Goal: Task Accomplishment & Management: Use online tool/utility

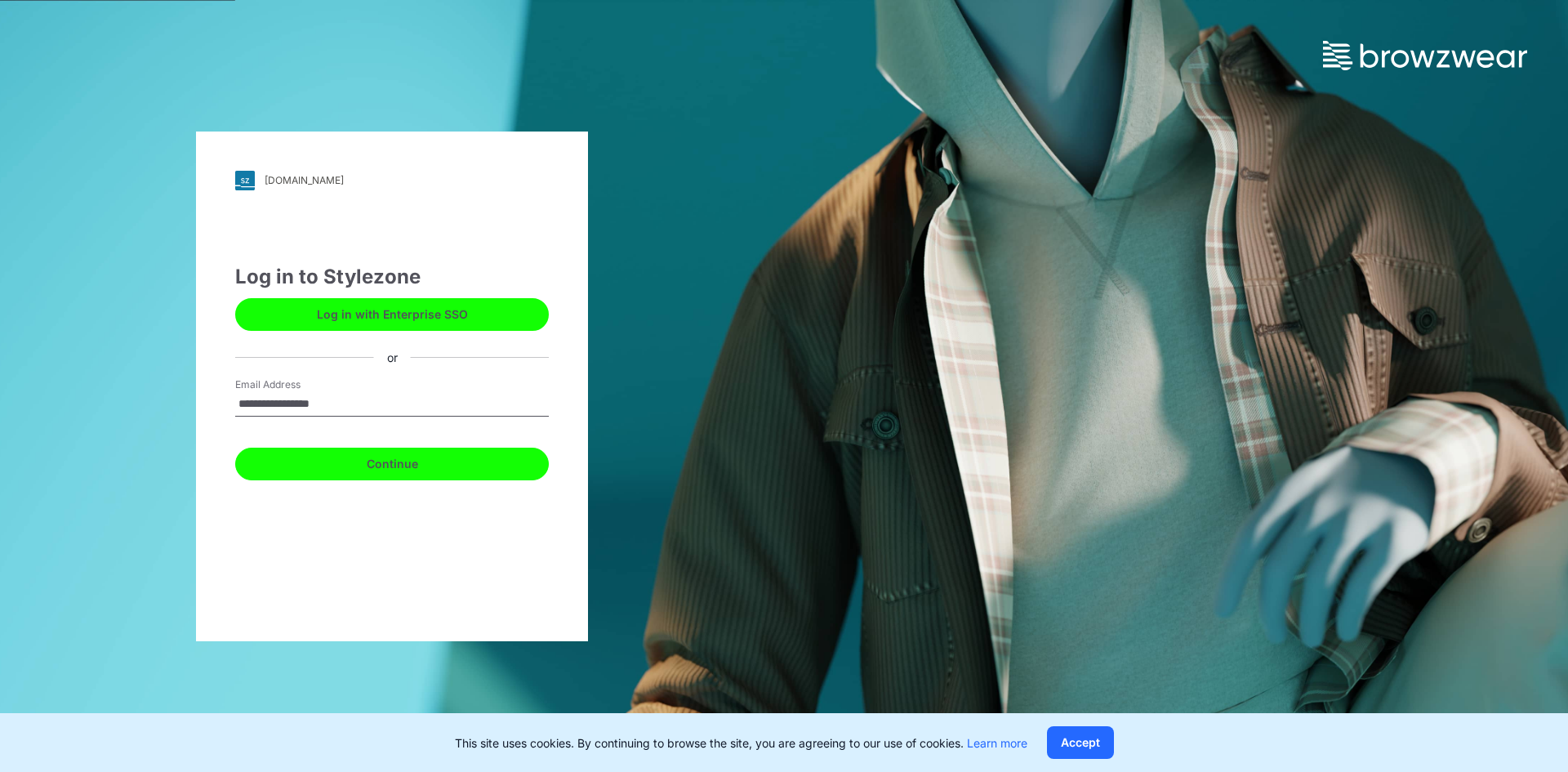
click at [414, 468] on button "Continue" at bounding box center [392, 464] width 314 height 32
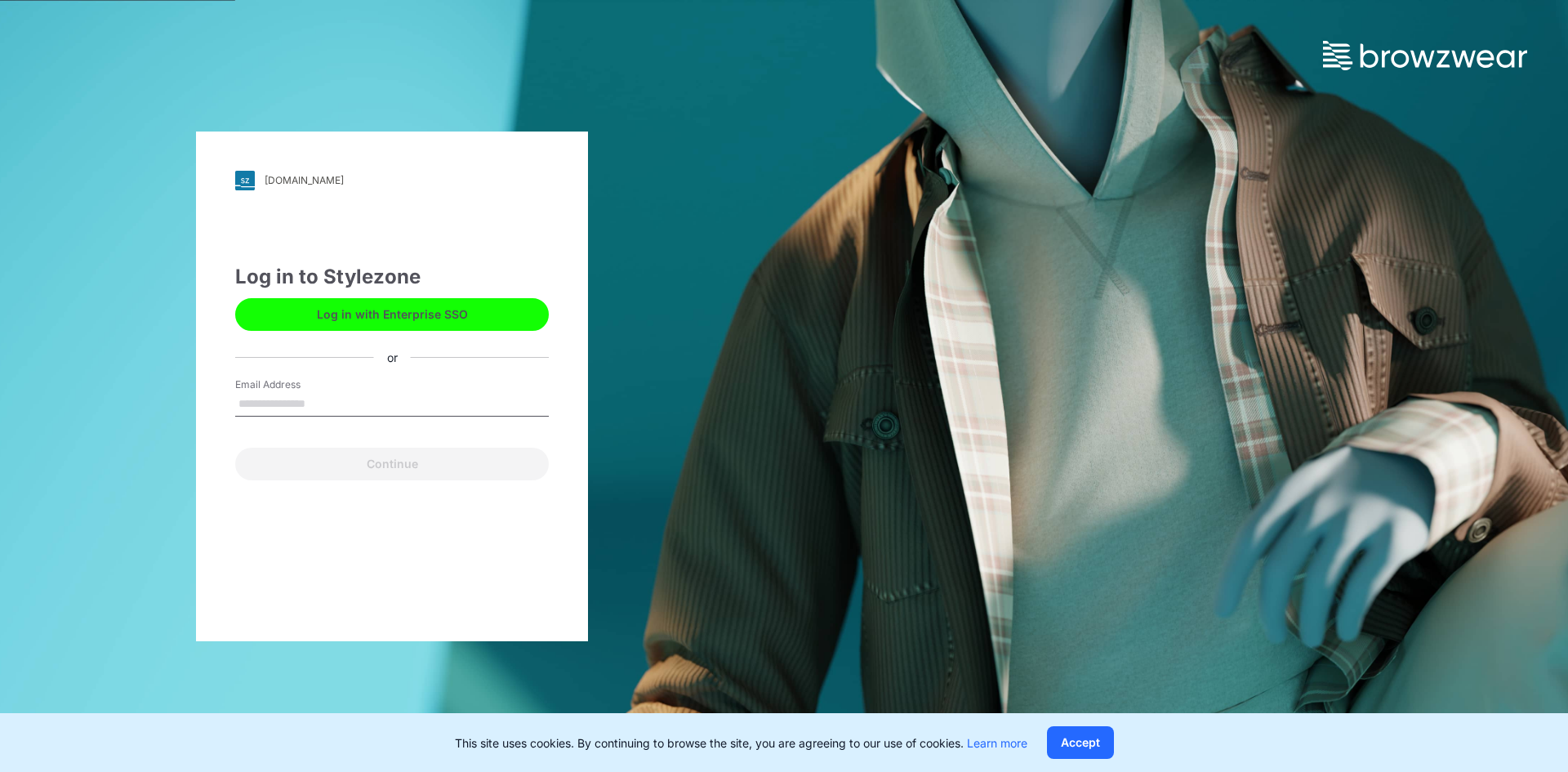
click at [461, 309] on button "Log in with Enterprise SSO" at bounding box center [392, 315] width 314 height 32
click at [324, 407] on input "Email Address" at bounding box center [392, 404] width 314 height 25
click at [357, 397] on input "Email Address" at bounding box center [392, 404] width 314 height 25
click at [375, 408] on input "**********" at bounding box center [392, 404] width 314 height 25
type input "**********"
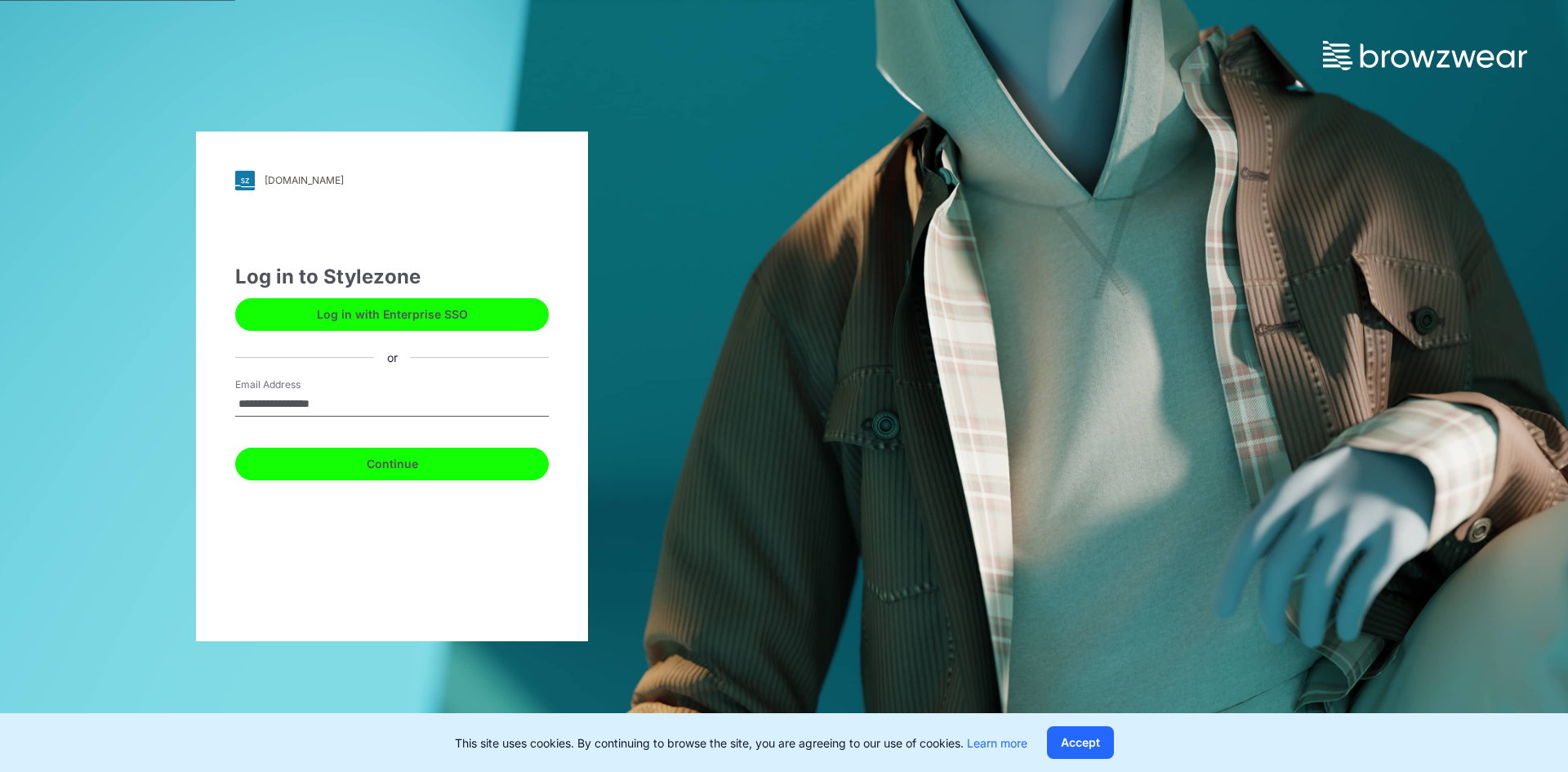
click at [406, 463] on button "Continue" at bounding box center [392, 464] width 314 height 32
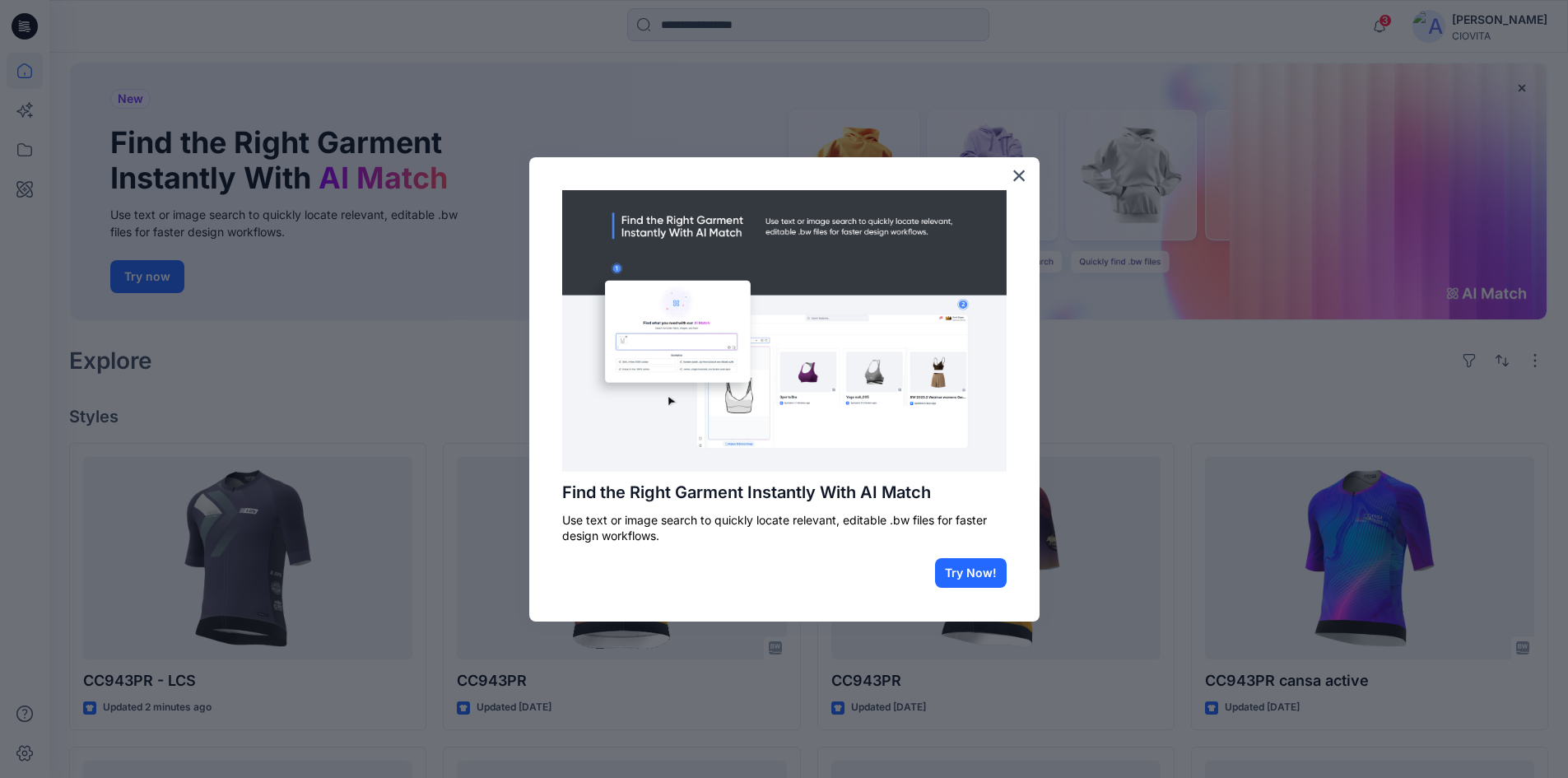
scroll to position [82, 0]
click at [1012, 174] on button "×" at bounding box center [1019, 175] width 15 height 27
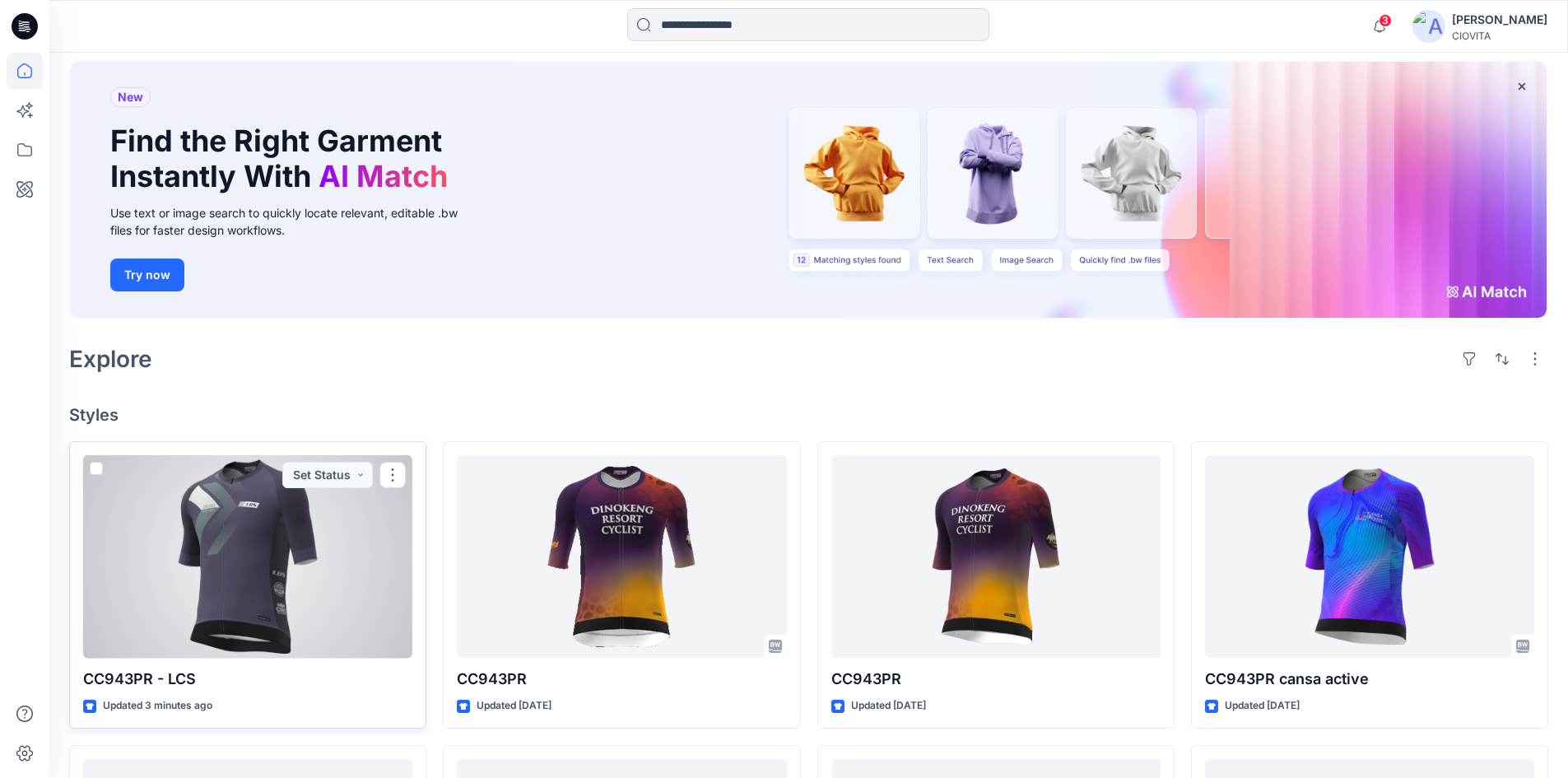
click at [270, 538] on div at bounding box center [247, 556] width 329 height 203
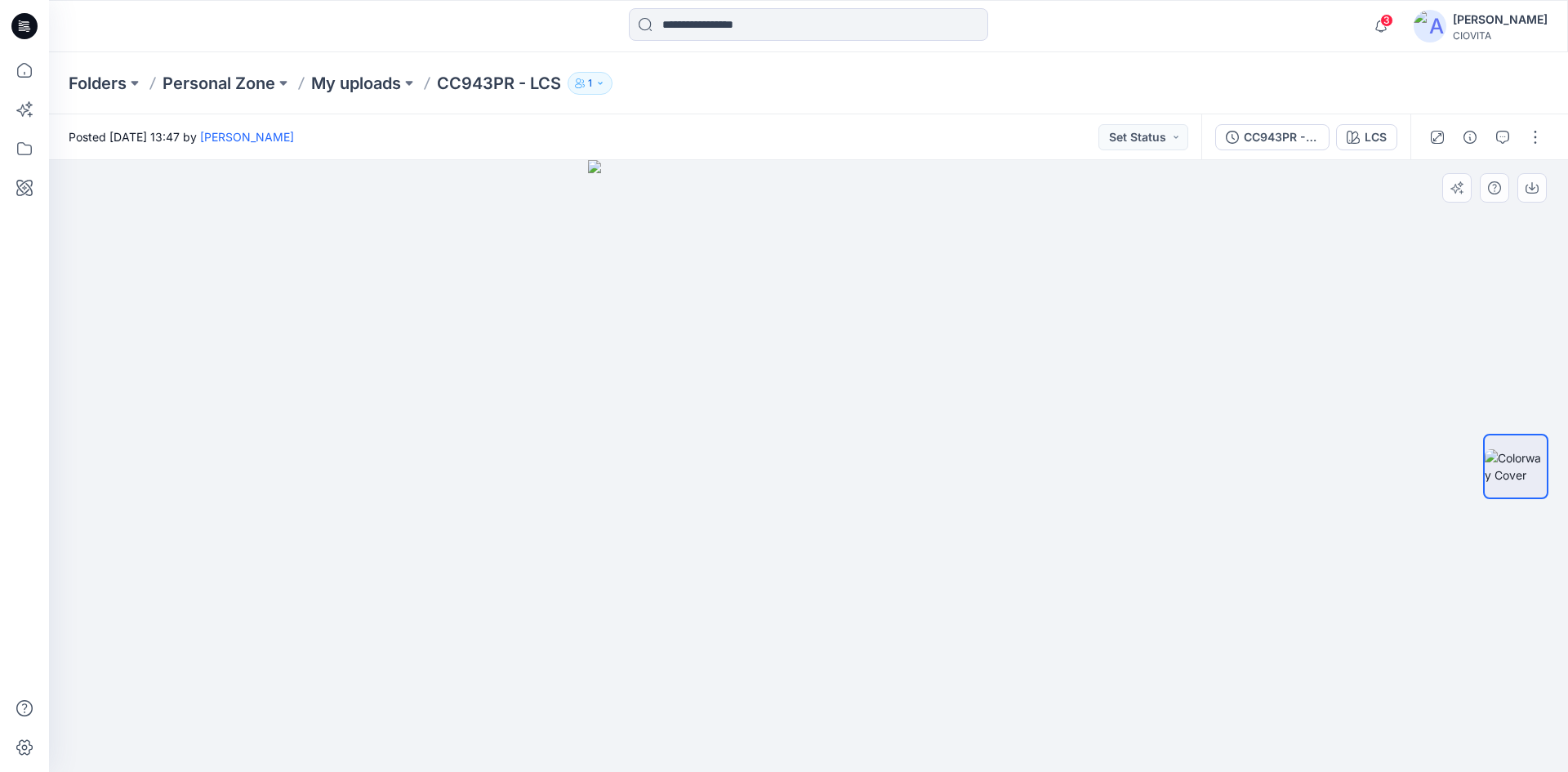
drag, startPoint x: 495, startPoint y: 492, endPoint x: 390, endPoint y: 498, distance: 105.2
click at [390, 498] on div at bounding box center [808, 466] width 1519 height 612
drag, startPoint x: 1051, startPoint y: 558, endPoint x: 1231, endPoint y: 559, distance: 180.0
click at [1231, 559] on div at bounding box center [808, 466] width 1519 height 612
click at [1396, 35] on icon "button" at bounding box center [1381, 26] width 31 height 32
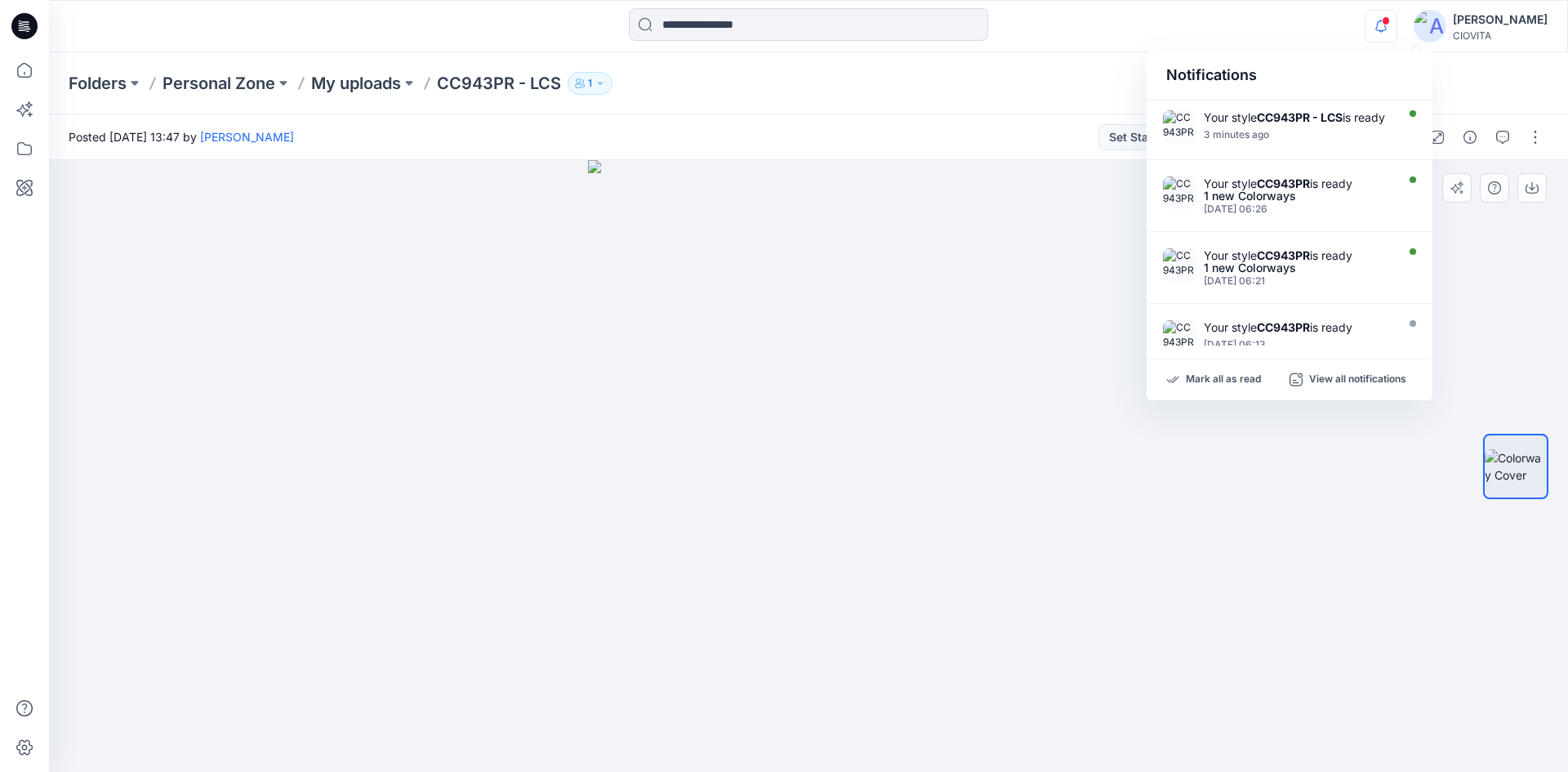
click at [1268, 490] on div at bounding box center [808, 466] width 1519 height 612
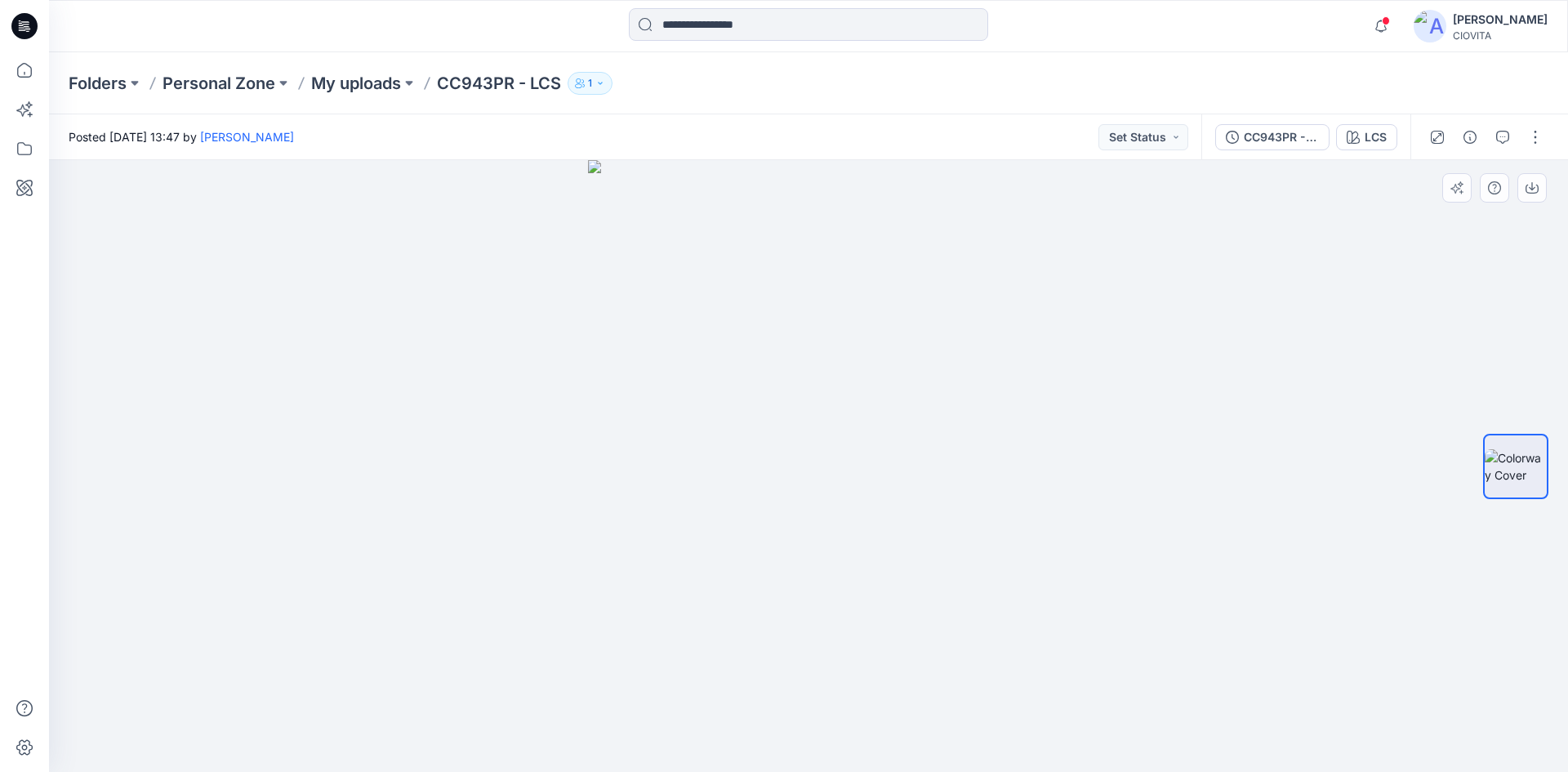
drag, startPoint x: 672, startPoint y: 414, endPoint x: 969, endPoint y: 423, distance: 297.1
click at [969, 423] on img at bounding box center [808, 466] width 441 height 612
drag, startPoint x: 478, startPoint y: 400, endPoint x: 278, endPoint y: 409, distance: 200.2
click at [278, 409] on div at bounding box center [808, 466] width 1519 height 612
drag, startPoint x: 355, startPoint y: 400, endPoint x: 790, endPoint y: 400, distance: 435.0
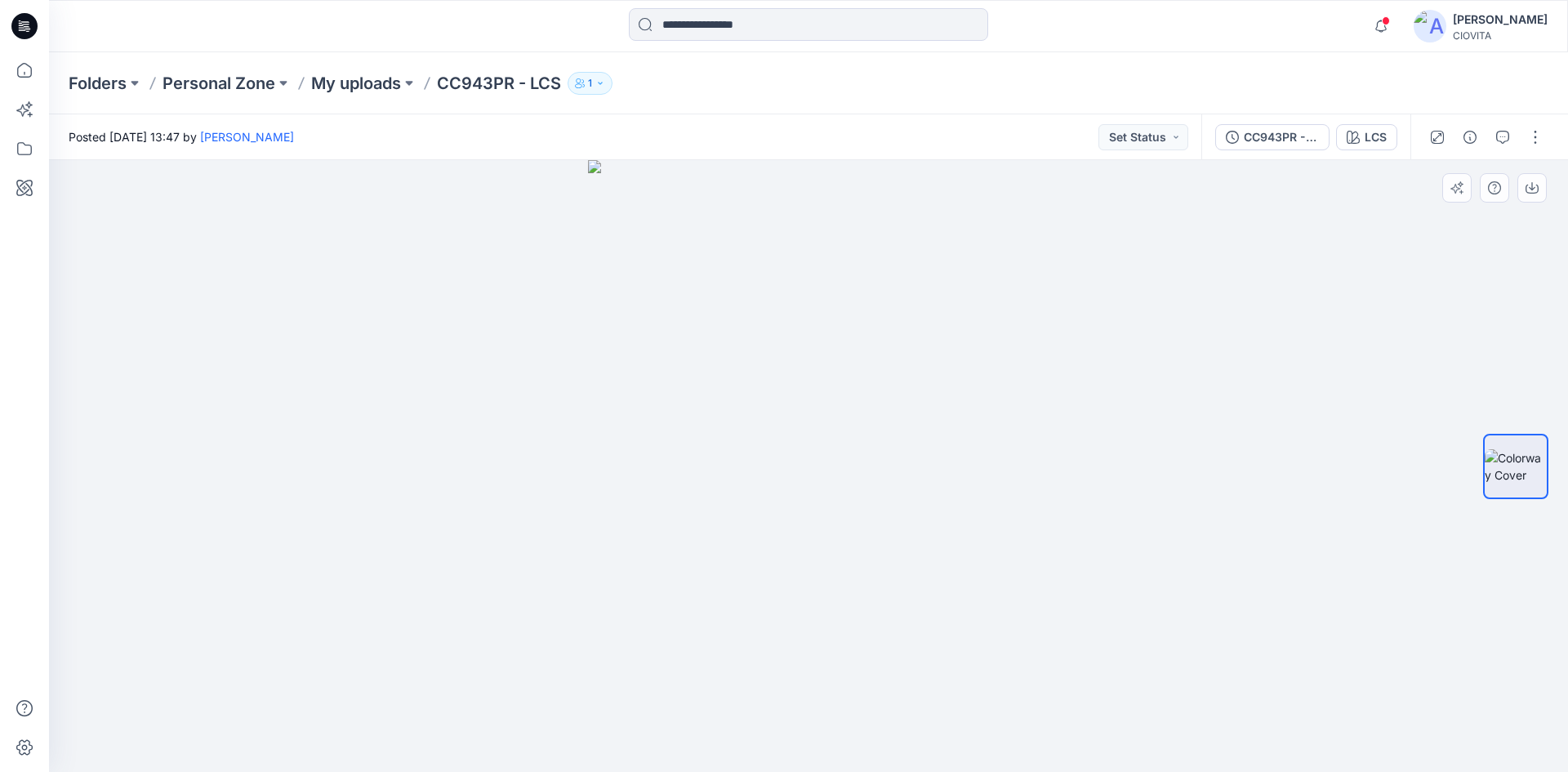
click at [597, 407] on div at bounding box center [808, 466] width 1519 height 612
click at [1084, 406] on div at bounding box center [808, 466] width 1519 height 612
click at [18, 71] on icon at bounding box center [24, 70] width 14 height 14
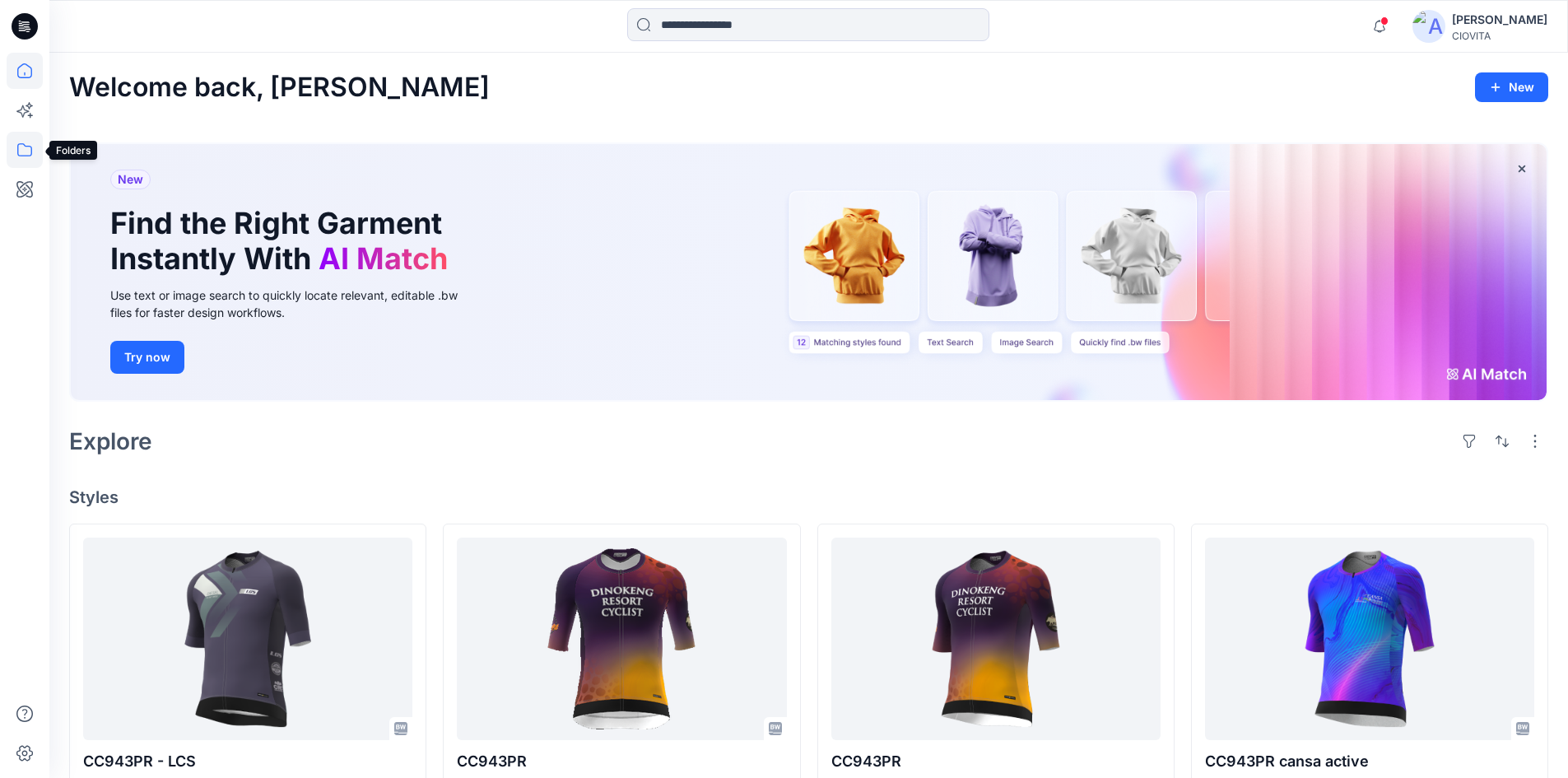
click at [20, 144] on icon at bounding box center [24, 149] width 15 height 13
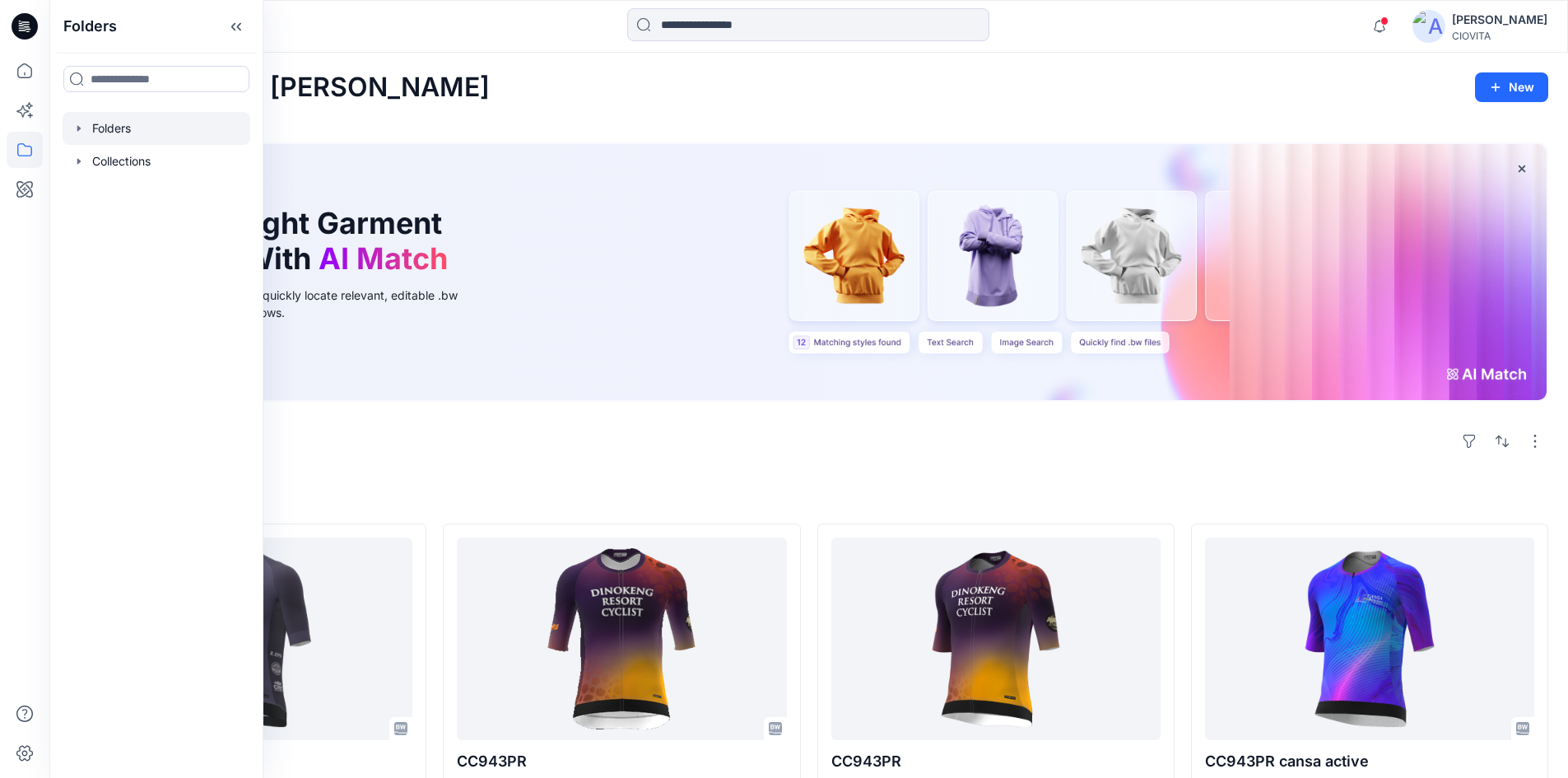
click at [104, 134] on div at bounding box center [156, 129] width 188 height 33
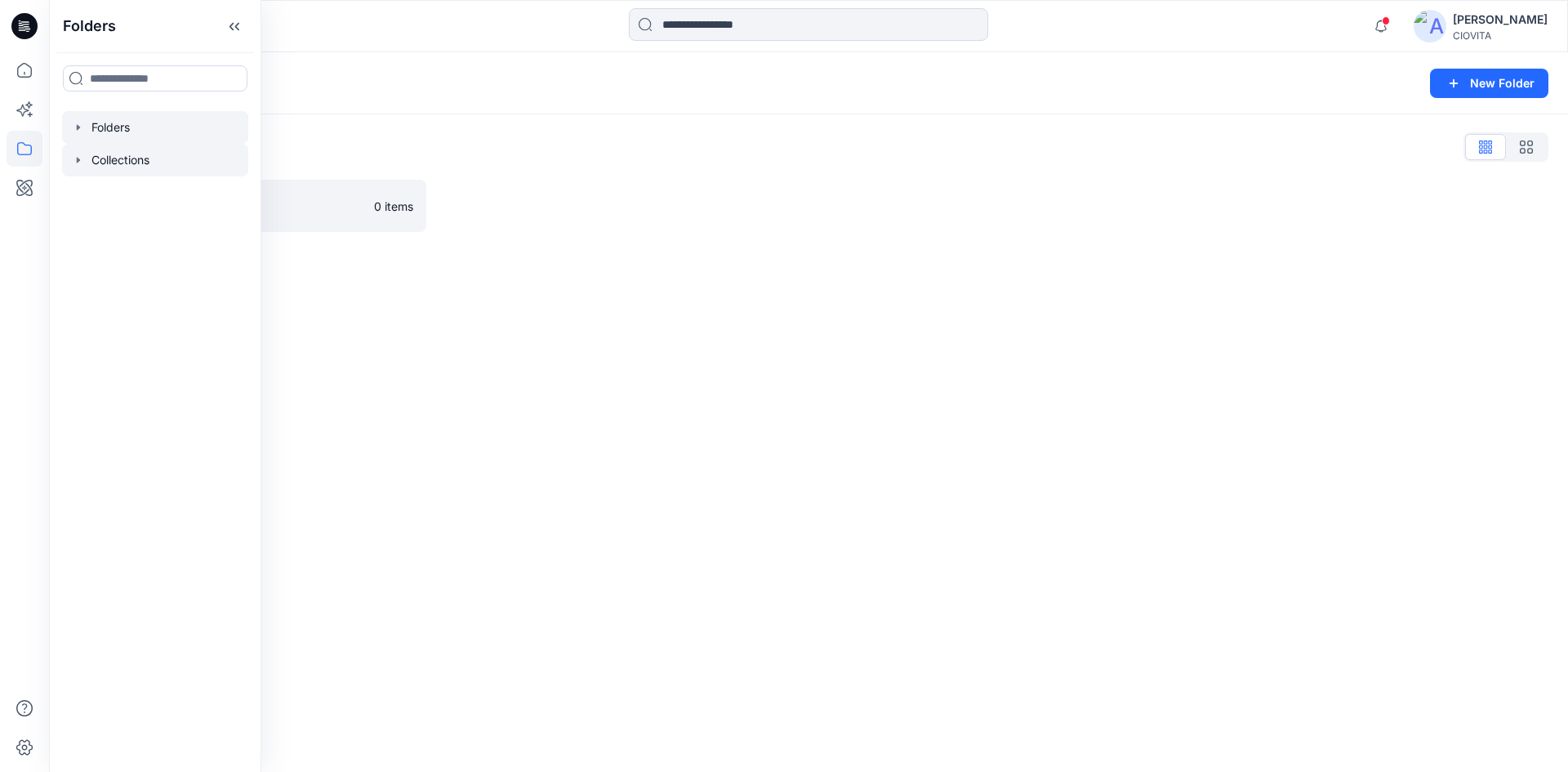
click at [82, 156] on icon "button" at bounding box center [78, 160] width 13 height 13
click at [108, 159] on div at bounding box center [155, 160] width 186 height 32
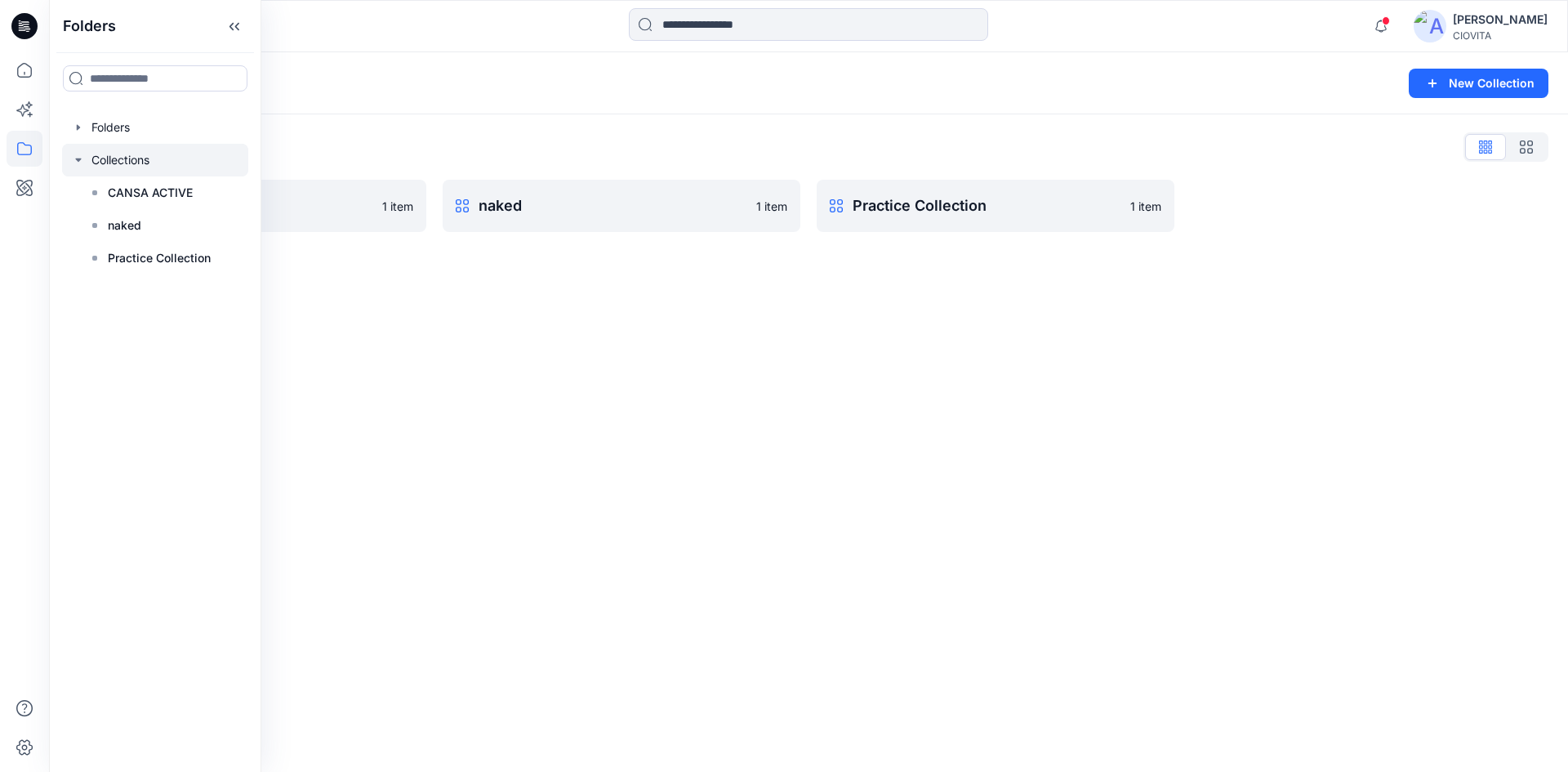
click at [818, 311] on div "Collections New Collection Collections List CANSA ACTIVE 1 item naked 1 item Pr…" at bounding box center [808, 412] width 1519 height 720
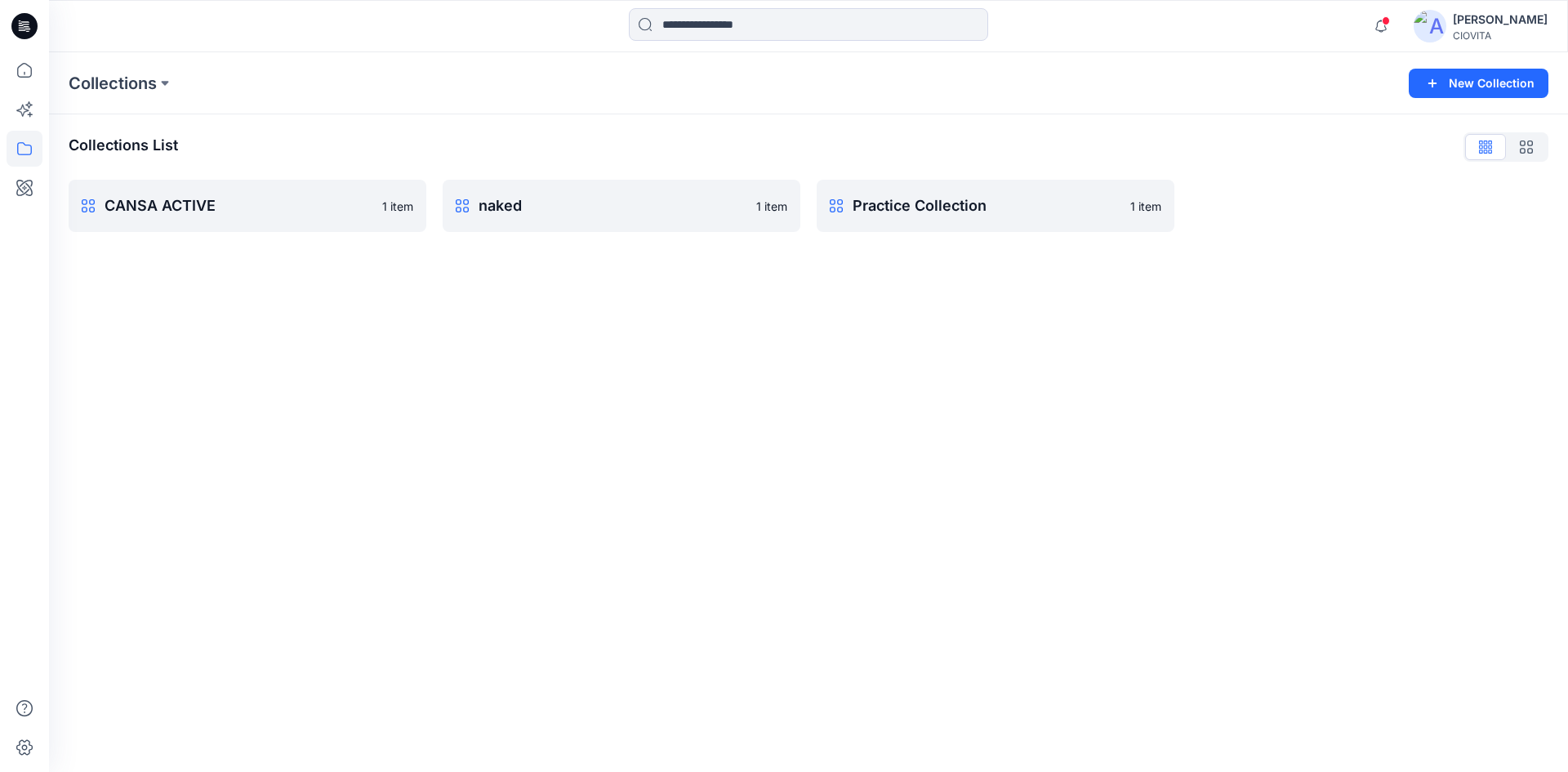
drag, startPoint x: 348, startPoint y: 270, endPoint x: 251, endPoint y: 264, distance: 97.2
click at [254, 266] on div "Collections New Collection Collections List CANSA ACTIVE 1 item naked 1 item Pr…" at bounding box center [808, 412] width 1519 height 720
click at [1485, 88] on button "New Collection" at bounding box center [1479, 83] width 139 height 30
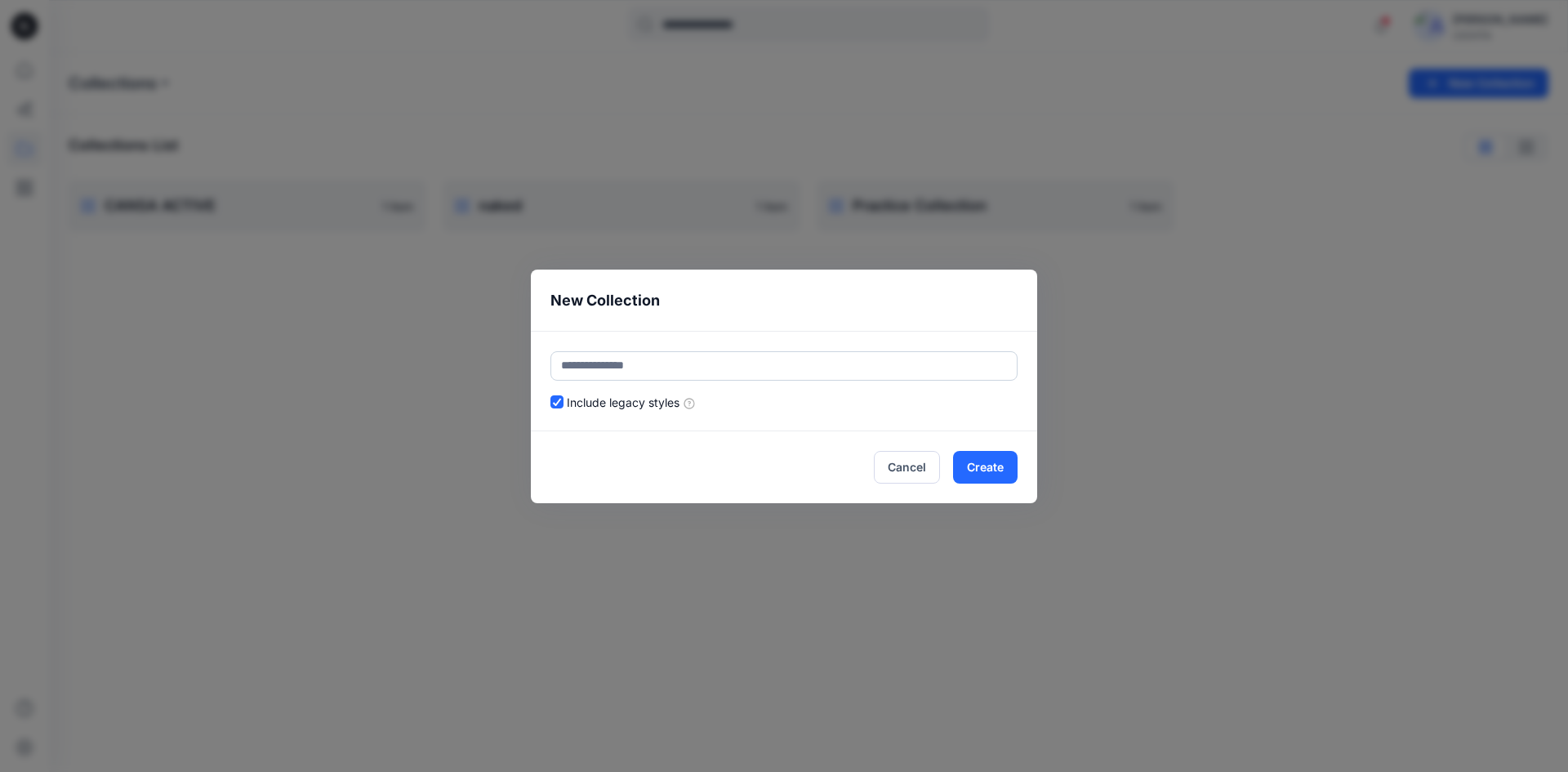
click at [716, 367] on input "text" at bounding box center [784, 366] width 467 height 30
type input "*"
type input "***"
click at [971, 463] on button "Create" at bounding box center [985, 467] width 65 height 32
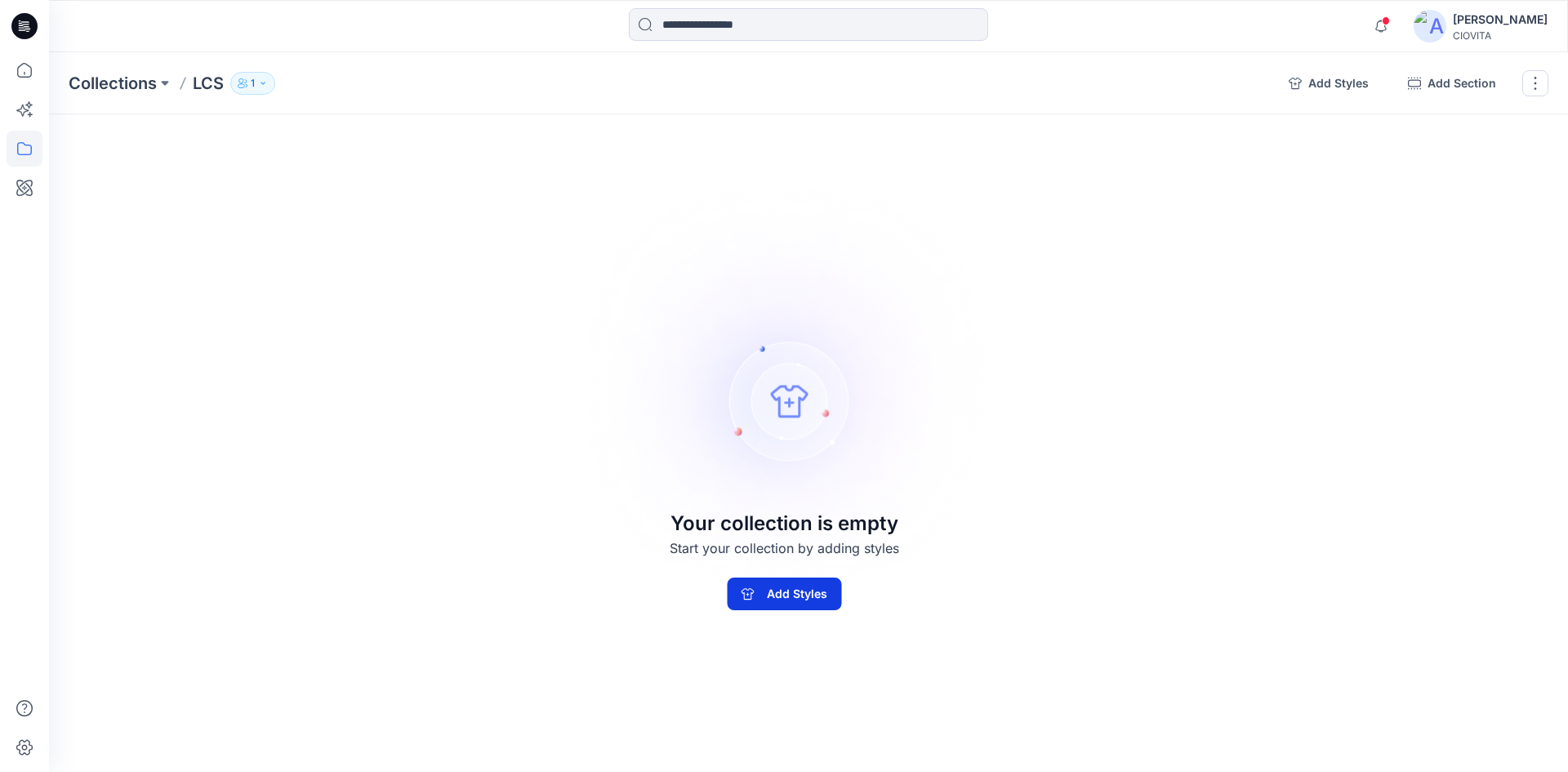
click at [789, 597] on button "Add Styles" at bounding box center [784, 593] width 115 height 32
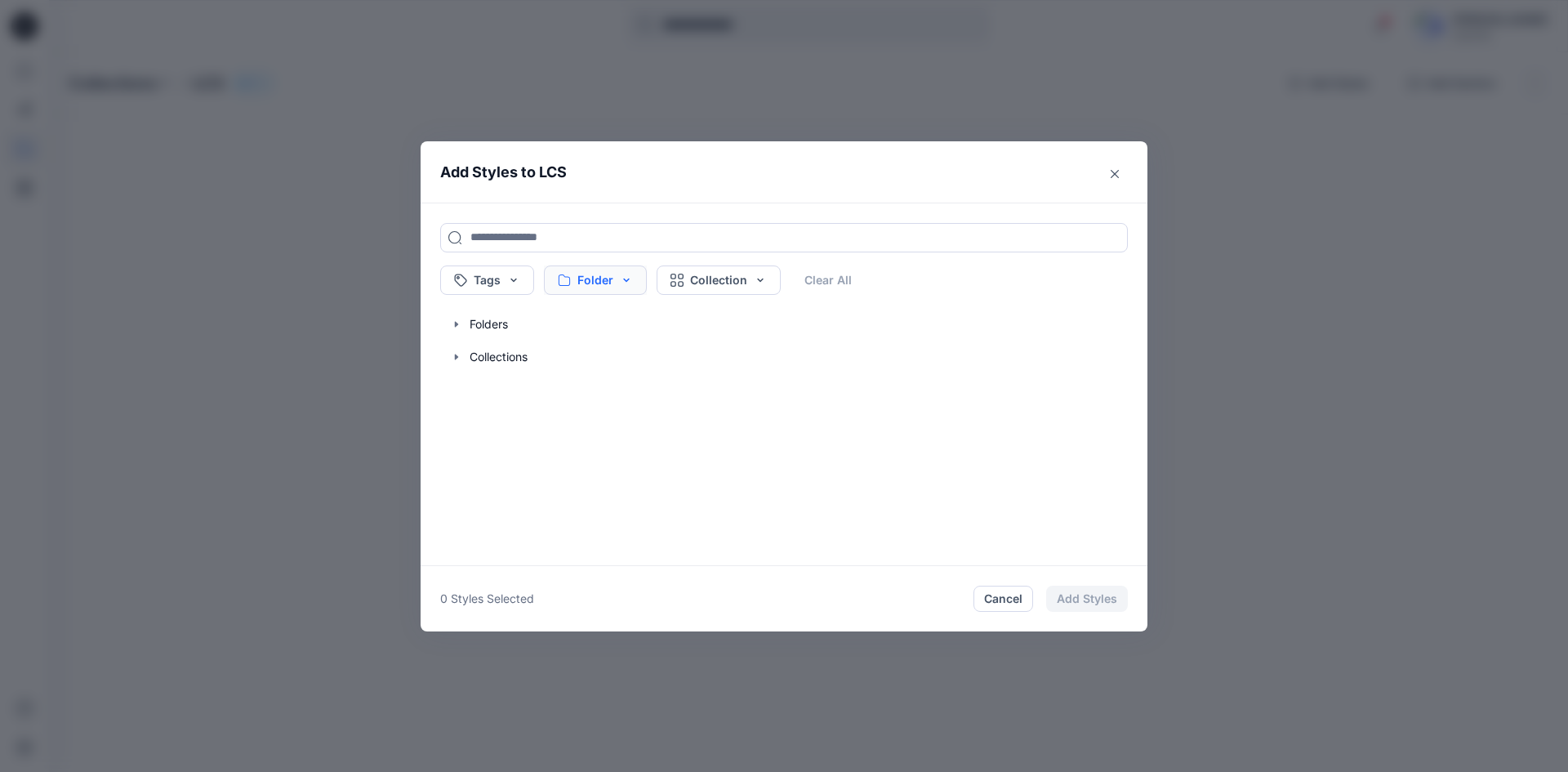
click at [586, 281] on button "Folder" at bounding box center [595, 280] width 103 height 30
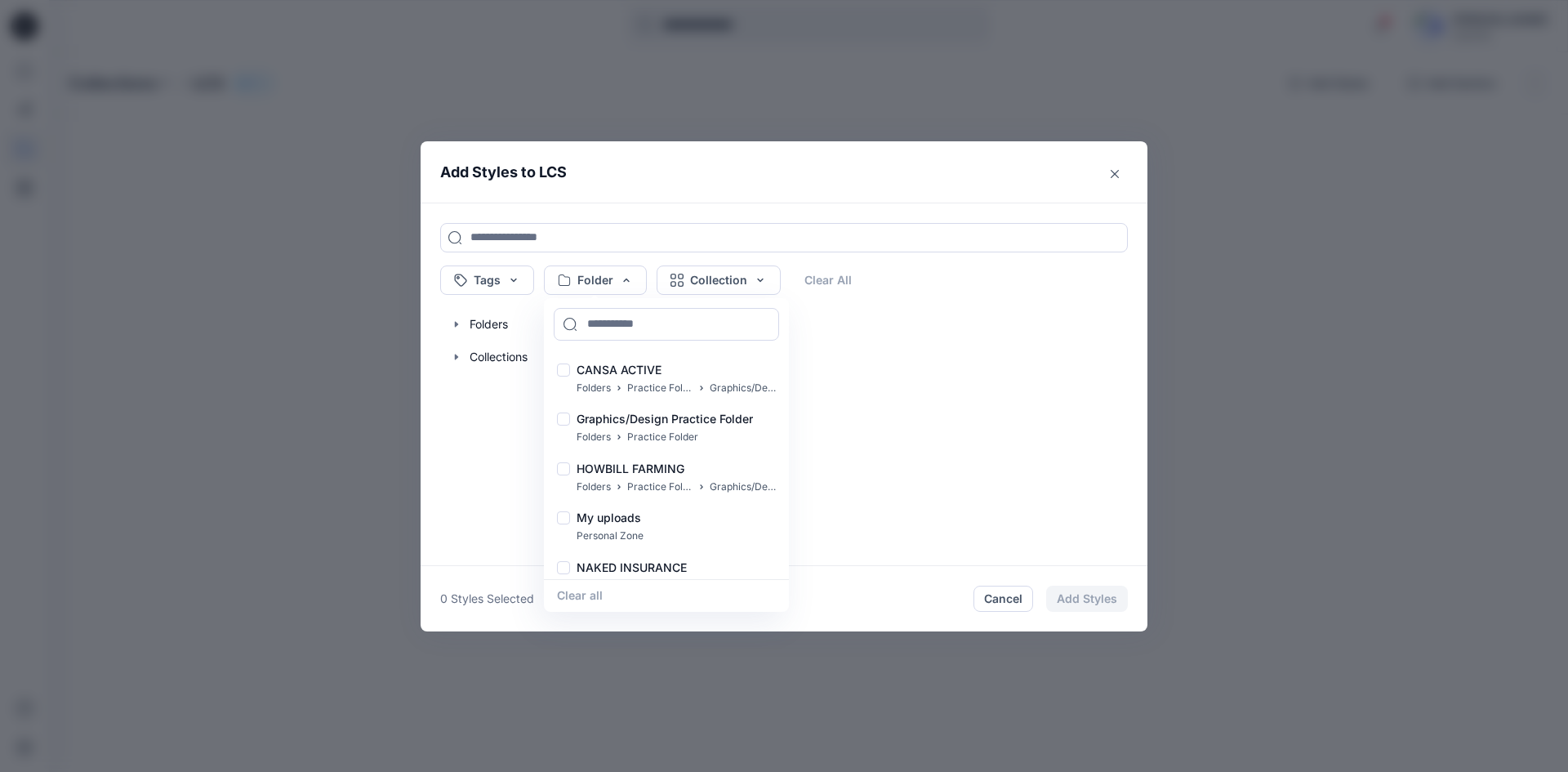
click at [473, 389] on div "Tags Folder CANSA ACTIVE Folders Practice Folder Graphics/Design Practice Folde…" at bounding box center [784, 384] width 727 height 364
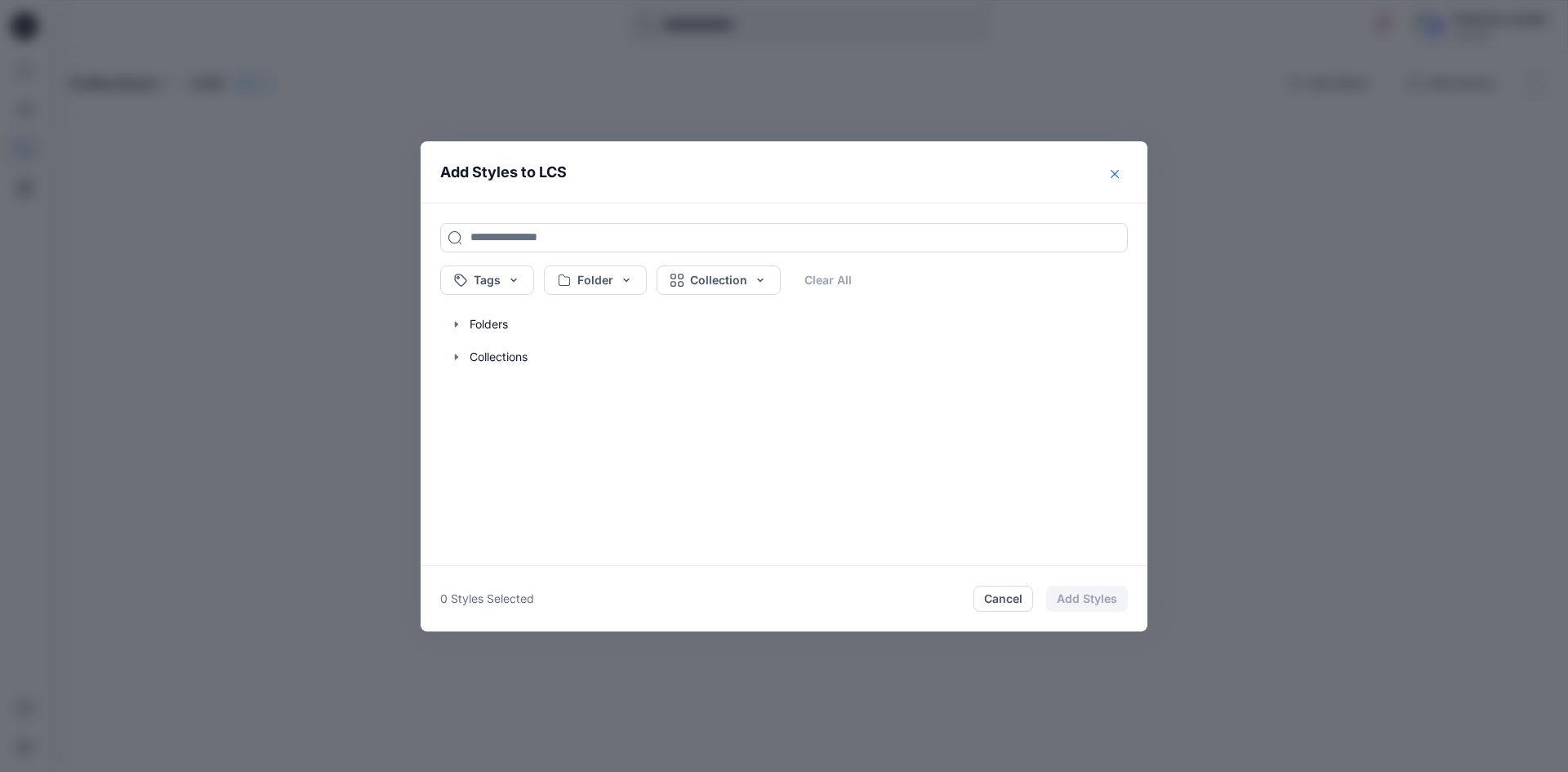
click at [1120, 170] on button "Close" at bounding box center [1114, 173] width 26 height 26
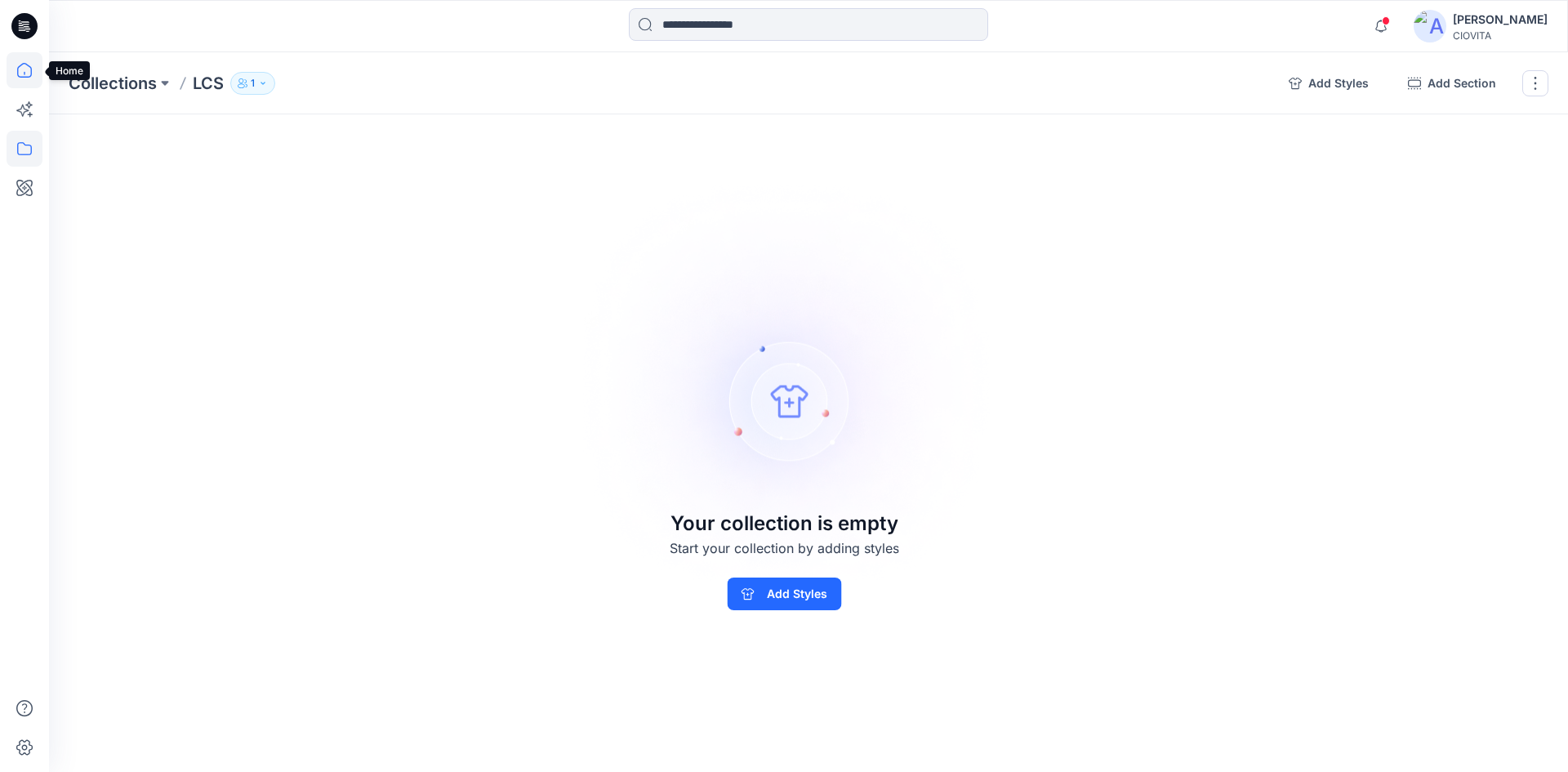
click at [31, 72] on icon at bounding box center [25, 70] width 36 height 36
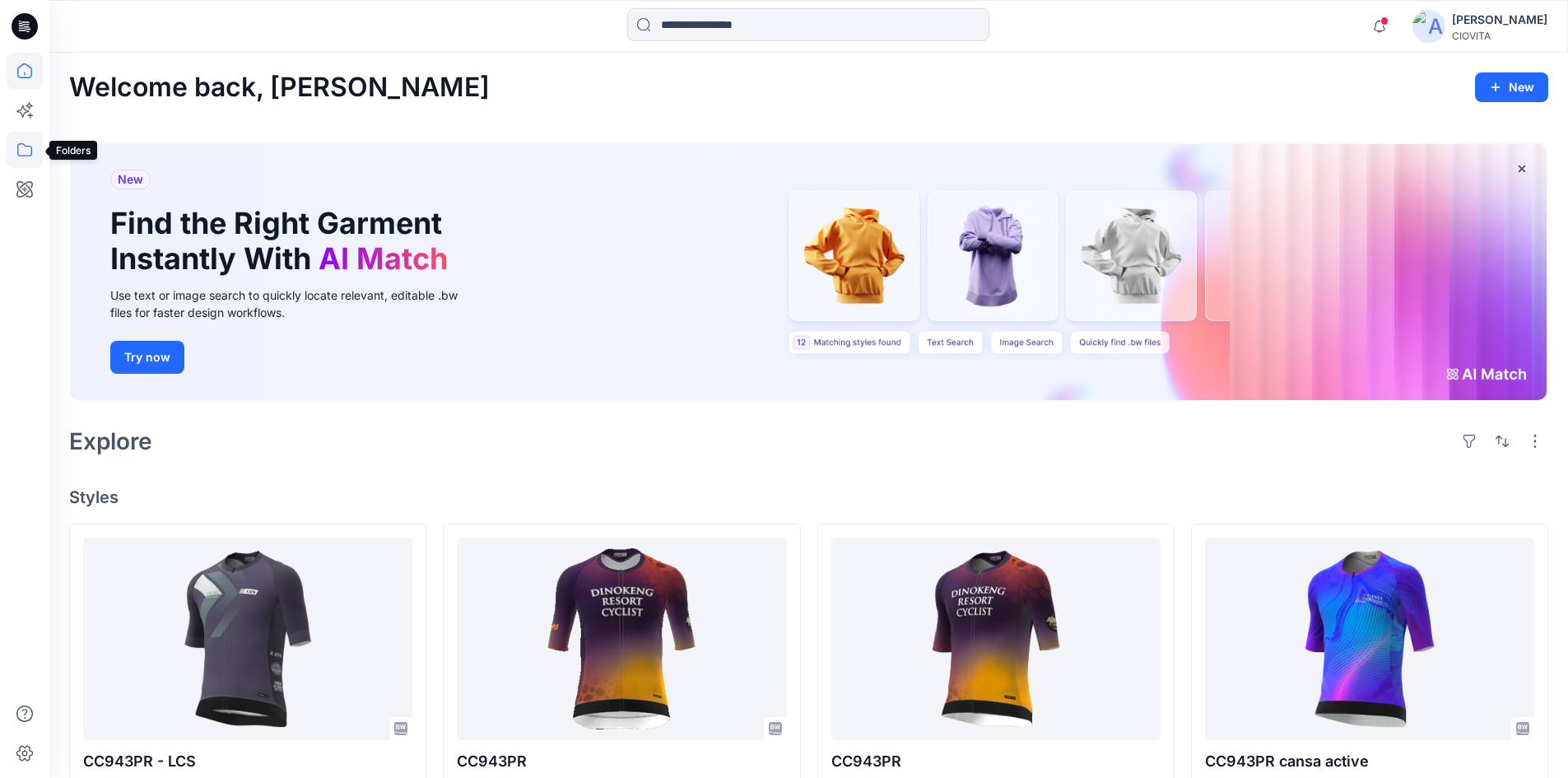
click at [36, 159] on icon at bounding box center [25, 150] width 36 height 36
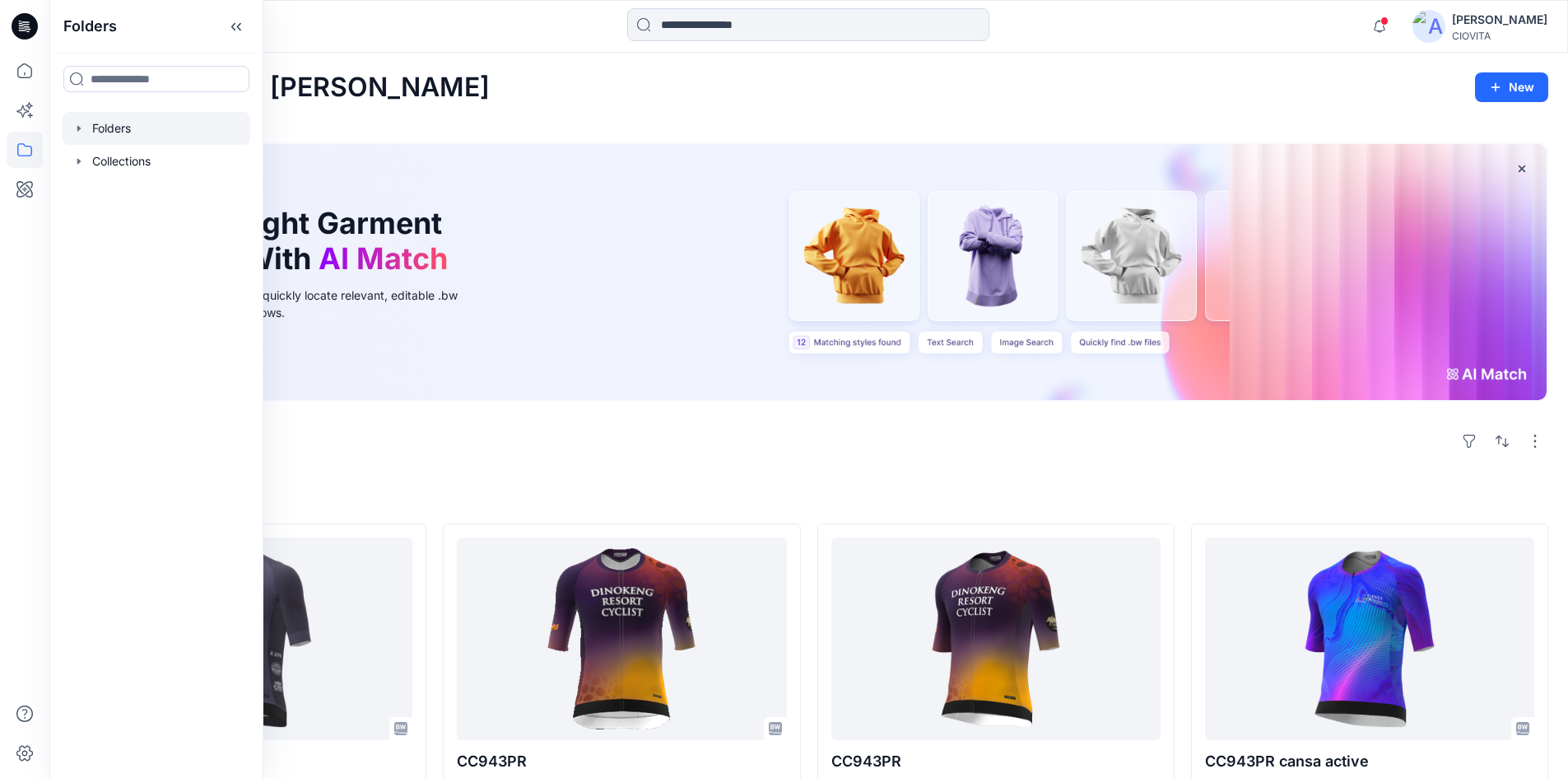
click at [108, 133] on div at bounding box center [156, 129] width 188 height 33
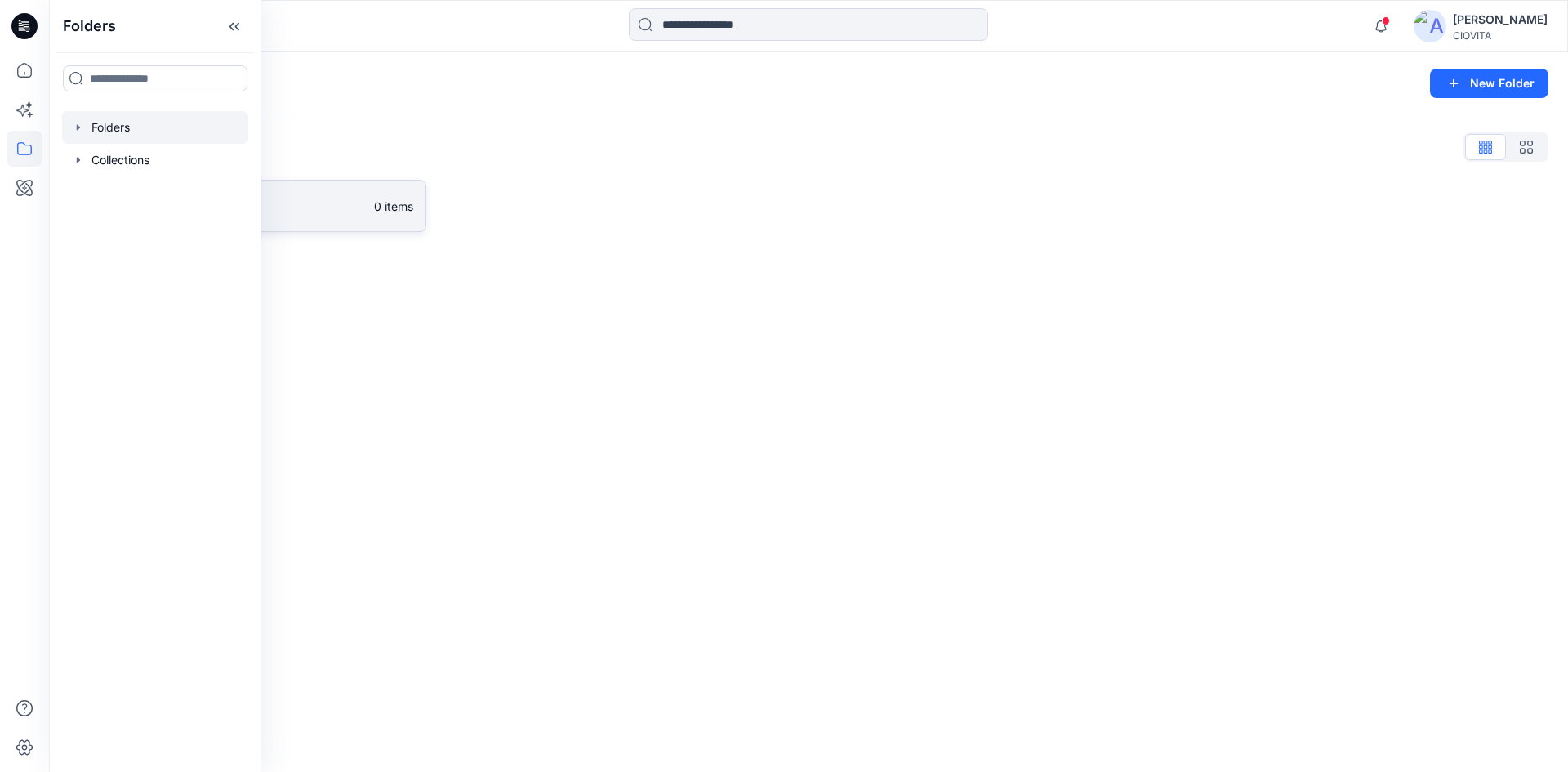
click at [294, 209] on p "Practice Folder" at bounding box center [235, 206] width 260 height 23
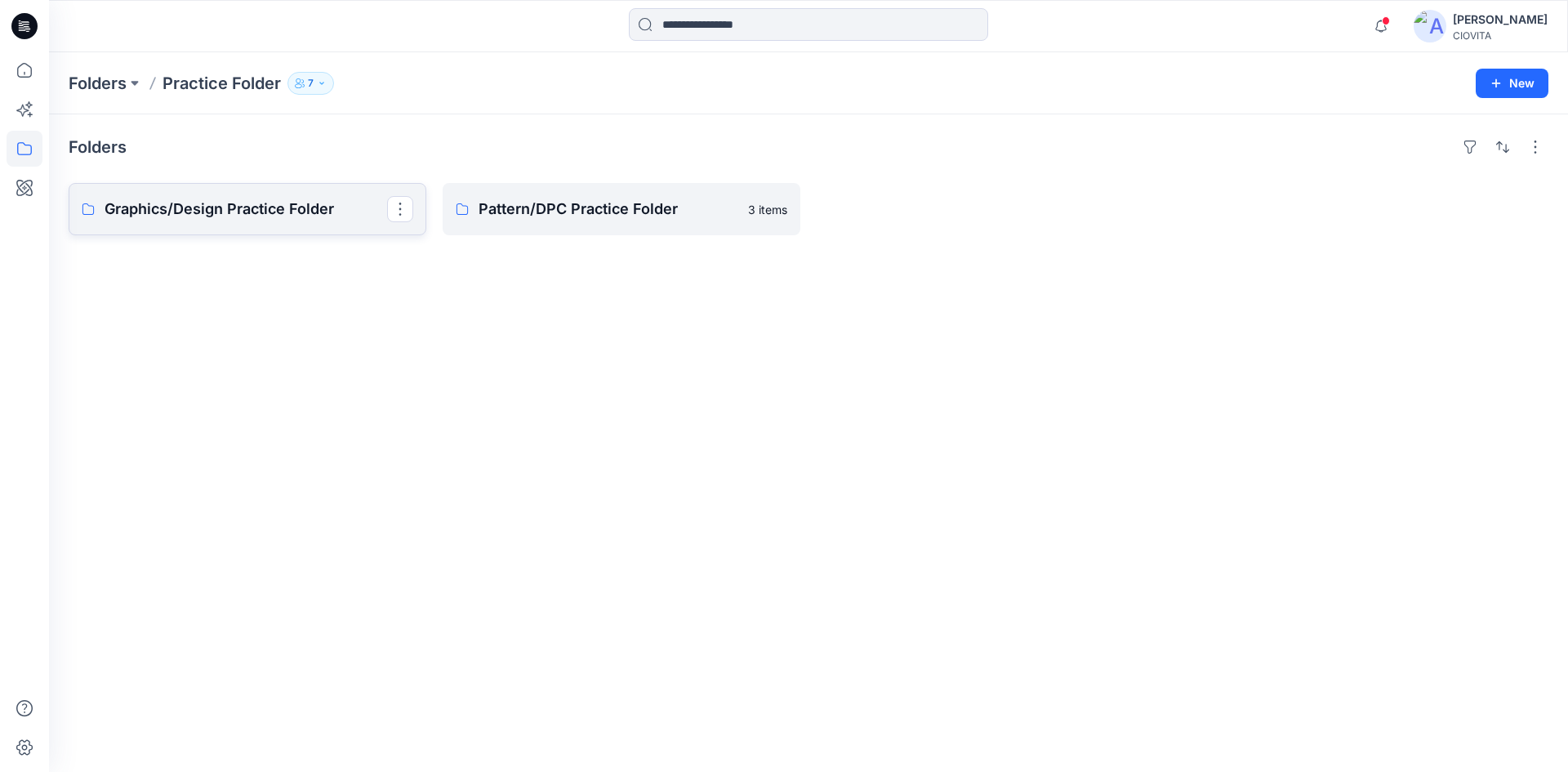
click at [277, 207] on p "Graphics/Design Practice Folder" at bounding box center [246, 209] width 282 height 23
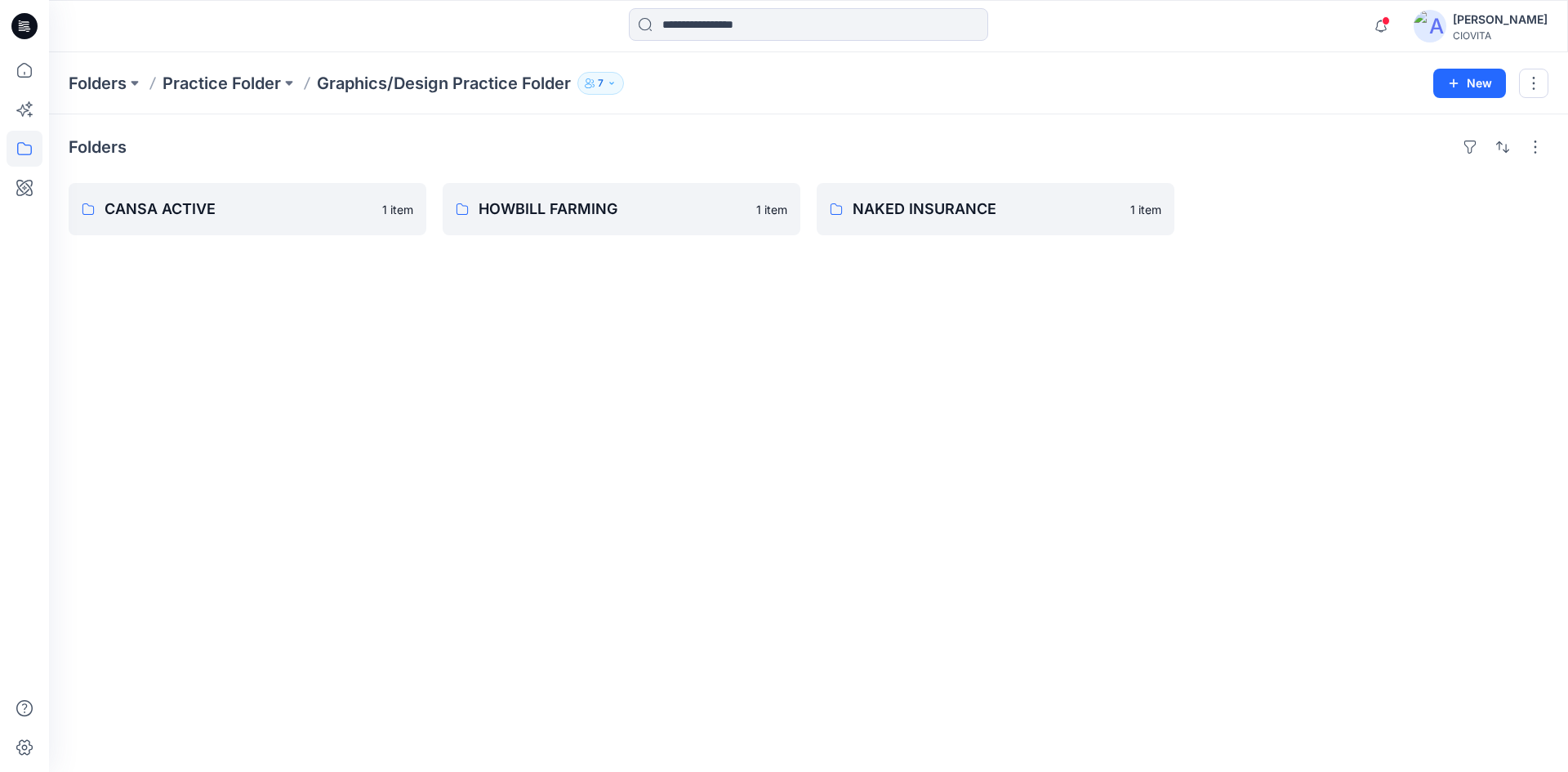
drag, startPoint x: 1249, startPoint y: 224, endPoint x: 591, endPoint y: 342, distance: 668.5
click at [591, 342] on div "Folders CANSA ACTIVE 1 item HOWBILL FARMING 1 item NAKED INSURANCE 1 item" at bounding box center [808, 444] width 1519 height 658
click at [1461, 91] on button "New" at bounding box center [1469, 83] width 73 height 30
click at [1438, 156] on p "New Folder" at bounding box center [1421, 156] width 60 height 17
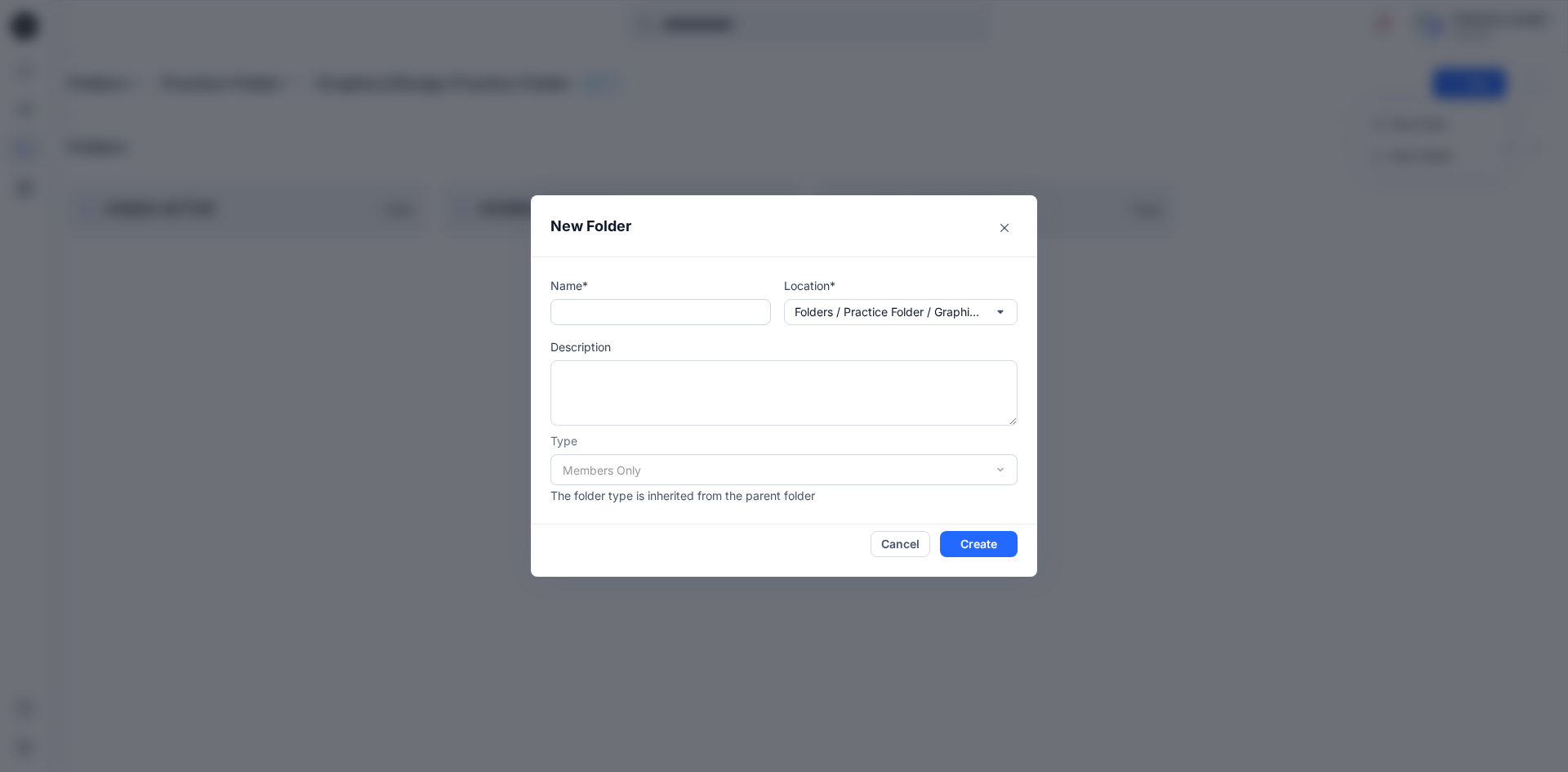
click at [689, 309] on input "text" at bounding box center [660, 312] width 220 height 26
type input "***"
click at [641, 477] on div "Members Only" at bounding box center [784, 469] width 467 height 31
click at [996, 470] on div "Members Only" at bounding box center [784, 469] width 467 height 31
click at [1001, 470] on div "Members Only" at bounding box center [784, 469] width 467 height 31
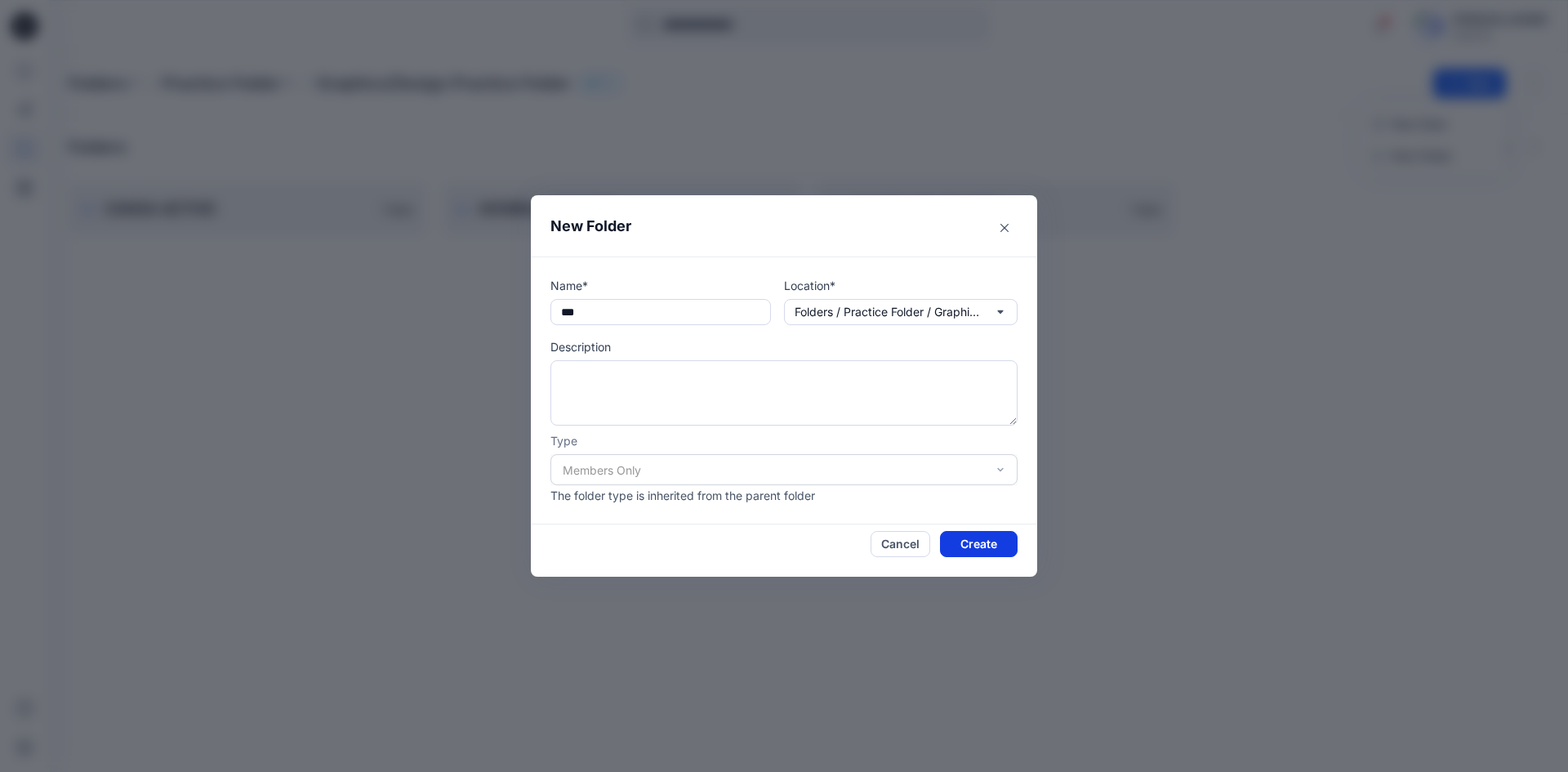
click at [973, 546] on button "Create" at bounding box center [978, 544] width 77 height 26
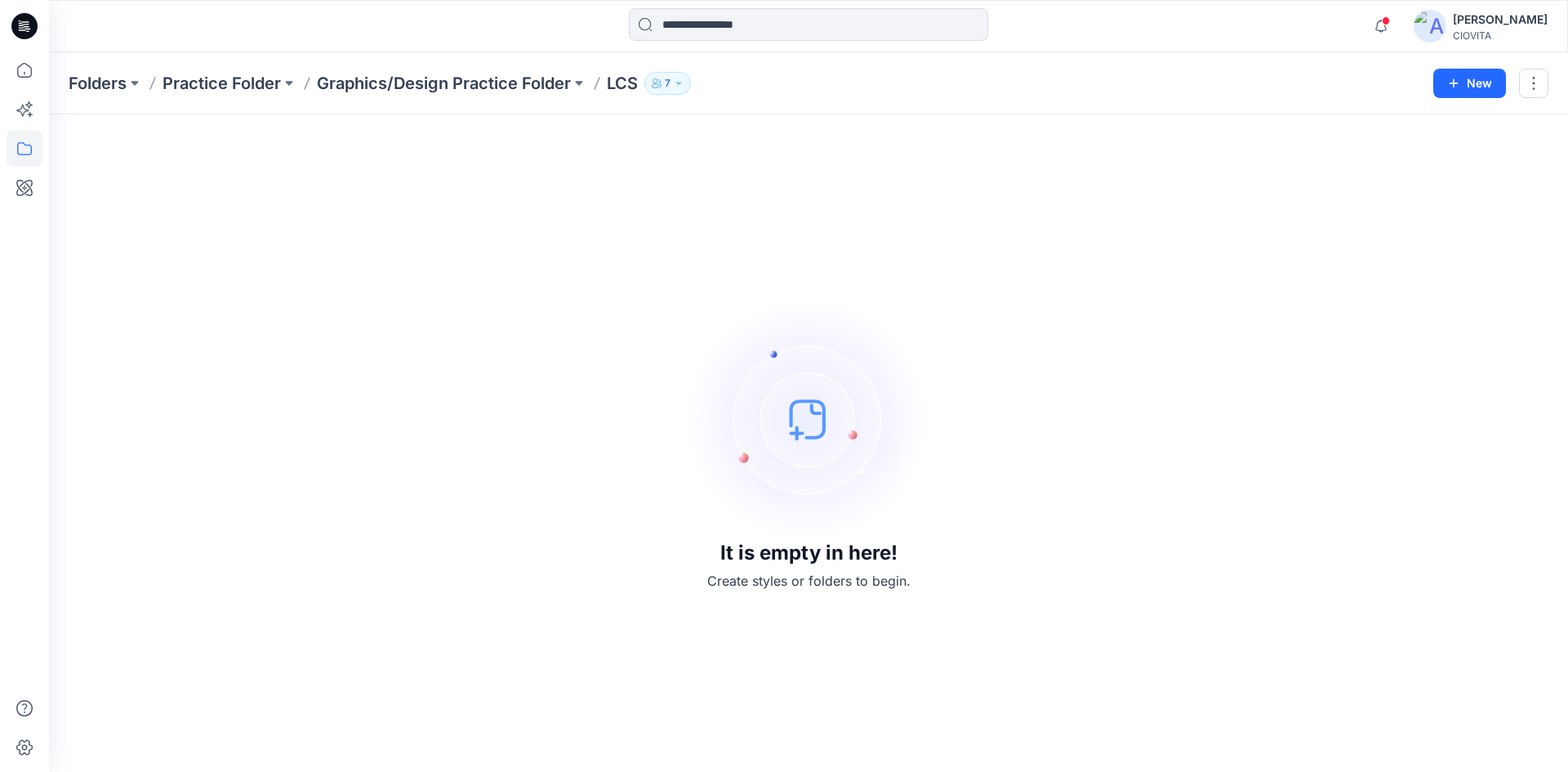
click at [778, 533] on img at bounding box center [808, 419] width 245 height 245
drag, startPoint x: 951, startPoint y: 390, endPoint x: 887, endPoint y: 406, distance: 66.0
click at [951, 390] on div "It is empty in here! Create styles or folders to begin." at bounding box center [808, 443] width 1480 height 618
click at [804, 425] on img at bounding box center [808, 419] width 245 height 245
click at [687, 81] on button "7" at bounding box center [667, 83] width 47 height 23
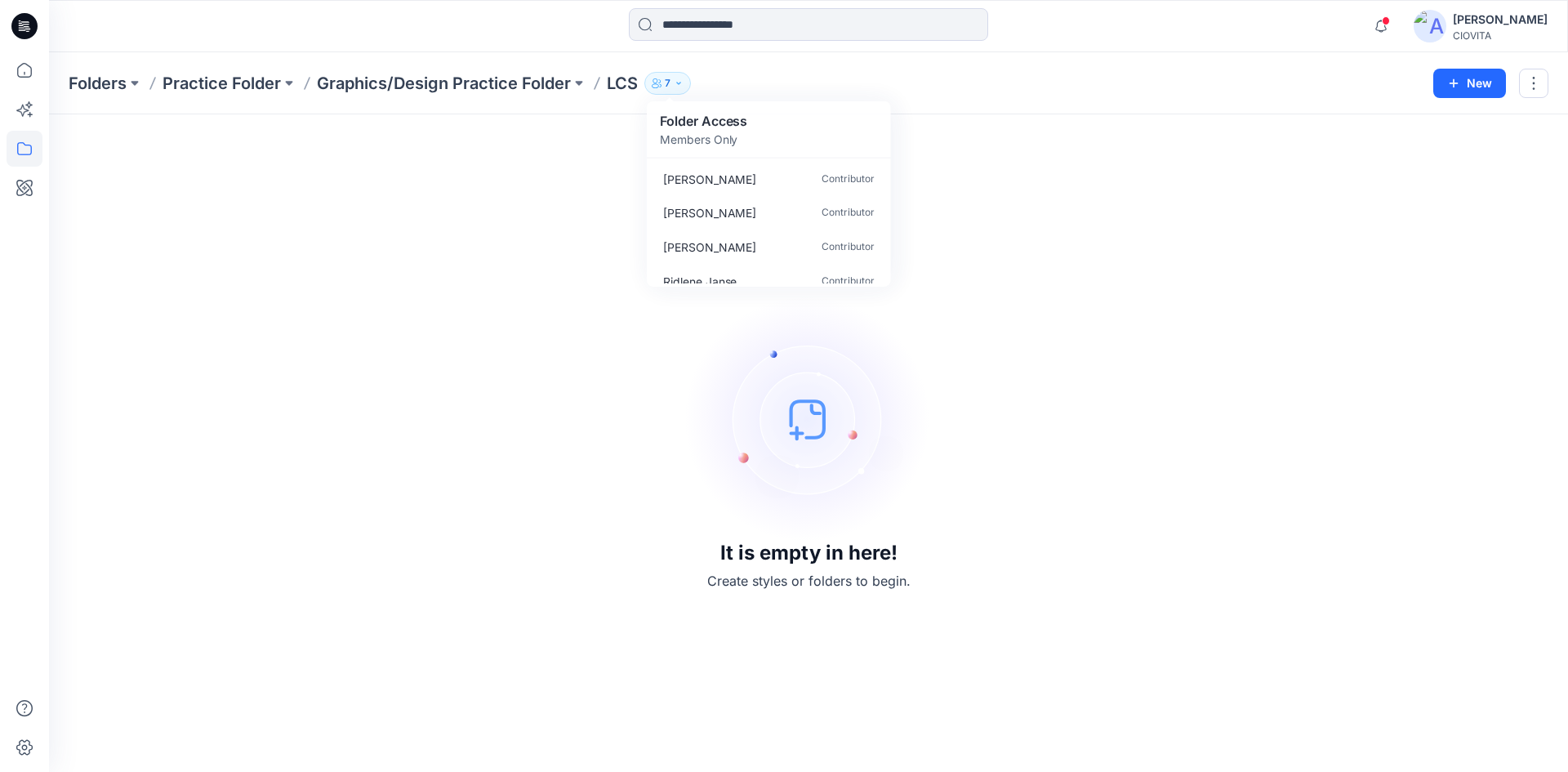
click at [577, 164] on div "It is empty in here! Create styles or folders to begin." at bounding box center [808, 443] width 1480 height 618
click at [1533, 83] on button "button" at bounding box center [1533, 83] width 30 height 30
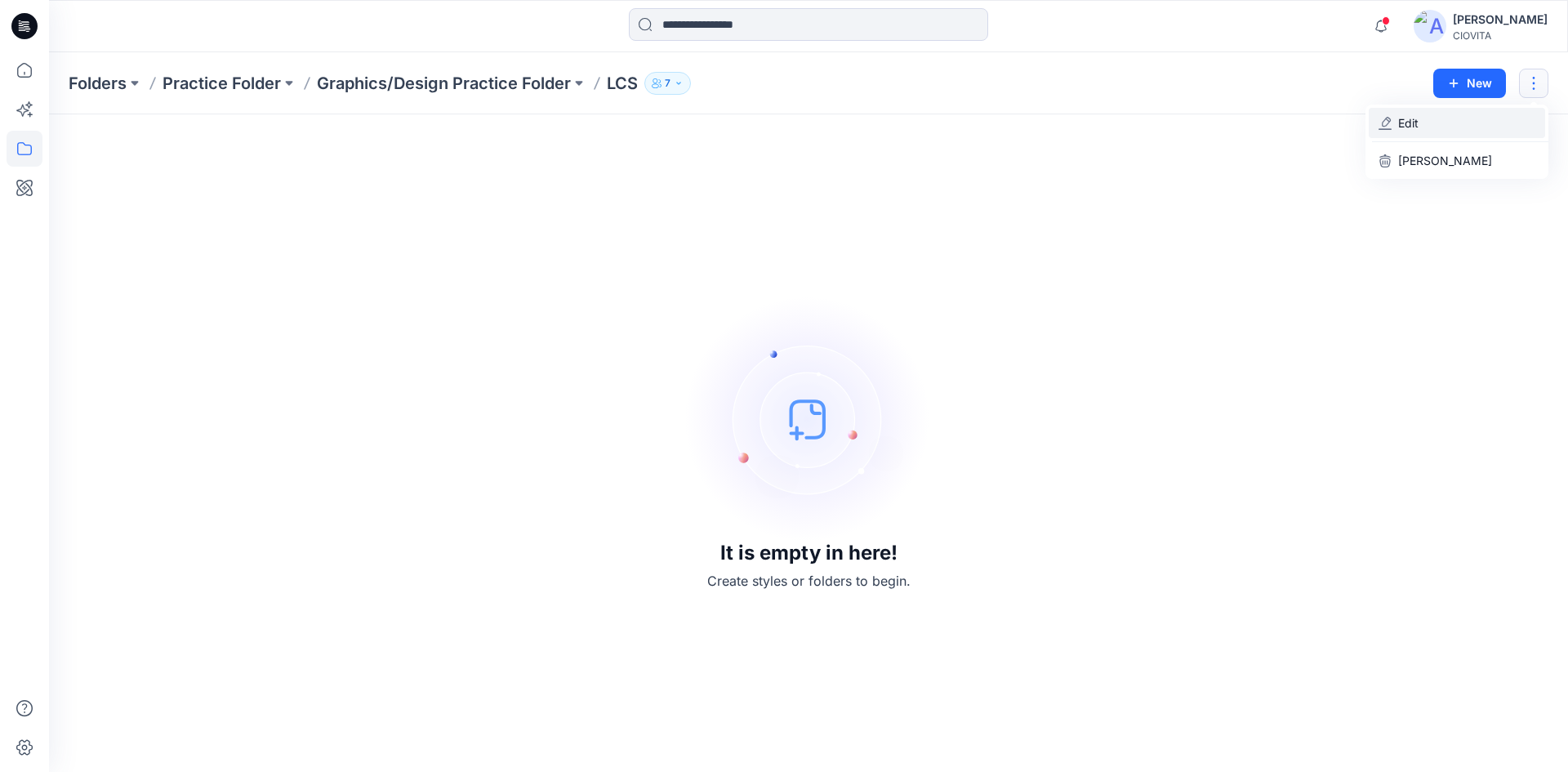
click at [1444, 122] on button "Edit" at bounding box center [1457, 123] width 177 height 31
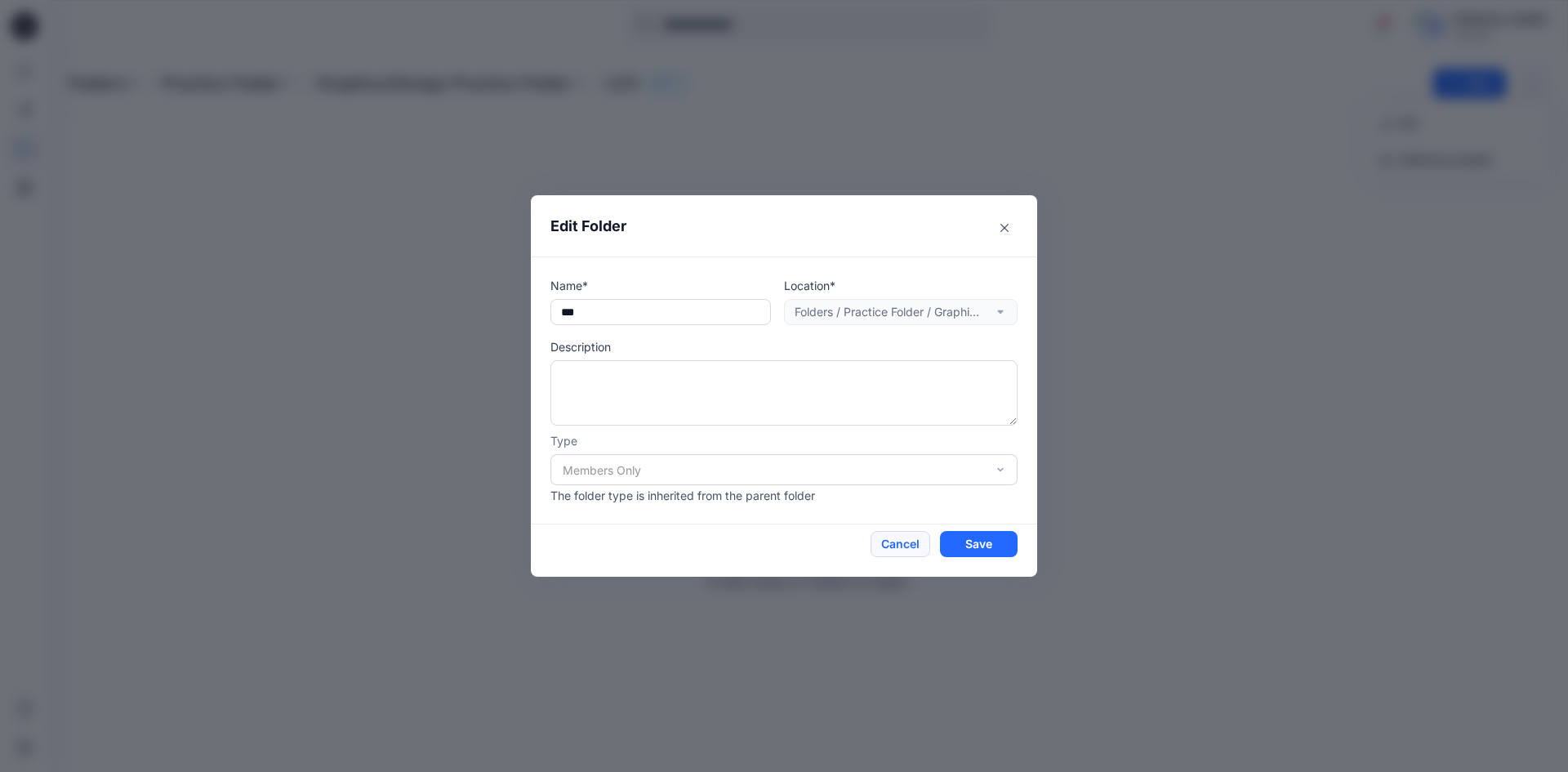
click at [903, 545] on button "Cancel" at bounding box center [900, 544] width 59 height 26
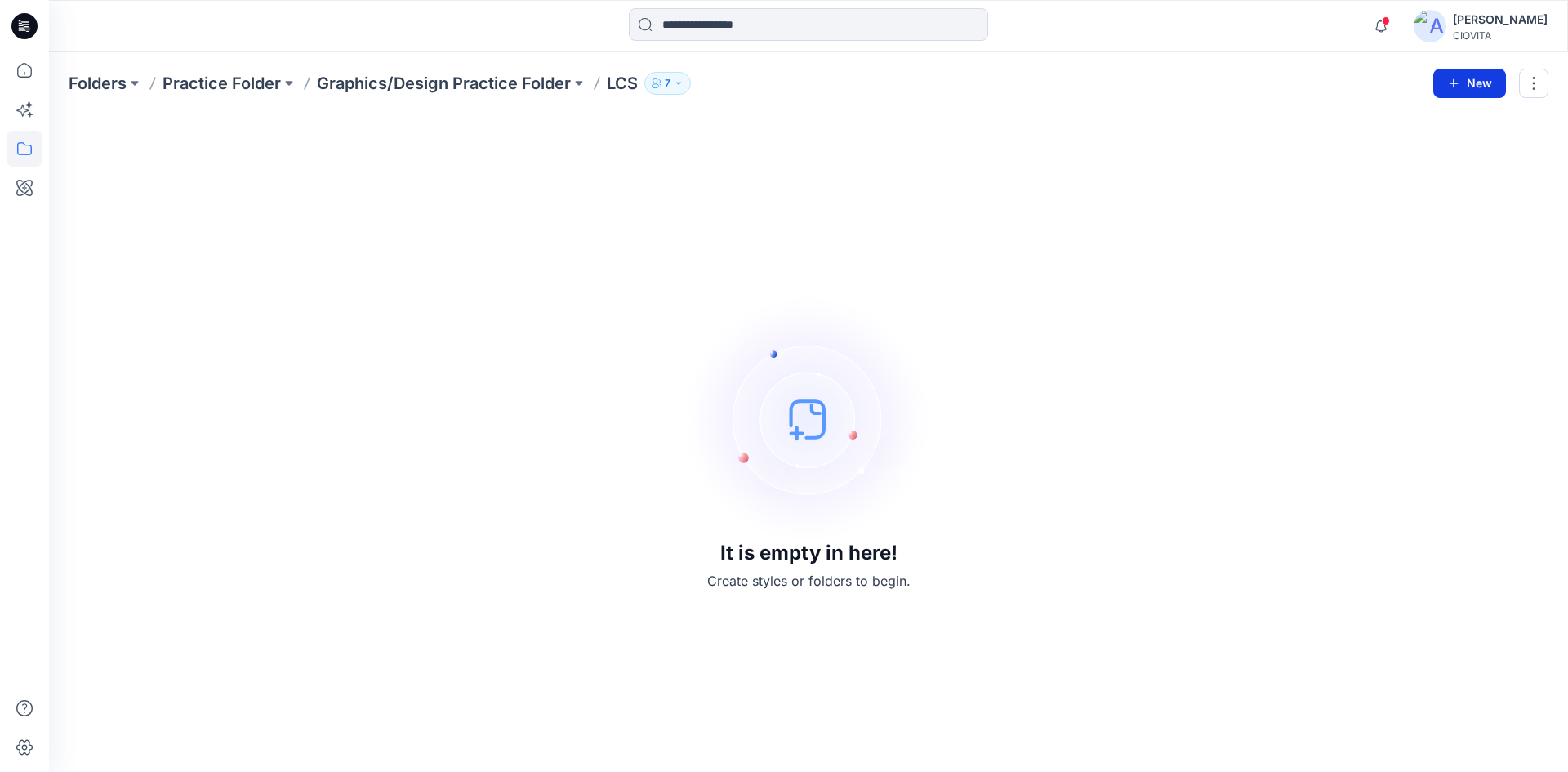
click at [1472, 88] on button "New" at bounding box center [1469, 83] width 73 height 30
click at [1430, 121] on p "New Style" at bounding box center [1418, 124] width 54 height 20
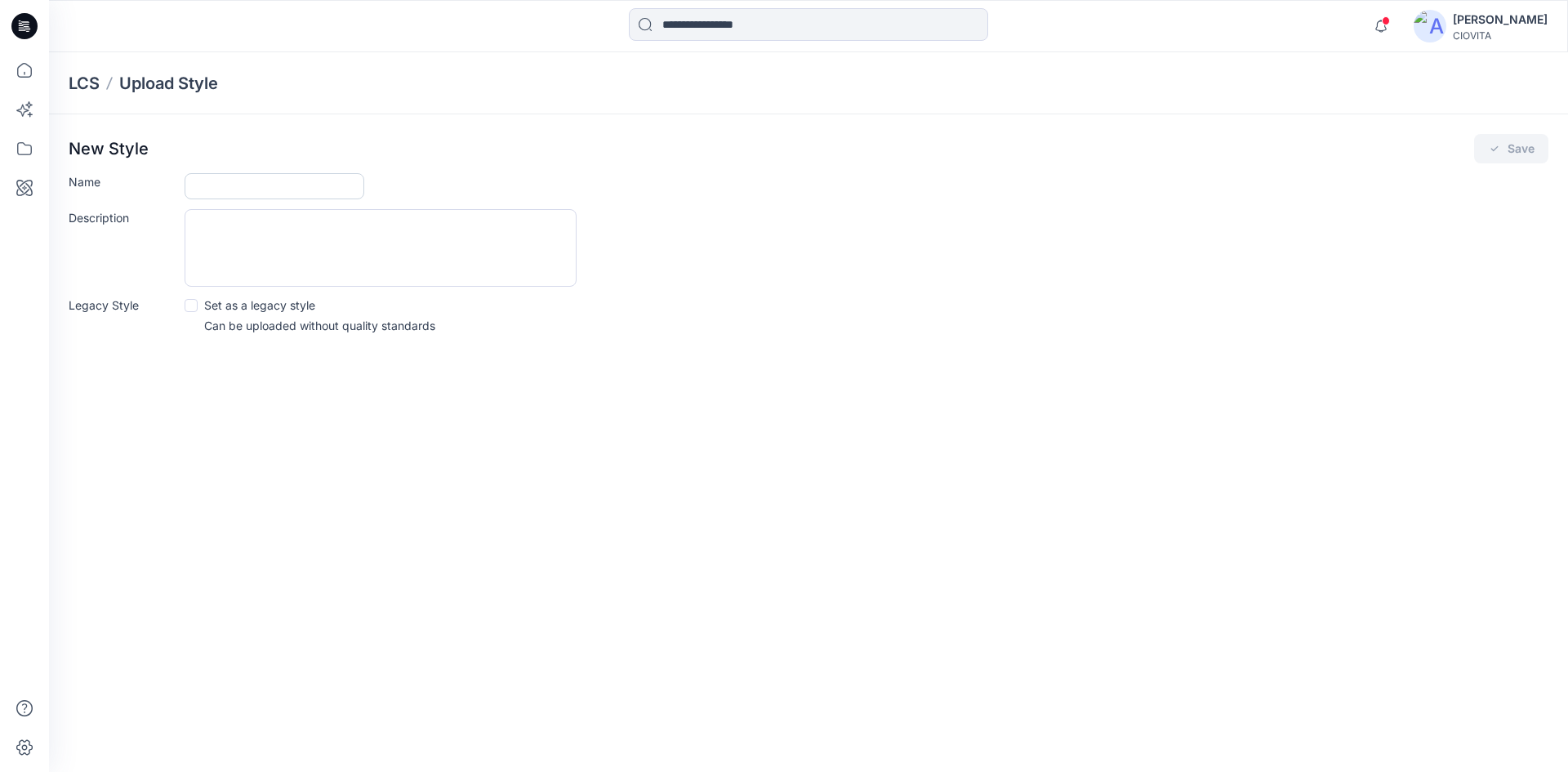
click at [243, 191] on input "Name" at bounding box center [274, 186] width 179 height 26
type input "***"
click at [1507, 150] on button "Save" at bounding box center [1510, 149] width 74 height 30
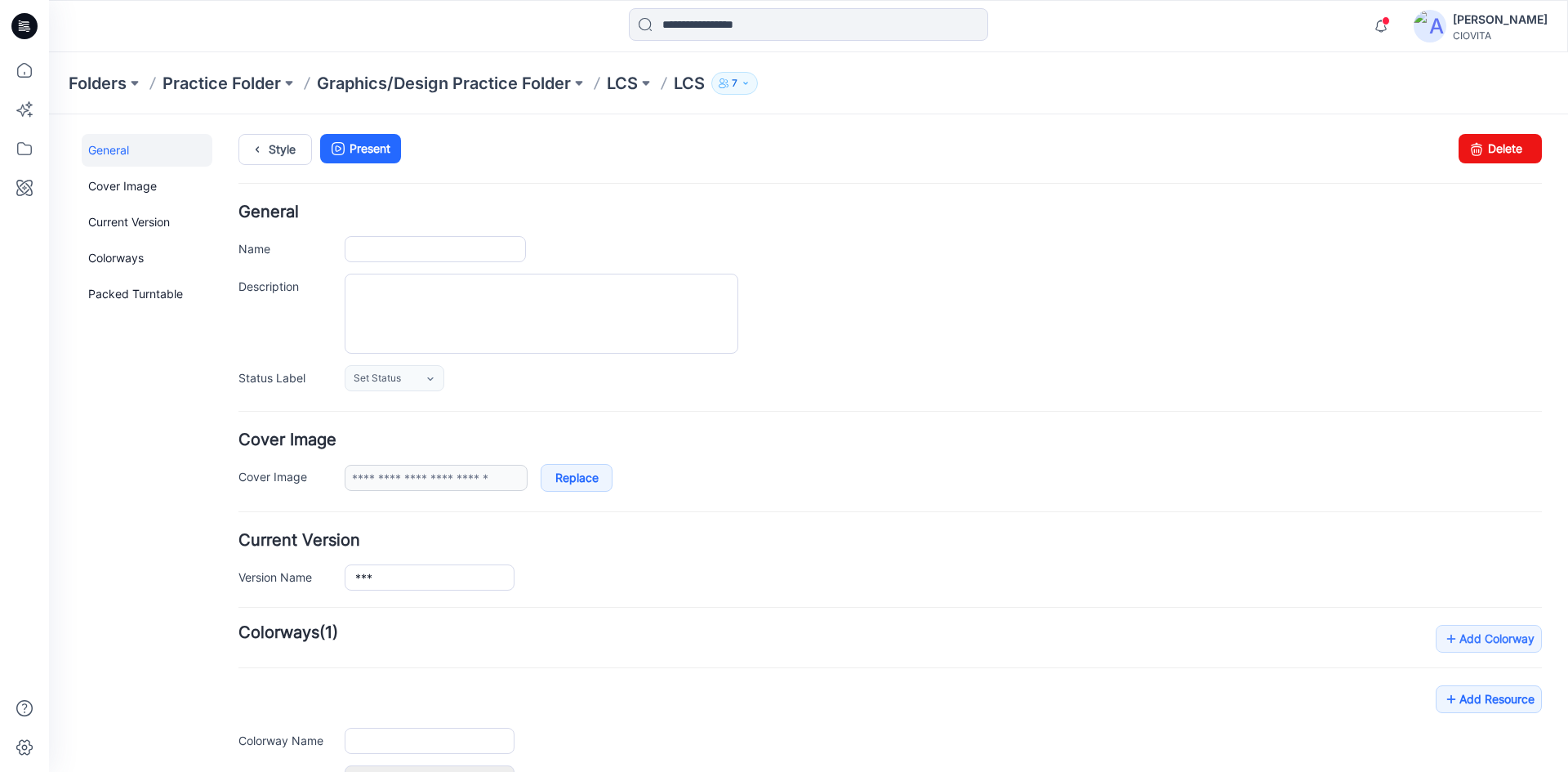
type input "***"
type input "**********"
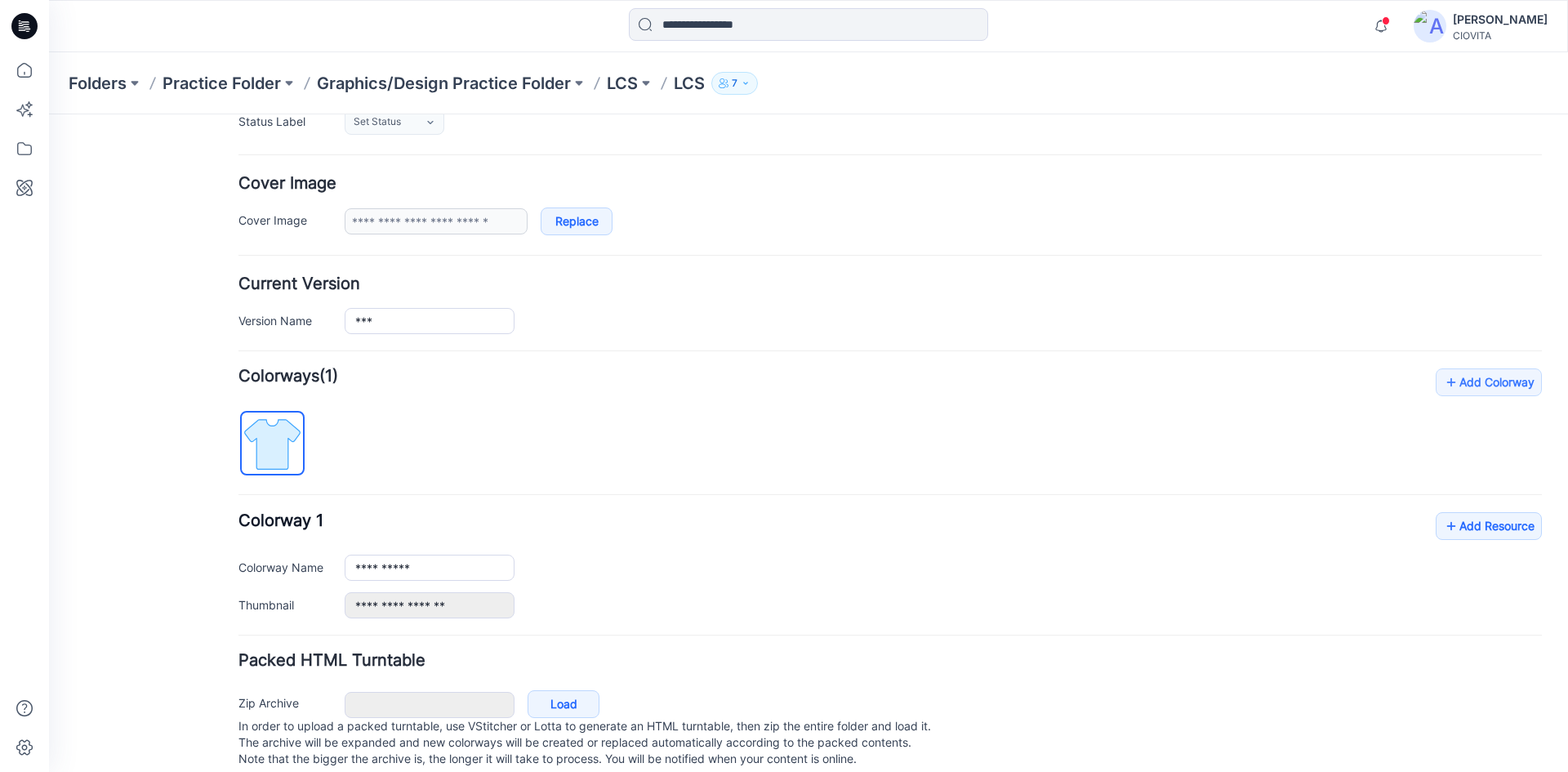
scroll to position [290, 0]
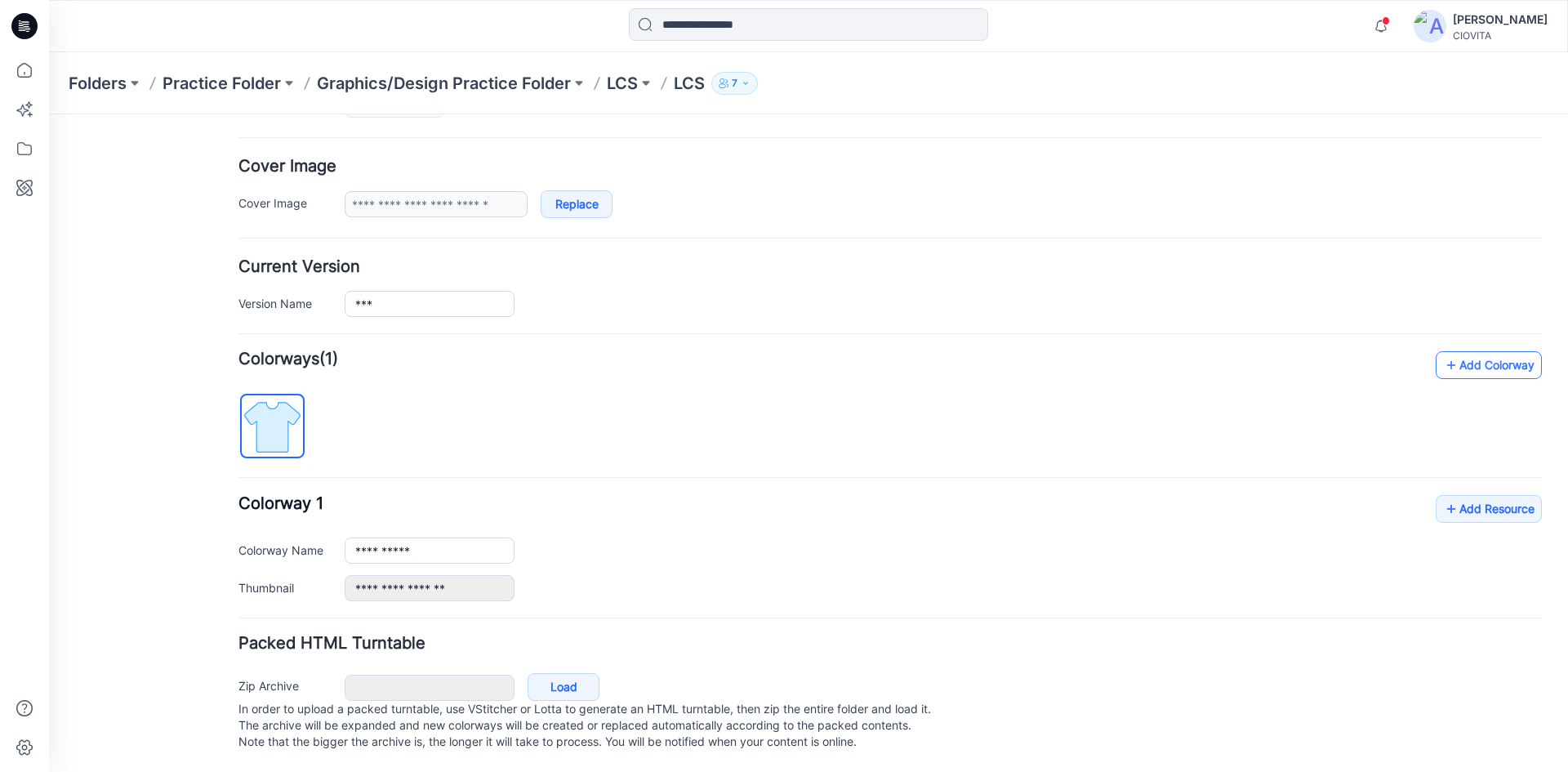
click at [1468, 351] on link "Add Colorway" at bounding box center [1488, 365] width 106 height 28
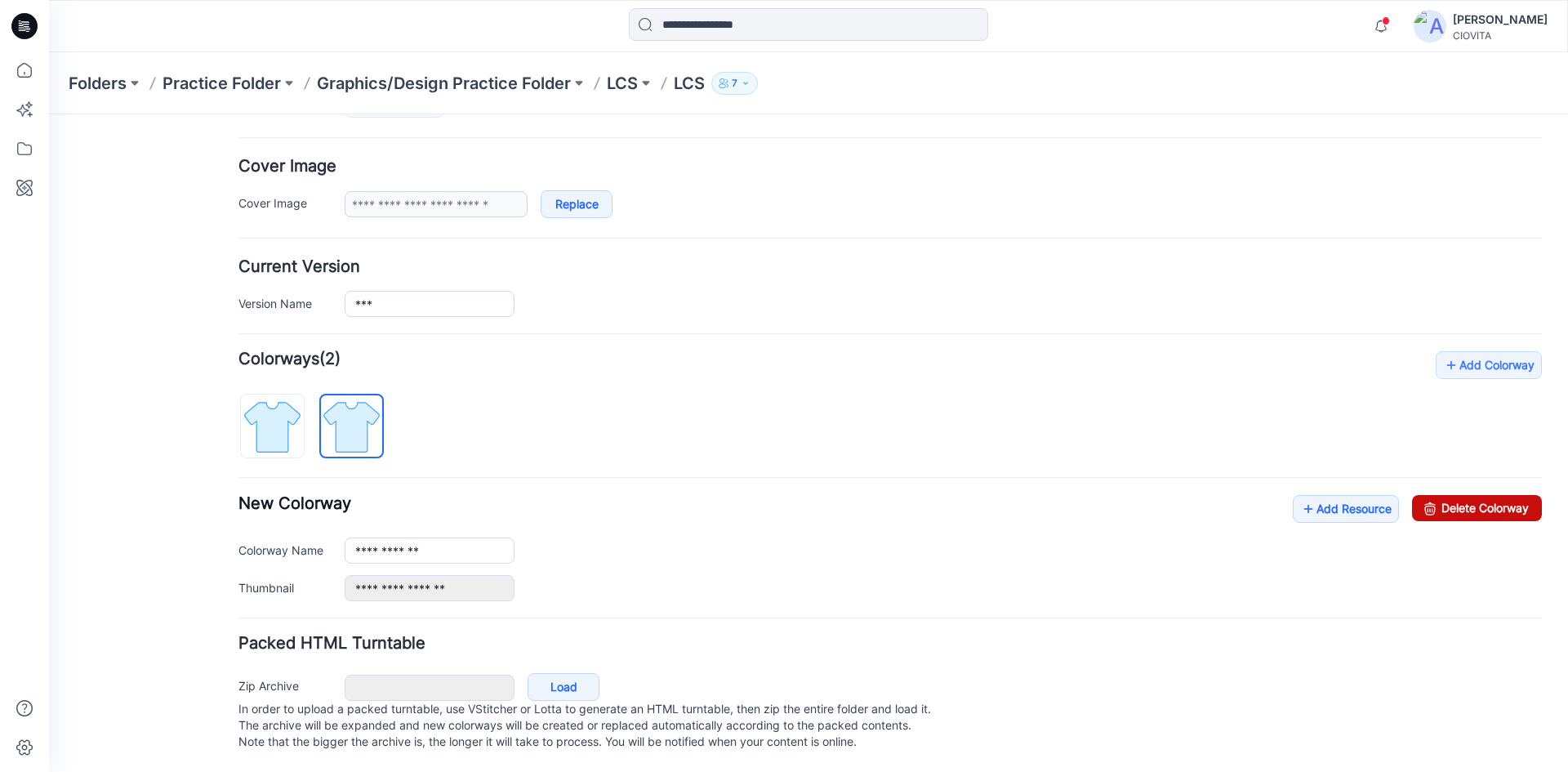
click at [1475, 495] on link "Delete Colorway" at bounding box center [1476, 508] width 130 height 26
type input "**********"
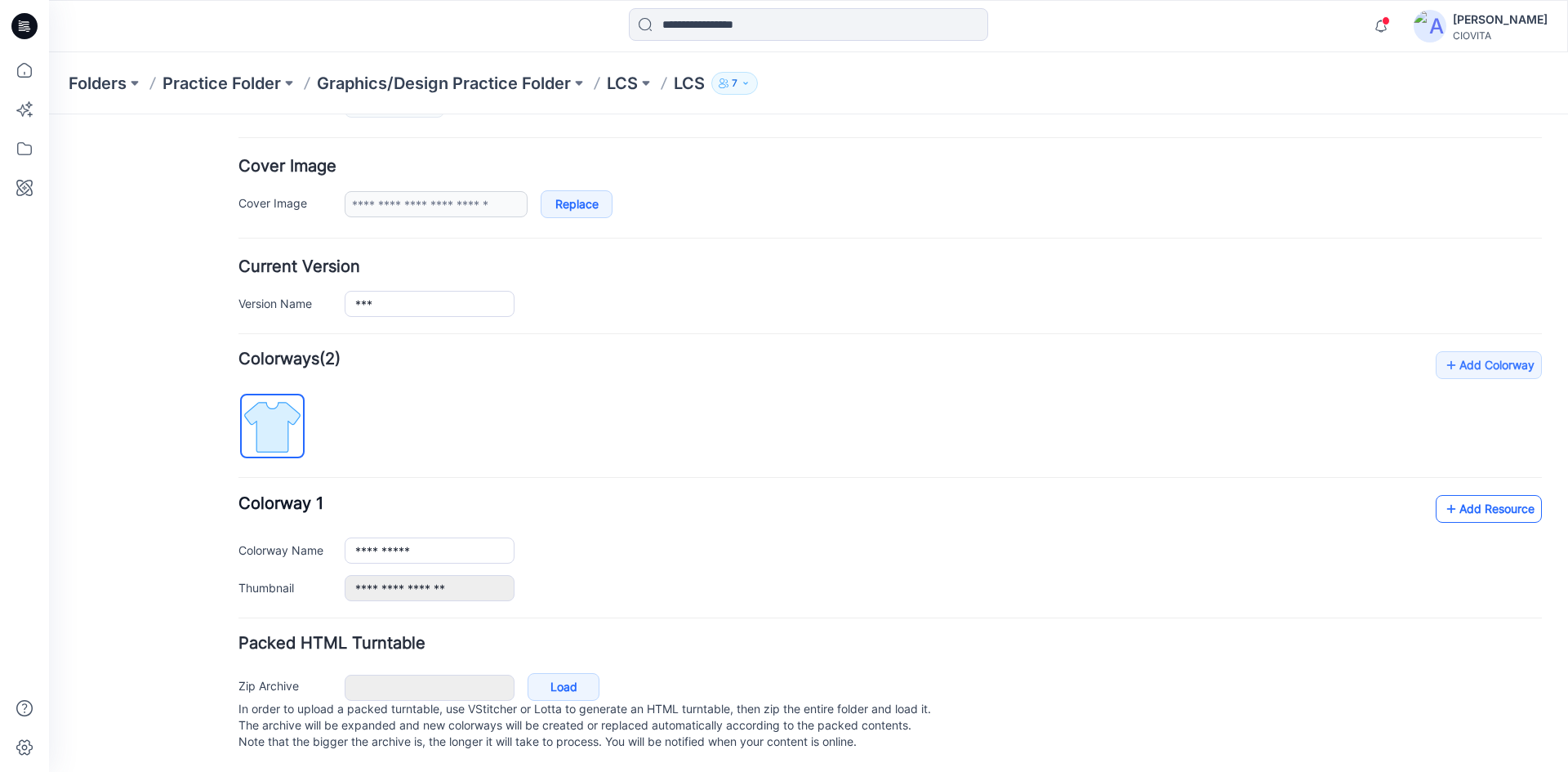
click at [1476, 495] on link "Add Resource" at bounding box center [1488, 508] width 106 height 28
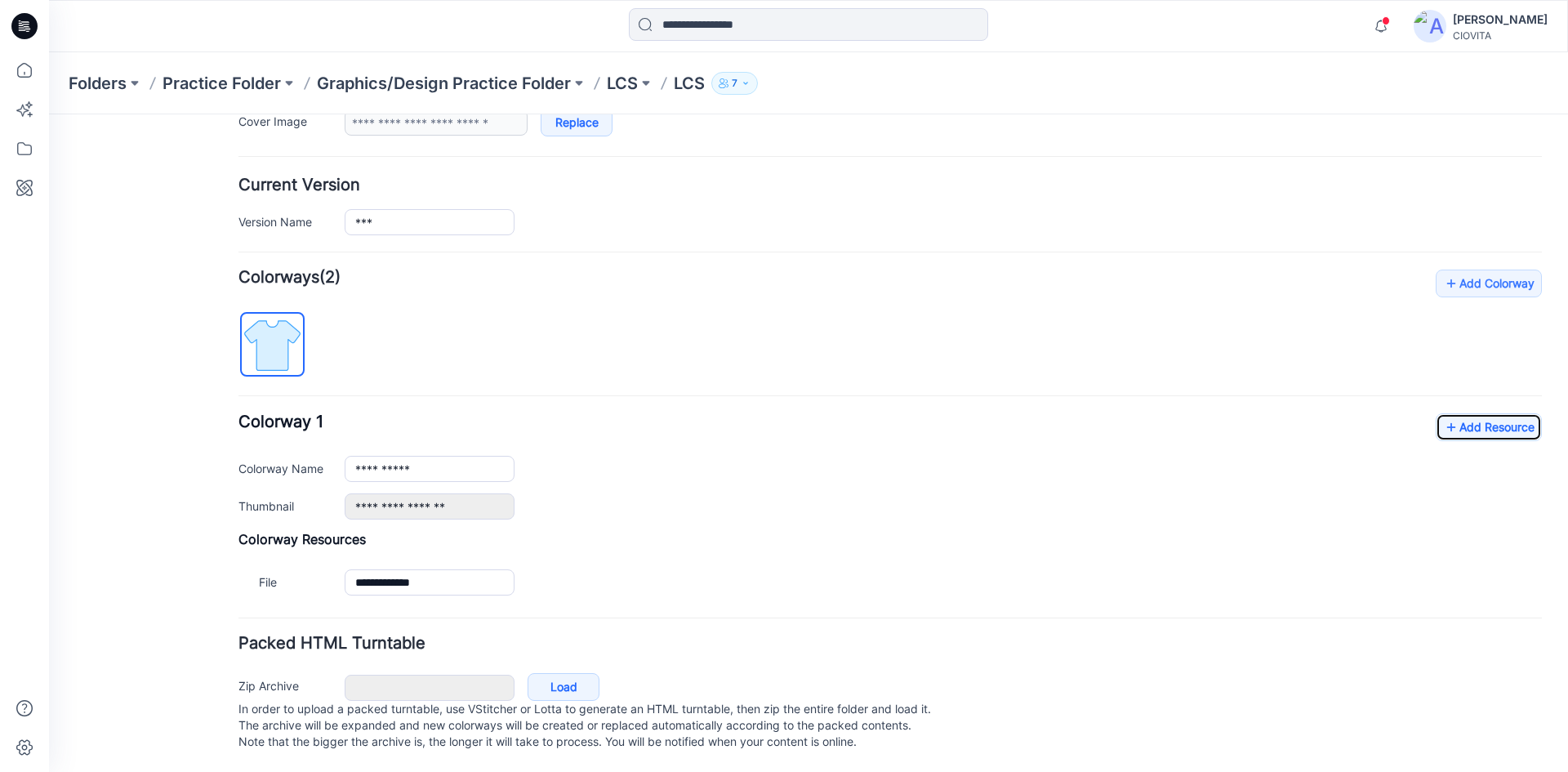
scroll to position [372, 0]
click at [1396, 28] on icon "button" at bounding box center [1381, 26] width 31 height 32
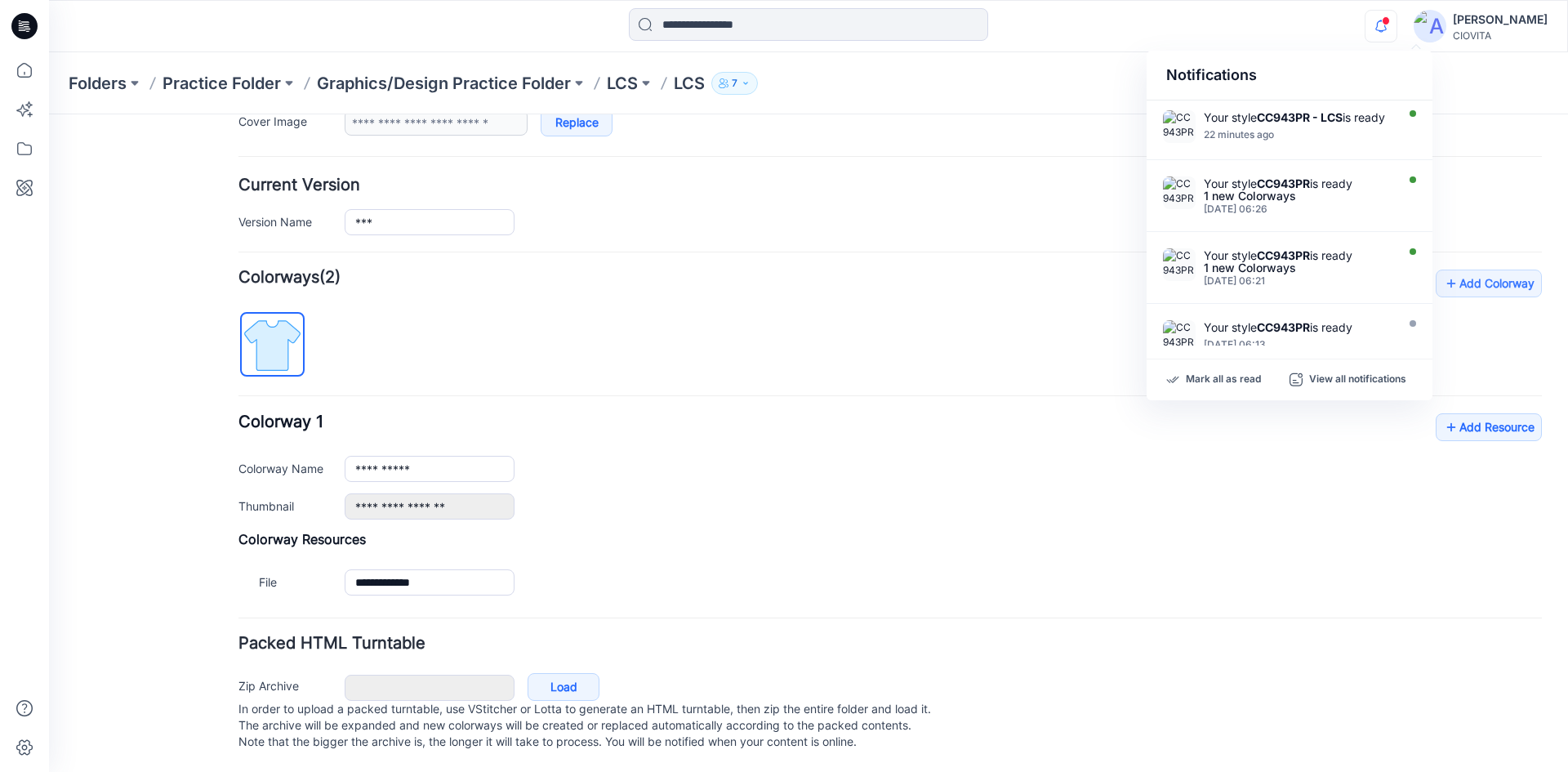
click at [708, 493] on div "**********" at bounding box center [943, 506] width 1197 height 26
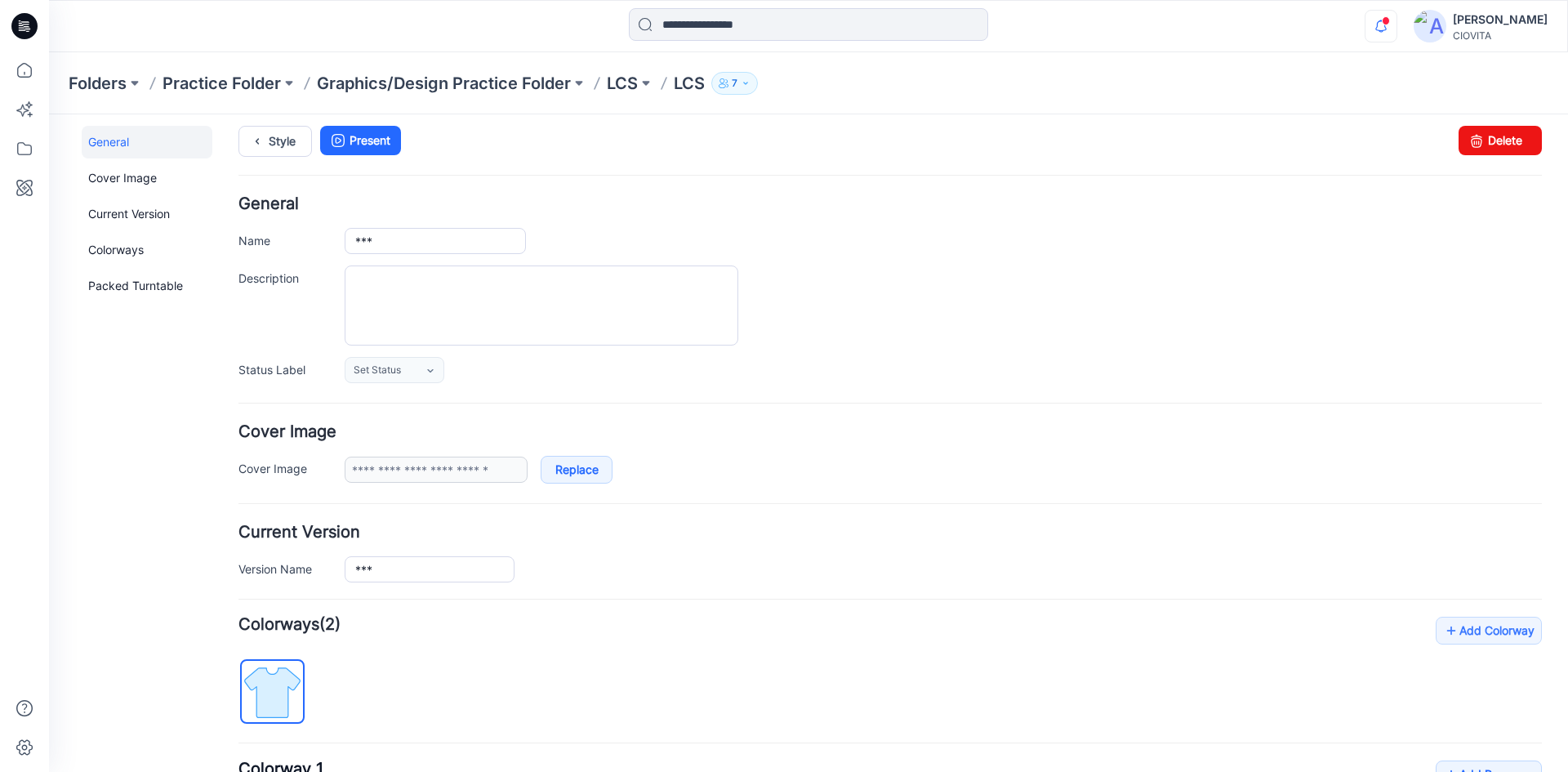
scroll to position [0, 0]
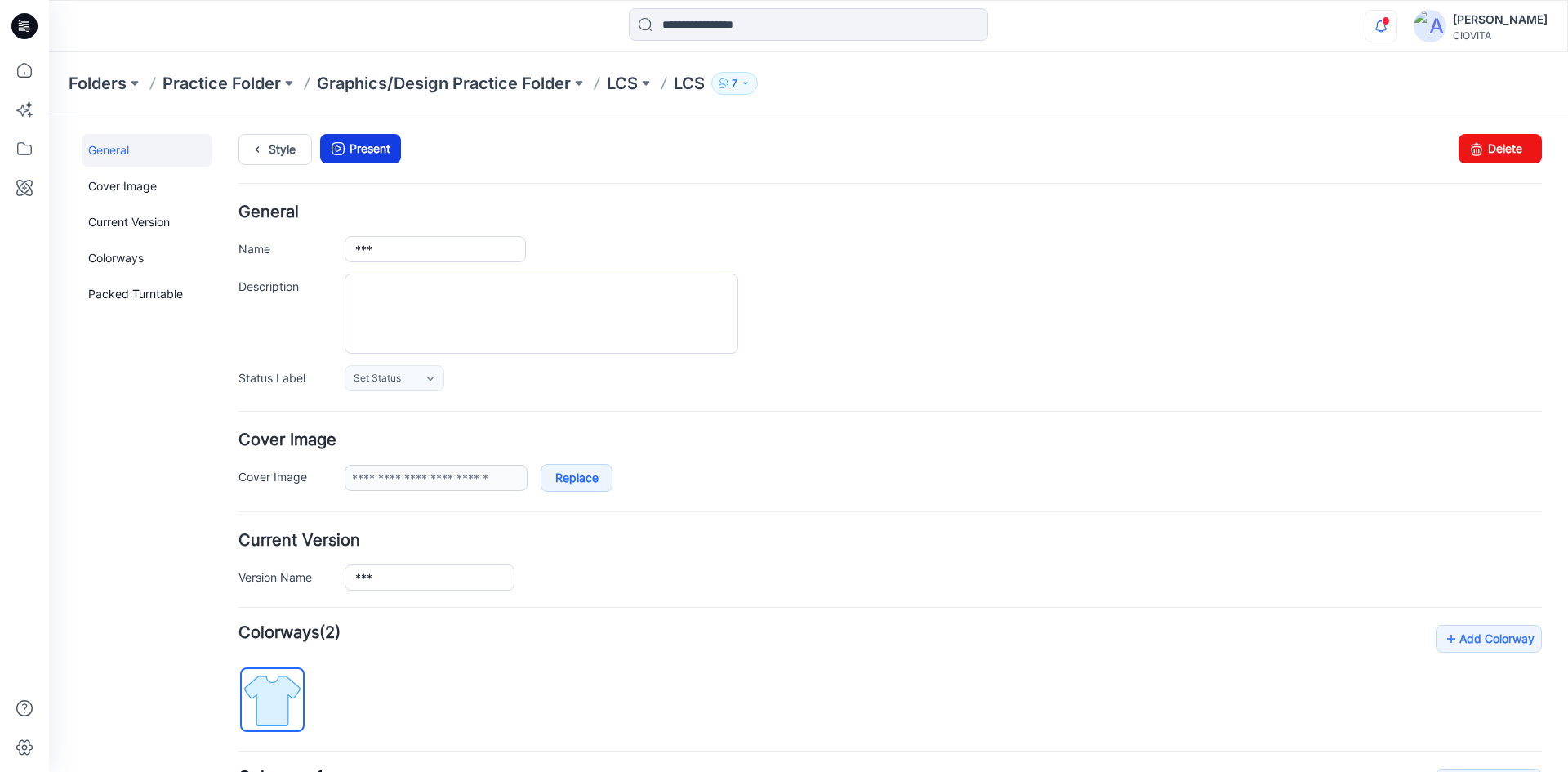
click at [364, 142] on link "Present" at bounding box center [360, 149] width 81 height 30
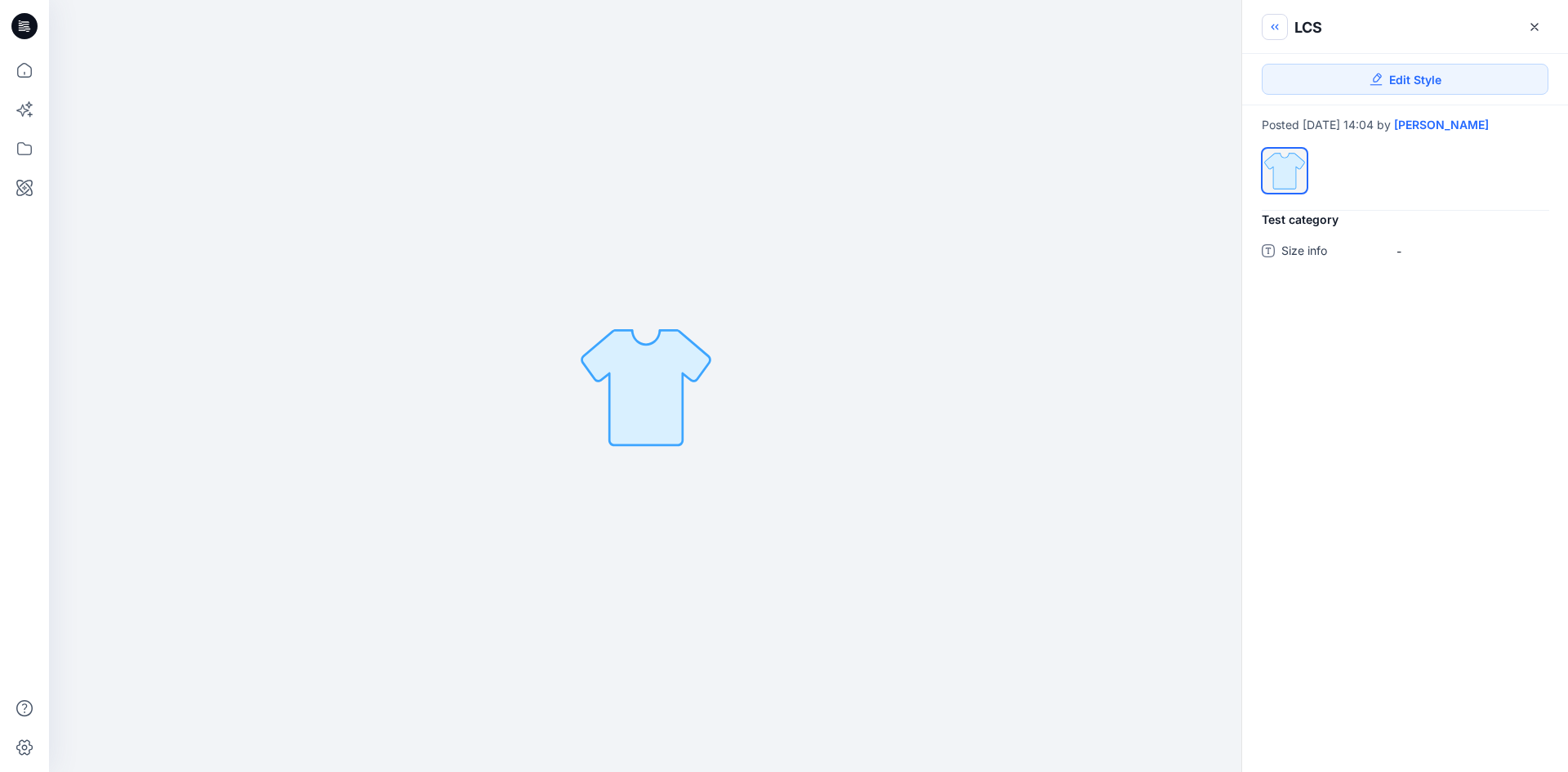
click at [1276, 28] on icon "button" at bounding box center [1276, 26] width 3 height 6
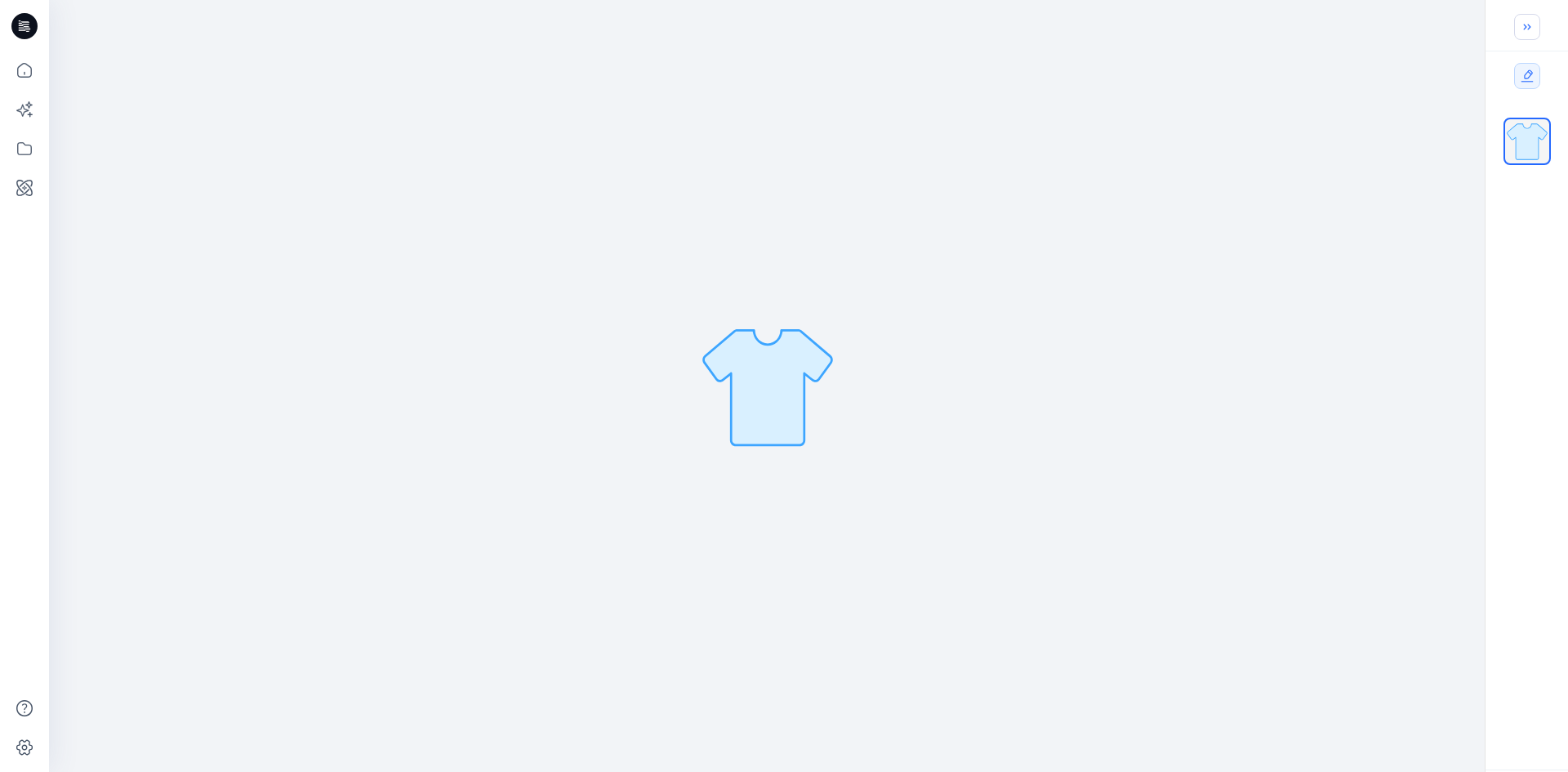
click at [1524, 25] on icon "button" at bounding box center [1526, 26] width 13 height 13
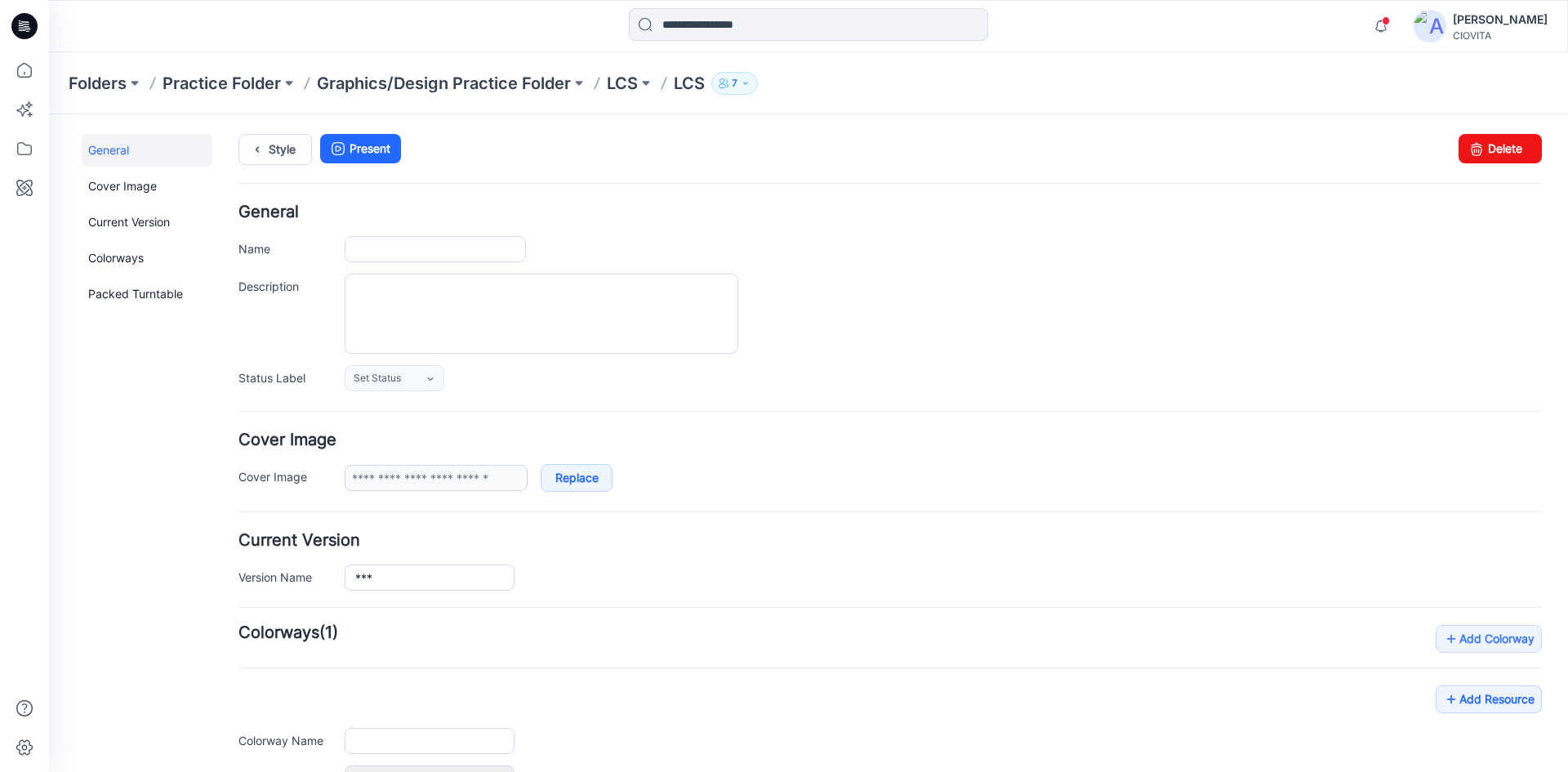
type input "***"
type input "**********"
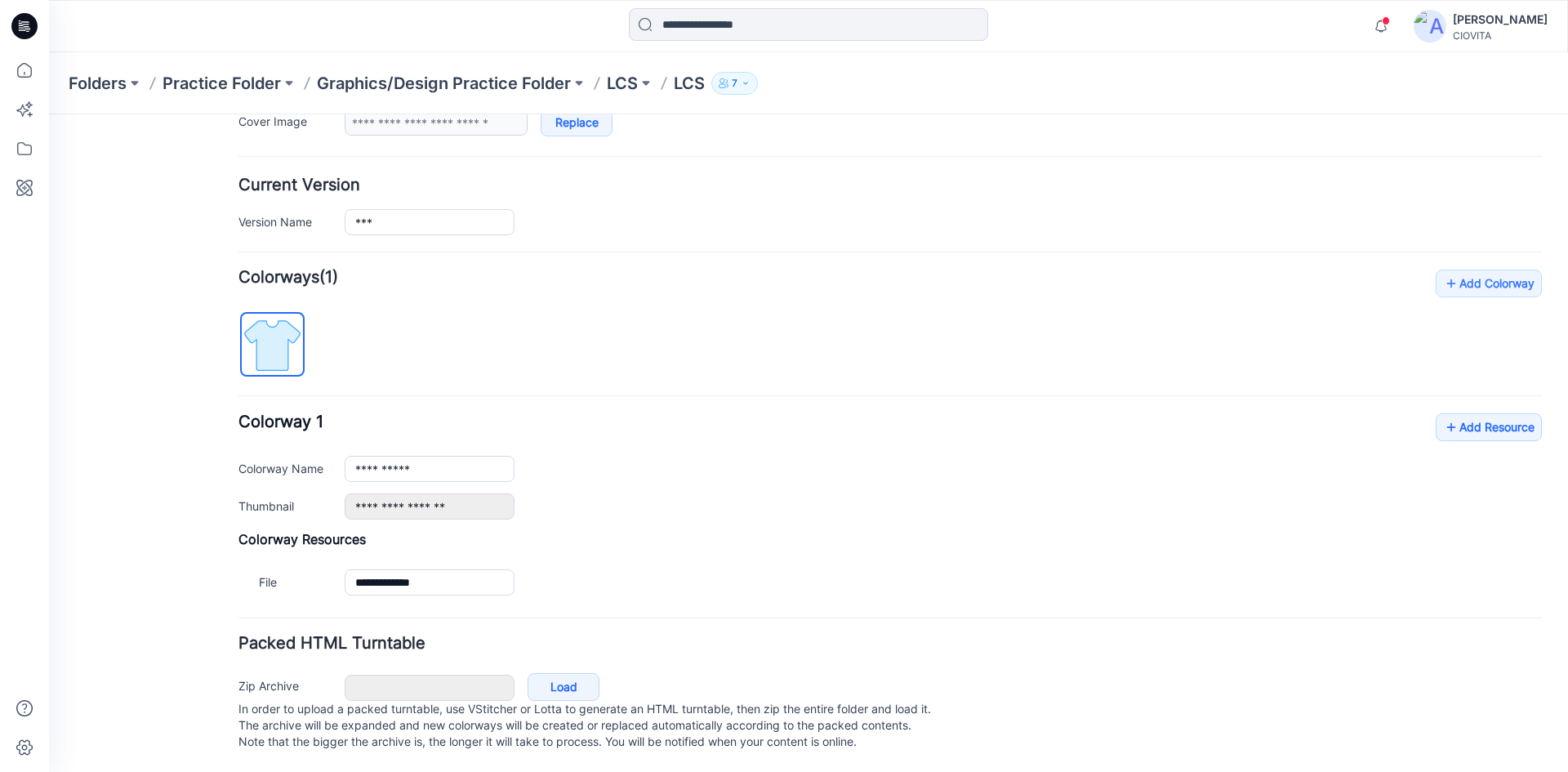
scroll to position [372, 0]
click at [559, 674] on link "Load" at bounding box center [563, 687] width 72 height 28
click at [1448, 87] on div "Folders Practice Folder Graphics/Design Practice Folder LCS LCS 7" at bounding box center [808, 82] width 1519 height 62
click at [616, 82] on p "LCS" at bounding box center [622, 83] width 31 height 23
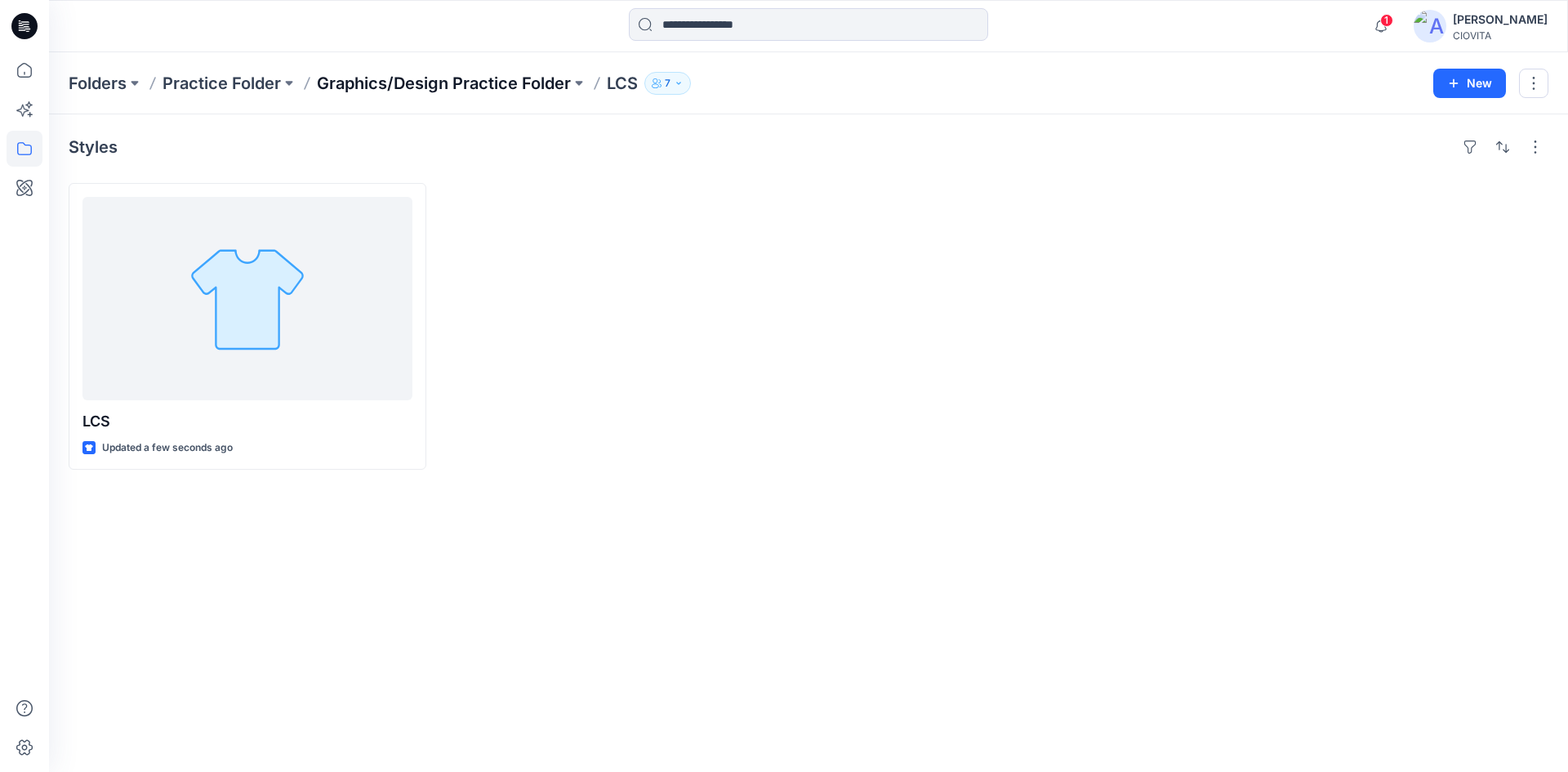
click at [515, 86] on p "Graphics/Design Practice Folder" at bounding box center [444, 83] width 254 height 23
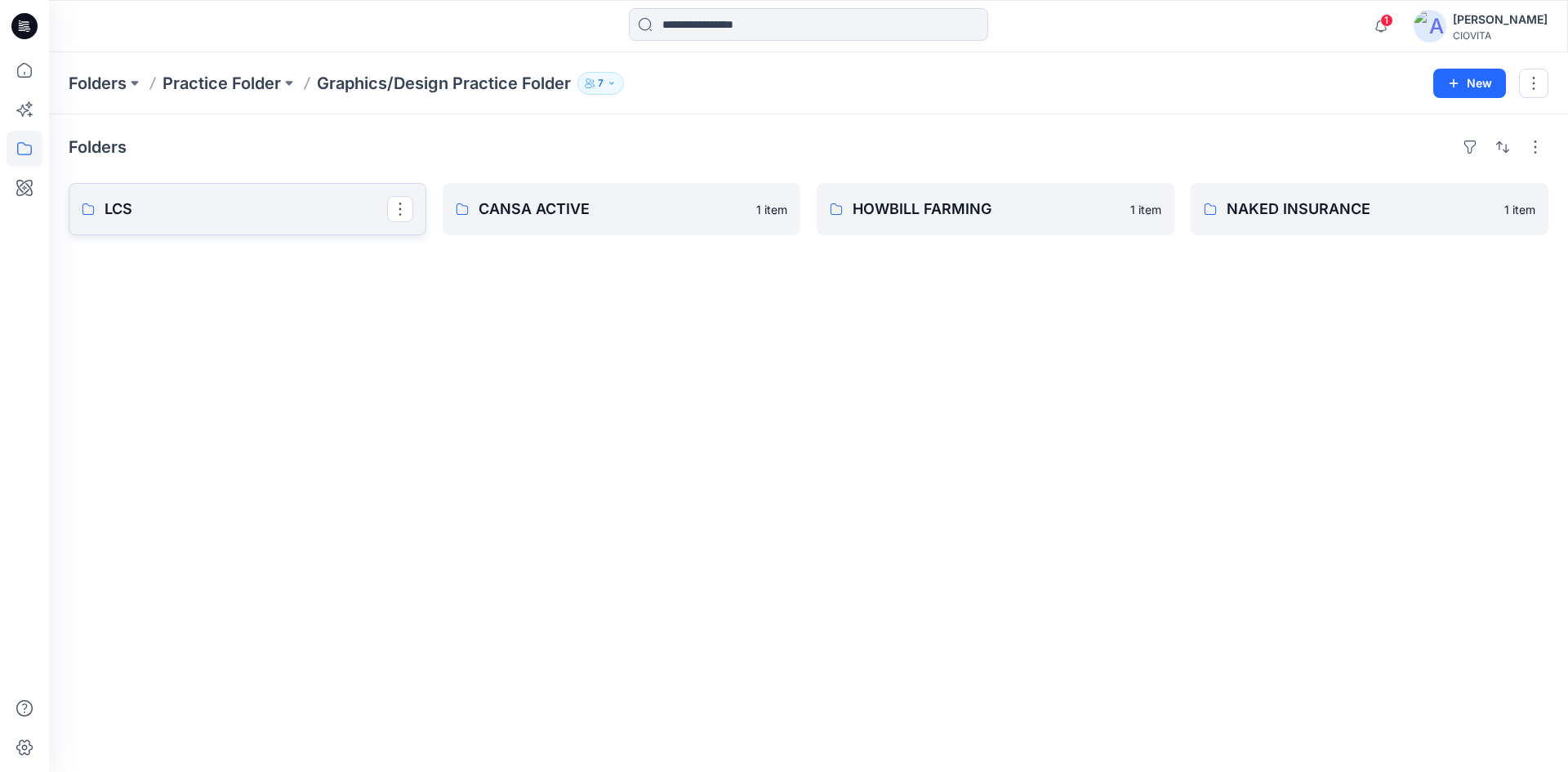
click at [211, 219] on p "LCS" at bounding box center [246, 209] width 282 height 23
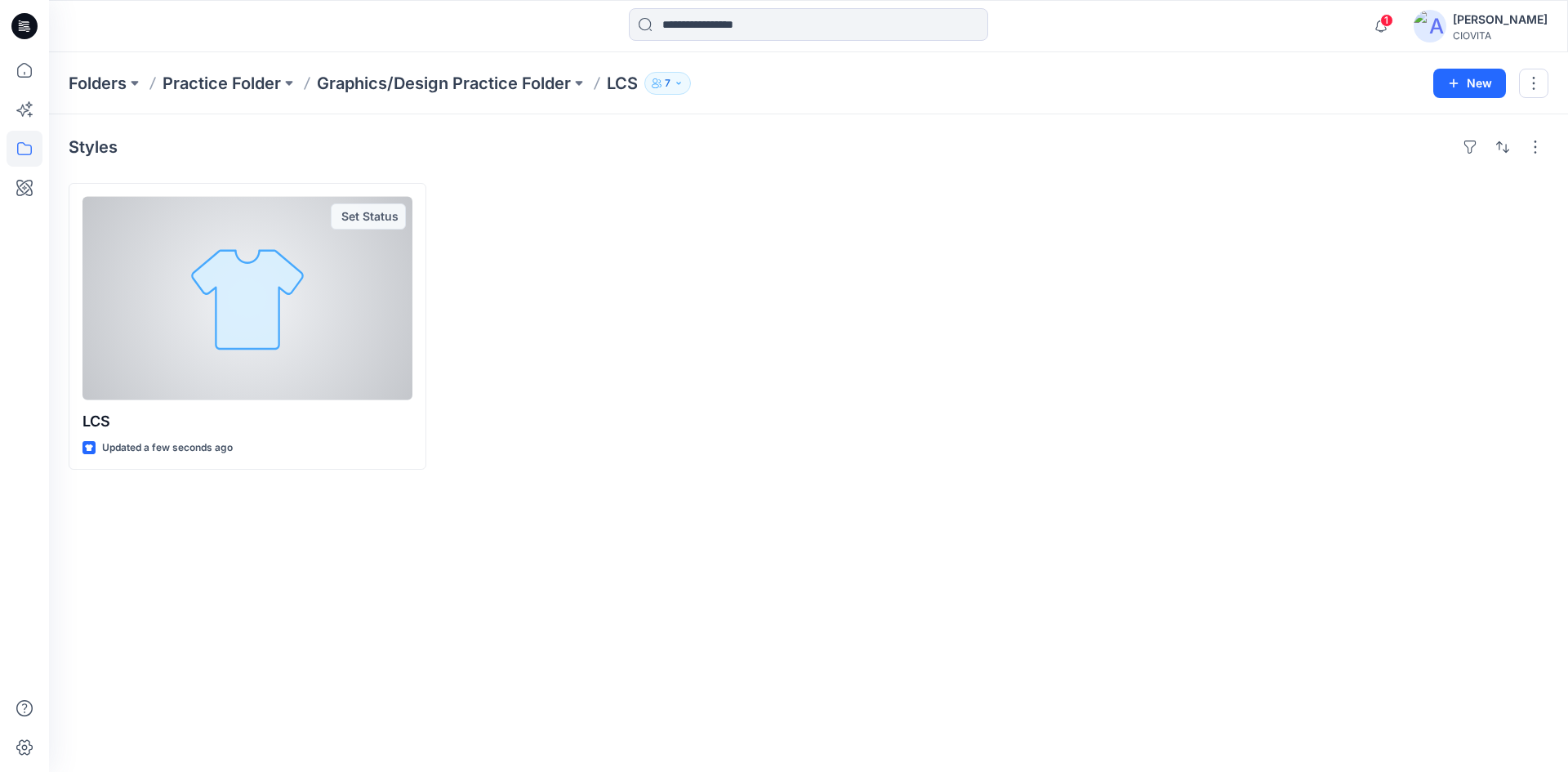
click at [211, 219] on div at bounding box center [247, 298] width 330 height 203
click at [391, 218] on button "button" at bounding box center [393, 216] width 26 height 26
click at [259, 247] on div at bounding box center [247, 298] width 330 height 203
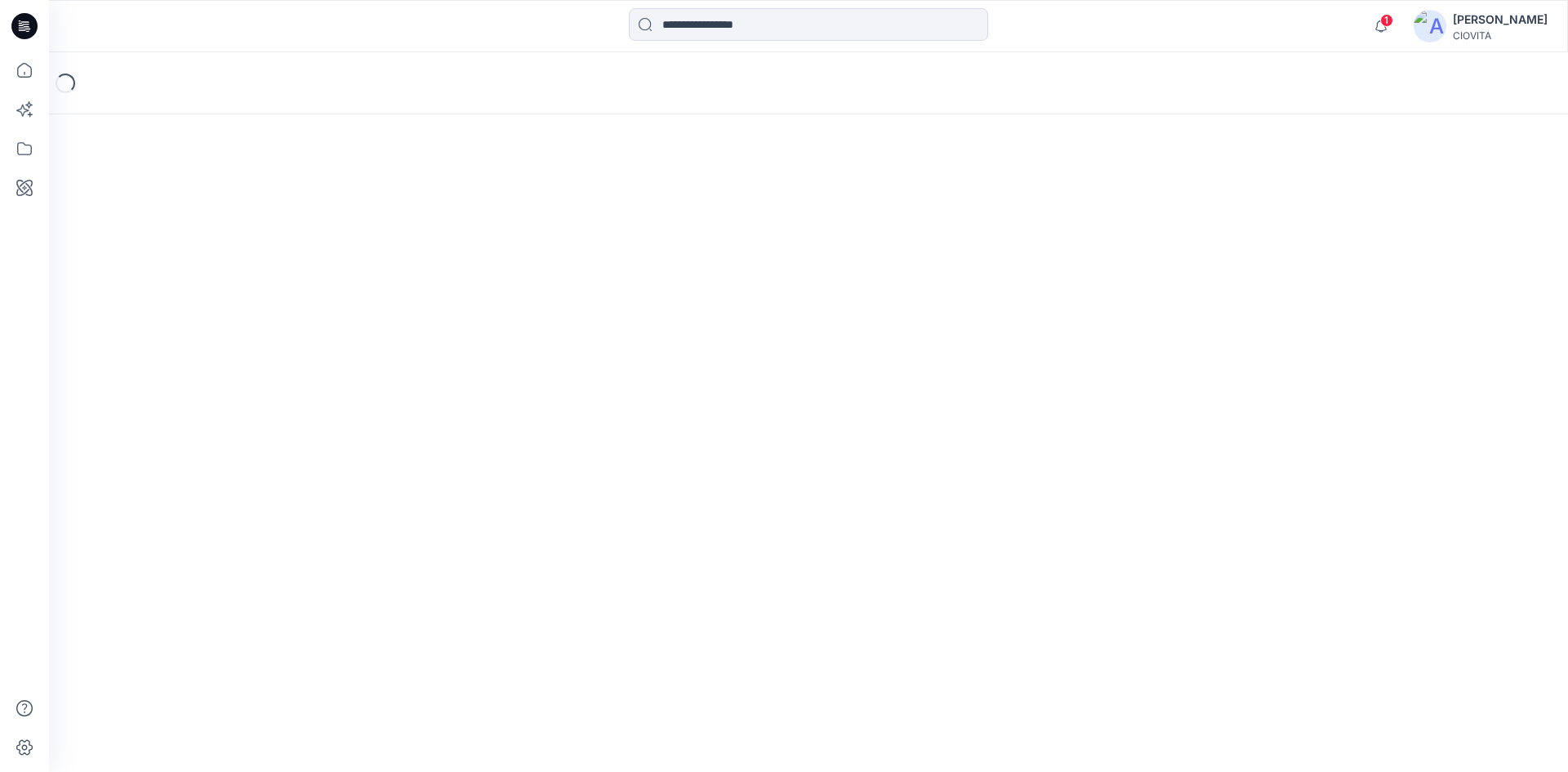
click at [259, 247] on div "Loading..." at bounding box center [808, 412] width 1519 height 720
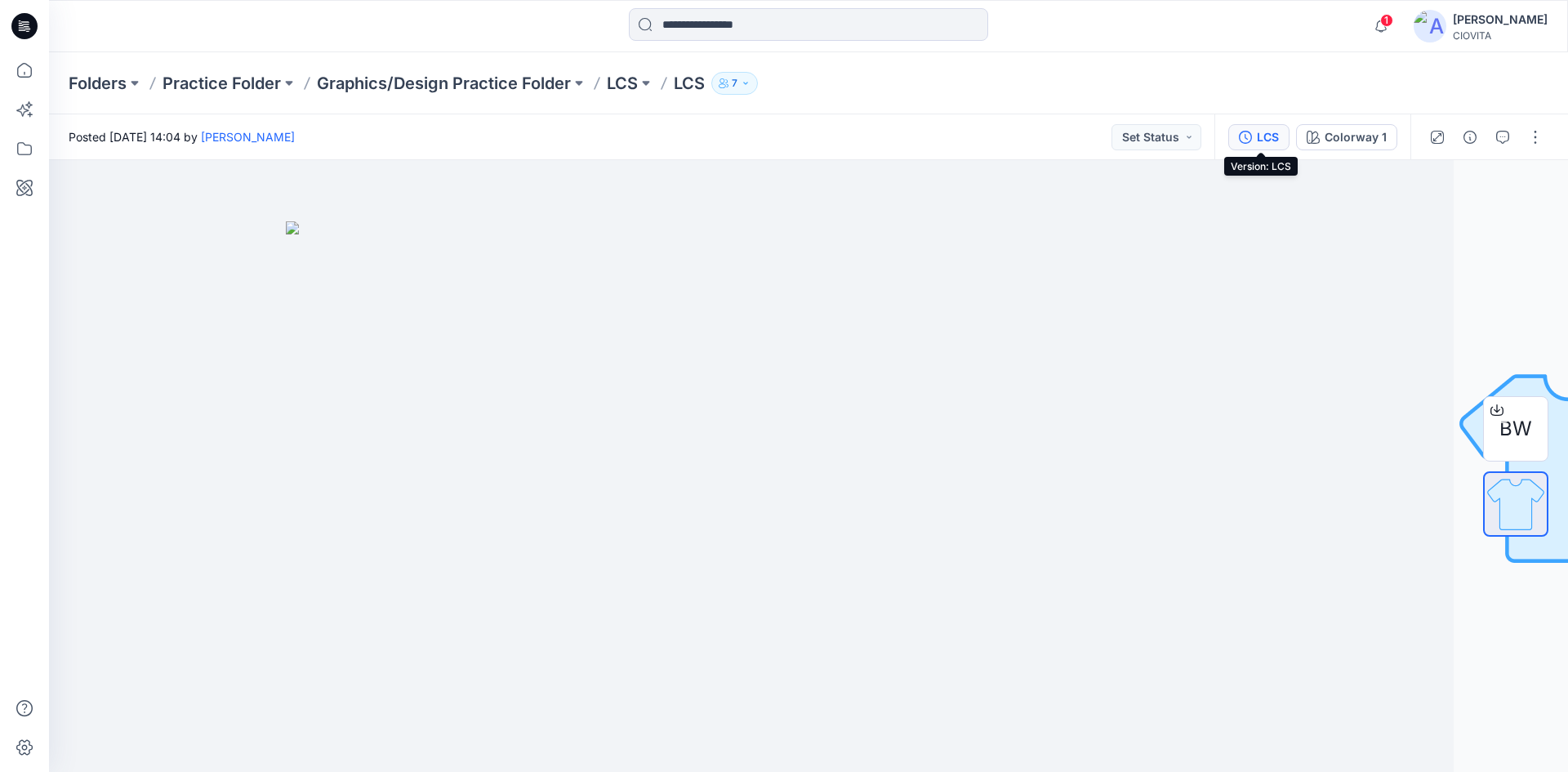
click at [1243, 136] on icon "button" at bounding box center [1245, 137] width 13 height 13
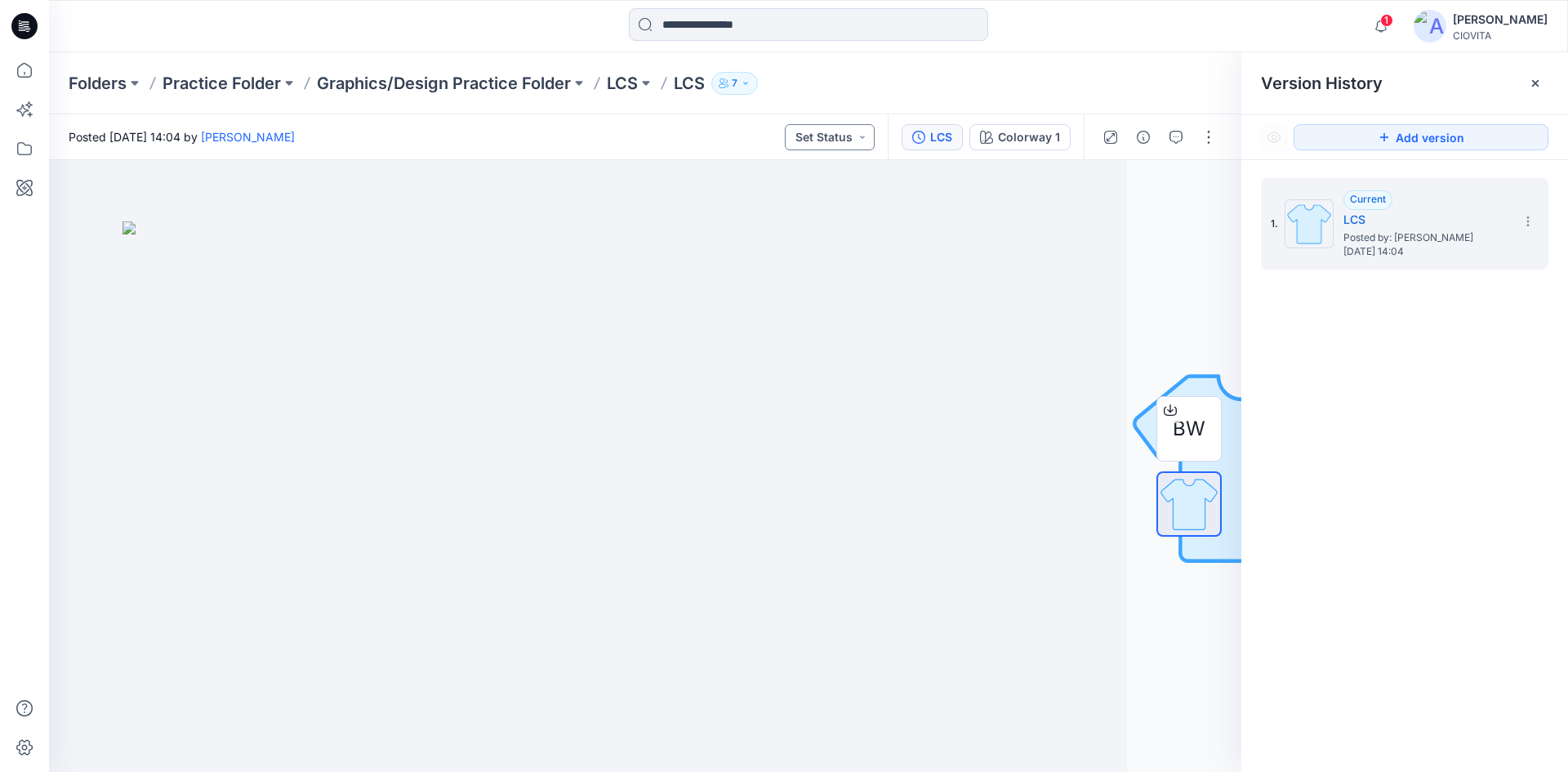
click at [829, 140] on button "Set Status" at bounding box center [829, 137] width 90 height 26
click at [23, 152] on icon at bounding box center [25, 149] width 36 height 36
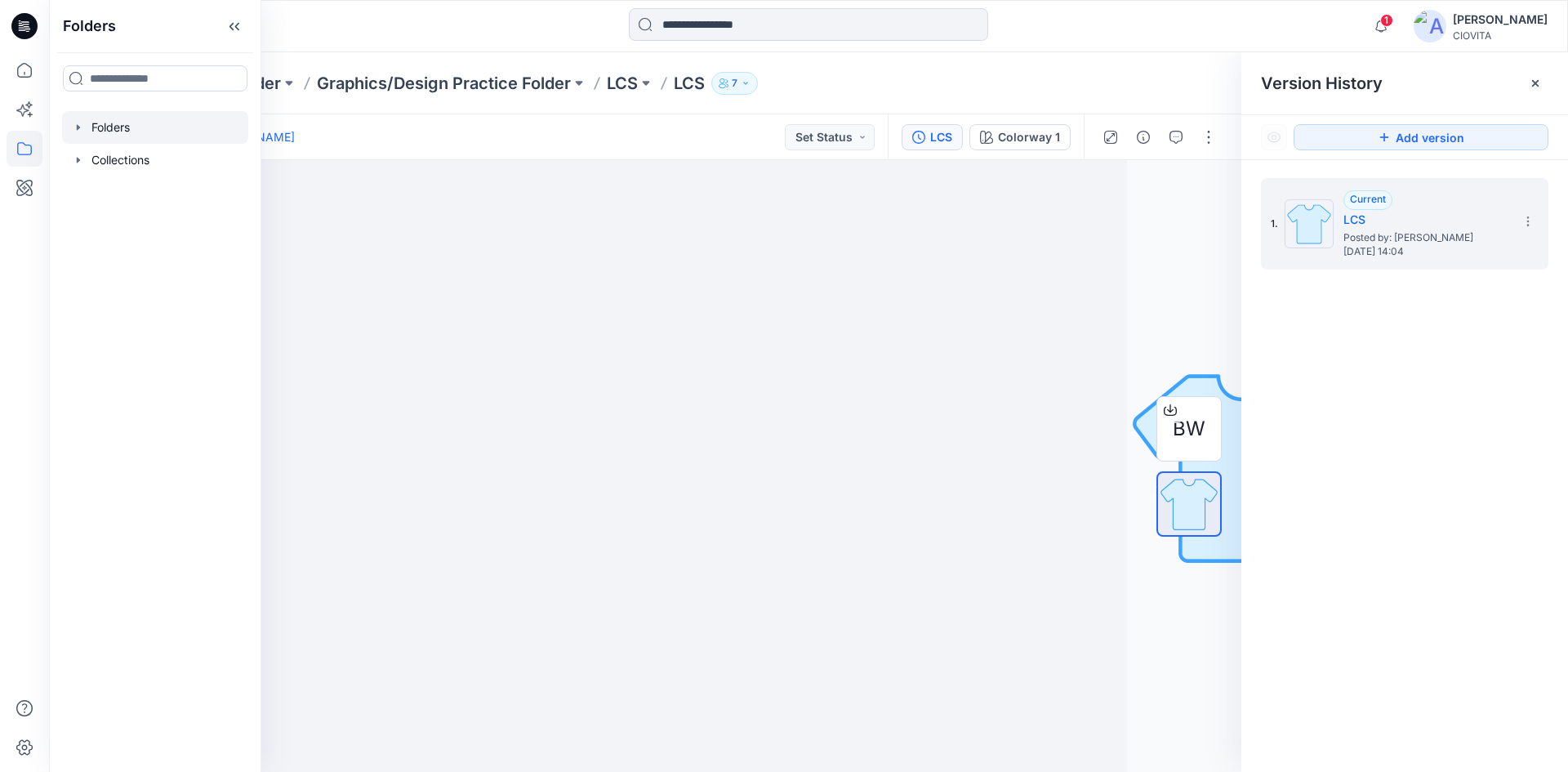
click at [94, 134] on div at bounding box center [155, 128] width 186 height 32
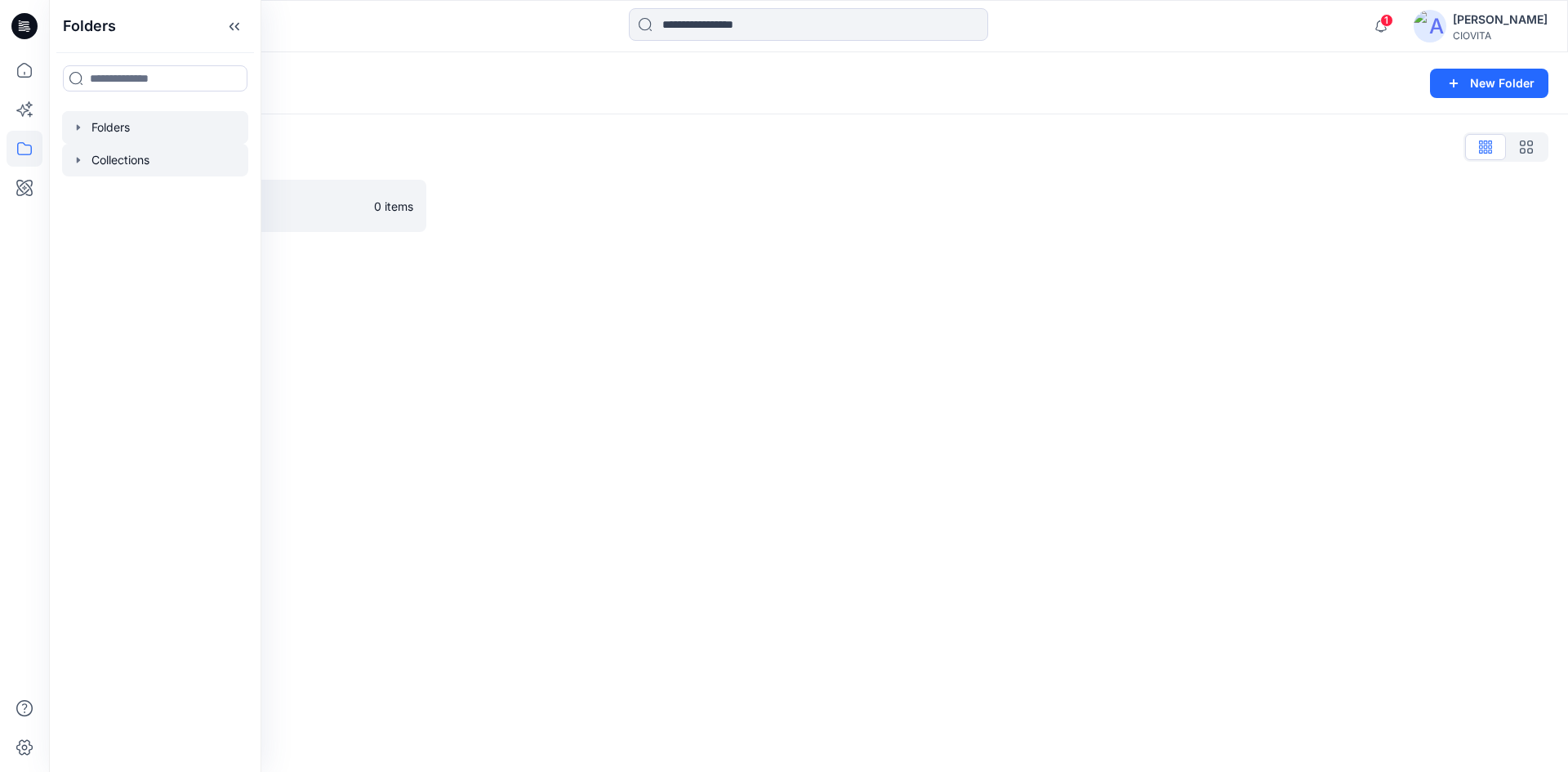
click at [134, 163] on div at bounding box center [155, 160] width 186 height 32
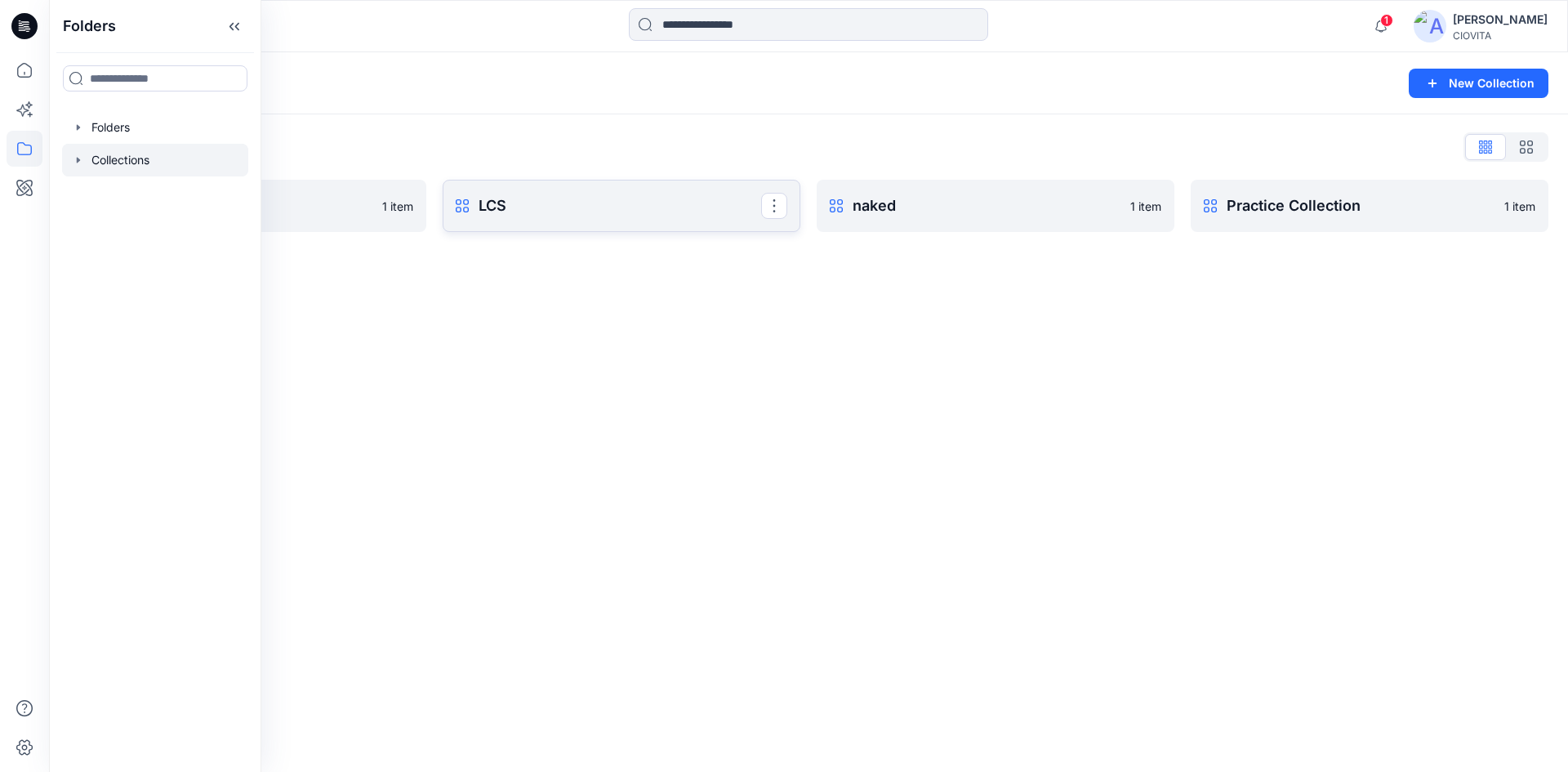
click at [567, 206] on p "LCS" at bounding box center [620, 206] width 282 height 23
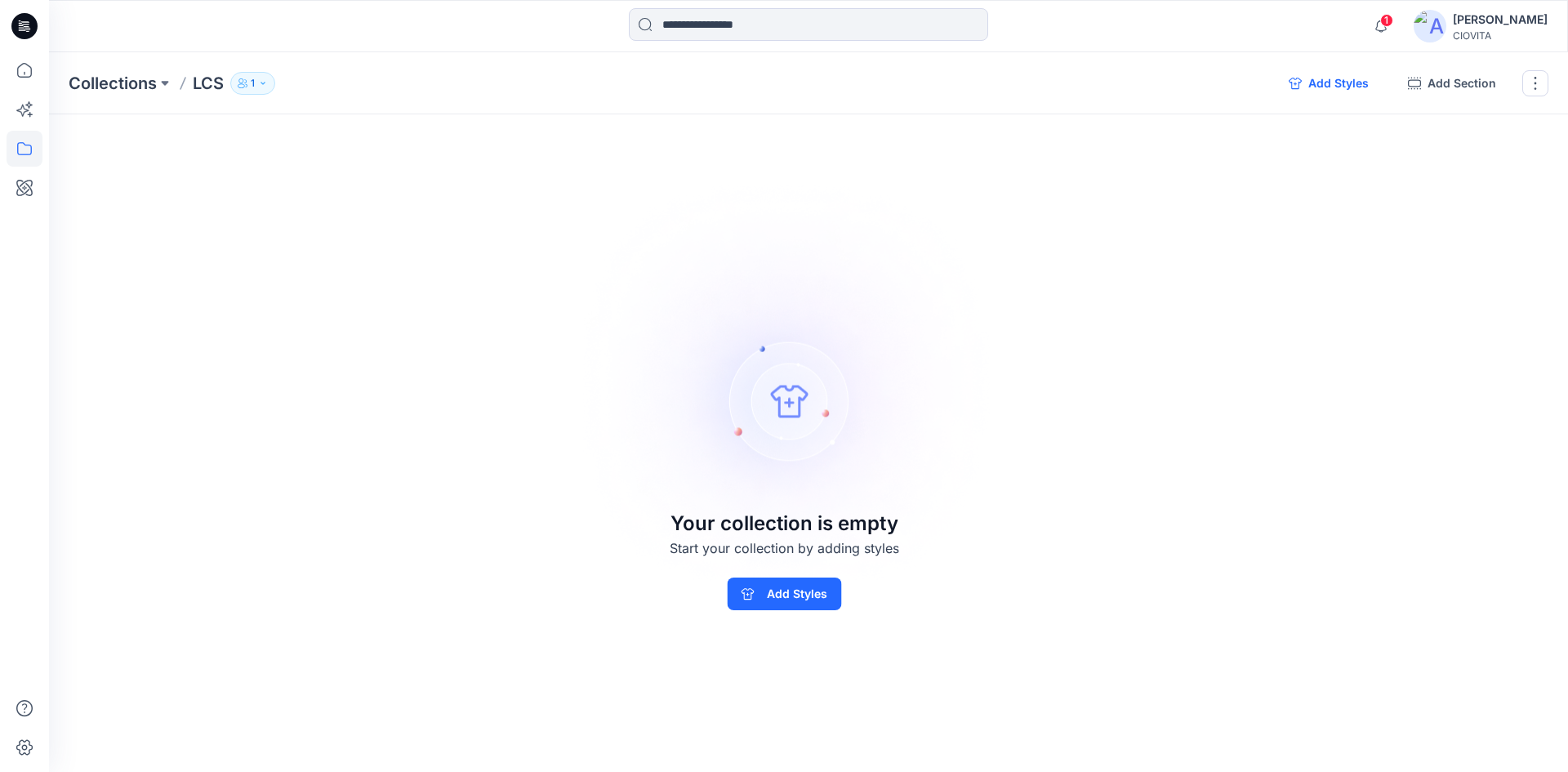
click at [1322, 88] on button "Add Styles" at bounding box center [1328, 83] width 106 height 26
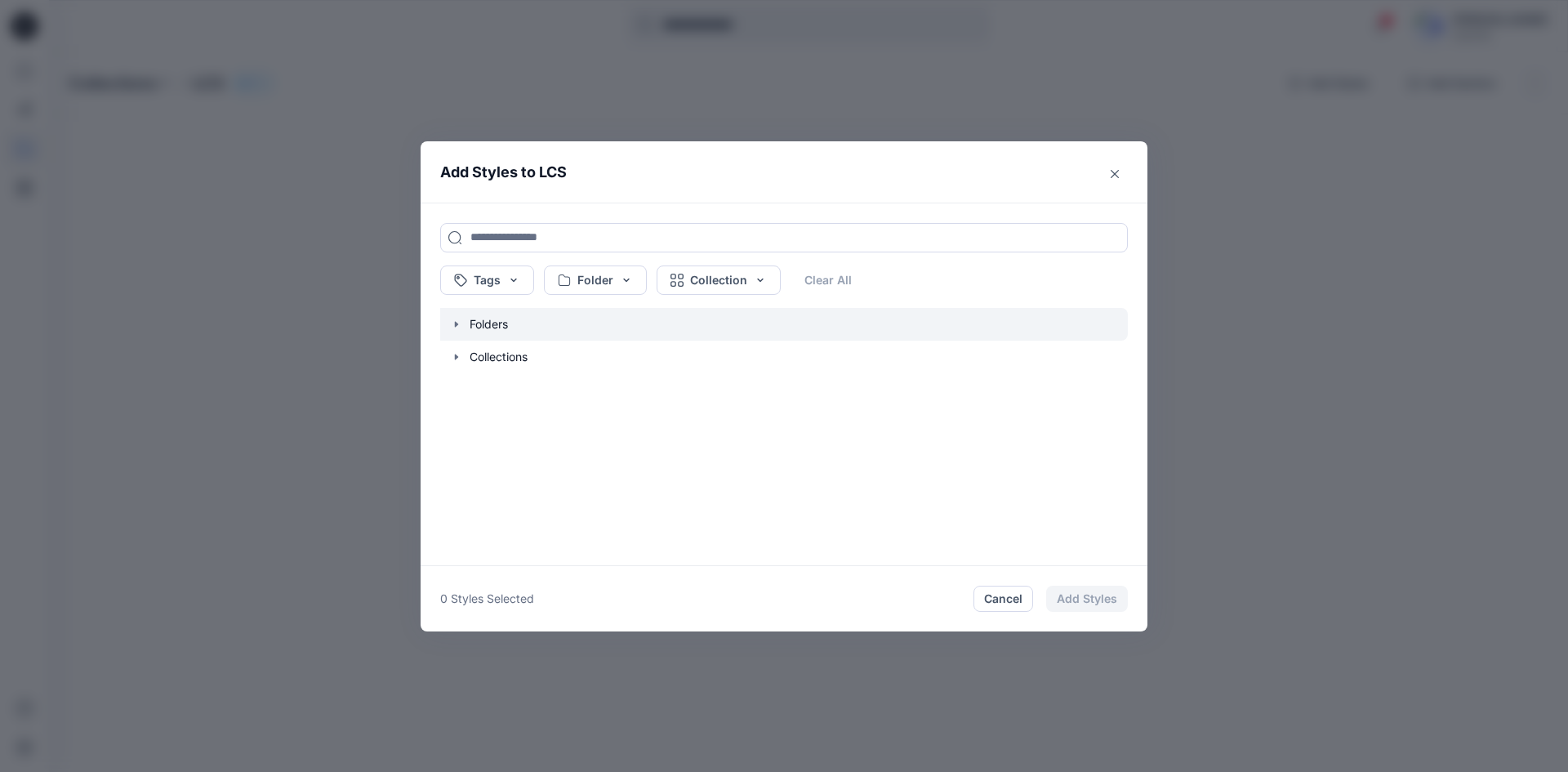
click at [455, 326] on icon "button" at bounding box center [456, 324] width 3 height 6
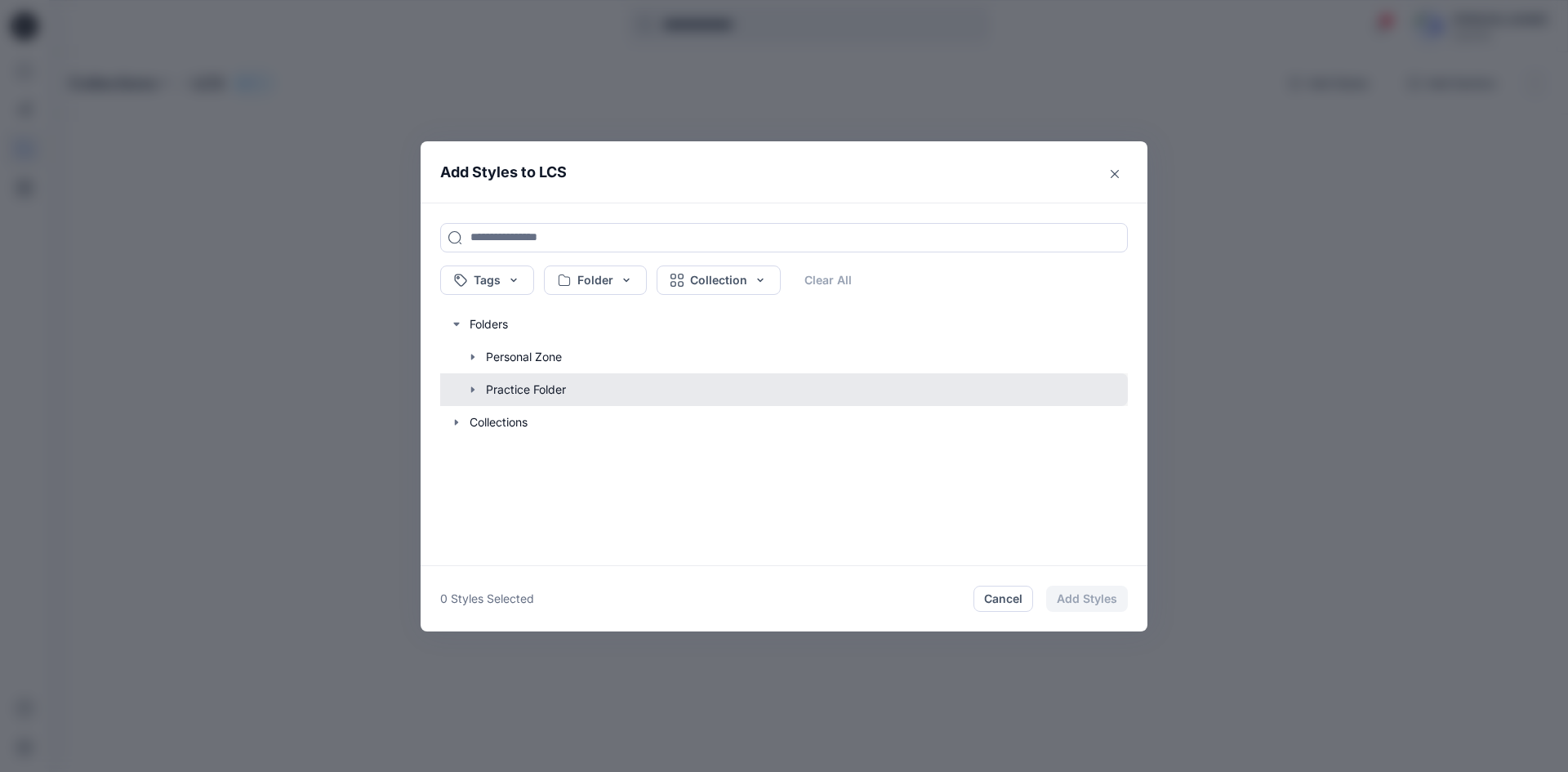
click at [499, 392] on button "button" at bounding box center [776, 389] width 704 height 32
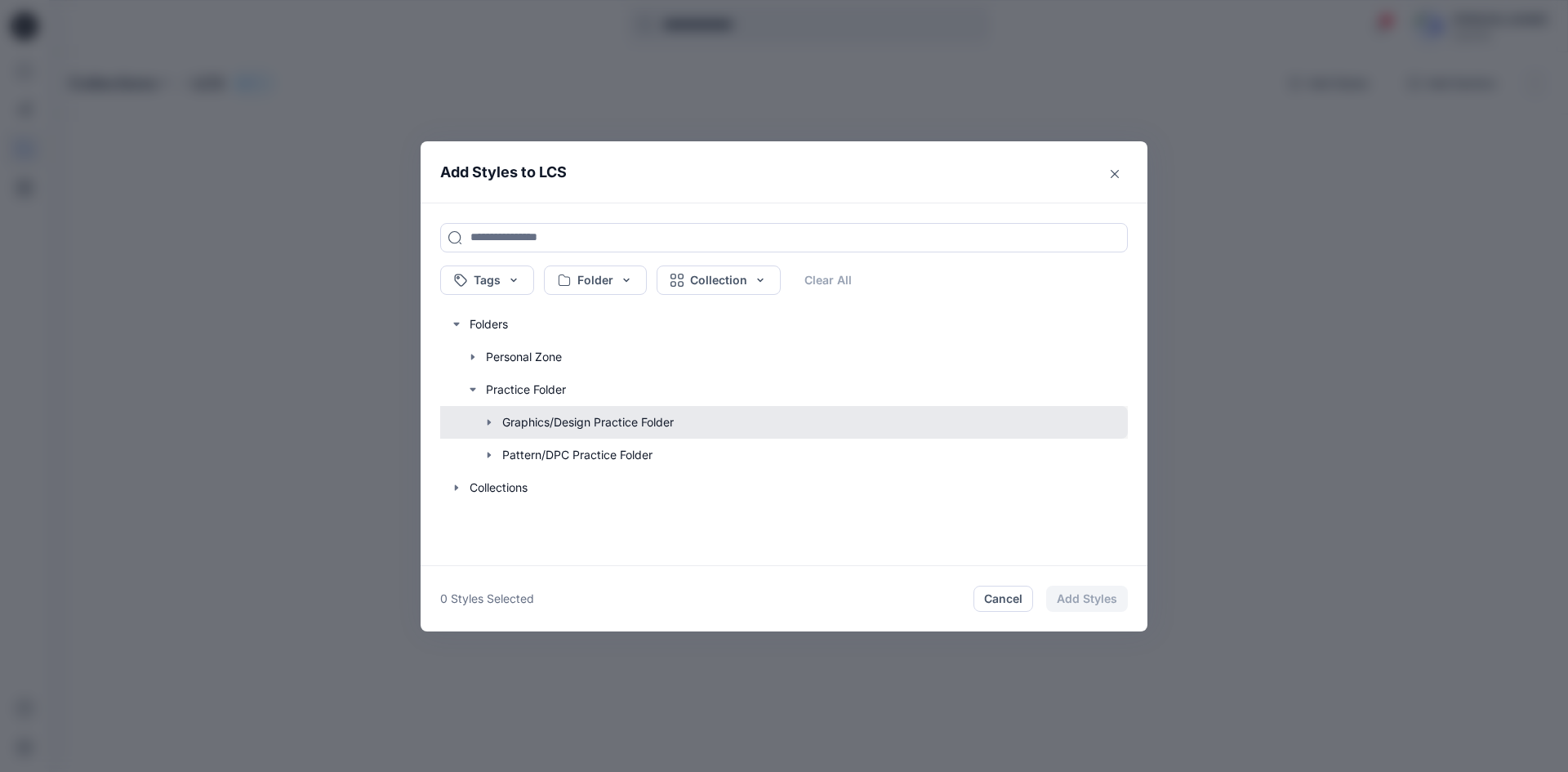
click at [524, 422] on button "button" at bounding box center [776, 423] width 704 height 32
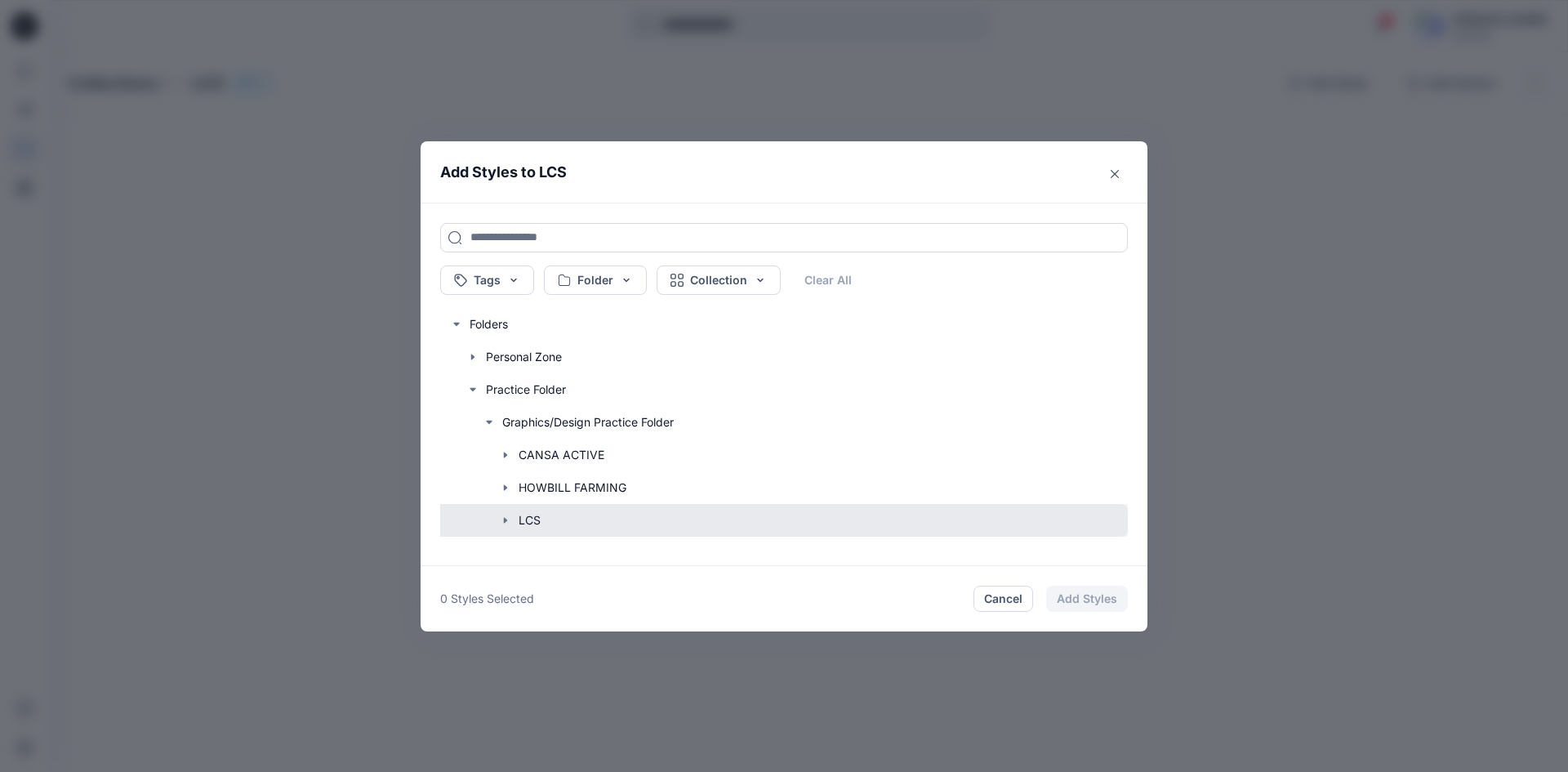
click at [553, 514] on button "button" at bounding box center [776, 520] width 704 height 32
click at [609, 517] on button "button" at bounding box center [776, 520] width 704 height 32
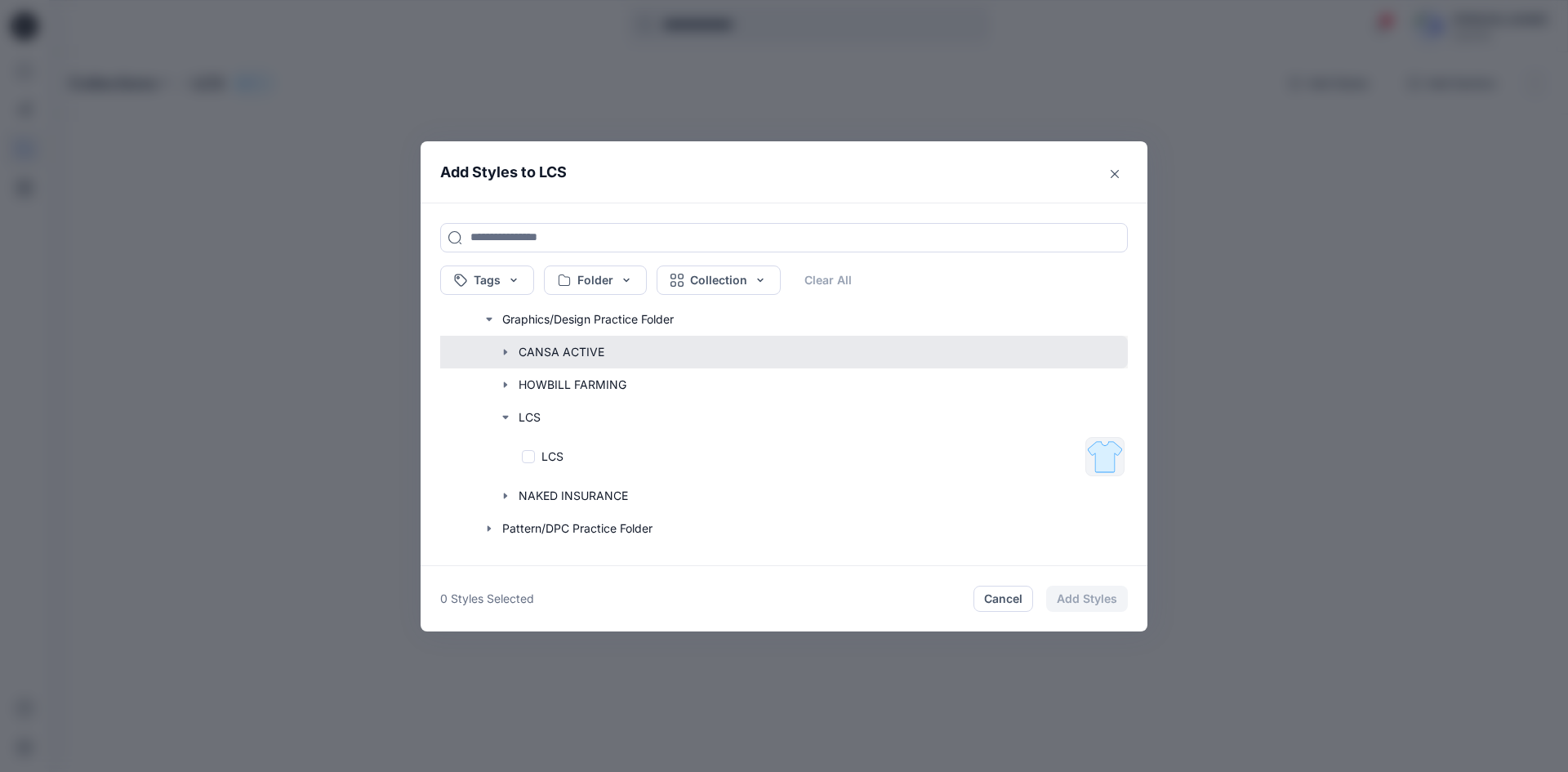
scroll to position [135, 0]
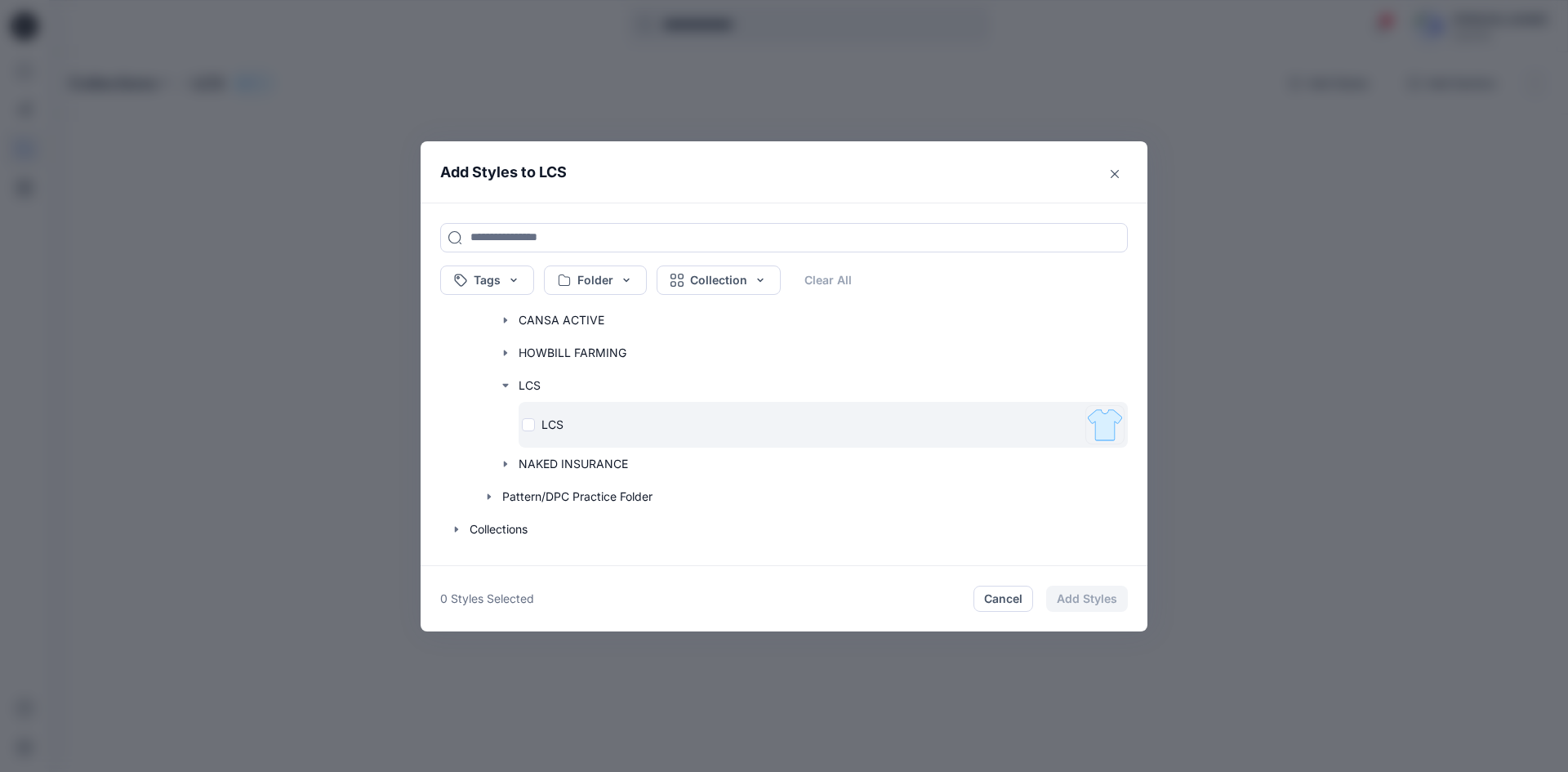
click at [594, 417] on div "LCS" at bounding box center [800, 424] width 557 height 17
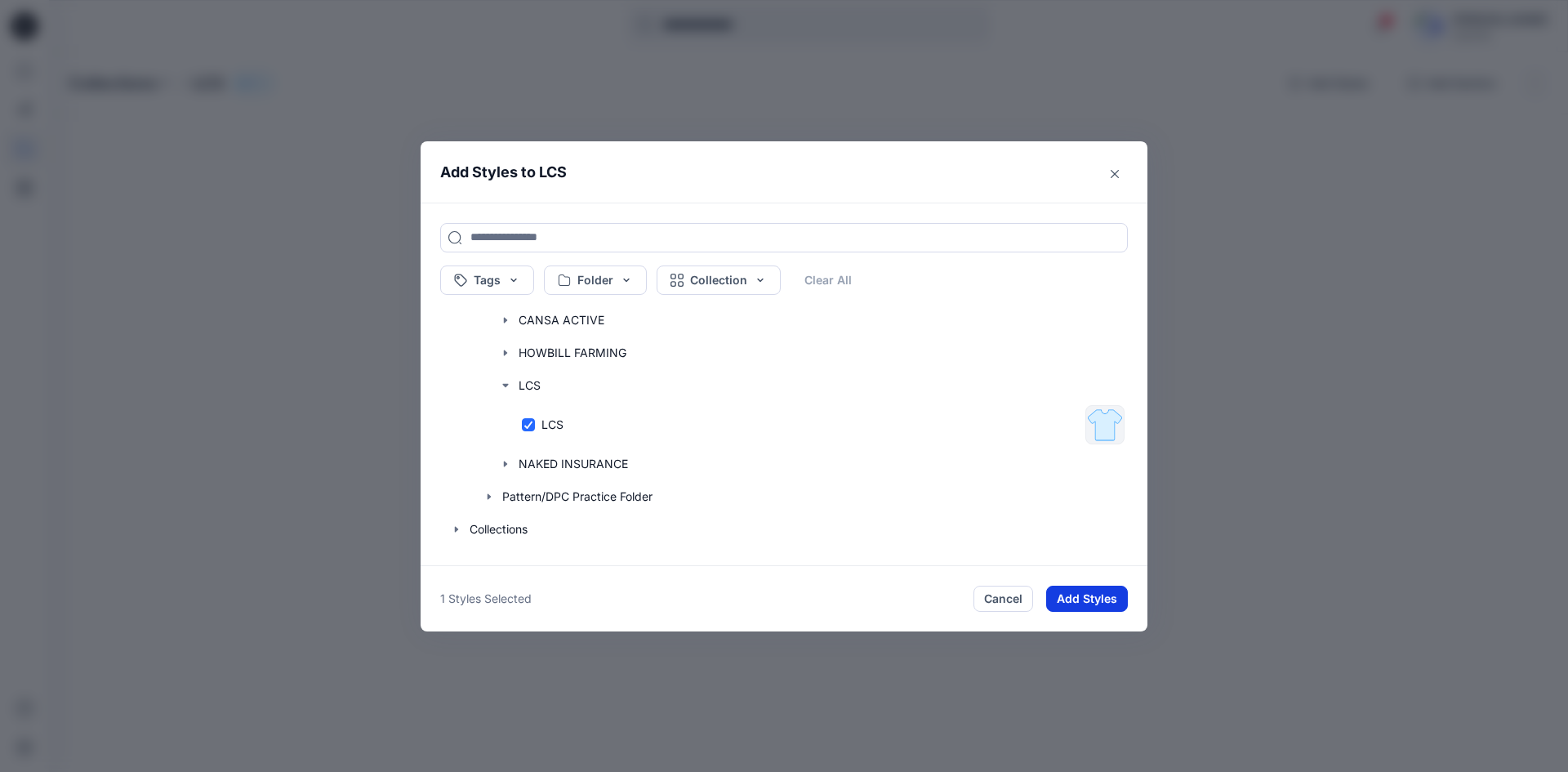
click at [1084, 592] on button "Add Styles" at bounding box center [1087, 599] width 82 height 26
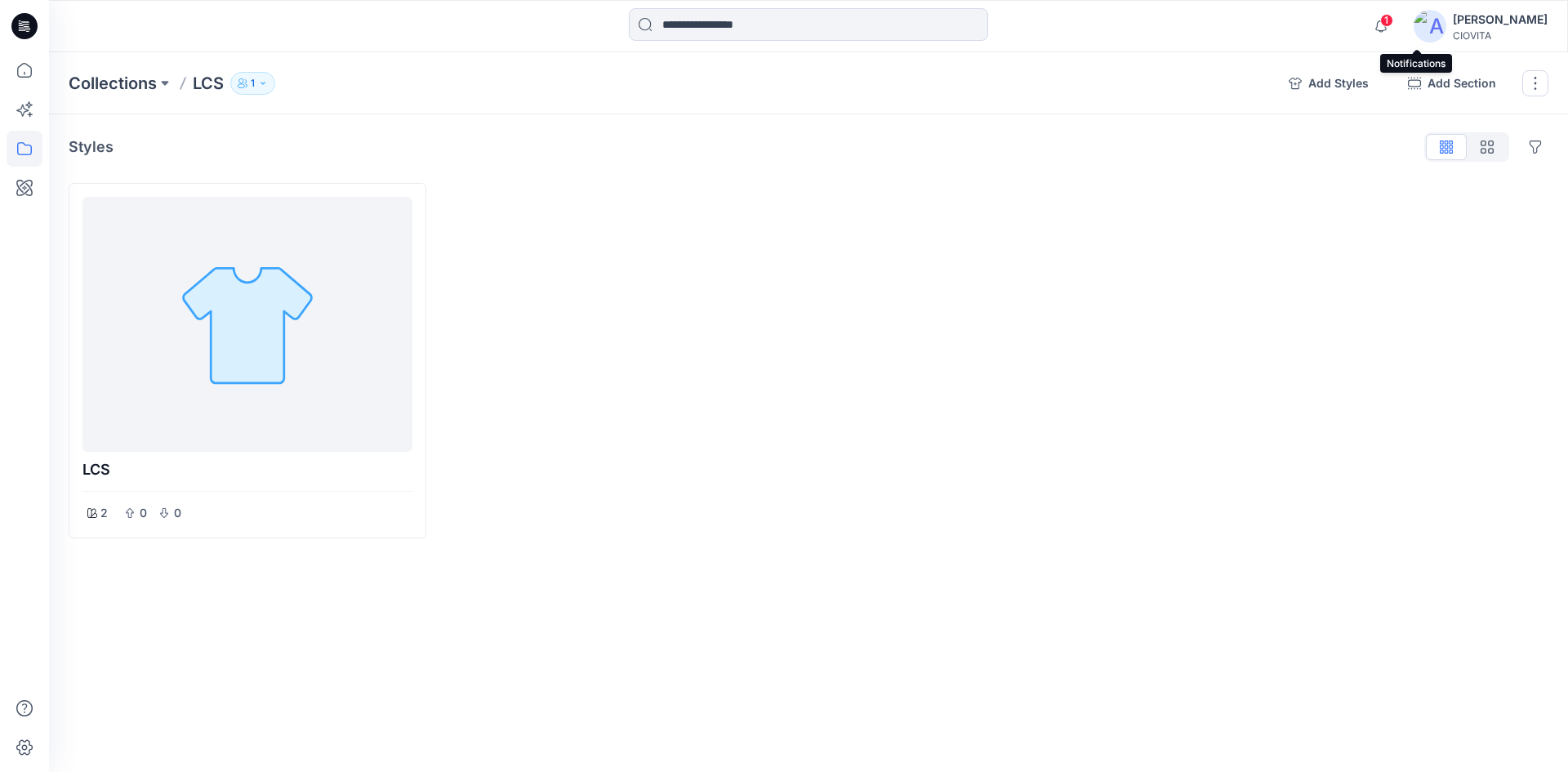
click at [1393, 22] on span "1" at bounding box center [1386, 20] width 13 height 13
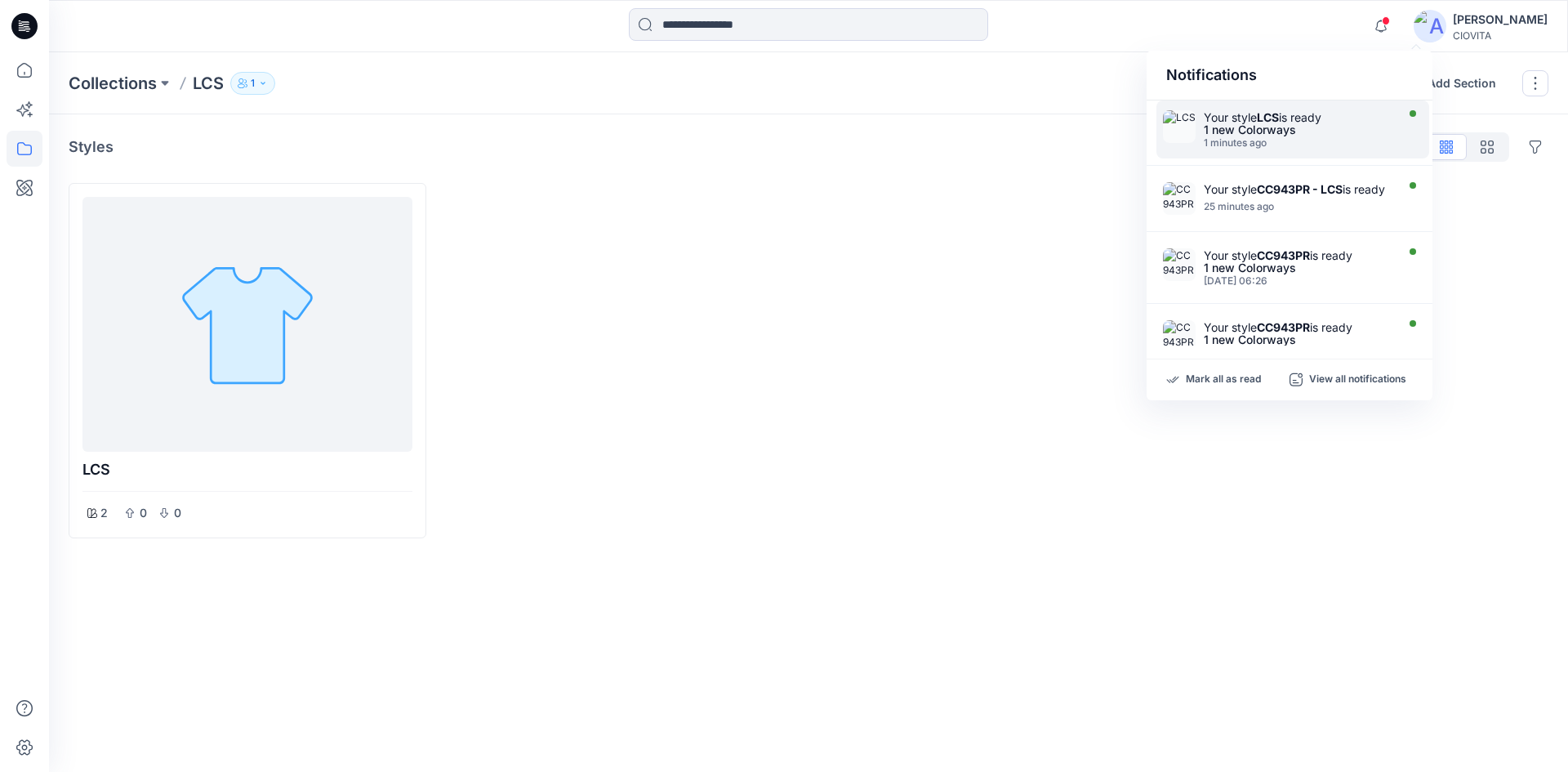
click at [1291, 127] on div "1 new Colorways" at bounding box center [1297, 129] width 188 height 11
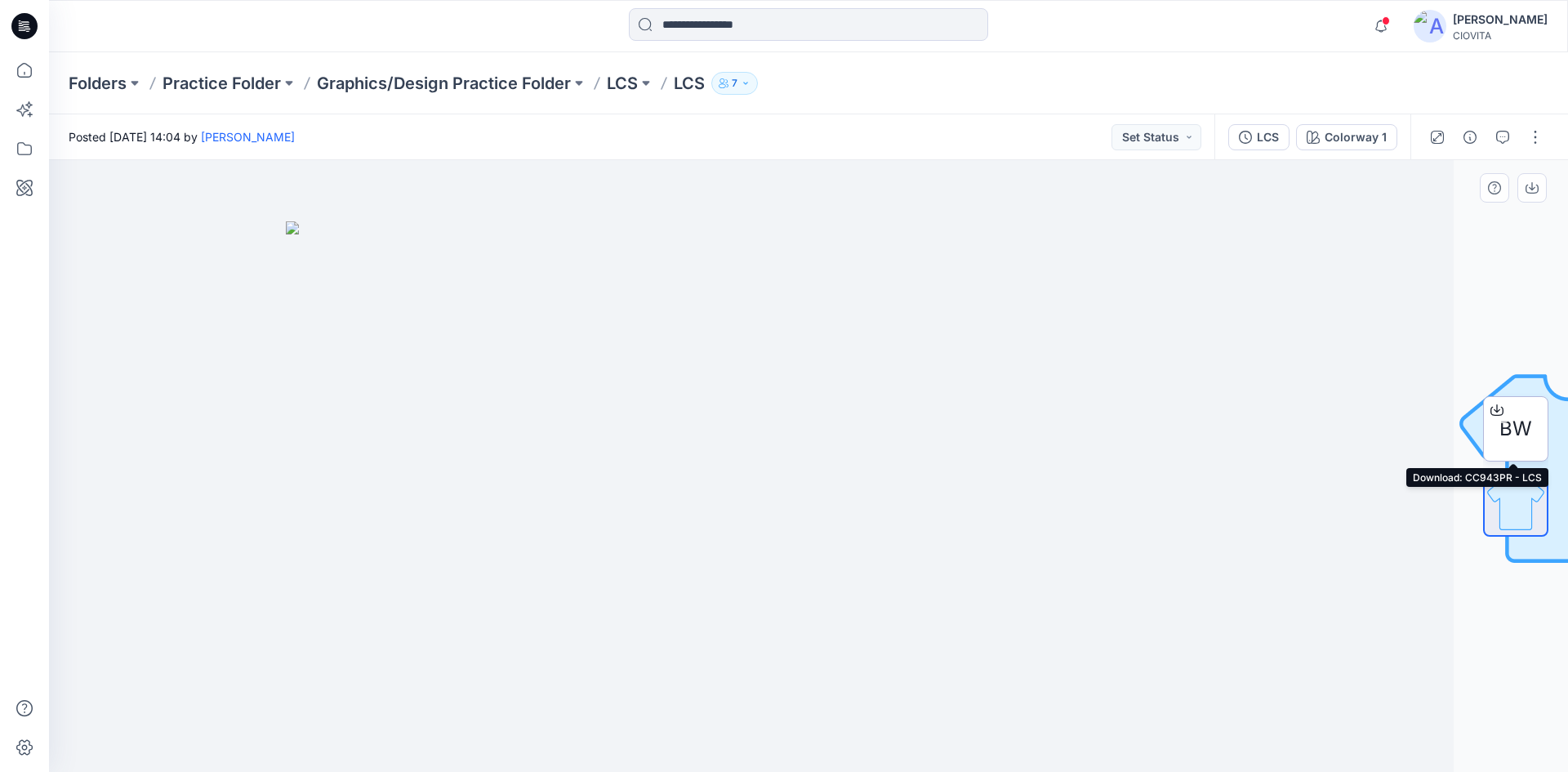
click at [1503, 428] on span "BW" at bounding box center [1515, 429] width 32 height 30
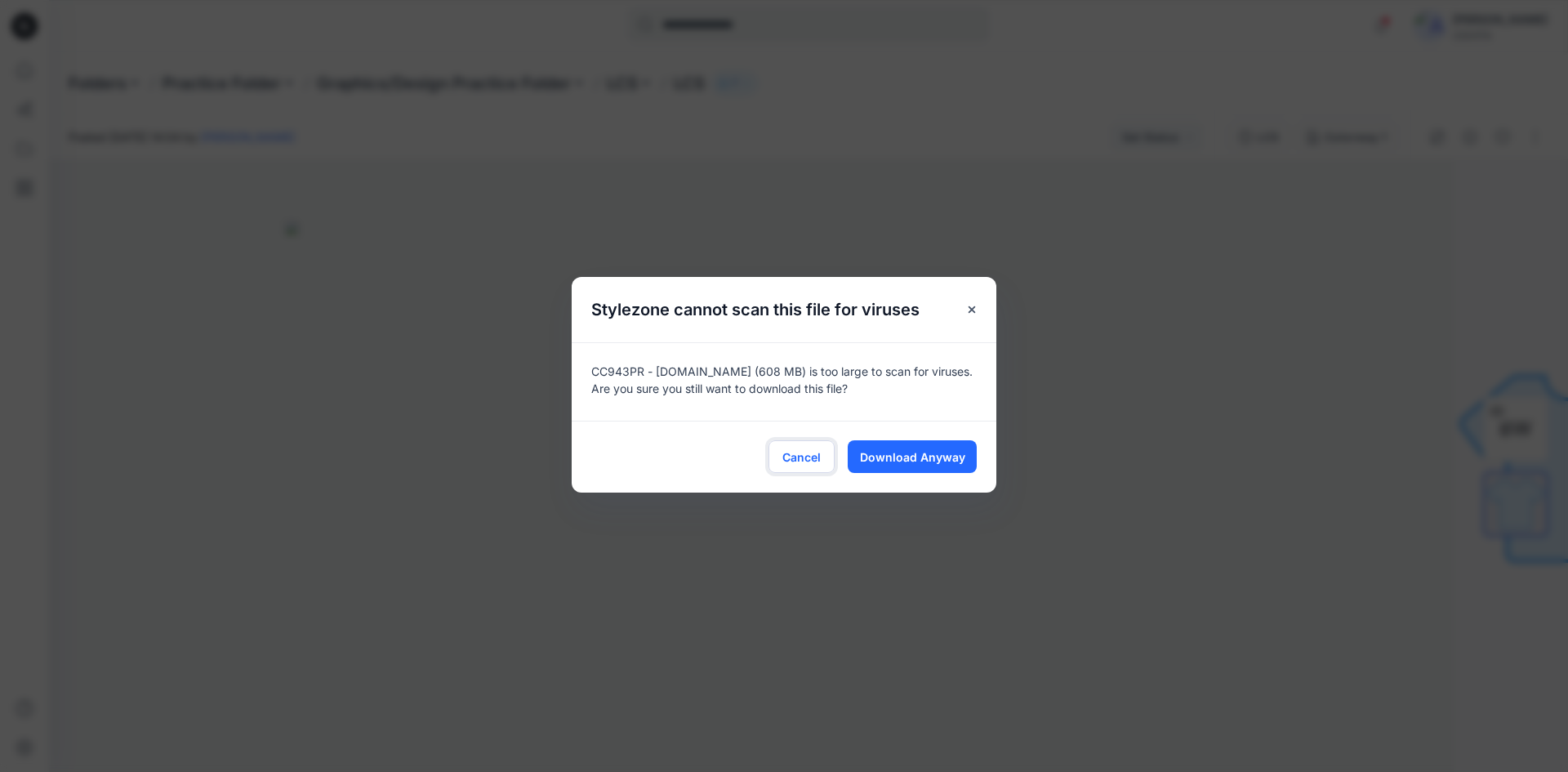
click at [797, 457] on span "Cancel" at bounding box center [801, 457] width 38 height 17
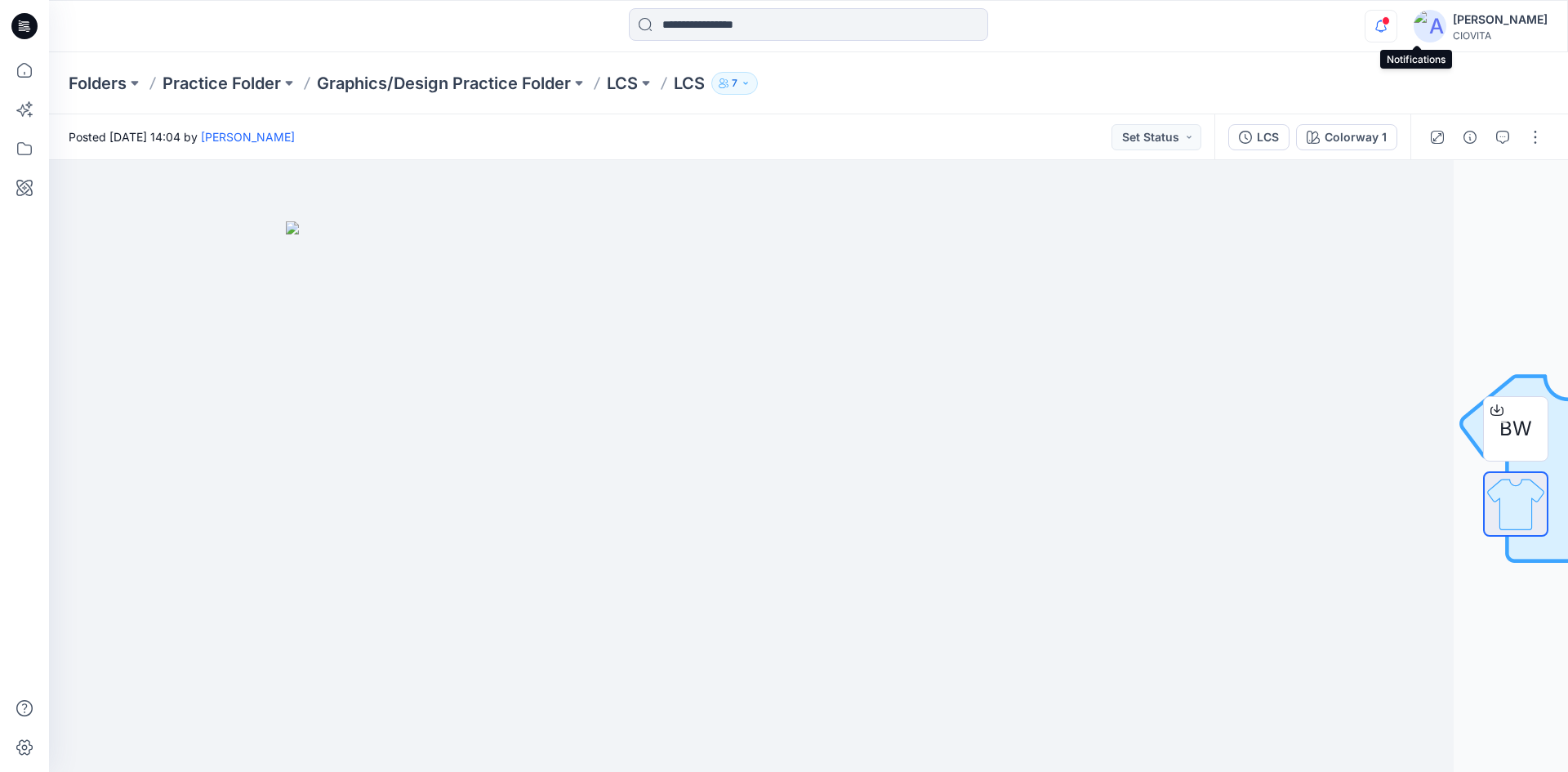
click at [1396, 26] on icon "button" at bounding box center [1381, 26] width 31 height 32
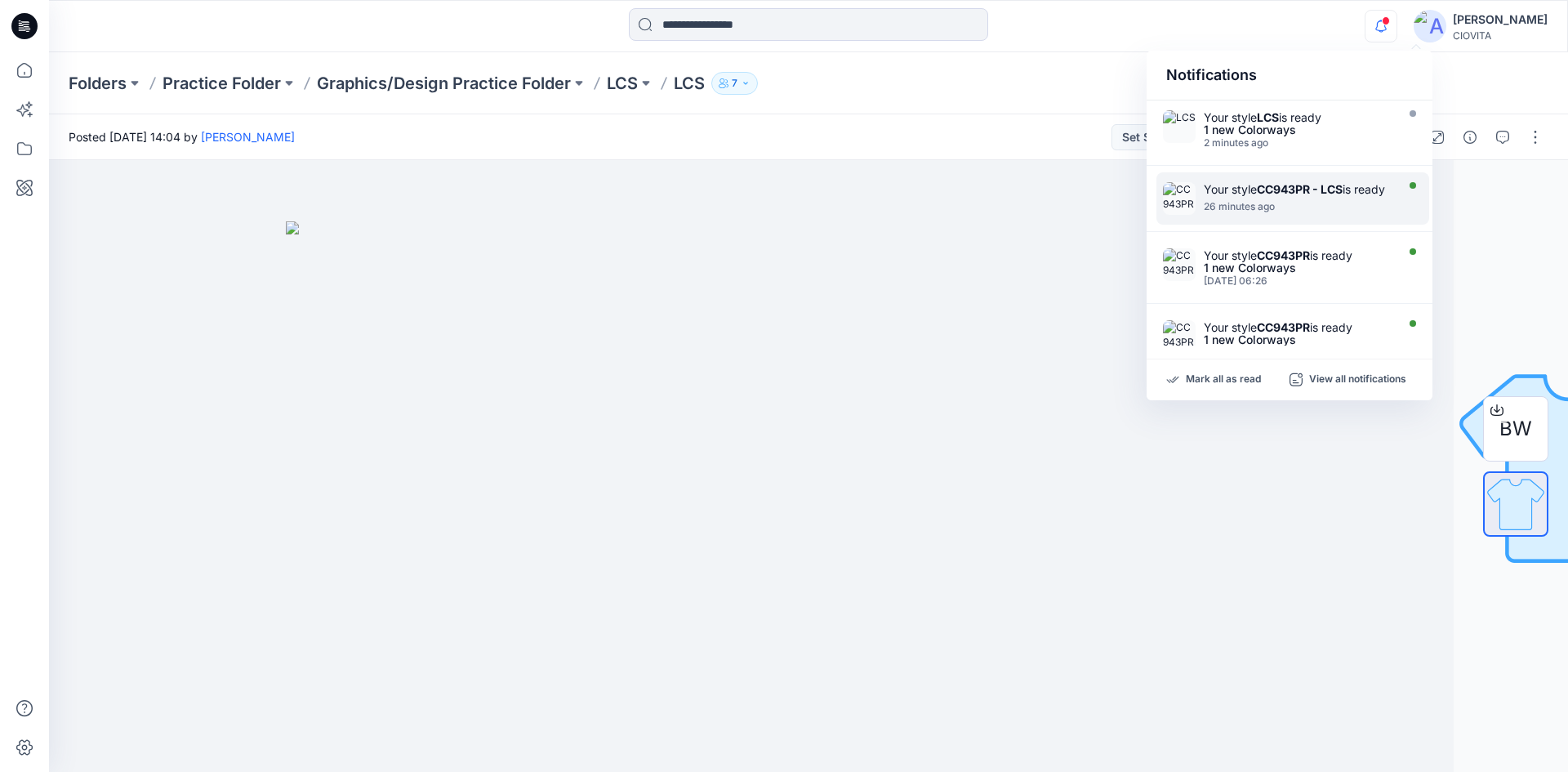
click at [1263, 196] on div "Your style CC943PR - LCS is ready" at bounding box center [1297, 189] width 188 height 14
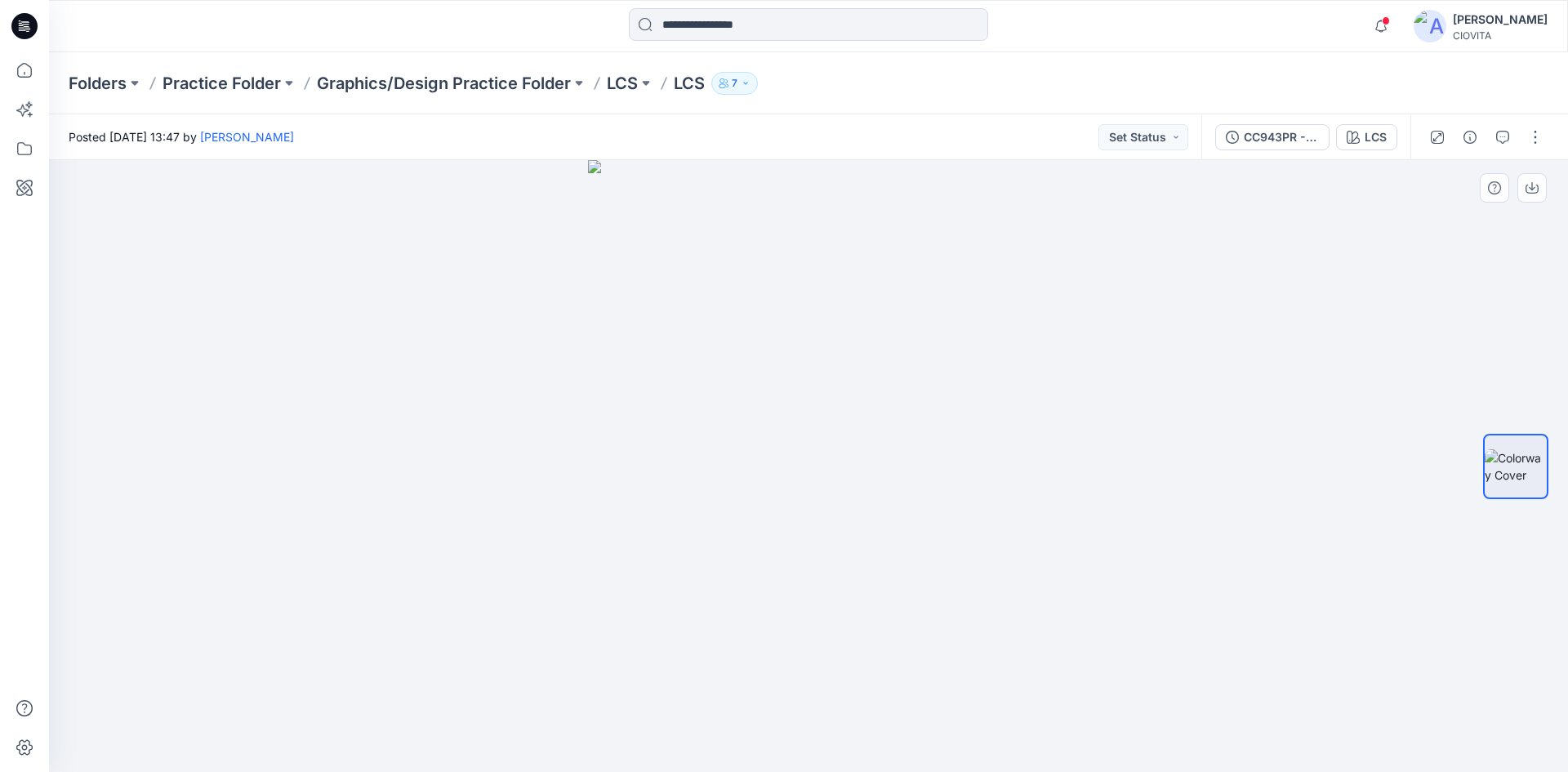
drag, startPoint x: 754, startPoint y: 343, endPoint x: 1117, endPoint y: 326, distance: 363.4
click at [1048, 346] on div at bounding box center [808, 466] width 1519 height 612
click at [31, 147] on icon at bounding box center [24, 148] width 14 height 13
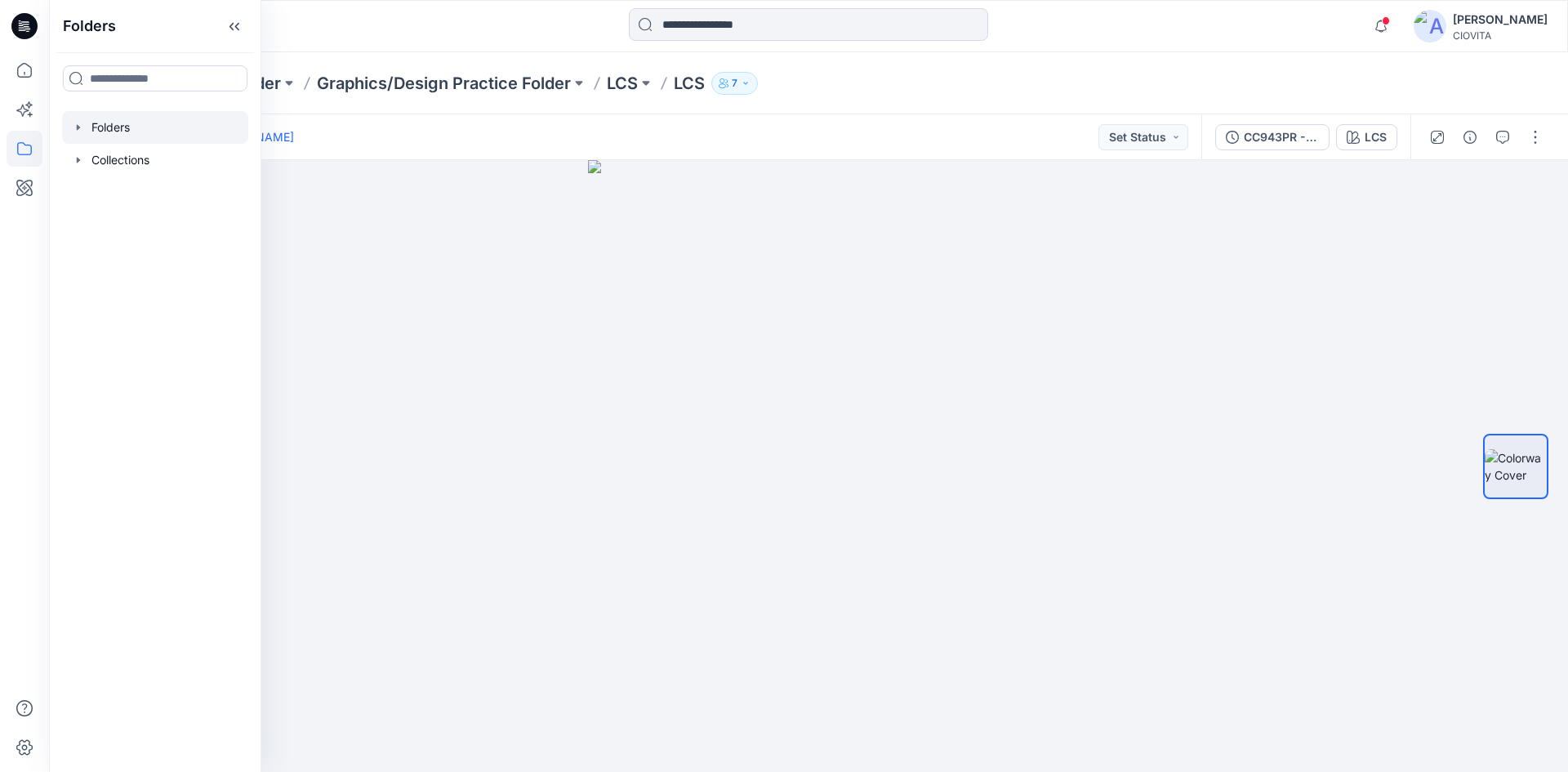
click at [106, 135] on div at bounding box center [155, 128] width 186 height 32
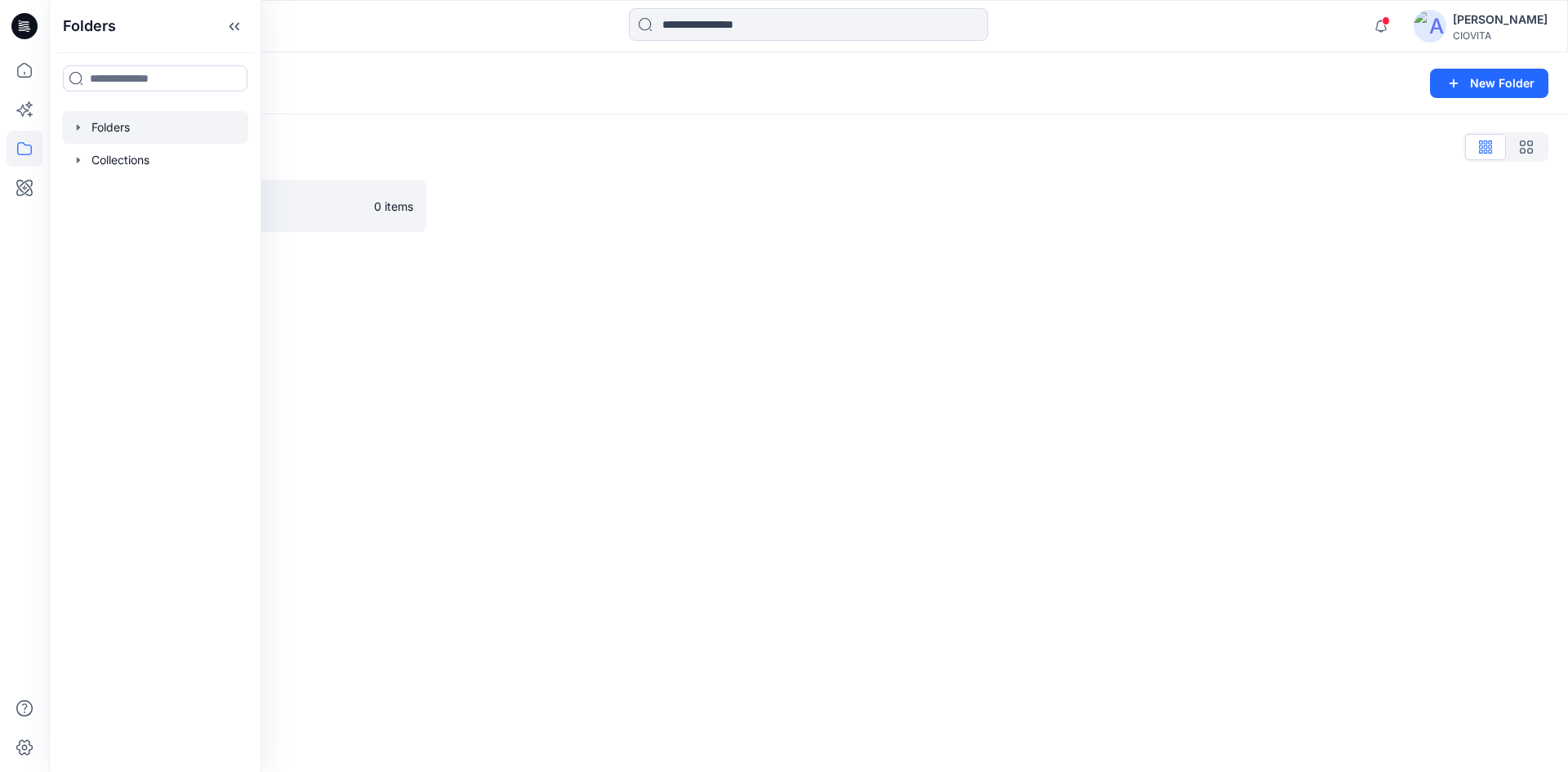
click at [79, 129] on icon "button" at bounding box center [78, 127] width 13 height 13
click at [1396, 27] on icon "button" at bounding box center [1381, 26] width 31 height 32
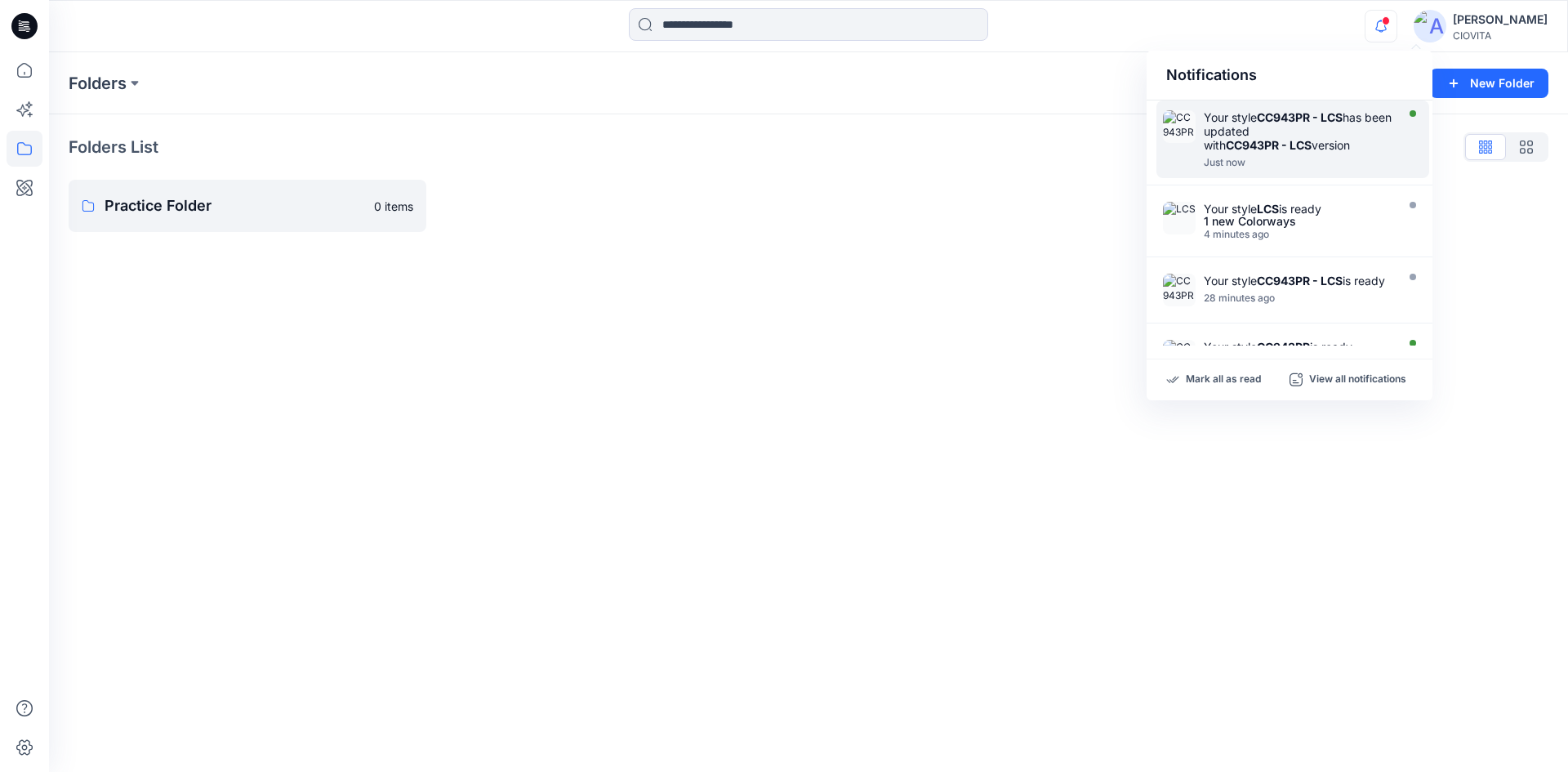
click at [1348, 132] on div "Your style CC943PR - LCS has been updated with CC943PR - LCS version" at bounding box center [1297, 131] width 188 height 42
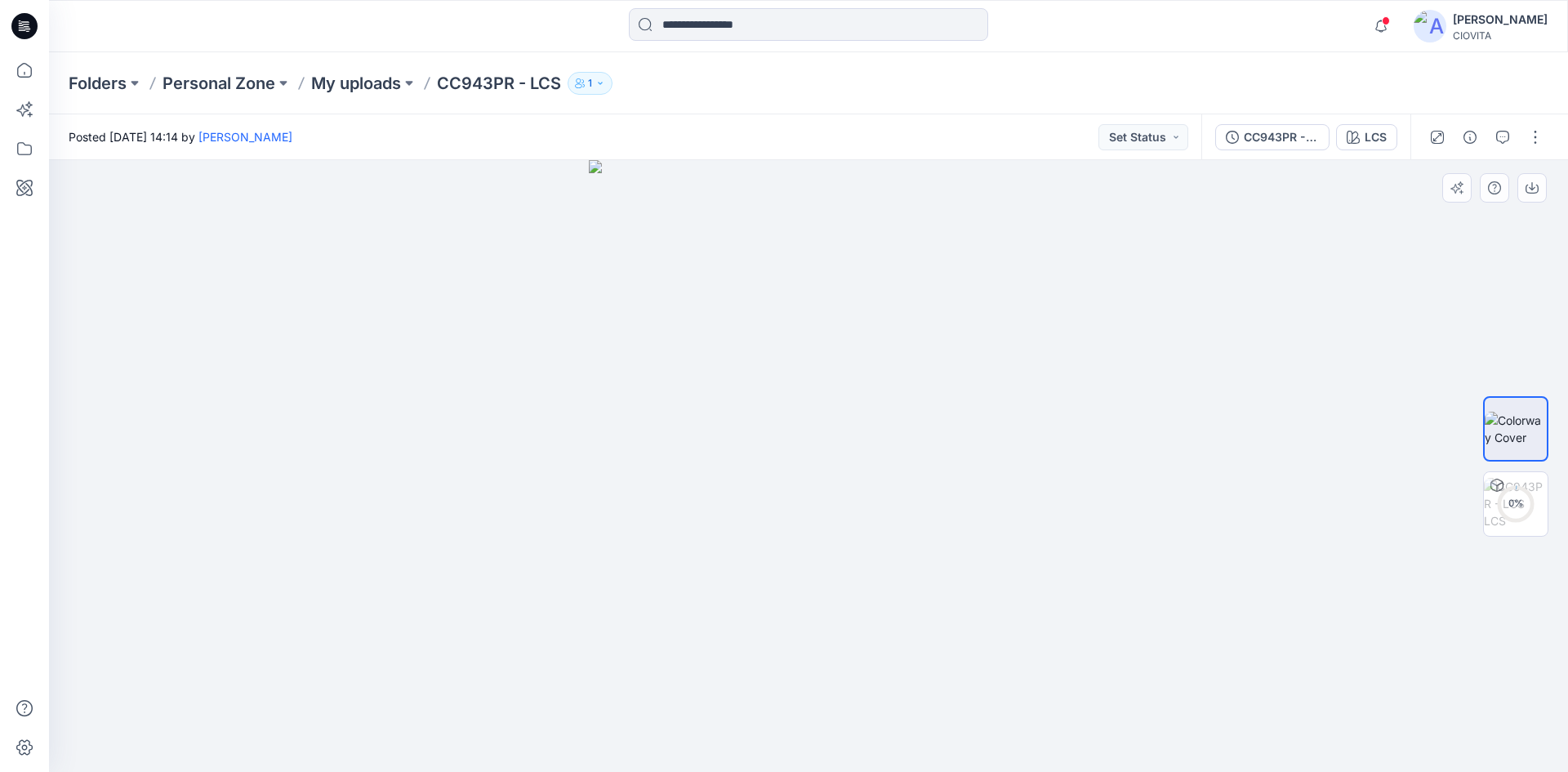
drag, startPoint x: 773, startPoint y: 352, endPoint x: 575, endPoint y: 374, distance: 199.2
click at [575, 374] on div at bounding box center [808, 466] width 1519 height 612
drag, startPoint x: 1211, startPoint y: 366, endPoint x: 1276, endPoint y: 364, distance: 65.0
click at [1276, 364] on div at bounding box center [808, 466] width 1519 height 612
click at [1527, 495] on img at bounding box center [1515, 503] width 64 height 52
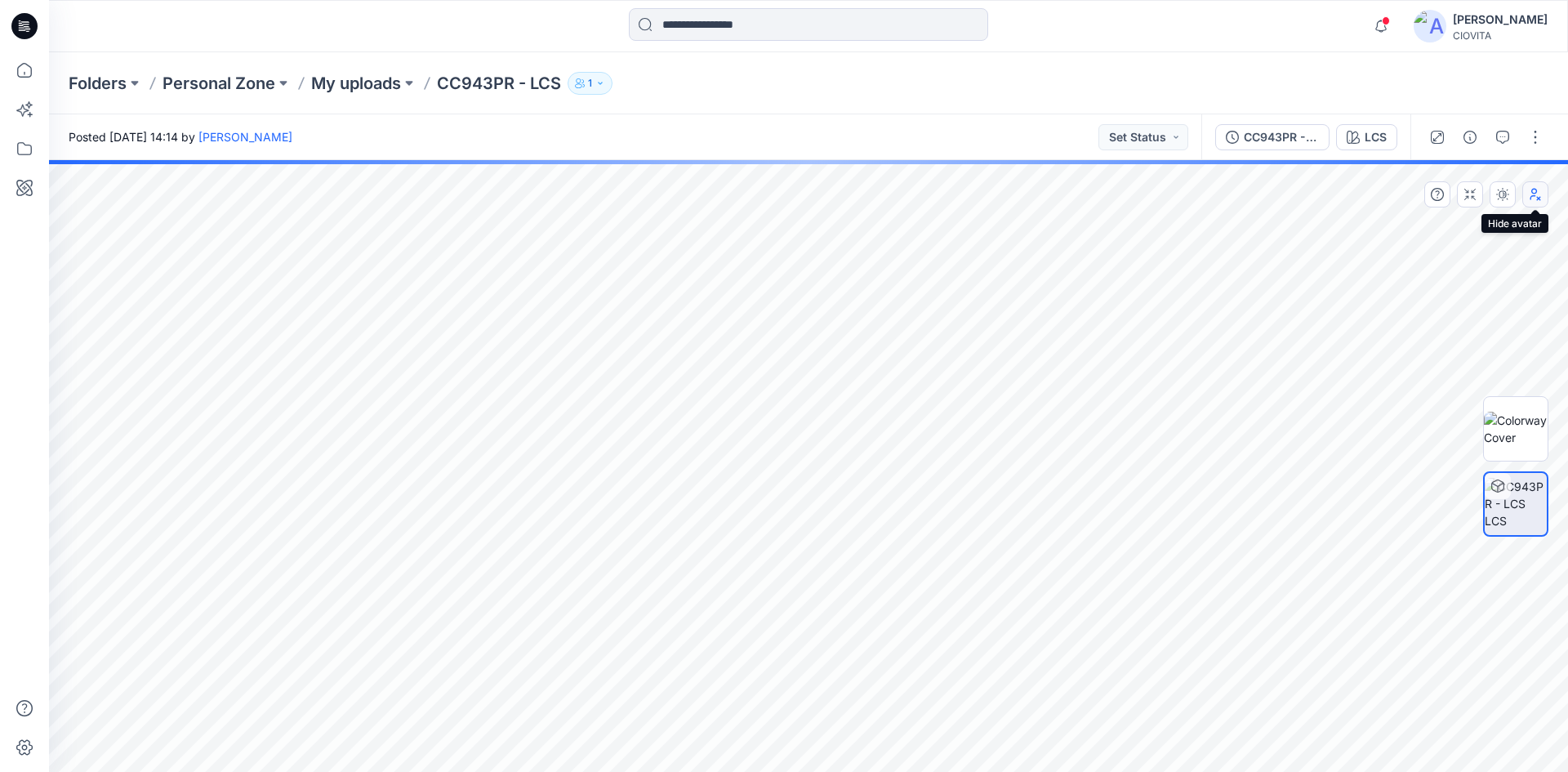
click at [1540, 198] on icon "button" at bounding box center [1537, 199] width 4 height 4
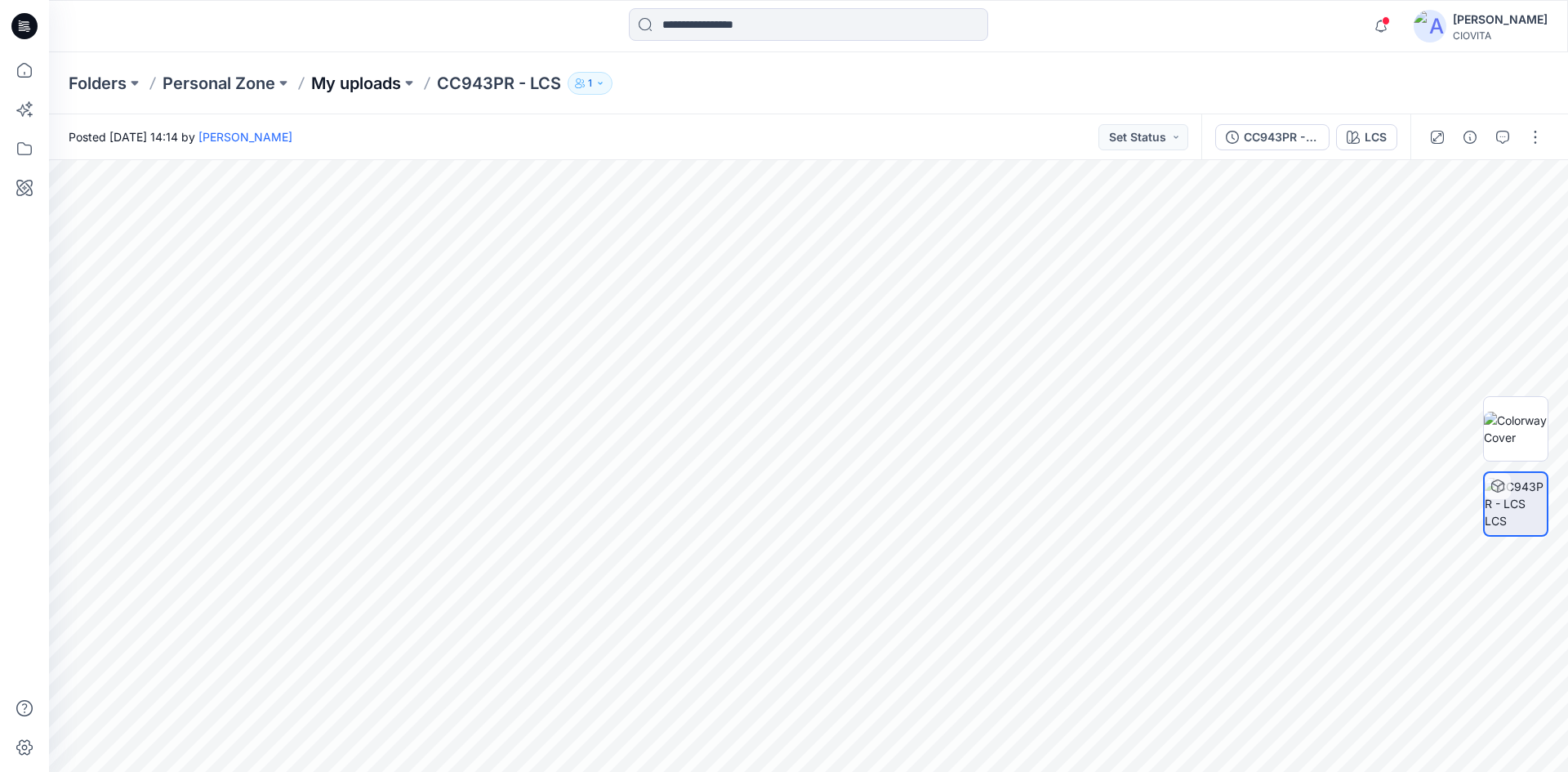
click at [353, 79] on p "My uploads" at bounding box center [356, 83] width 90 height 23
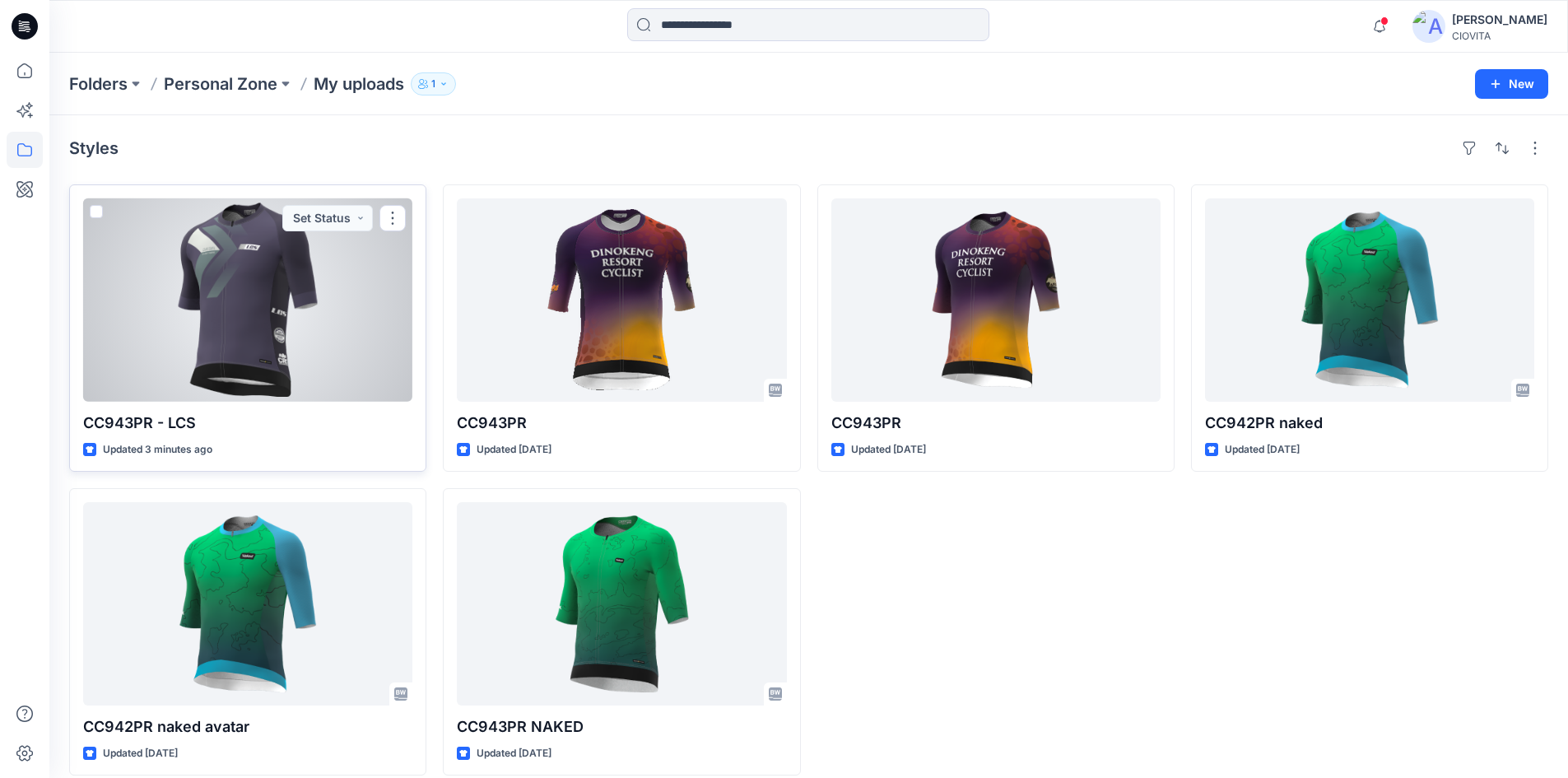
click at [269, 284] on div at bounding box center [247, 300] width 329 height 203
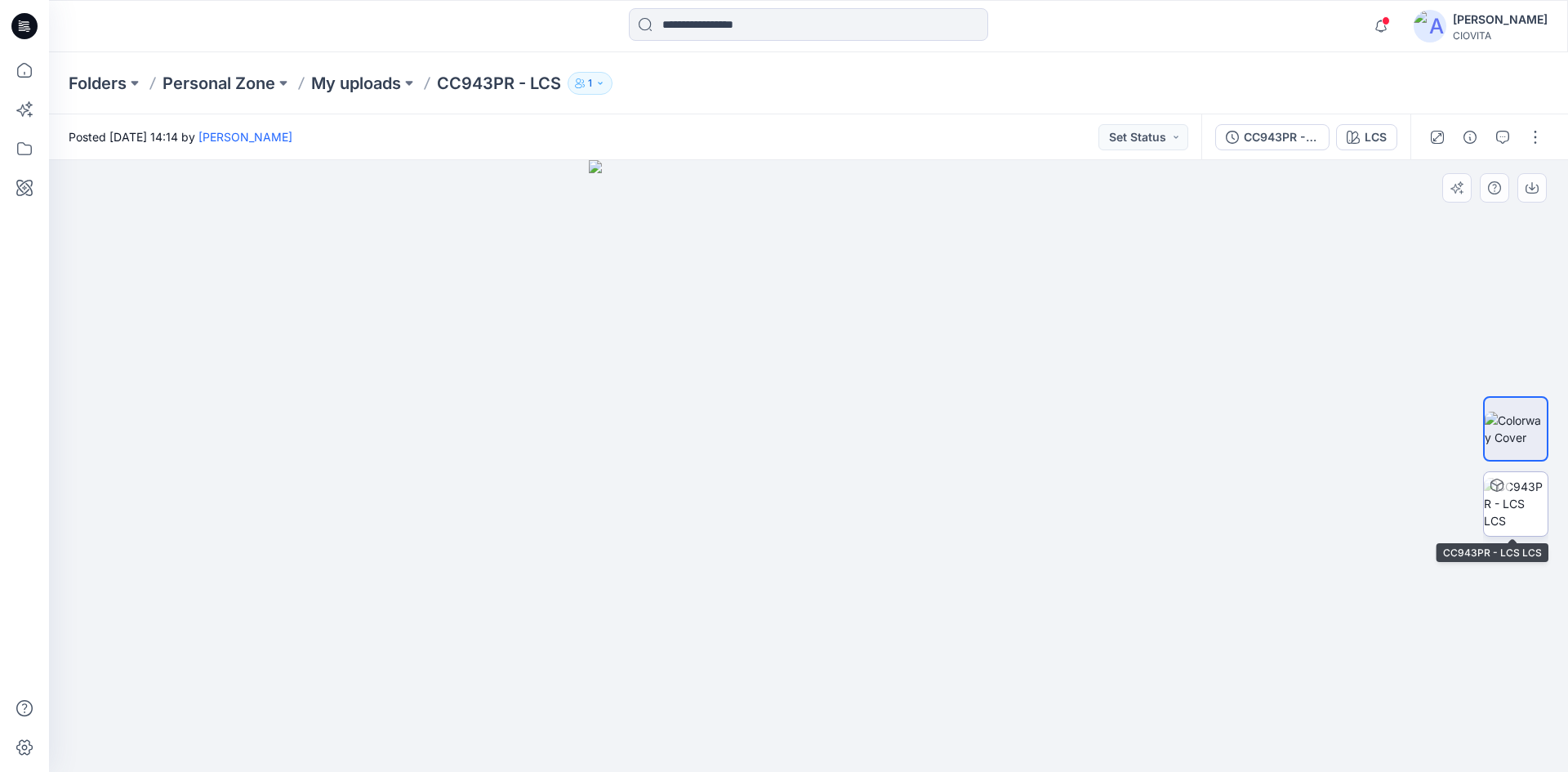
click at [1514, 502] on img at bounding box center [1515, 503] width 64 height 52
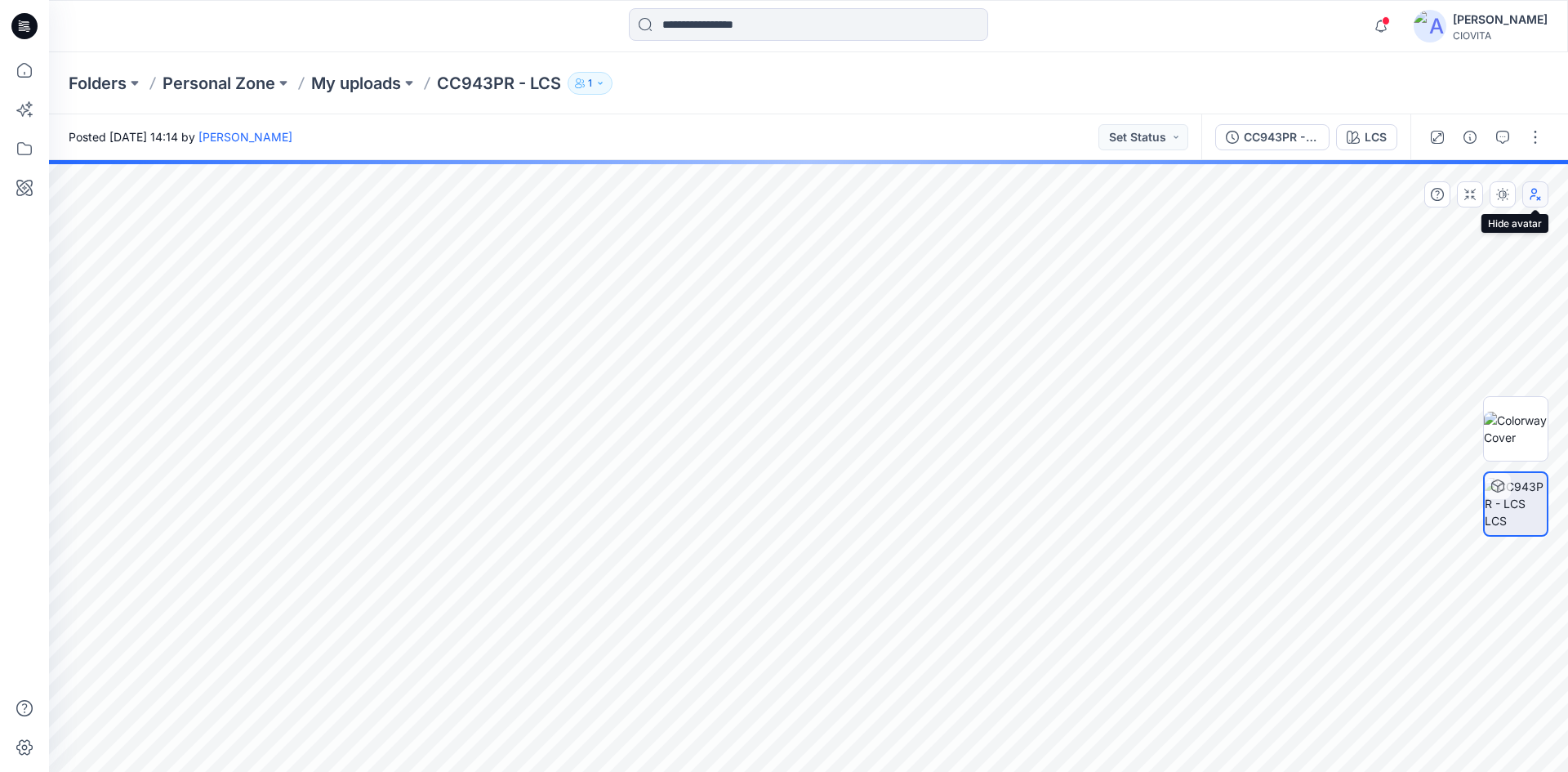
click at [1535, 205] on button "button" at bounding box center [1535, 194] width 26 height 26
click at [1505, 198] on icon "button" at bounding box center [1502, 194] width 13 height 13
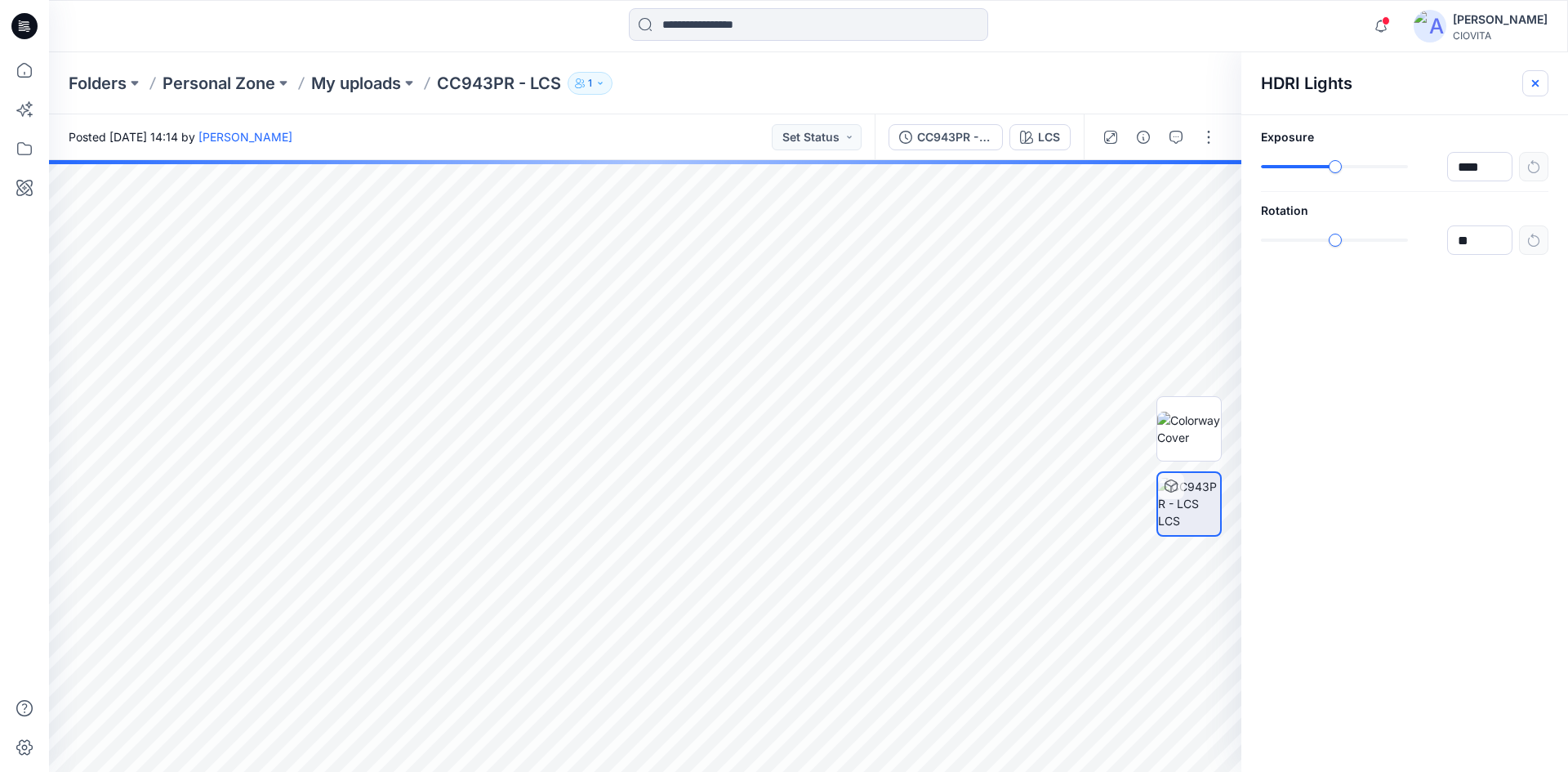
click at [1534, 88] on icon "button" at bounding box center [1535, 82] width 13 height 13
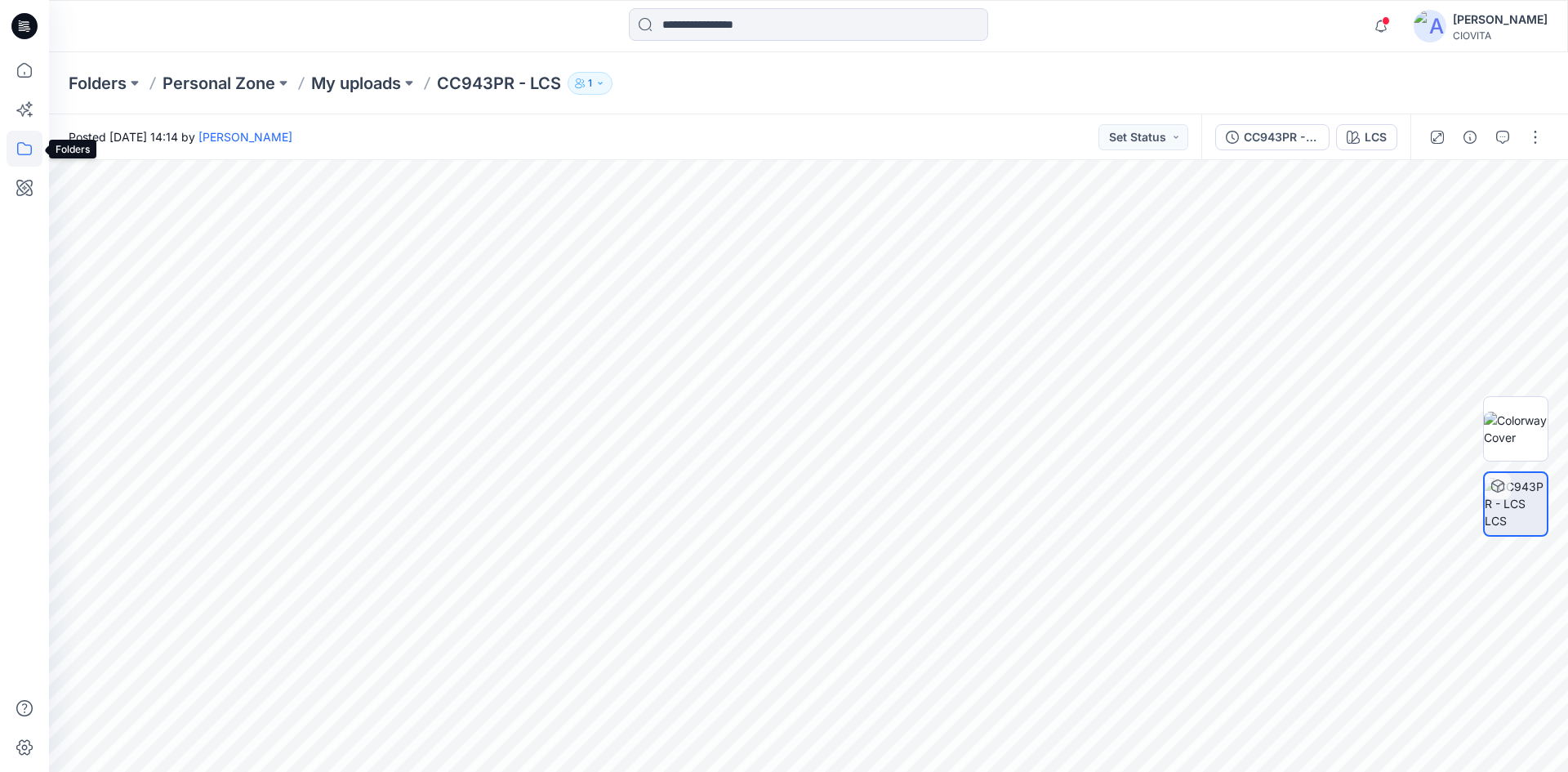
click at [28, 150] on icon at bounding box center [25, 149] width 36 height 36
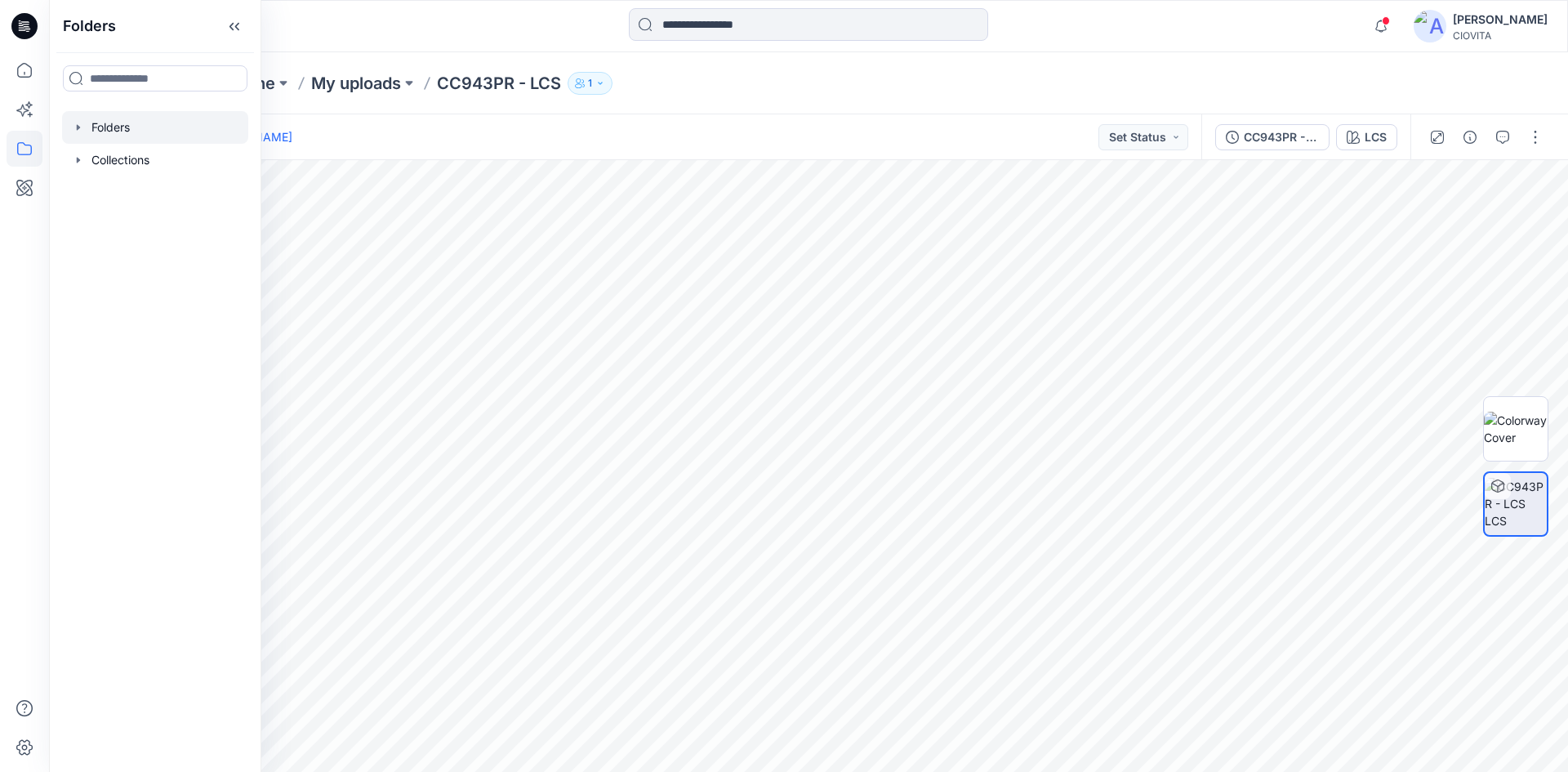
click at [111, 134] on div at bounding box center [155, 128] width 186 height 32
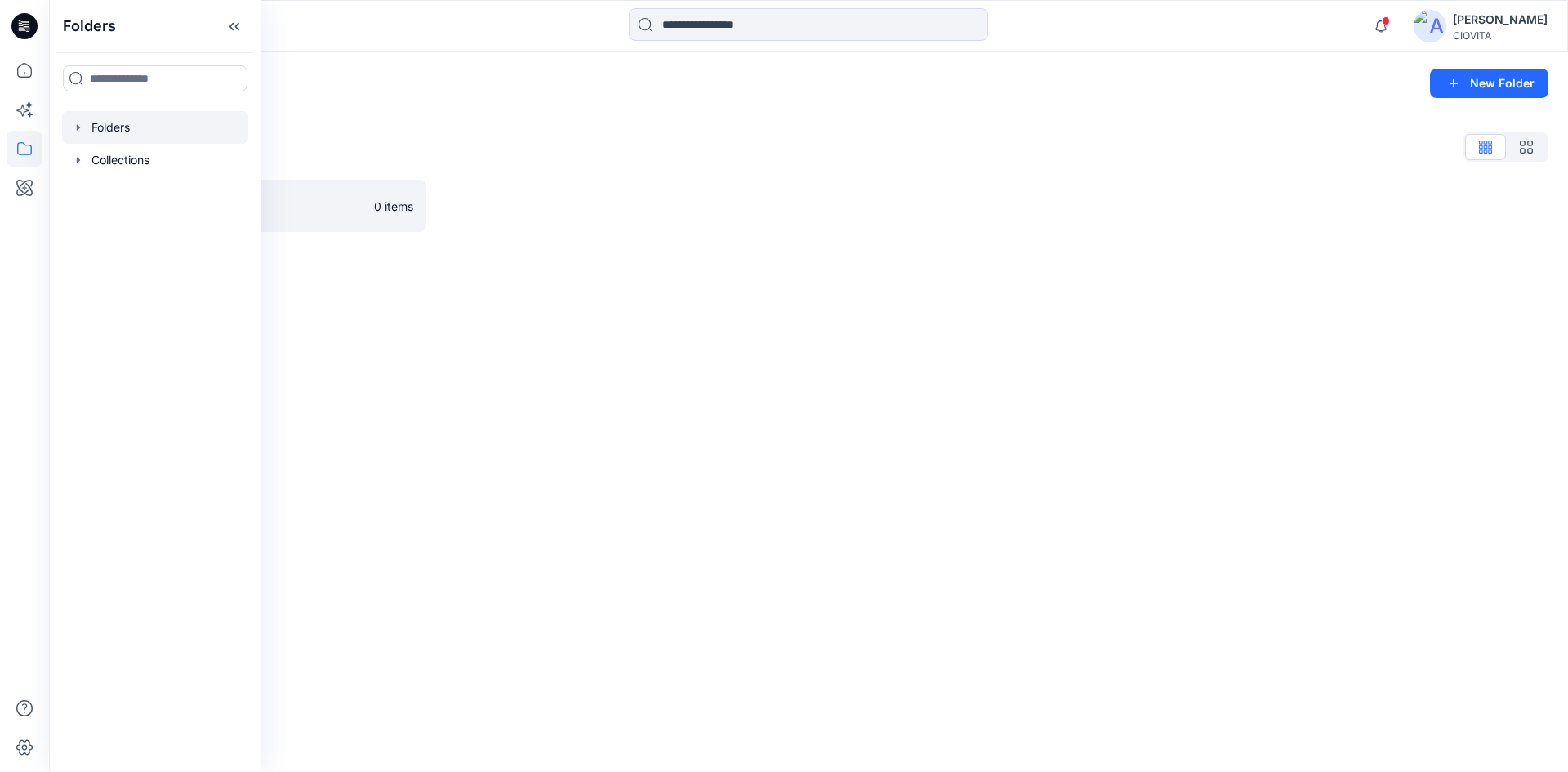
click at [548, 213] on div at bounding box center [621, 205] width 358 height 52
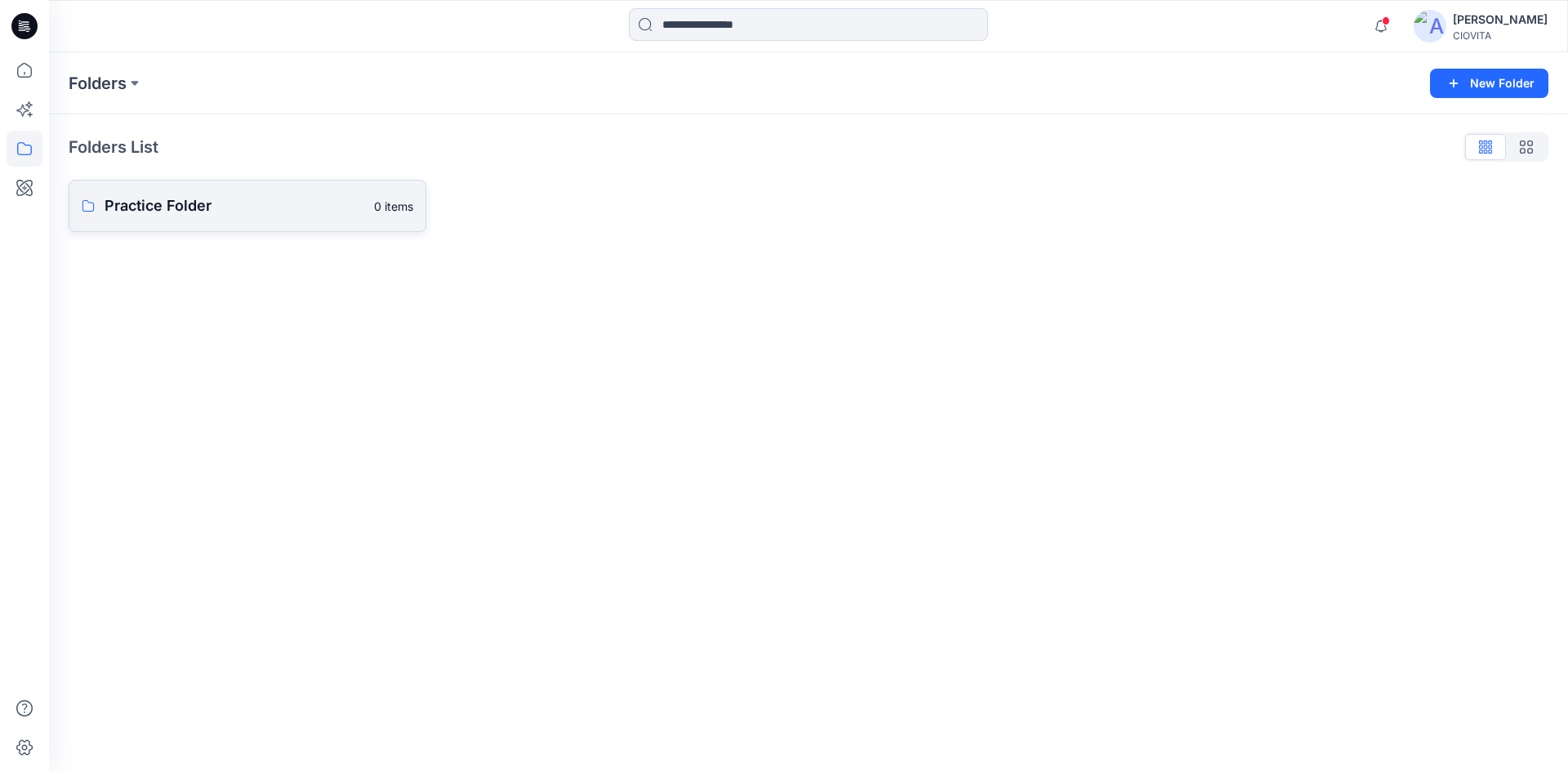
click at [229, 202] on p "Practice Folder" at bounding box center [235, 206] width 260 height 23
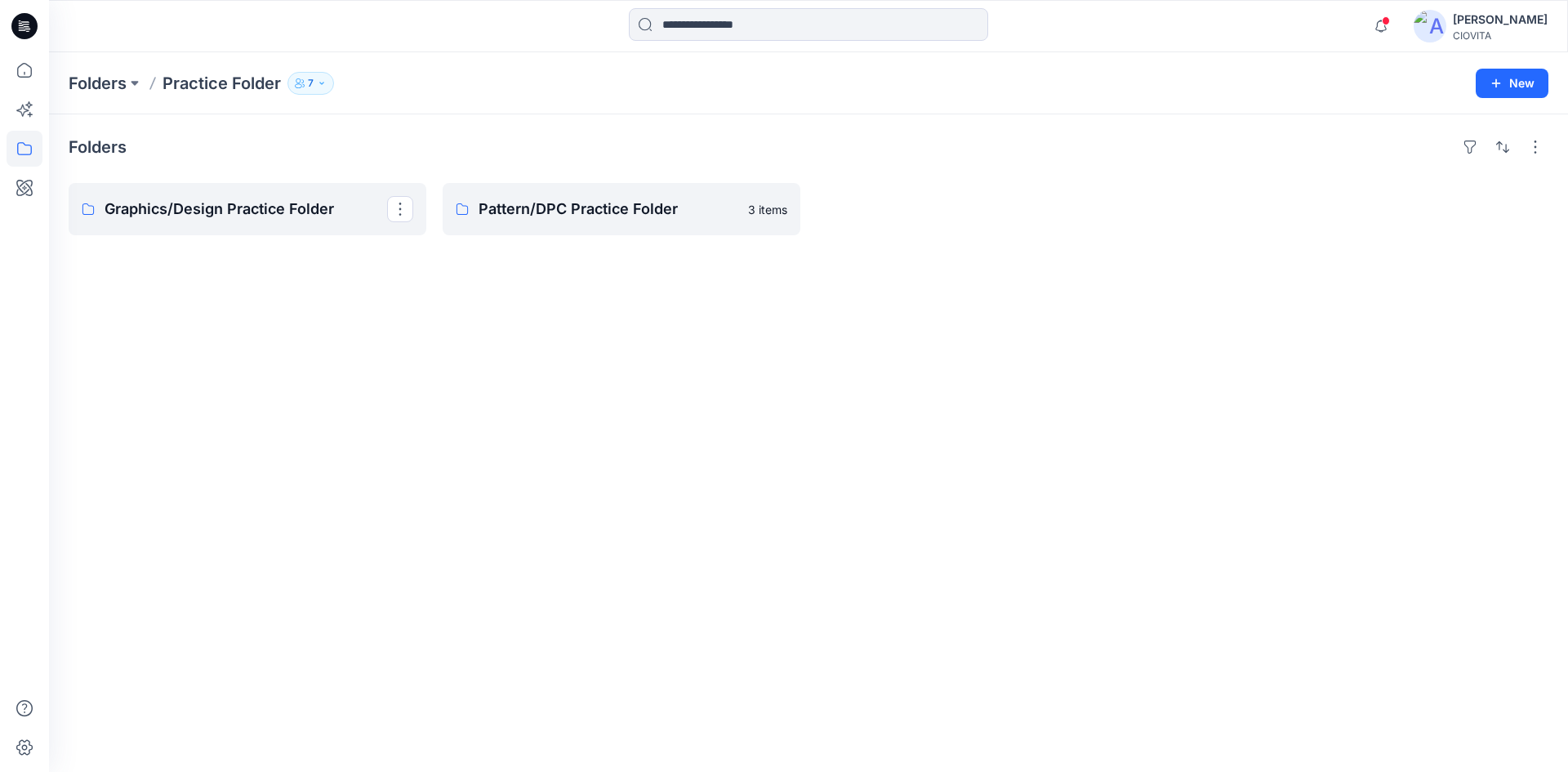
click at [229, 202] on p "Graphics/Design Practice Folder" at bounding box center [246, 209] width 282 height 23
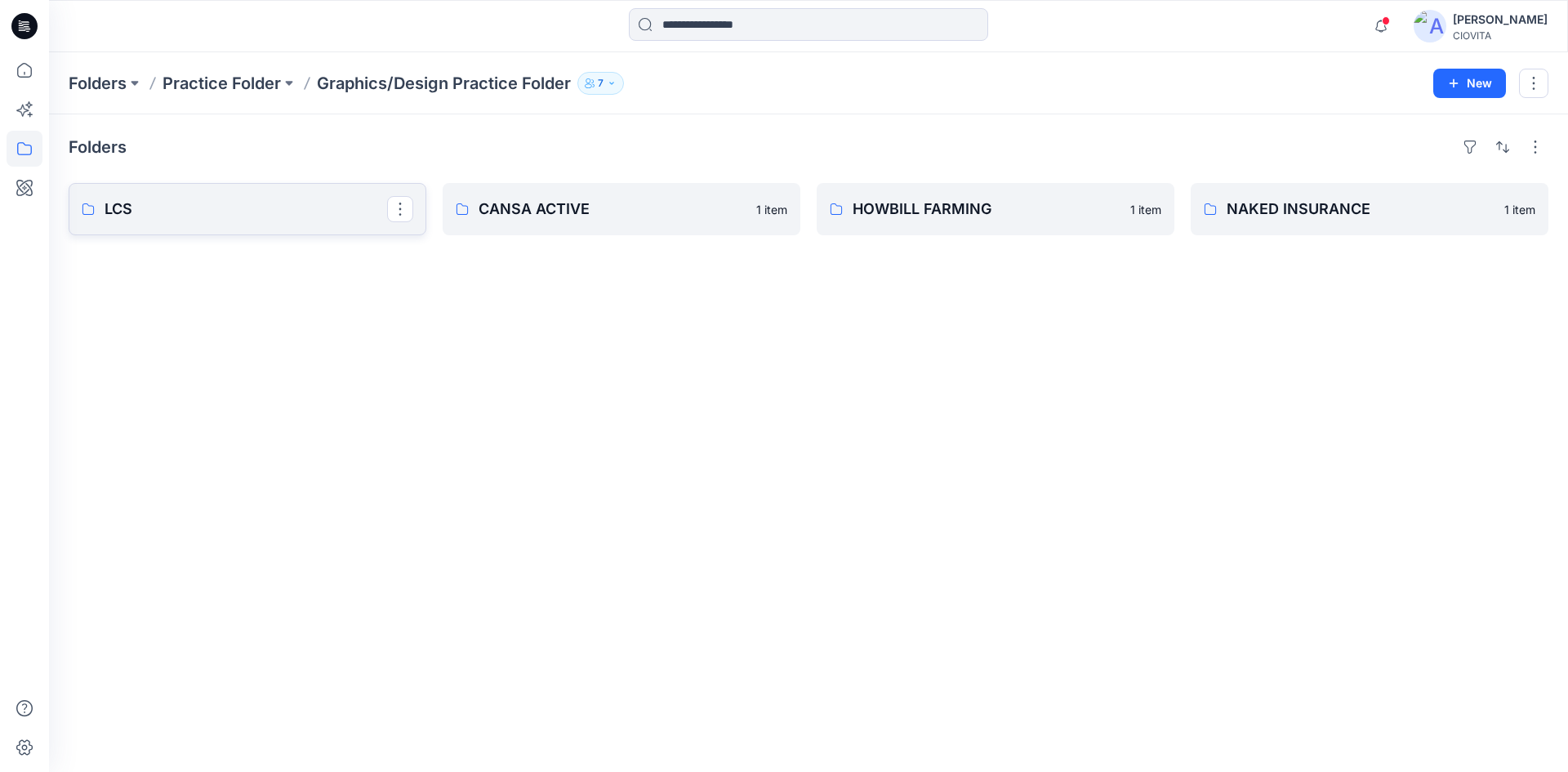
click at [236, 202] on p "LCS" at bounding box center [246, 209] width 282 height 23
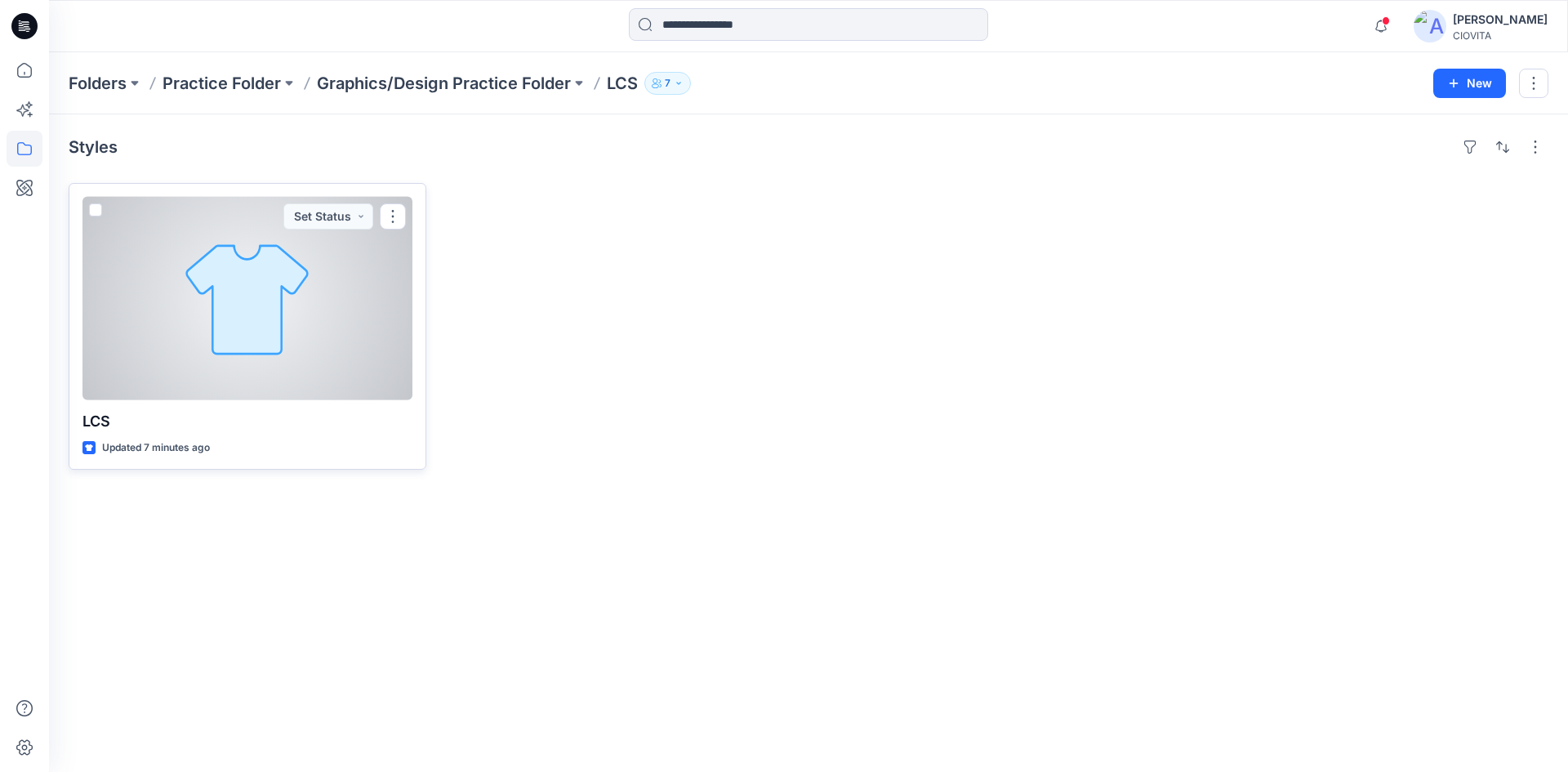
click at [261, 295] on div at bounding box center [247, 298] width 330 height 203
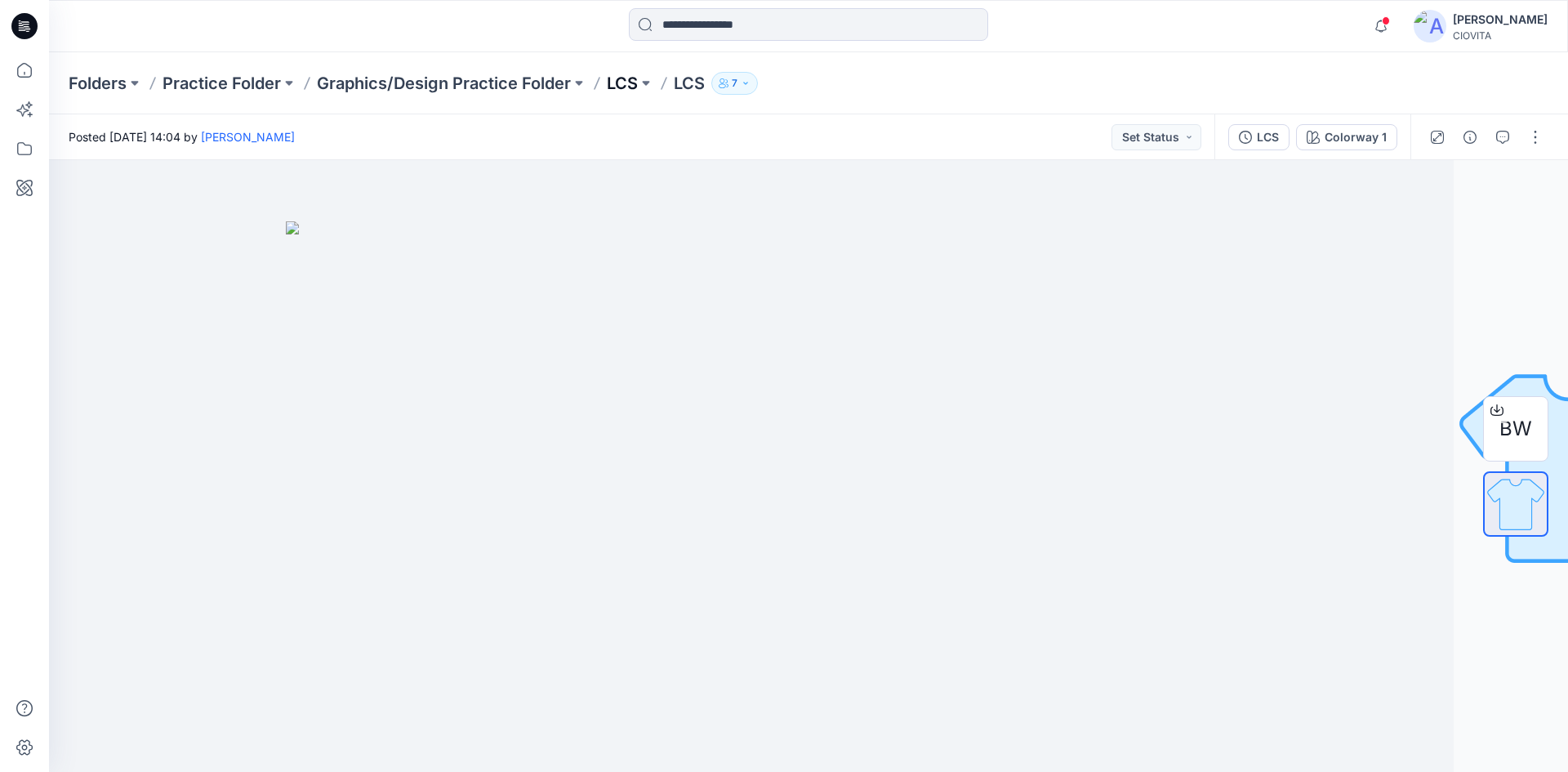
click at [626, 86] on p "LCS" at bounding box center [622, 83] width 31 height 23
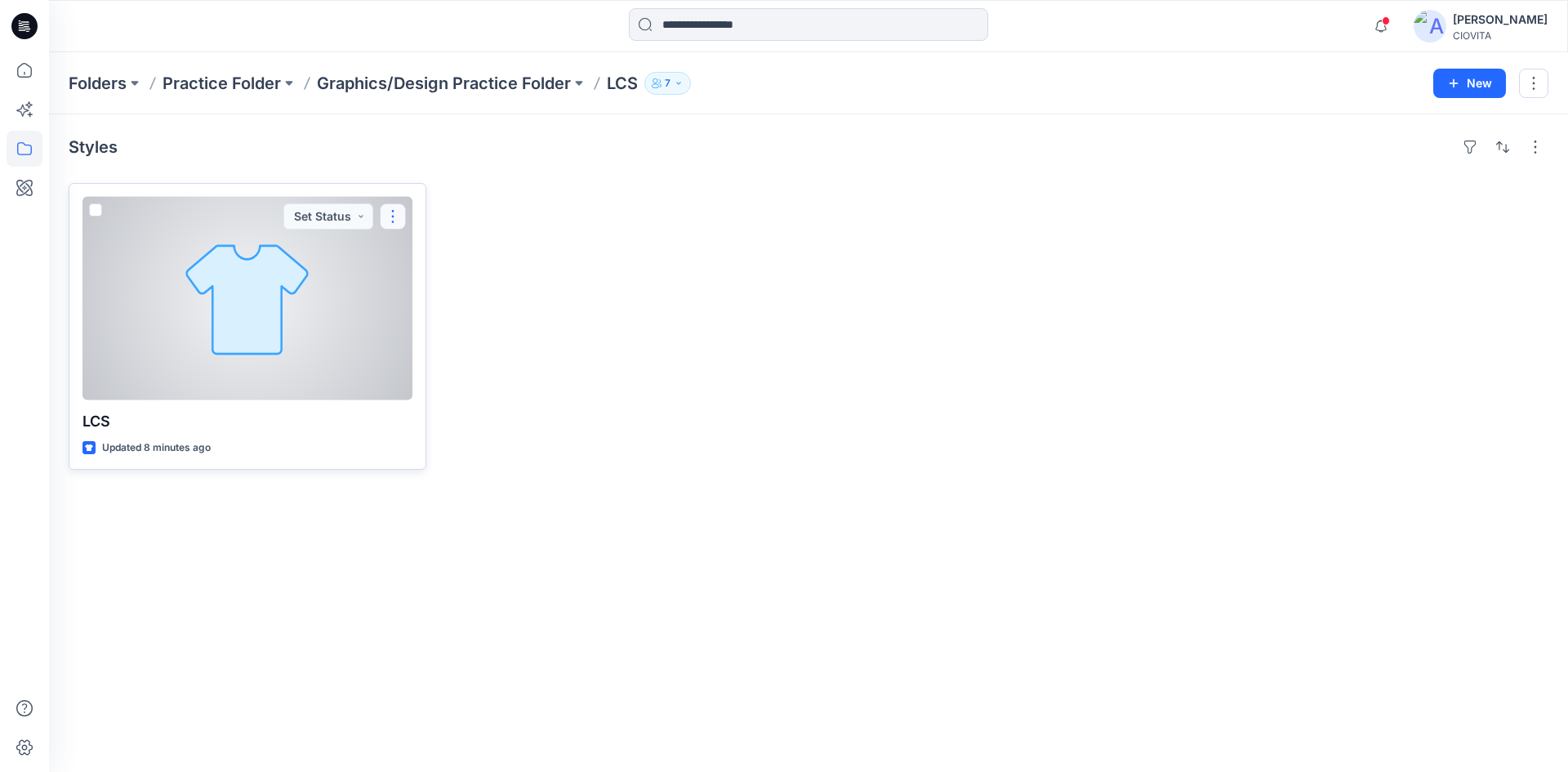
click at [390, 214] on button "button" at bounding box center [393, 216] width 26 height 26
click at [417, 255] on p "Edit" at bounding box center [422, 254] width 20 height 17
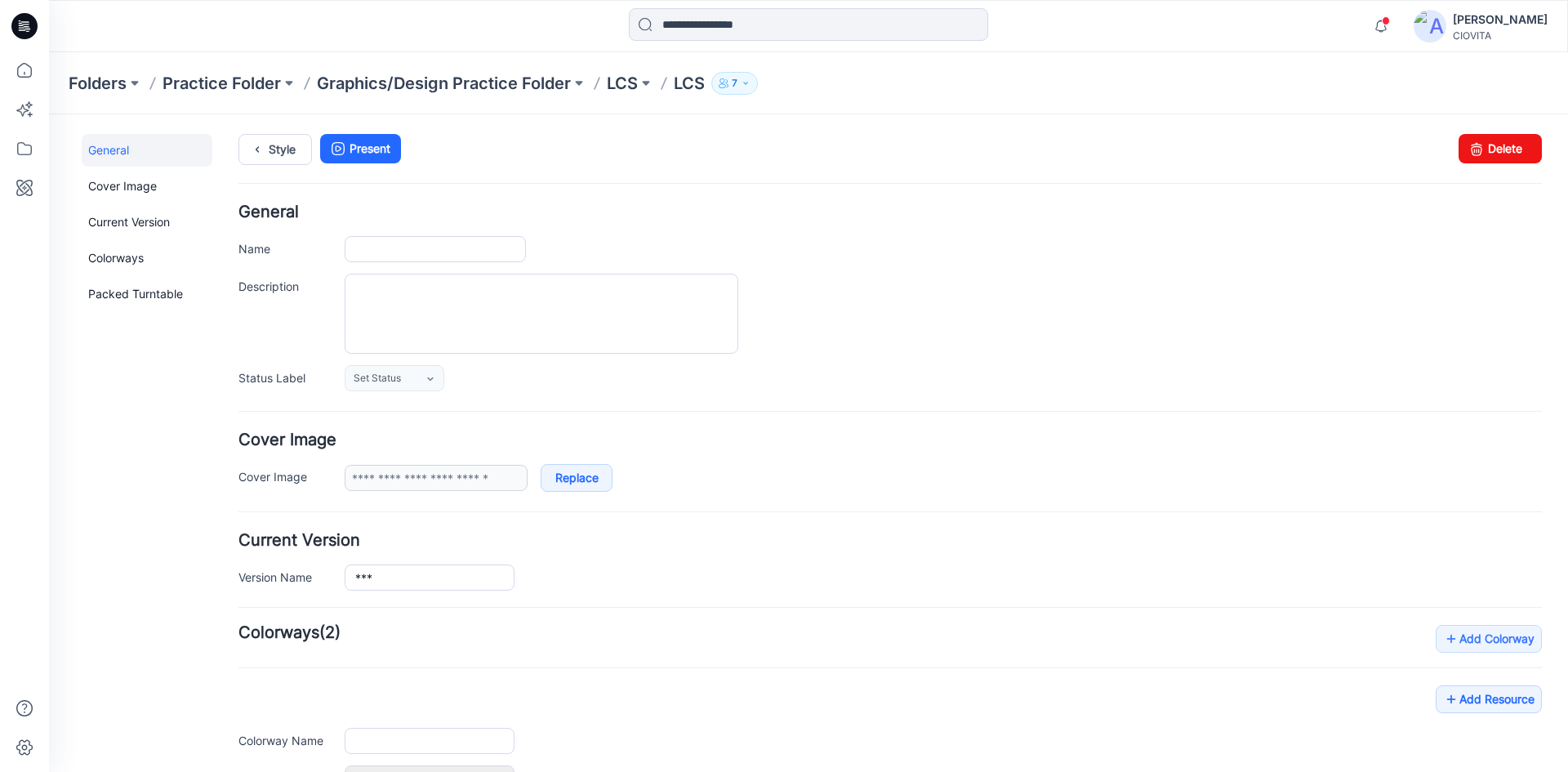
type input "***"
type input "**********"
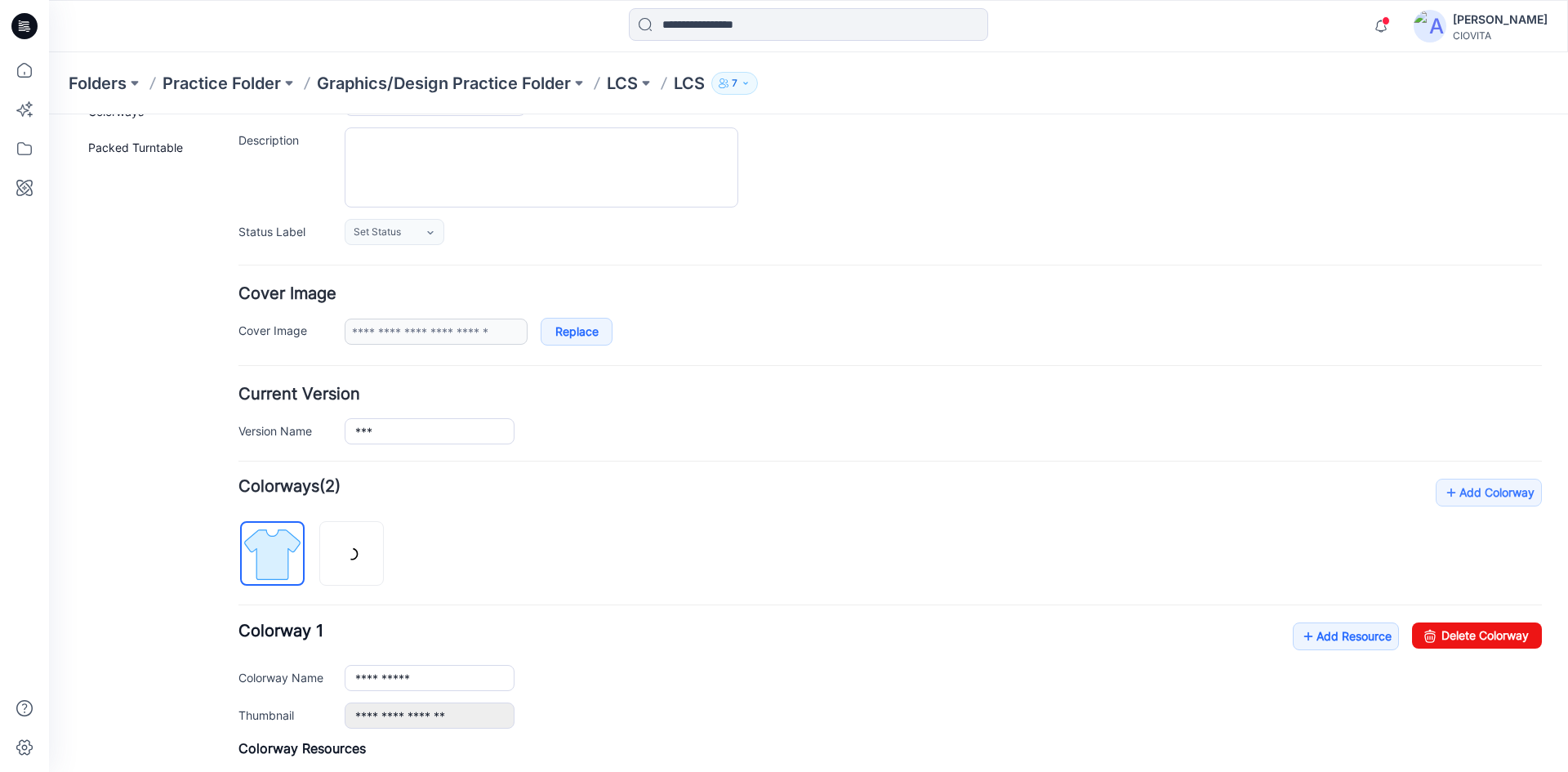
scroll to position [163, 0]
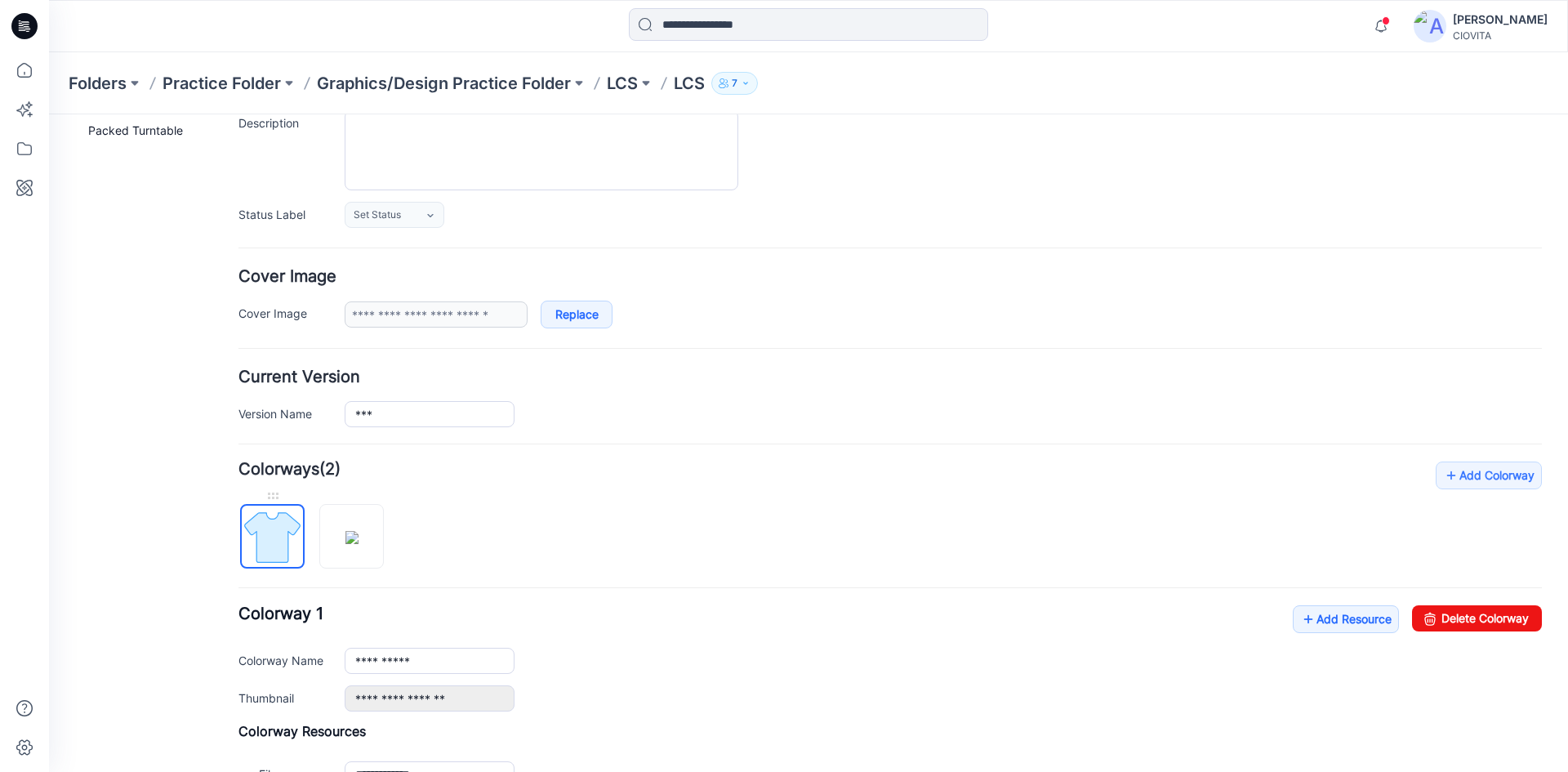
click at [275, 513] on img at bounding box center [272, 537] width 61 height 61
click at [358, 531] on img at bounding box center [351, 537] width 13 height 13
type input "***"
type input "******"
click at [273, 525] on img at bounding box center [272, 537] width 61 height 61
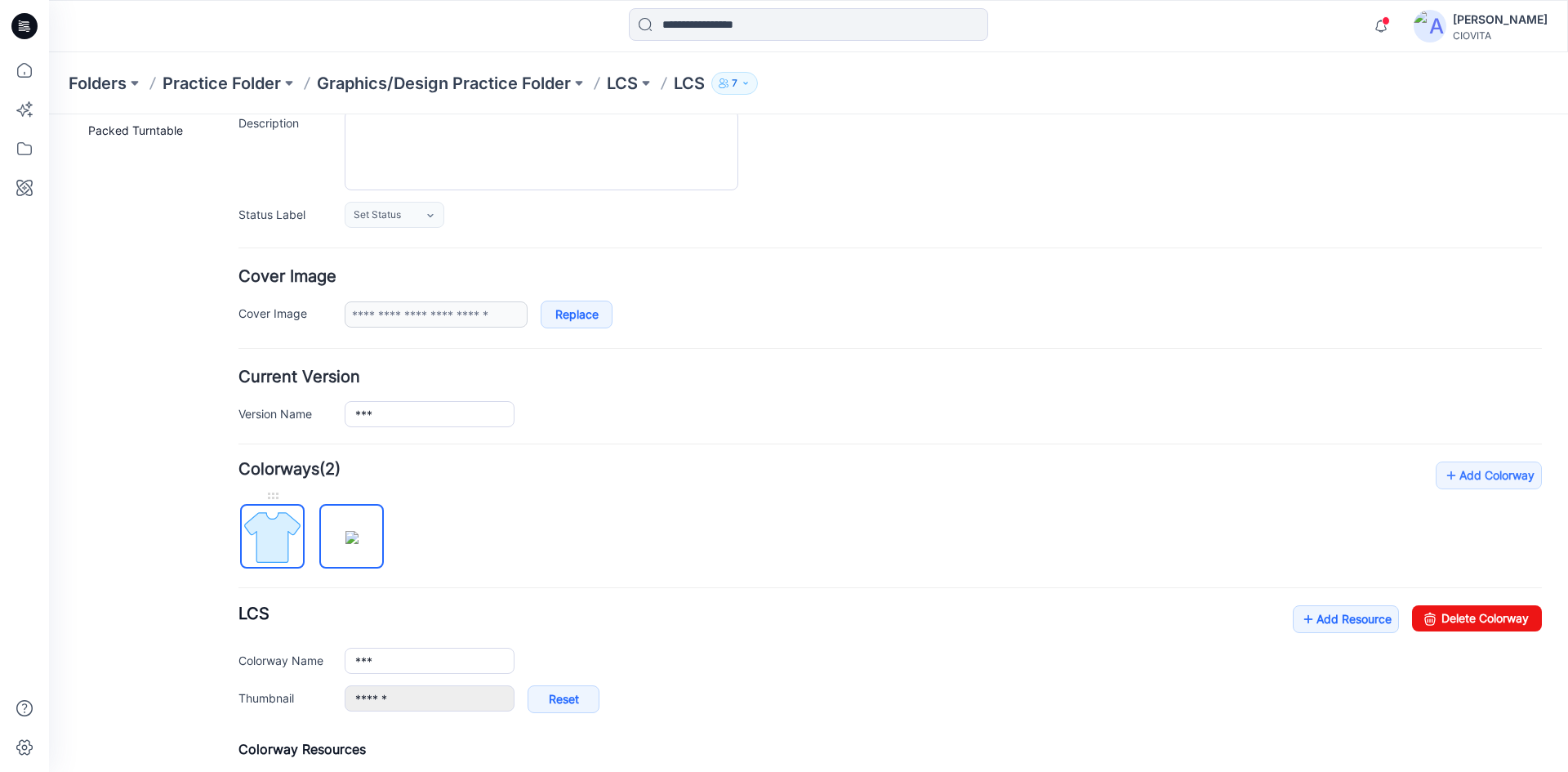
type input "**********"
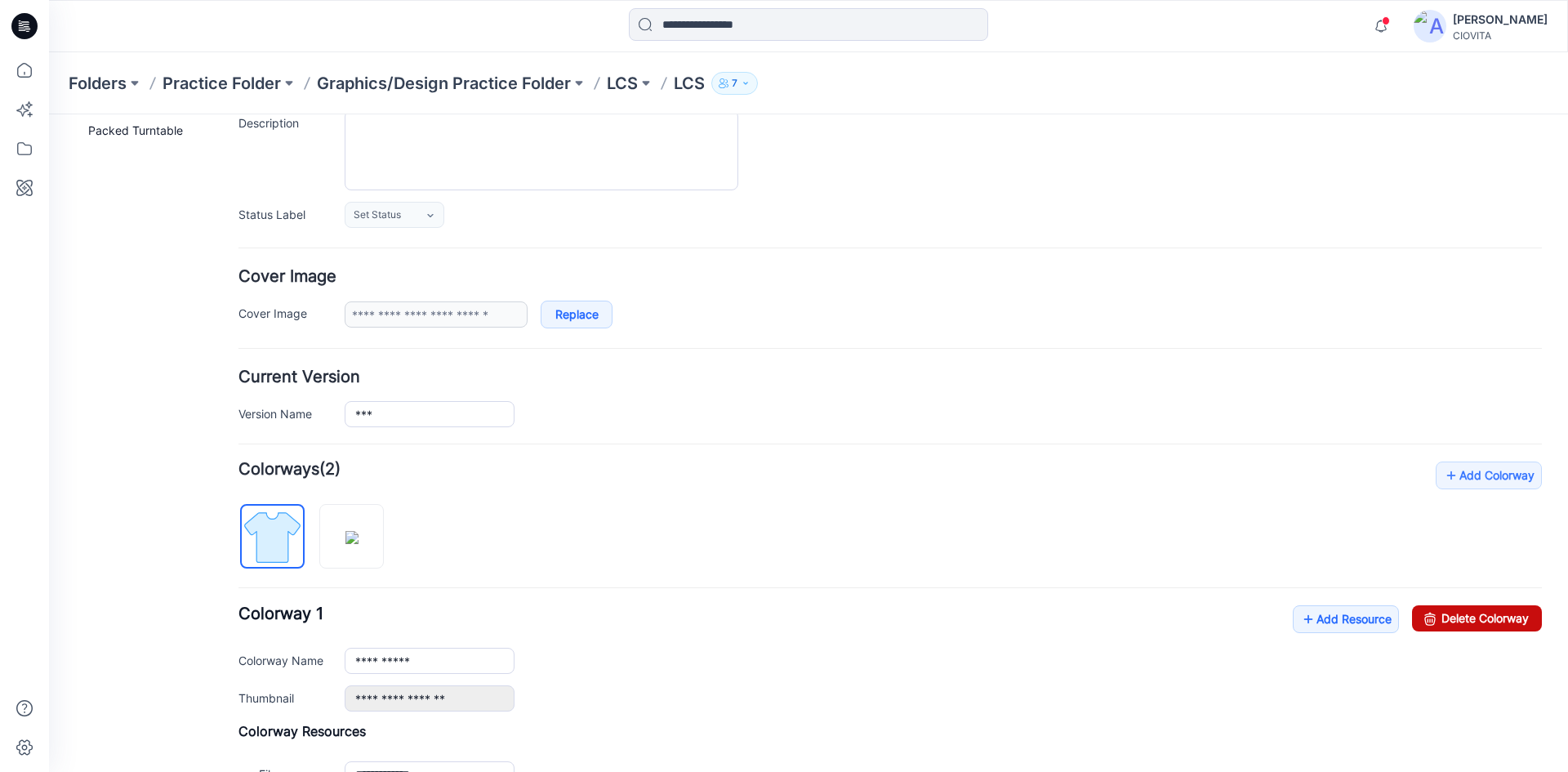
drag, startPoint x: 1452, startPoint y: 624, endPoint x: 892, endPoint y: 198, distance: 703.6
click at [1452, 624] on link "Delete Colorway" at bounding box center [1476, 618] width 130 height 26
type input "***"
type input "******"
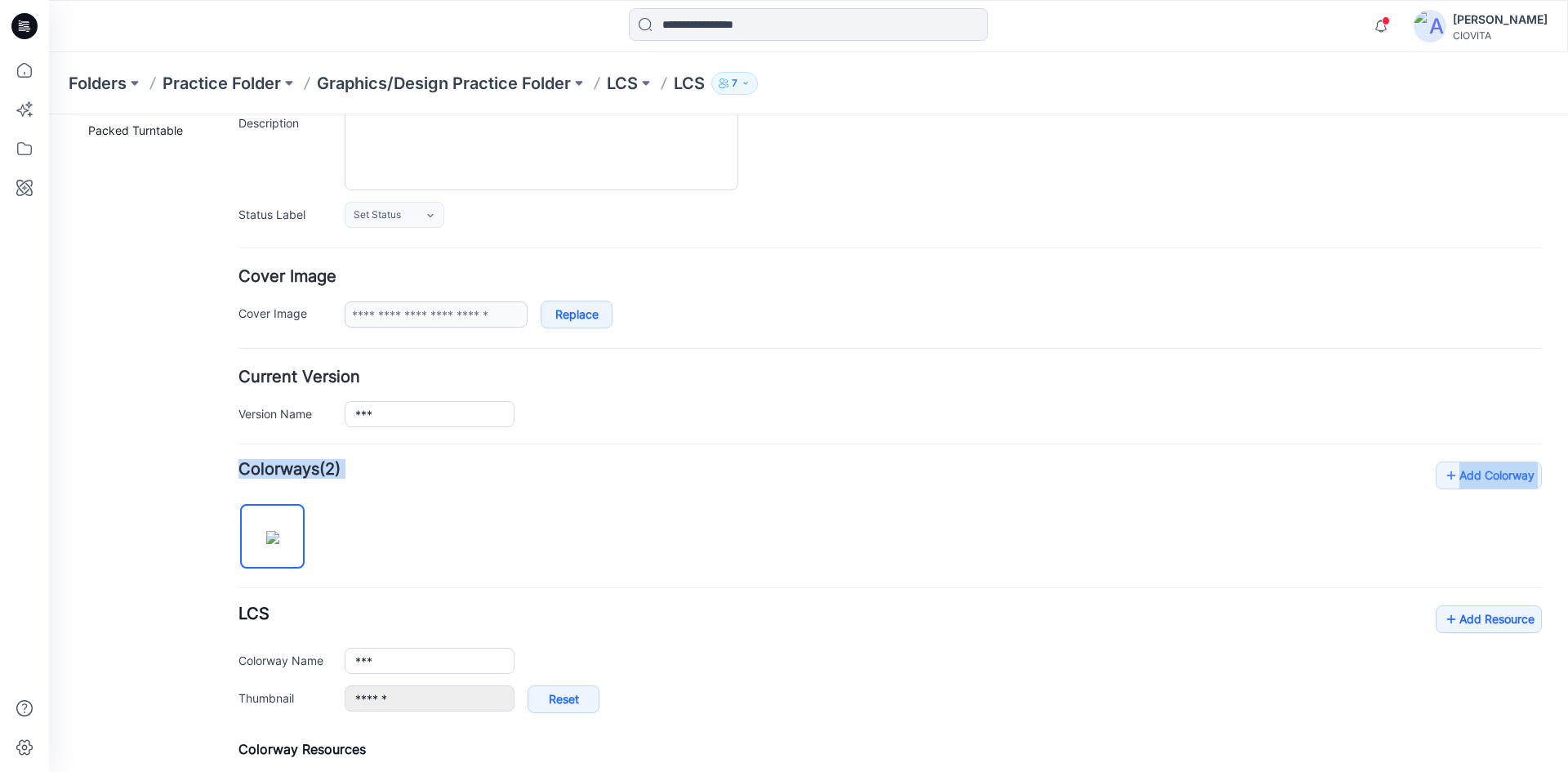
drag, startPoint x: 599, startPoint y: 560, endPoint x: 616, endPoint y: 439, distance: 122.2
click at [616, 439] on form "**********" at bounding box center [891, 503] width 1304 height 925
drag, startPoint x: 616, startPoint y: 439, endPoint x: 884, endPoint y: 377, distance: 275.1
click at [884, 377] on h4 "Current Version" at bounding box center [891, 377] width 1304 height 15
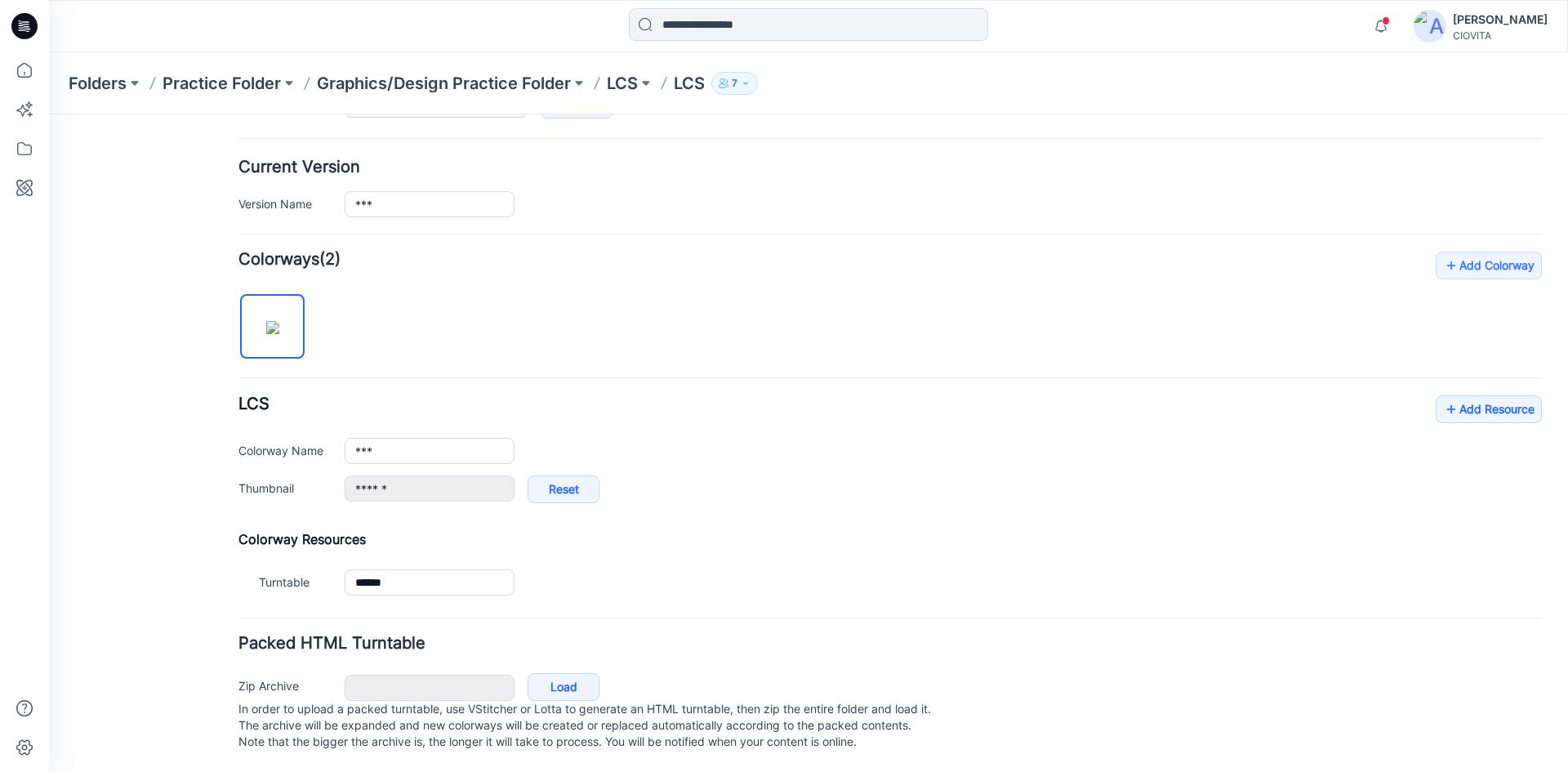
scroll to position [389, 0]
click at [560, 675] on link "Load" at bounding box center [563, 687] width 72 height 28
click at [563, 675] on link "Load" at bounding box center [563, 687] width 72 height 28
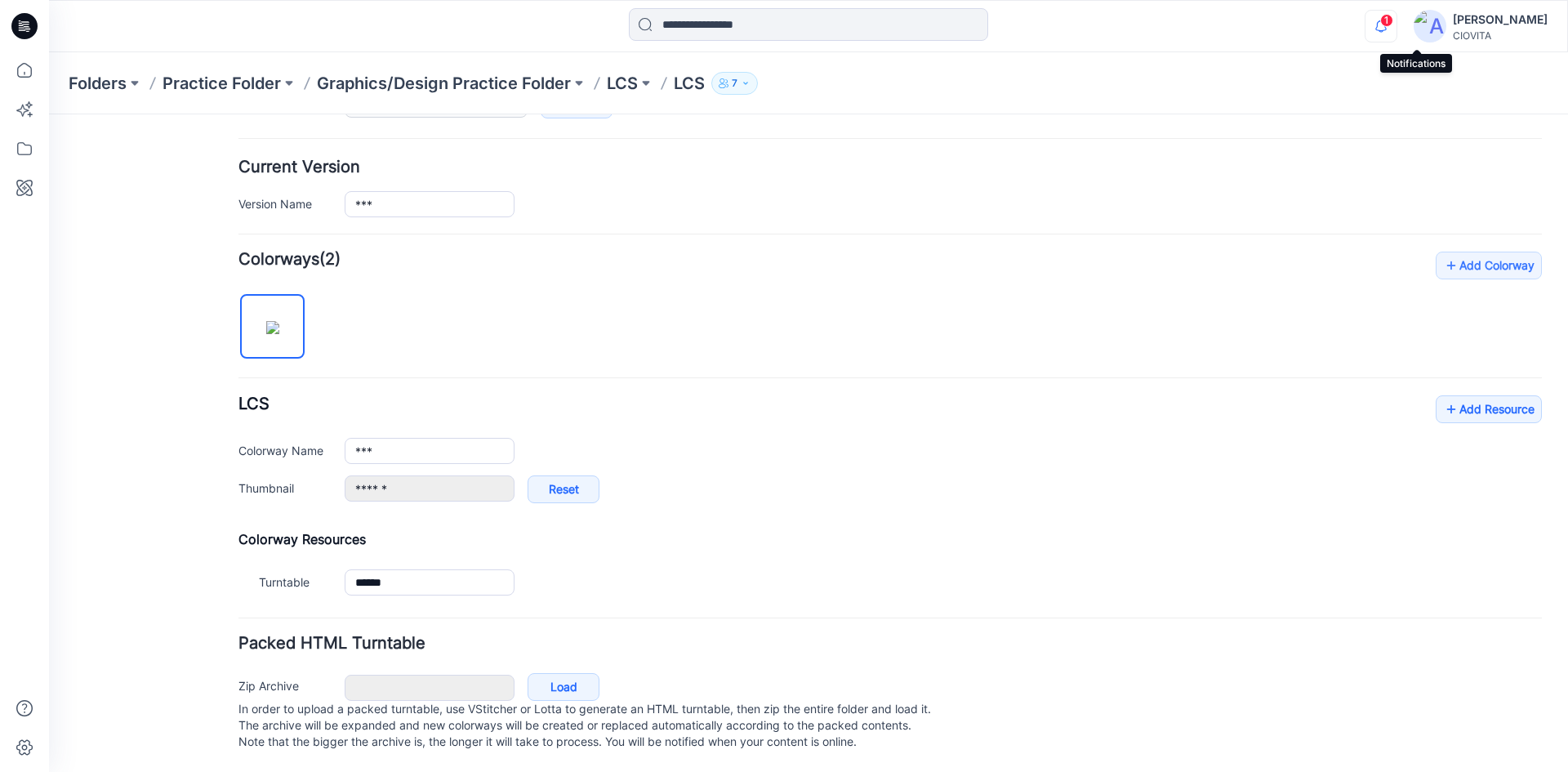
click at [1387, 31] on icon "button" at bounding box center [1380, 26] width 11 height 10
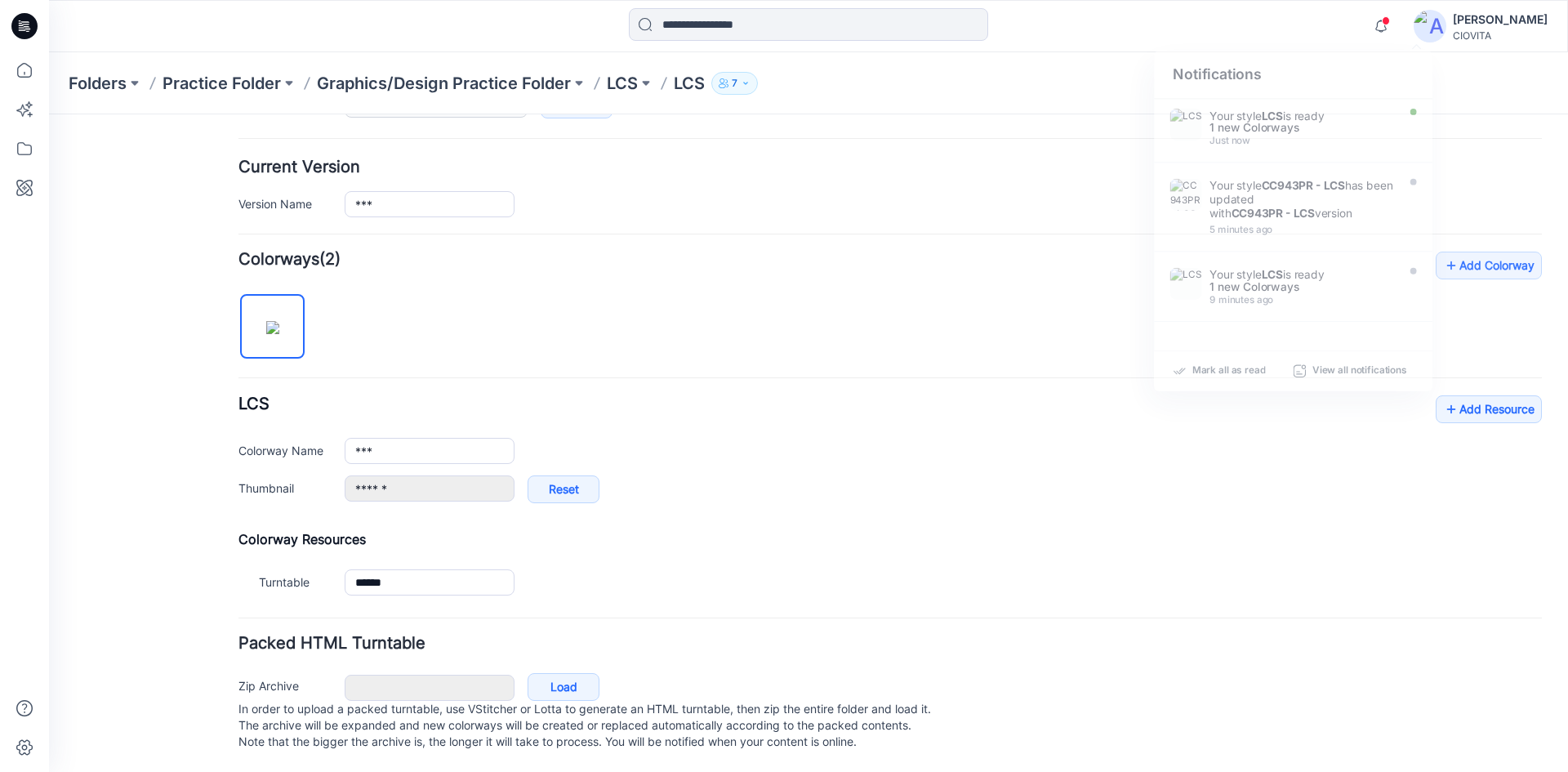
click at [686, 82] on p "LCS" at bounding box center [689, 83] width 31 height 23
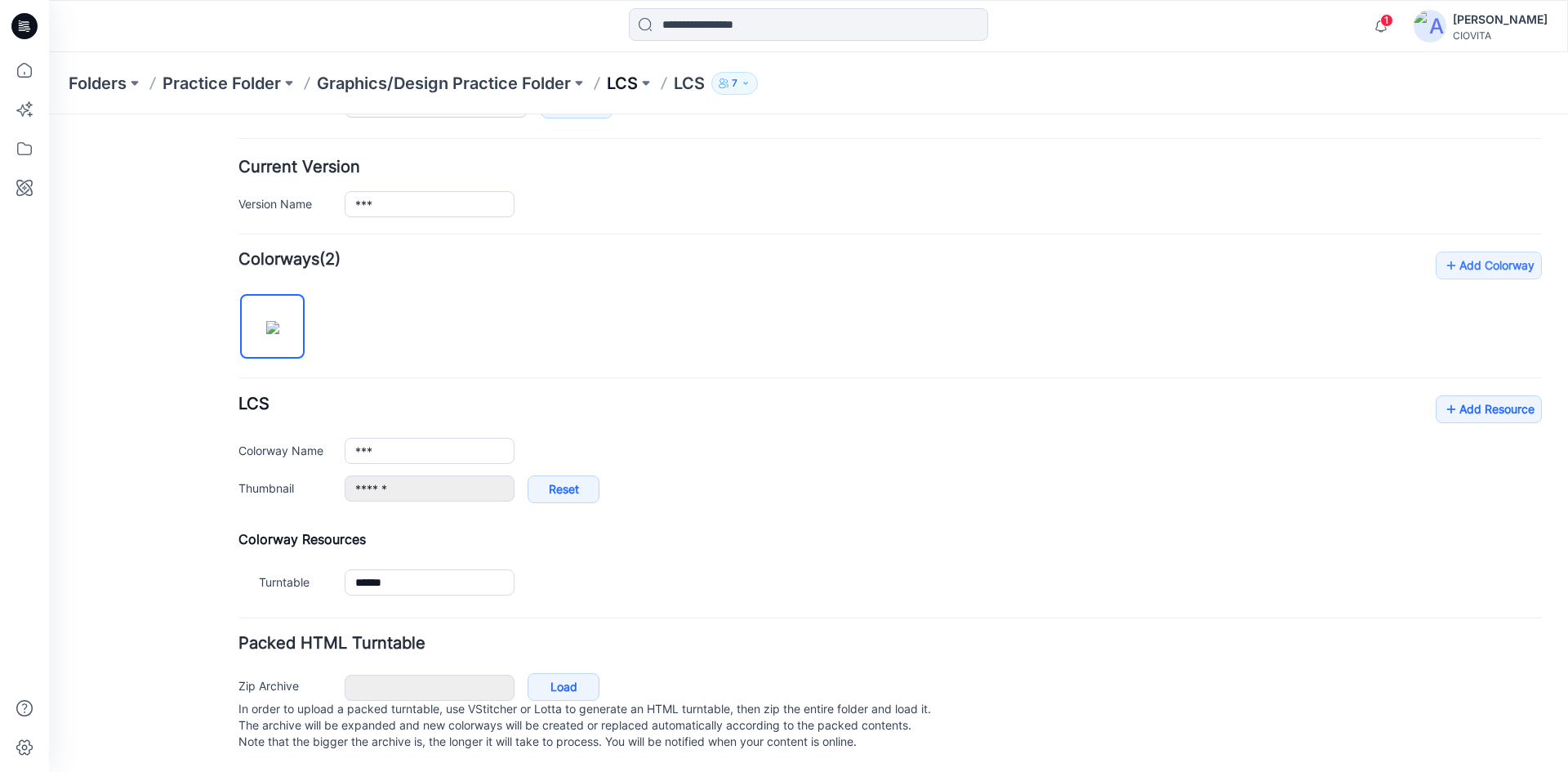
click at [620, 82] on p "LCS" at bounding box center [622, 83] width 31 height 23
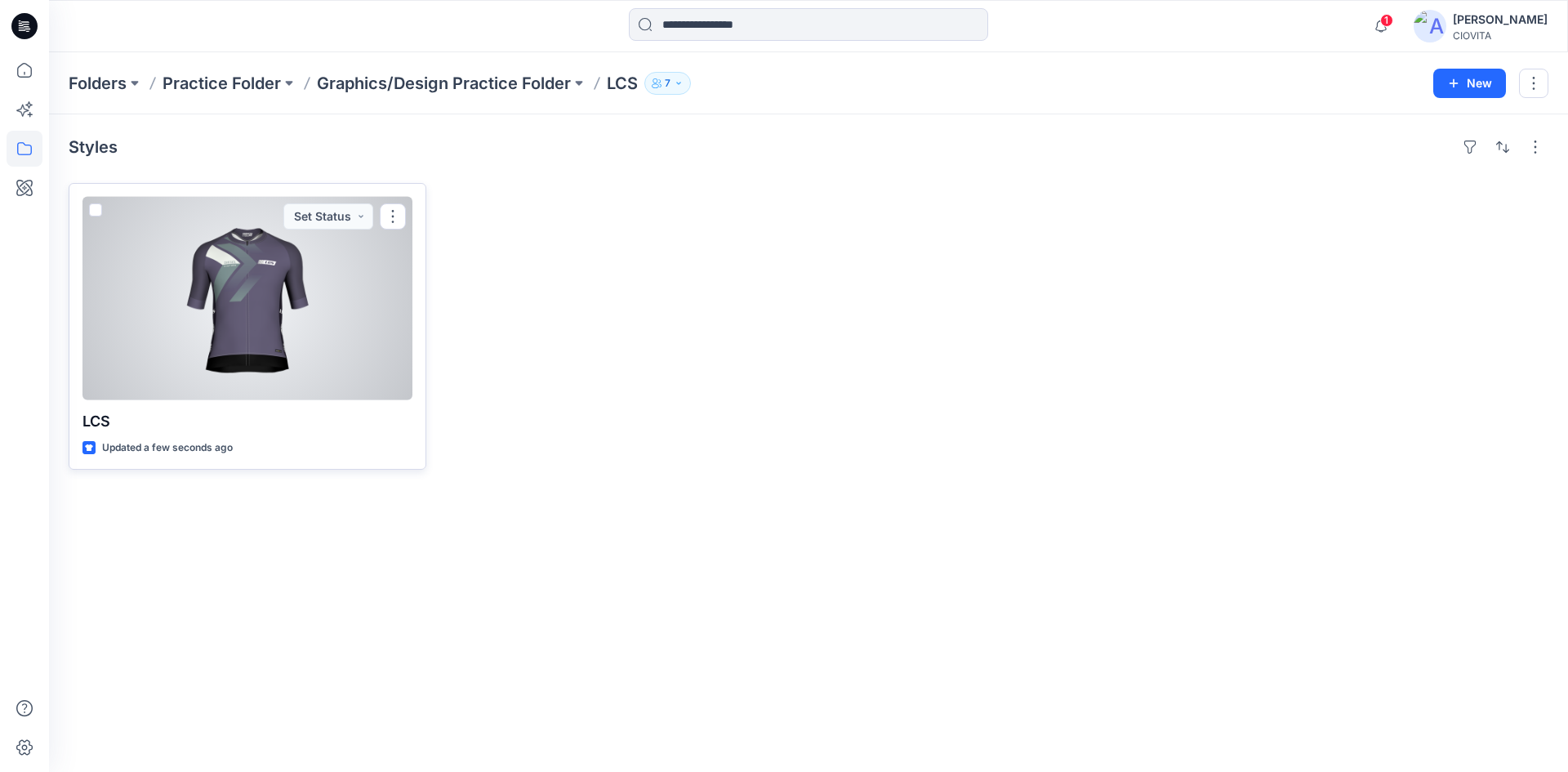
click at [238, 292] on div at bounding box center [247, 298] width 330 height 203
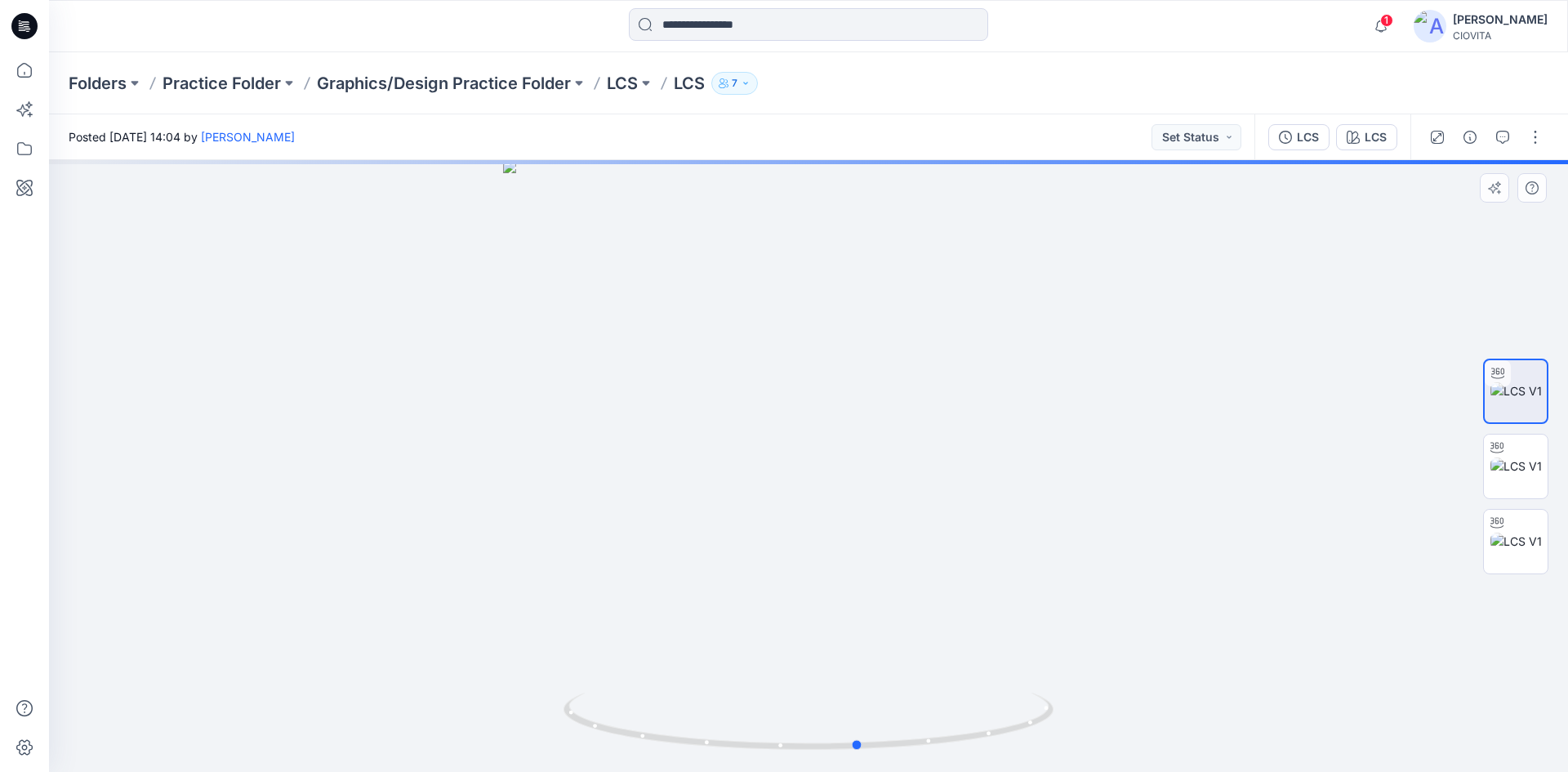
drag, startPoint x: 705, startPoint y: 614, endPoint x: 818, endPoint y: 603, distance: 113.5
click at [818, 603] on div at bounding box center [808, 466] width 1519 height 612
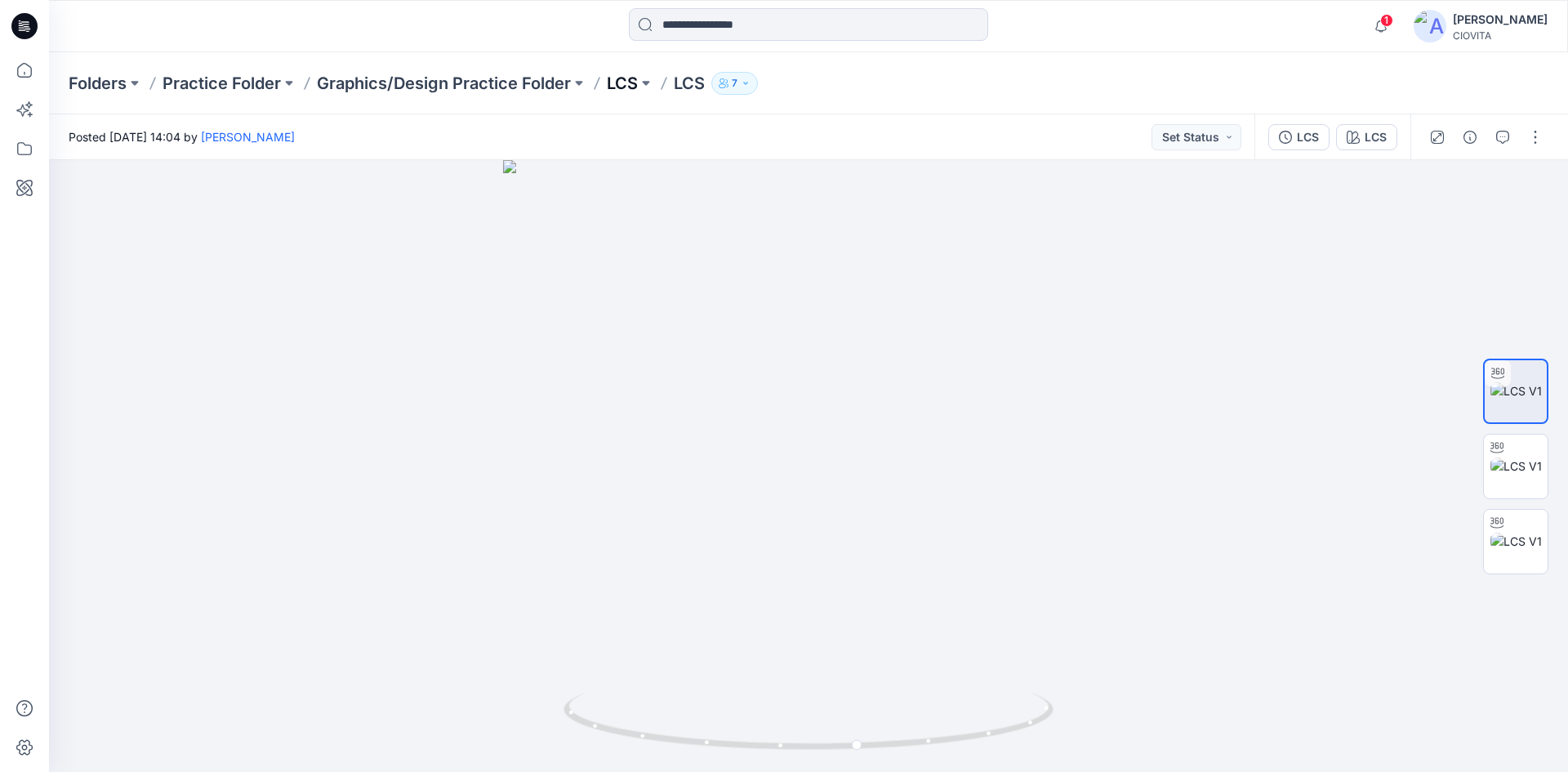
click at [615, 82] on p "LCS" at bounding box center [622, 83] width 31 height 23
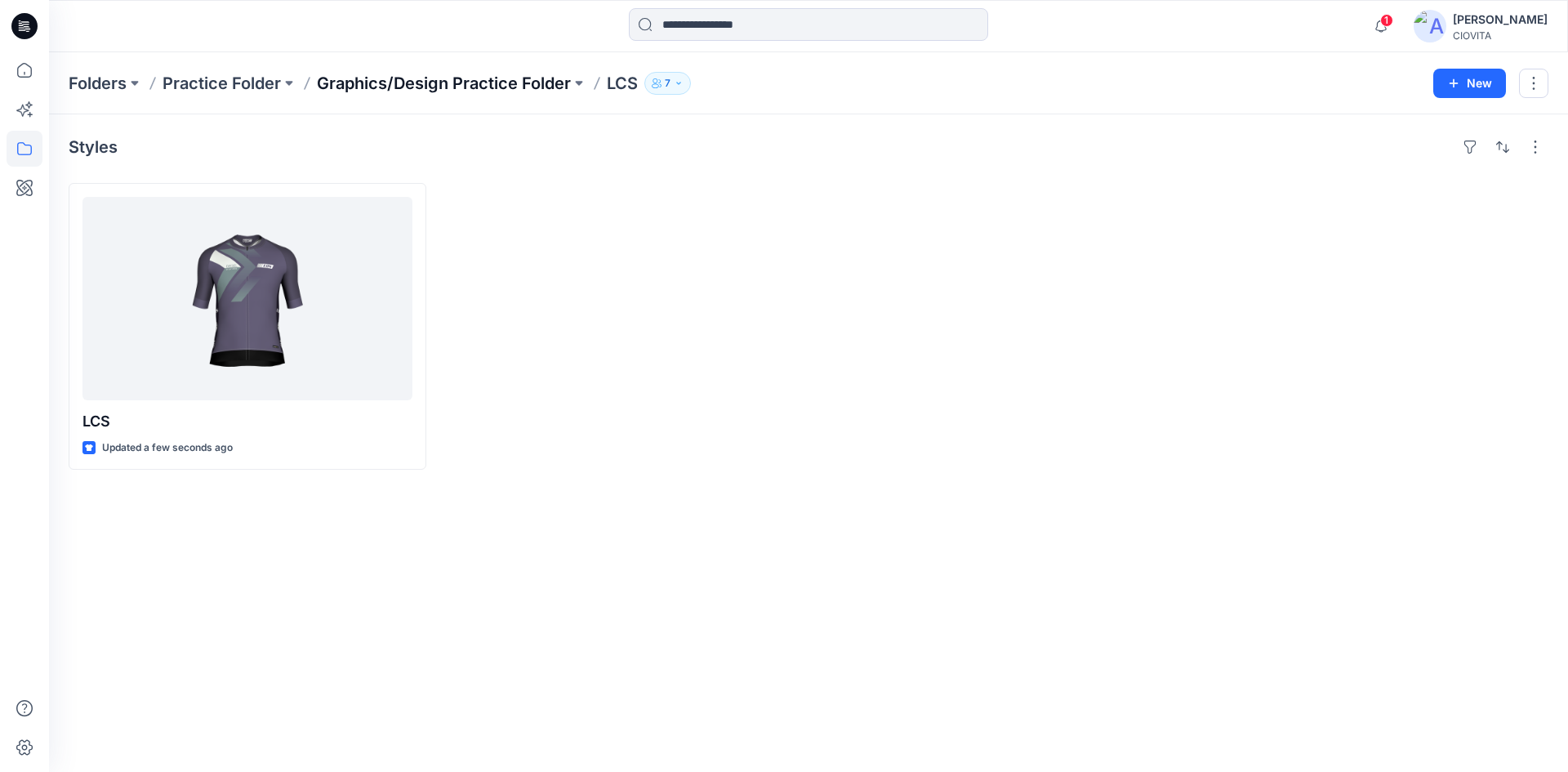
click at [520, 91] on p "Graphics/Design Practice Folder" at bounding box center [444, 83] width 254 height 23
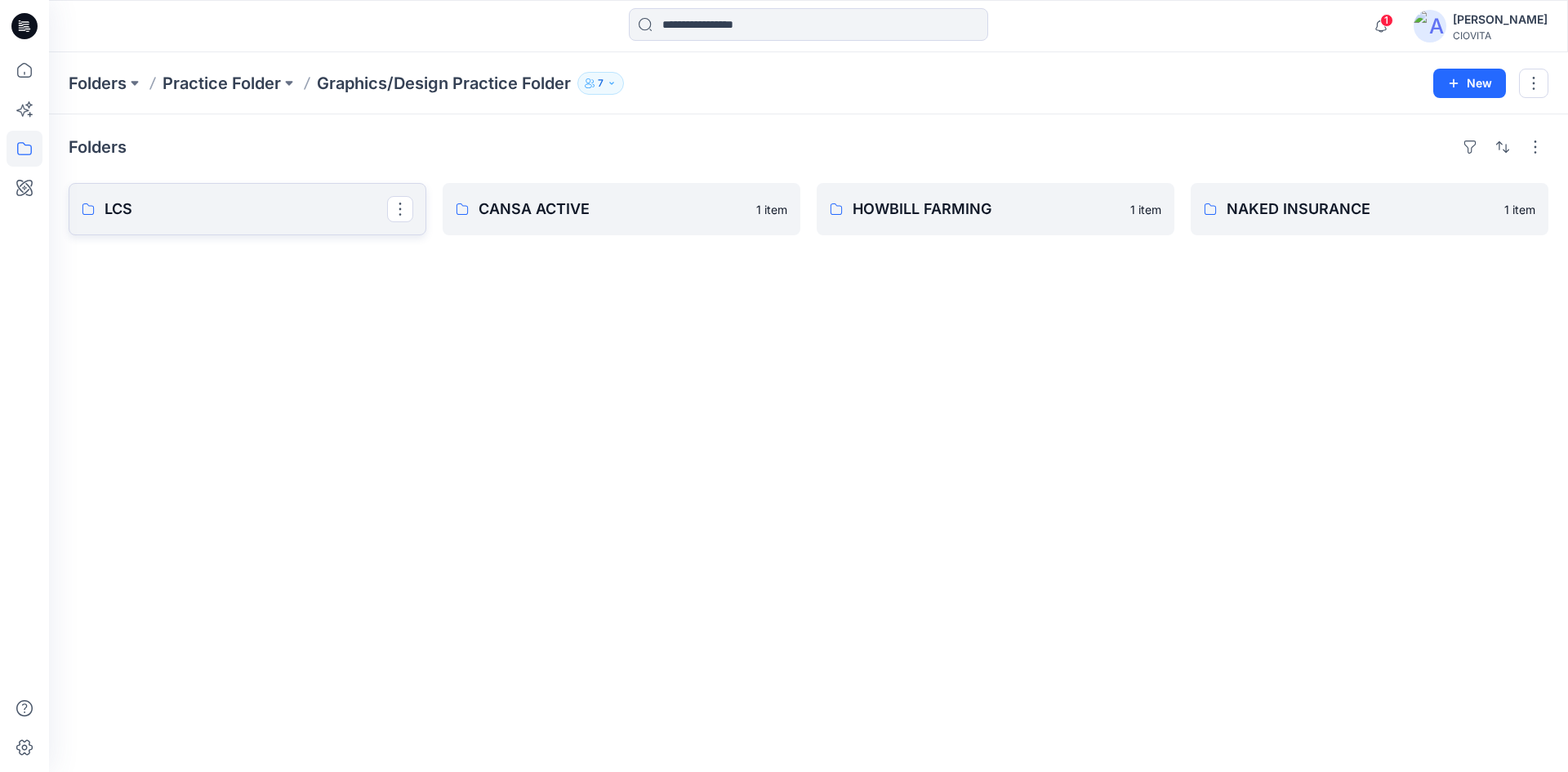
click at [218, 225] on link "LCS" at bounding box center [247, 208] width 358 height 52
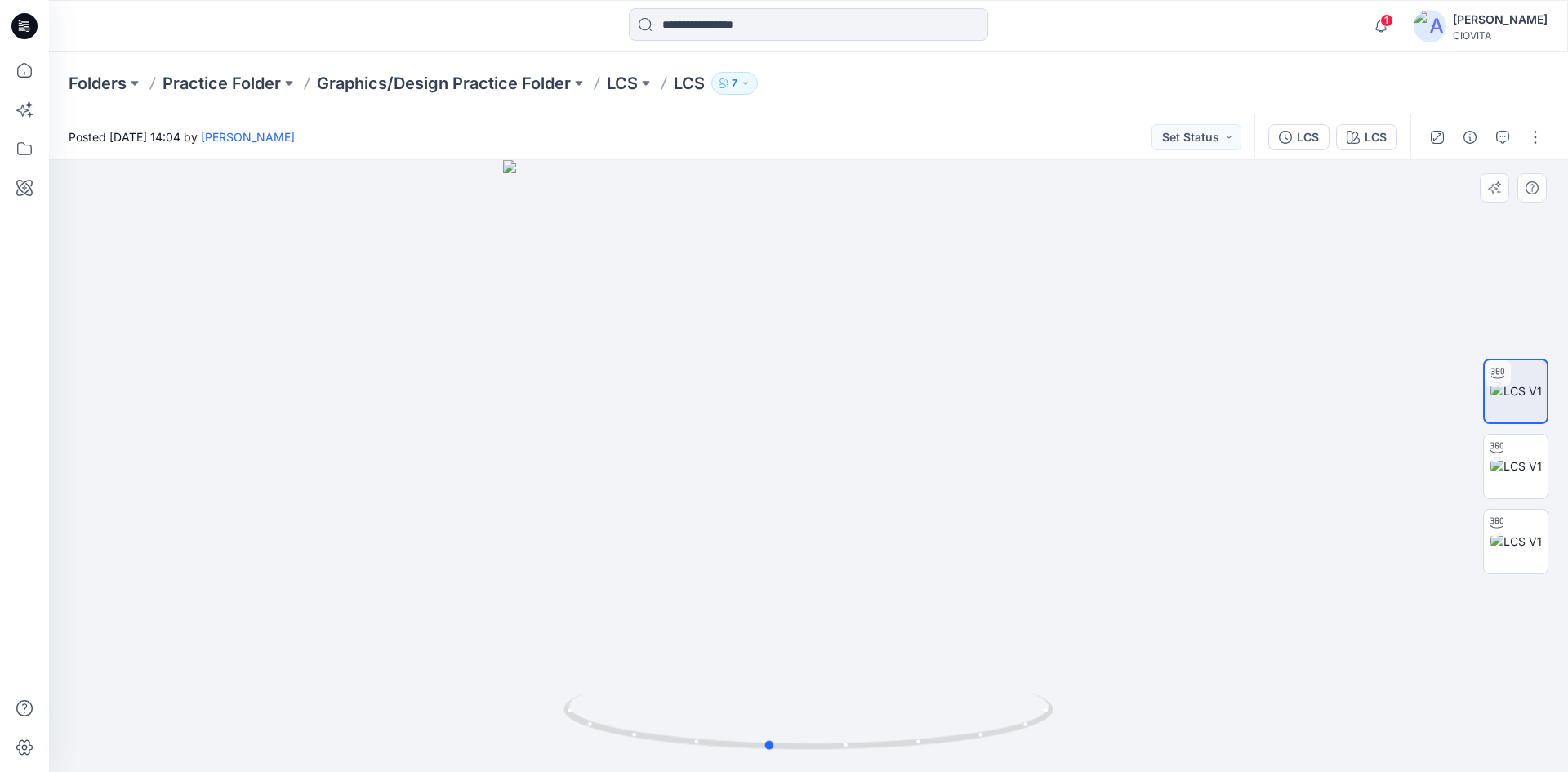
drag, startPoint x: 458, startPoint y: 411, endPoint x: 633, endPoint y: 411, distance: 175.0
click at [605, 419] on div at bounding box center [808, 466] width 1519 height 612
drag, startPoint x: 897, startPoint y: 369, endPoint x: 969, endPoint y: 429, distance: 93.7
click at [969, 429] on div at bounding box center [808, 466] width 1519 height 612
click at [507, 87] on p "Graphics/Design Practice Folder" at bounding box center [444, 83] width 254 height 23
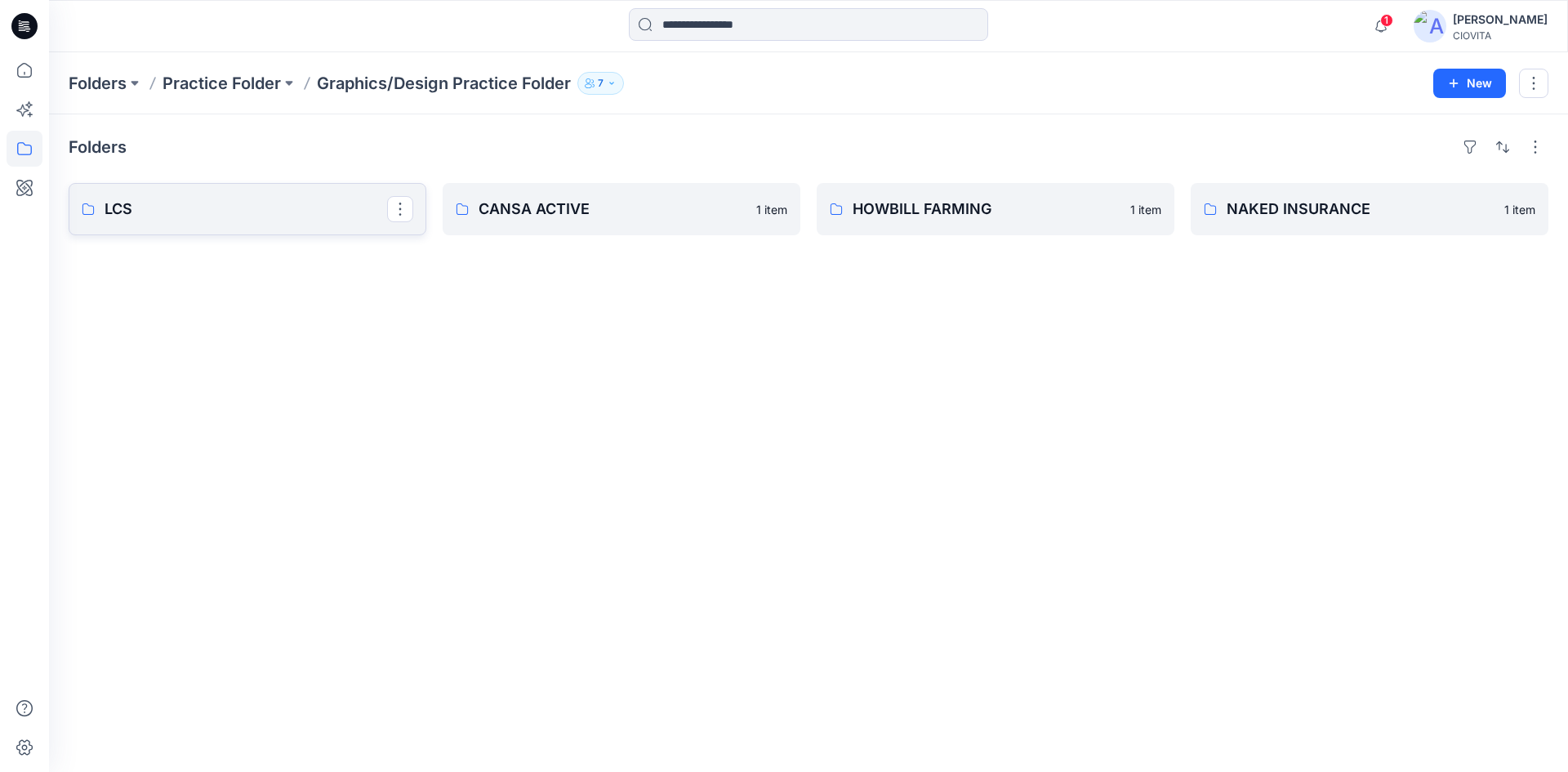
click at [250, 204] on p "LCS" at bounding box center [246, 209] width 282 height 23
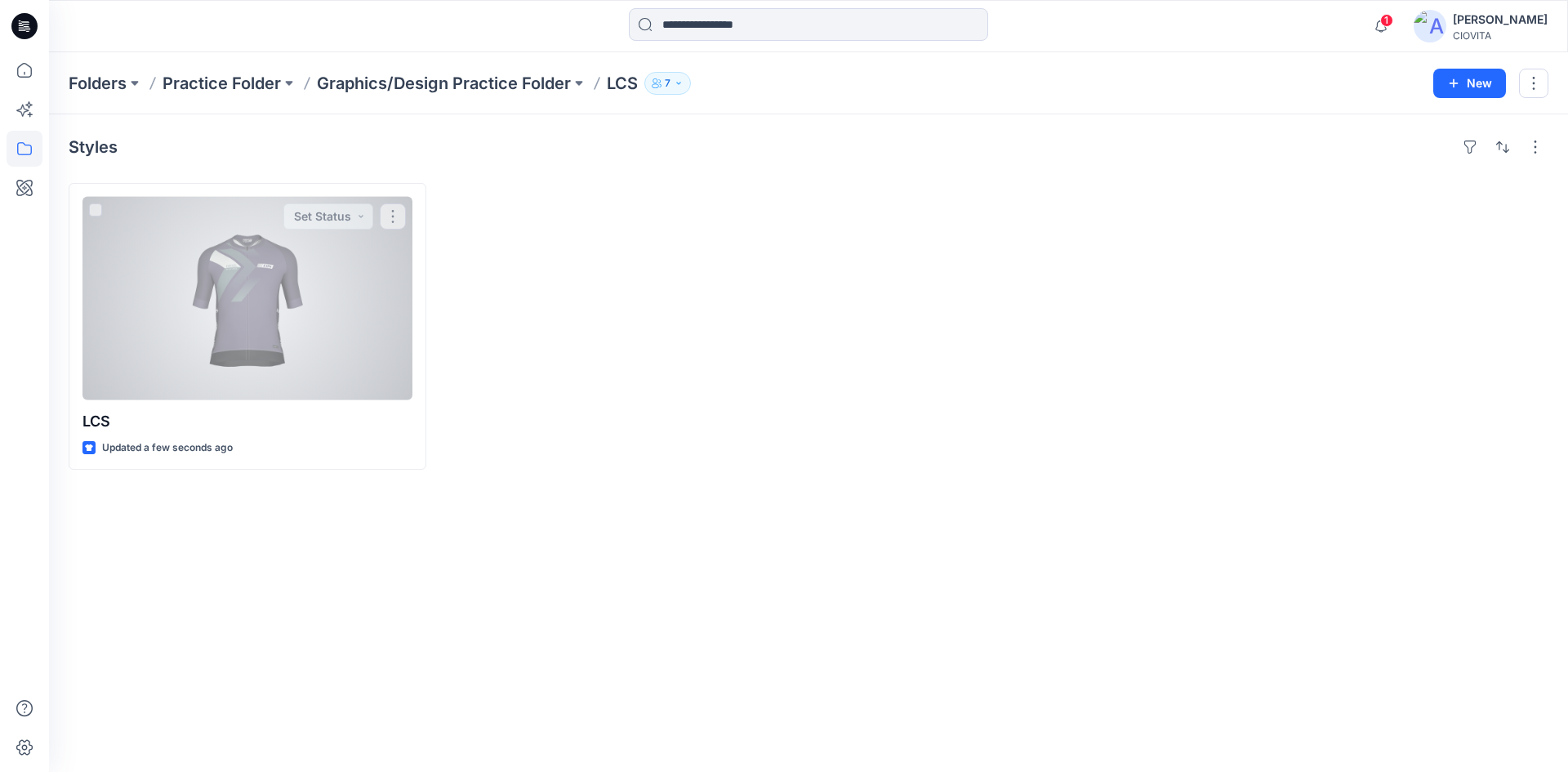
click at [250, 204] on div at bounding box center [247, 298] width 330 height 203
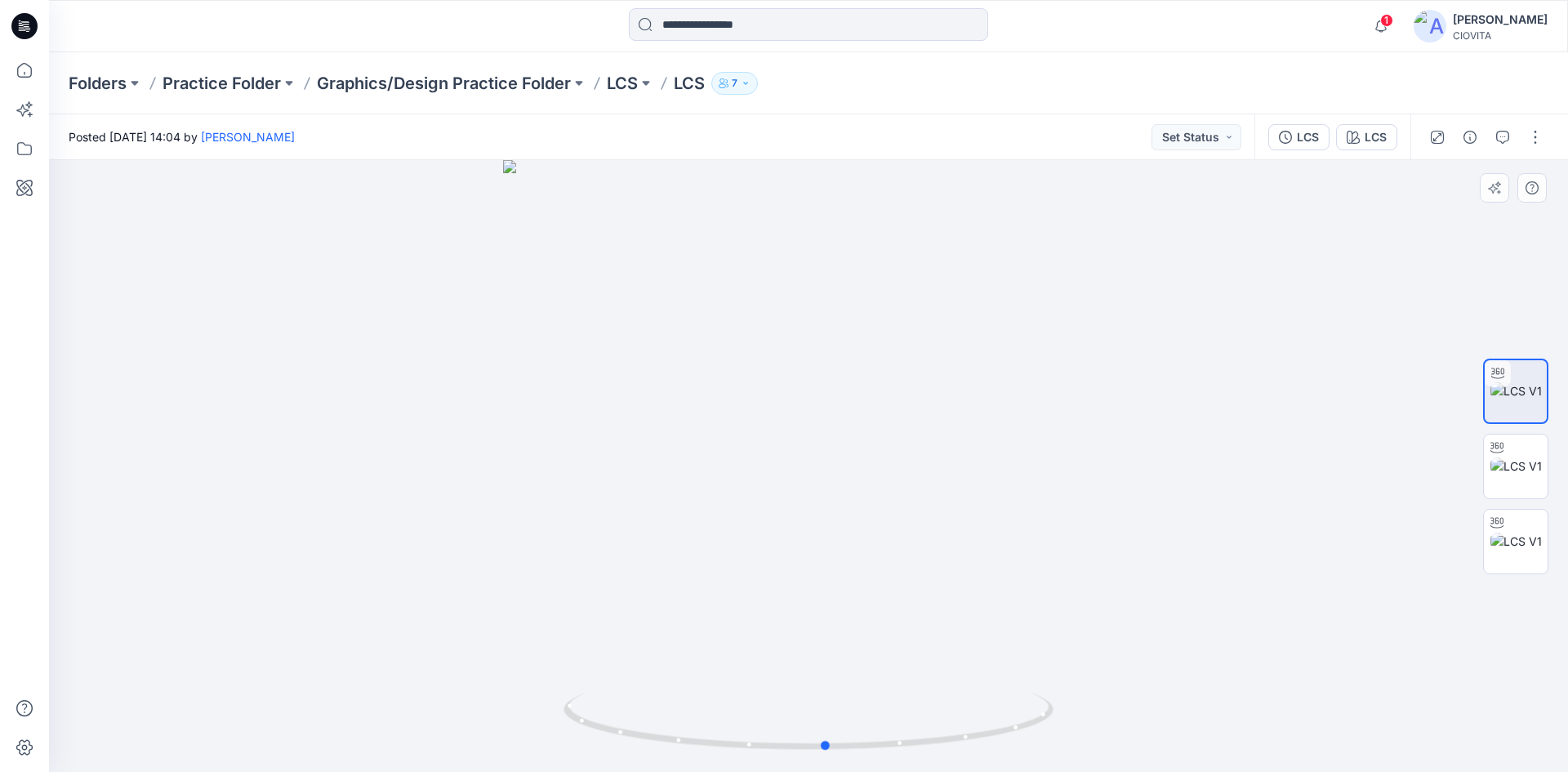
drag, startPoint x: 821, startPoint y: 361, endPoint x: 839, endPoint y: 390, distance: 34.1
click at [839, 390] on div at bounding box center [808, 466] width 1519 height 612
click at [1531, 136] on button "button" at bounding box center [1535, 137] width 26 height 26
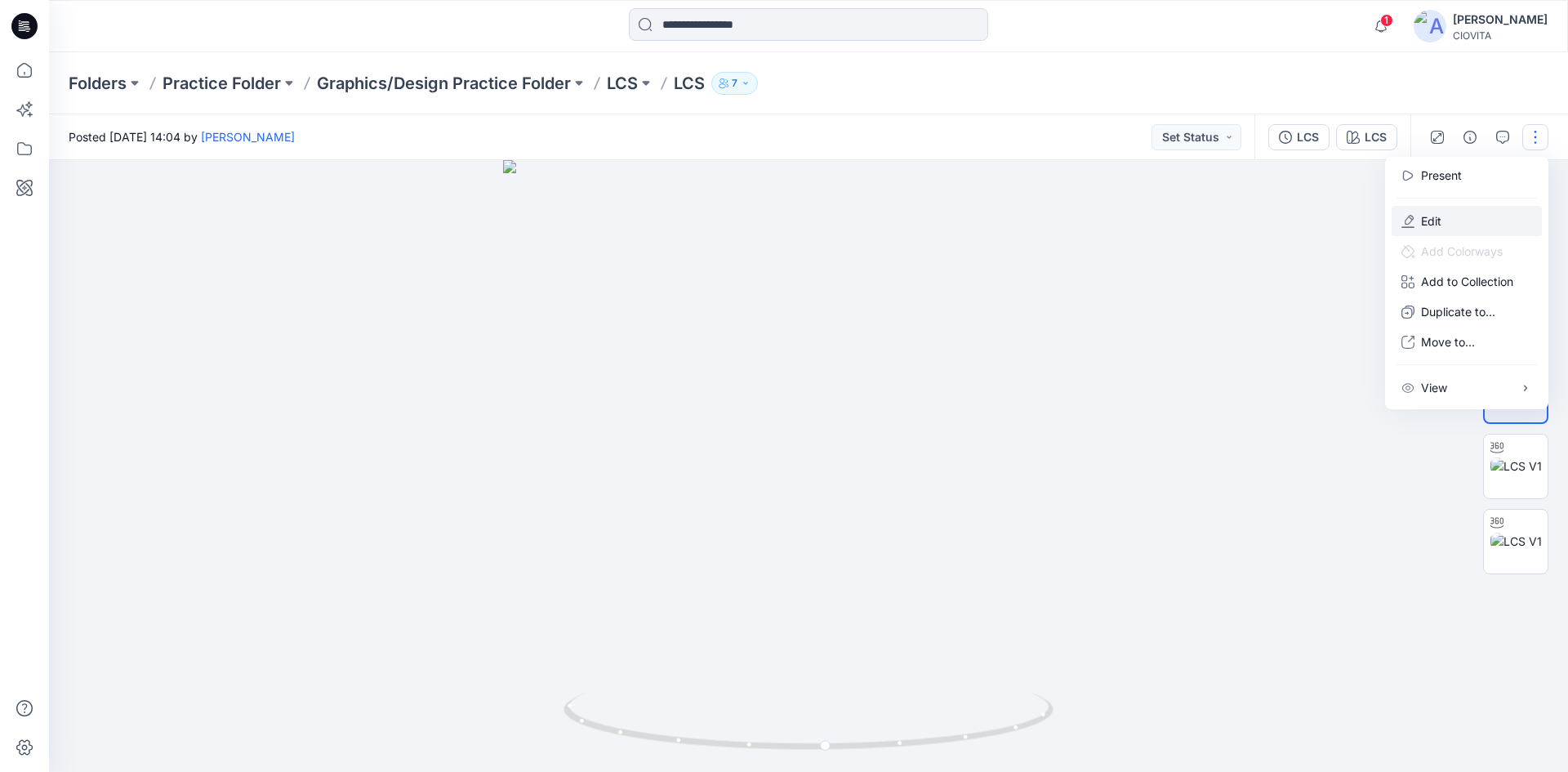
click at [1452, 219] on button "Edit" at bounding box center [1466, 221] width 150 height 31
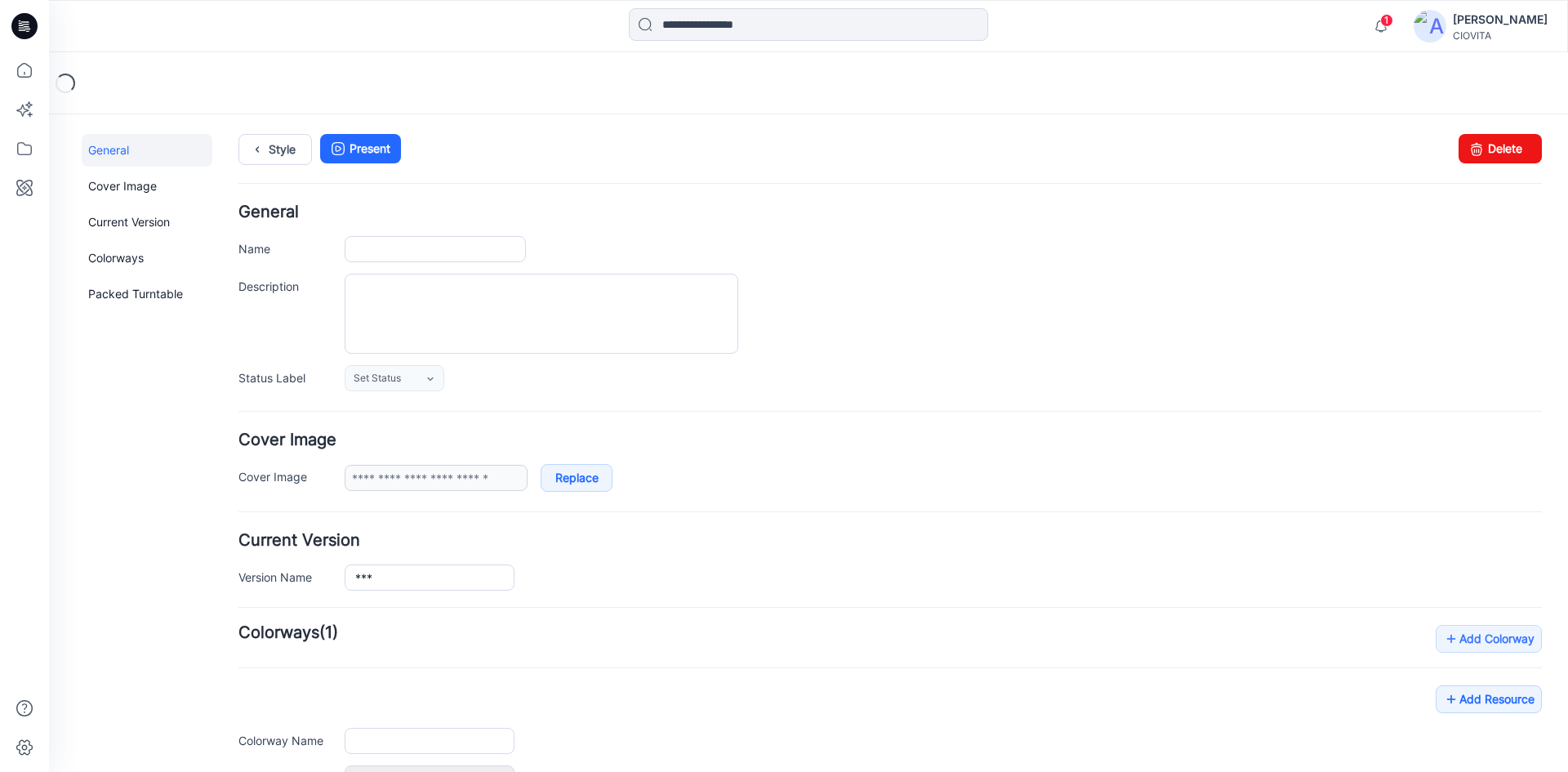
type input "***"
type input "******"
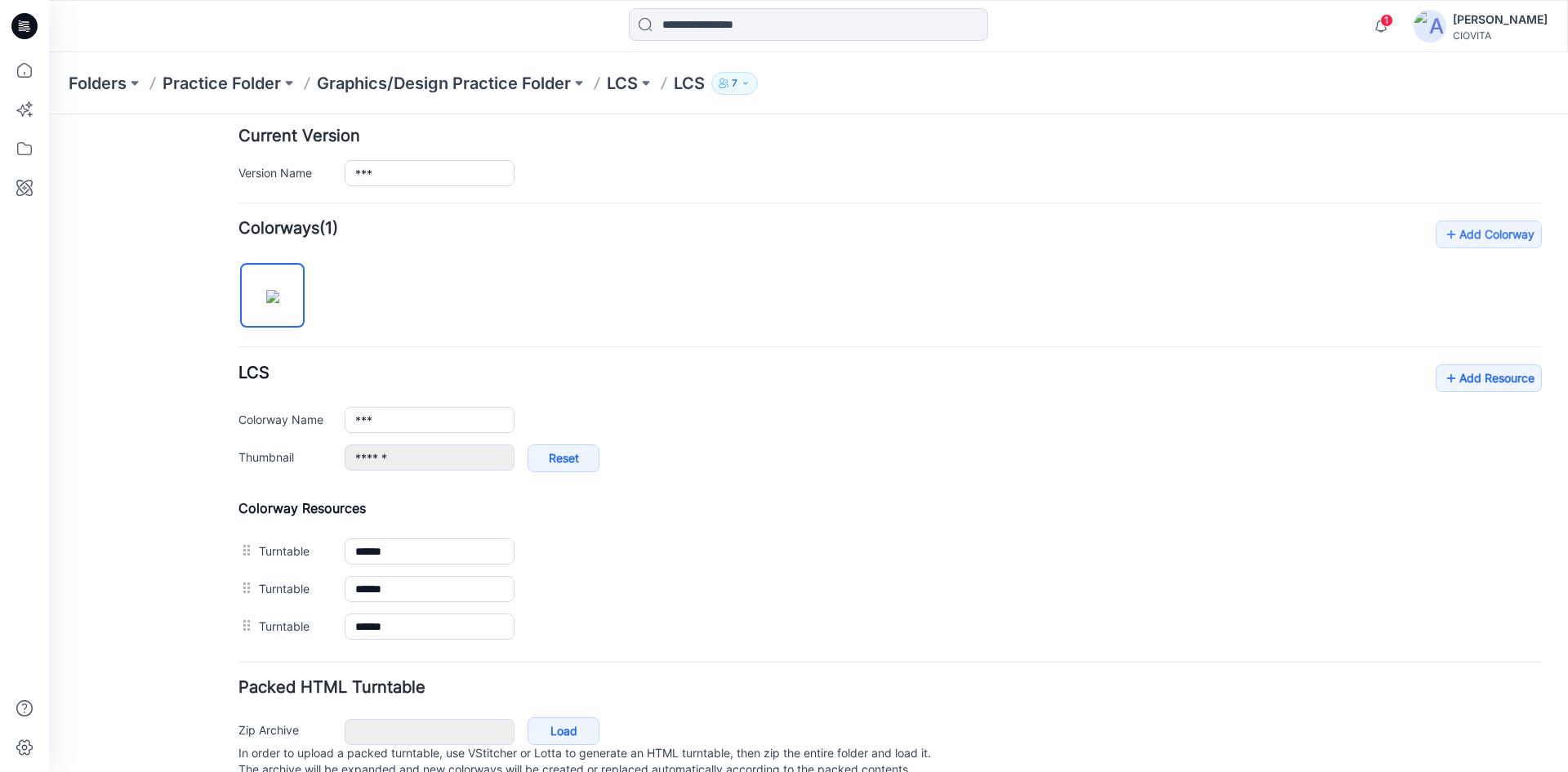
scroll to position [408, 0]
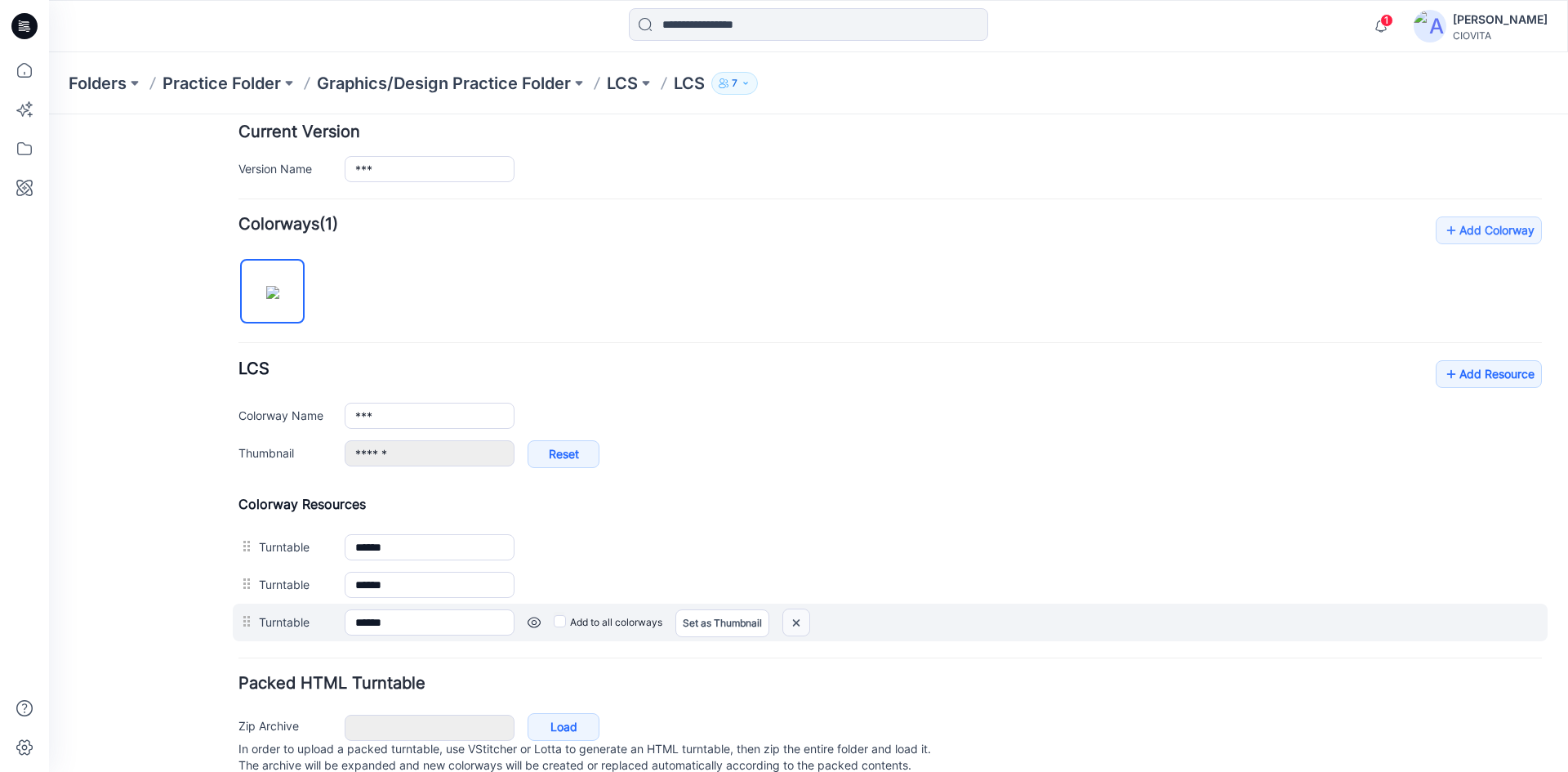
drag, startPoint x: 801, startPoint y: 623, endPoint x: 909, endPoint y: 200, distance: 436.6
click at [801, 623] on img at bounding box center [796, 623] width 26 height 27
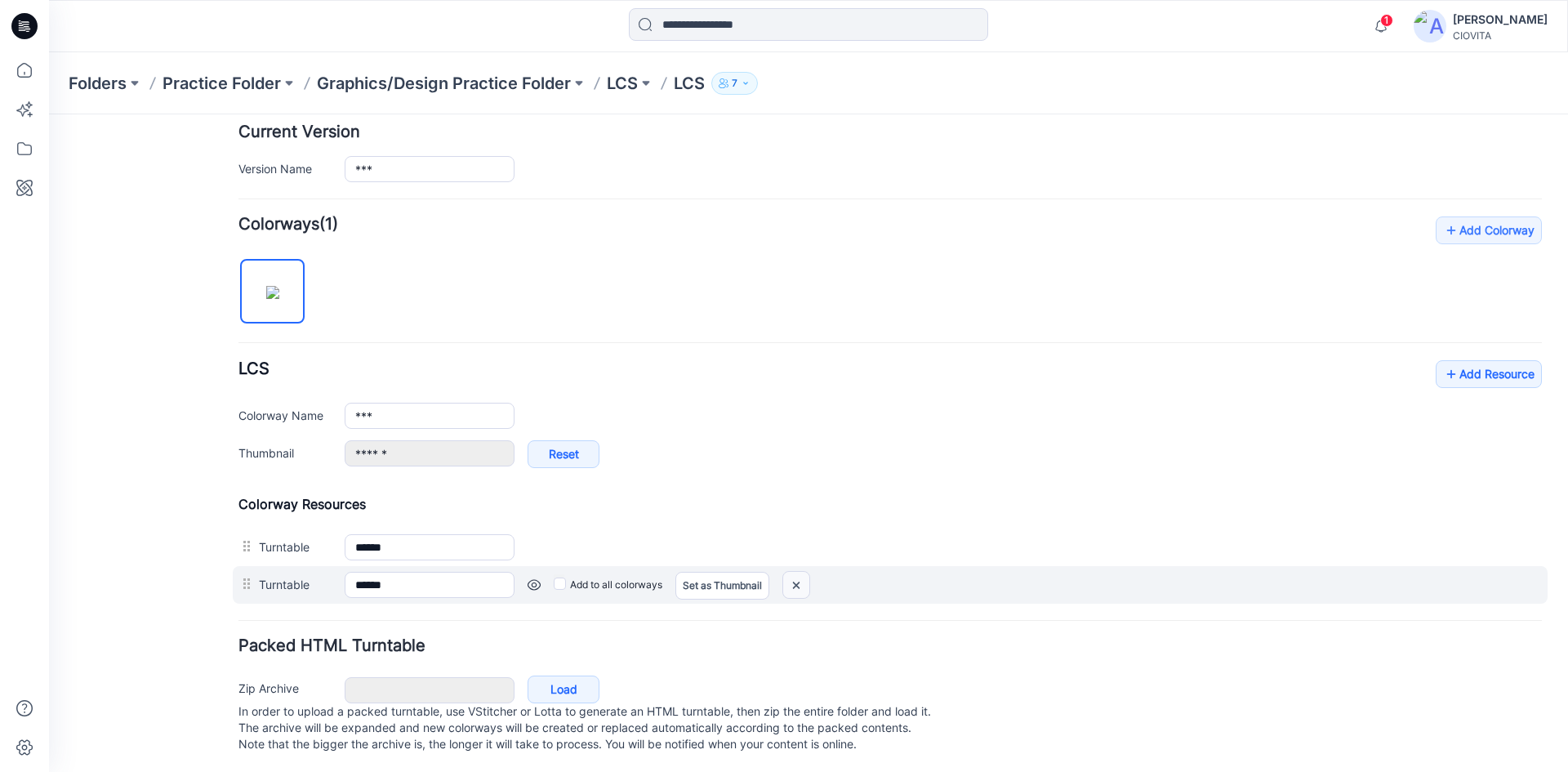
drag, startPoint x: 801, startPoint y: 585, endPoint x: 892, endPoint y: 202, distance: 393.7
click at [801, 585] on img at bounding box center [796, 586] width 26 height 27
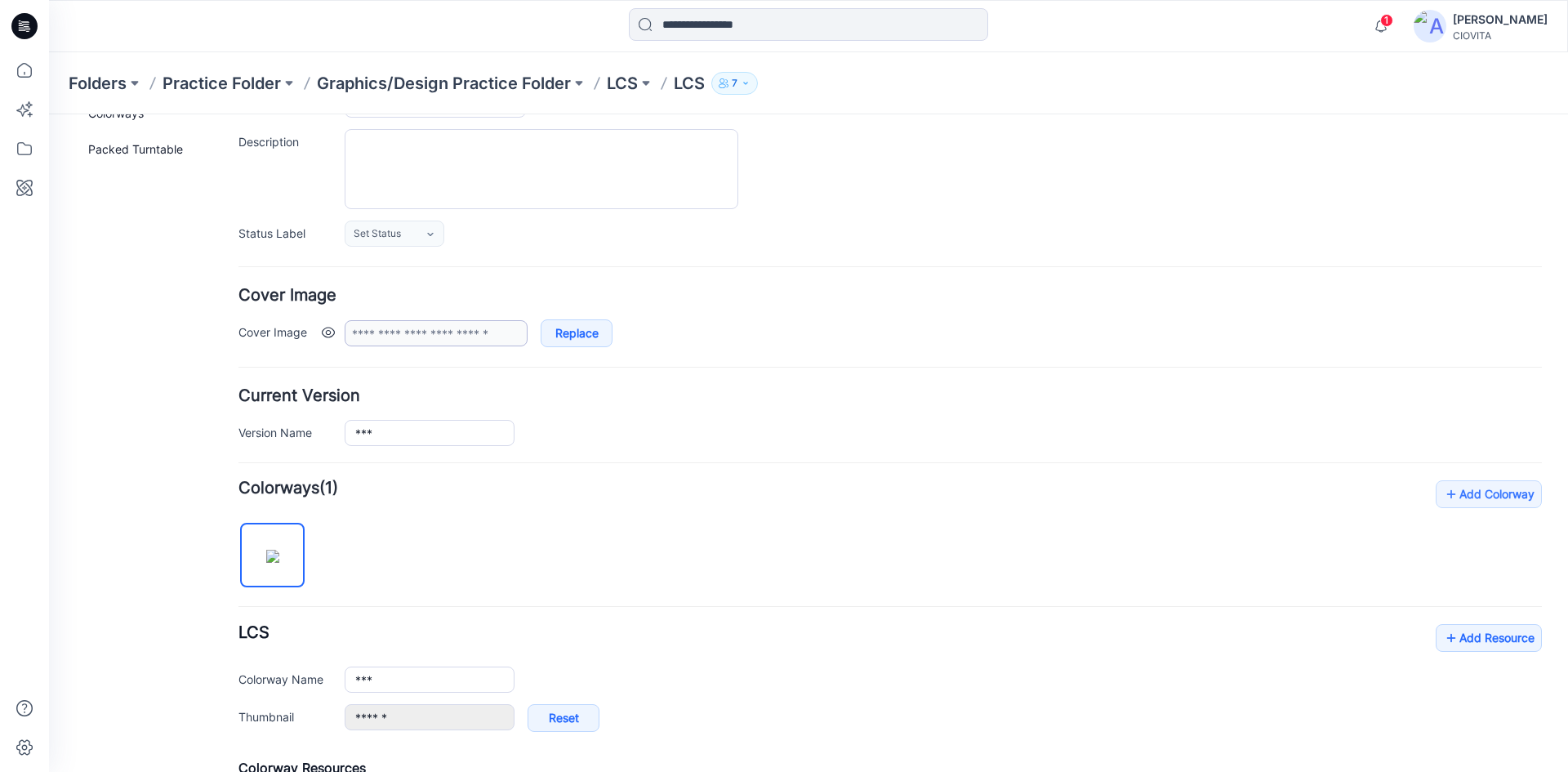
scroll to position [226, 0]
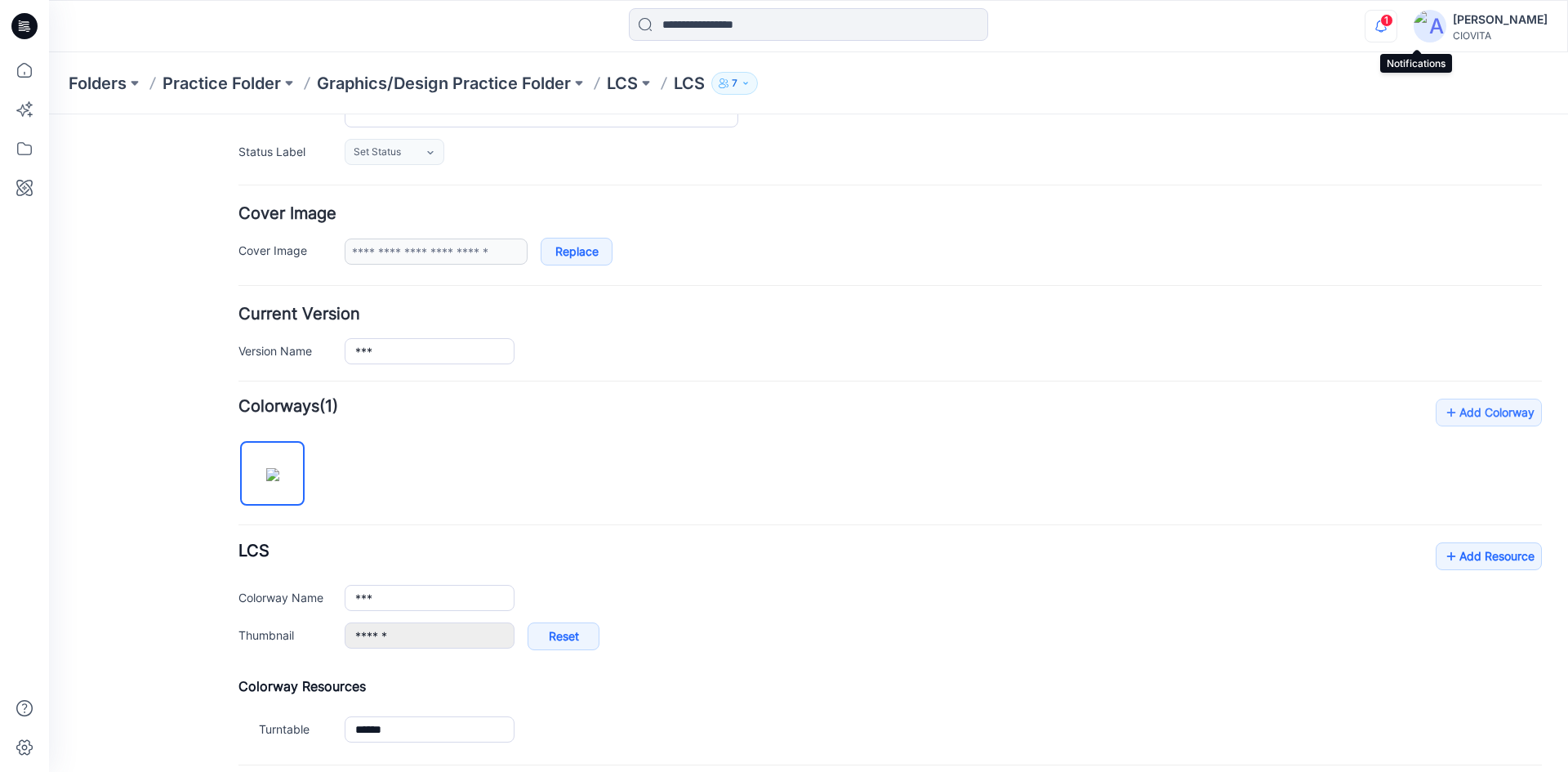
click at [1396, 28] on icon "button" at bounding box center [1381, 26] width 31 height 32
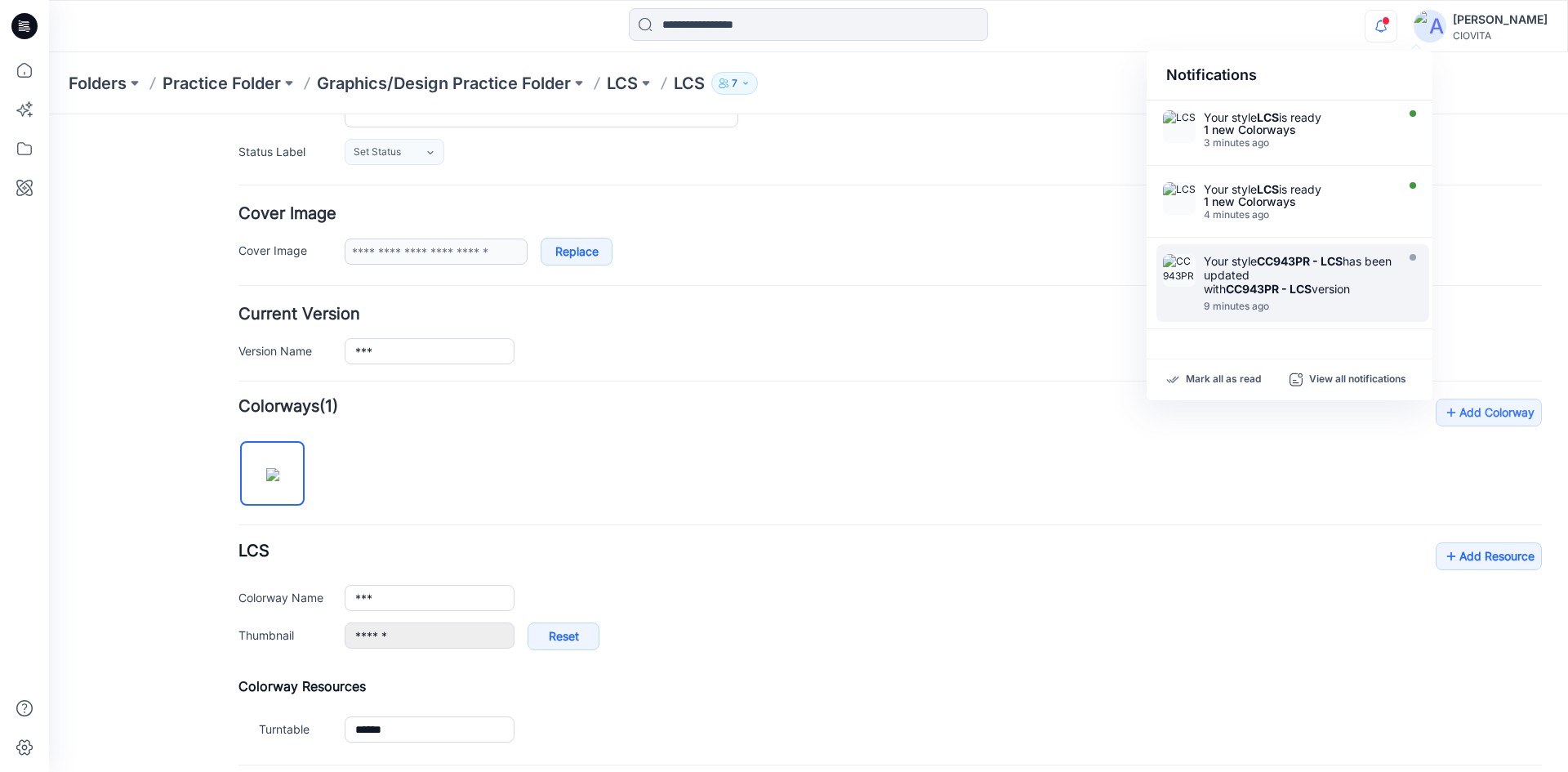
click at [1262, 271] on div "Your style CC943PR - LCS has been updated with CC943PR - LCS version" at bounding box center [1297, 275] width 188 height 42
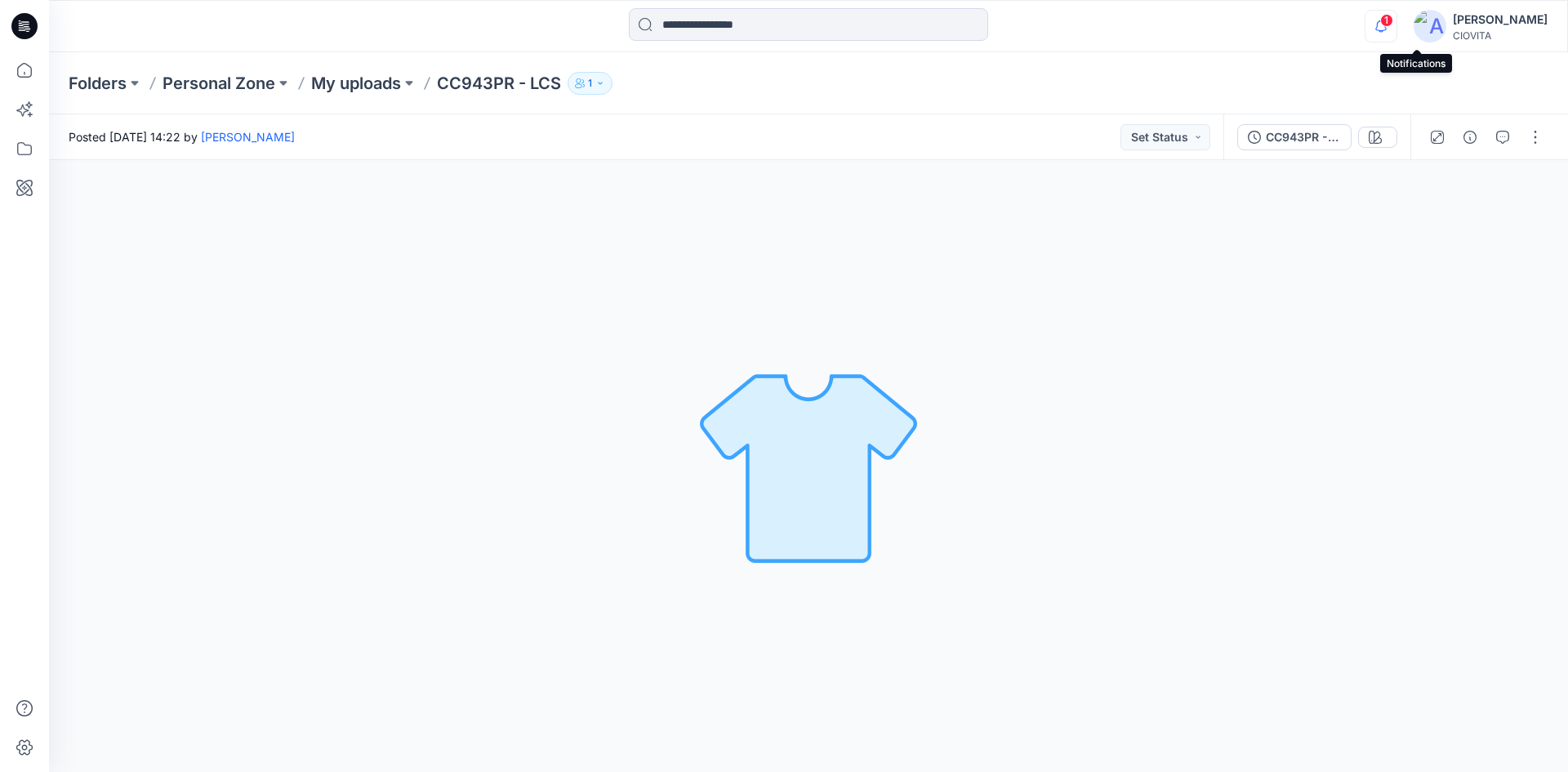
click at [1396, 26] on icon "button" at bounding box center [1381, 26] width 31 height 32
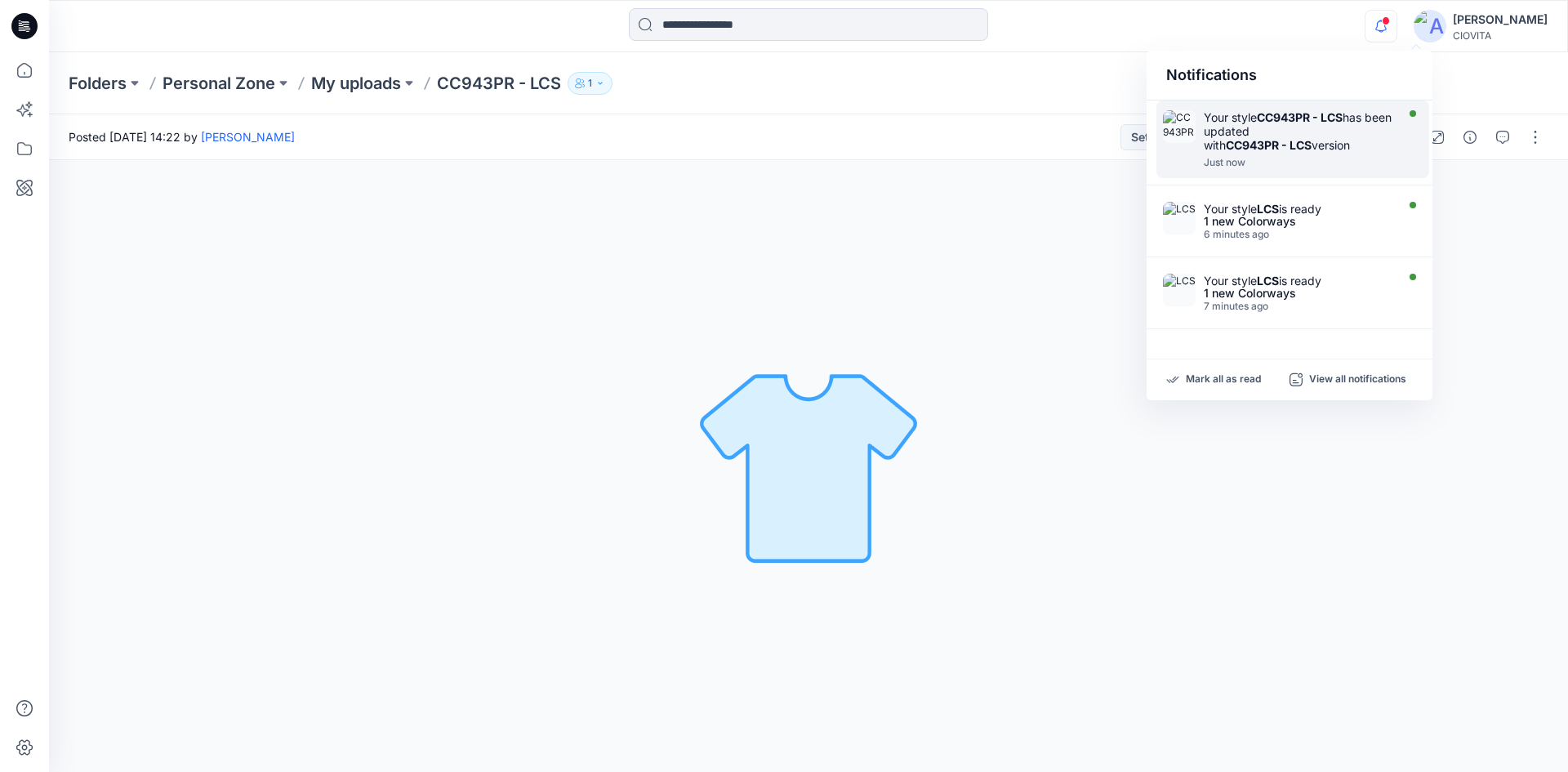
click at [1309, 144] on strong "CC943PR - LCS" at bounding box center [1268, 145] width 86 height 14
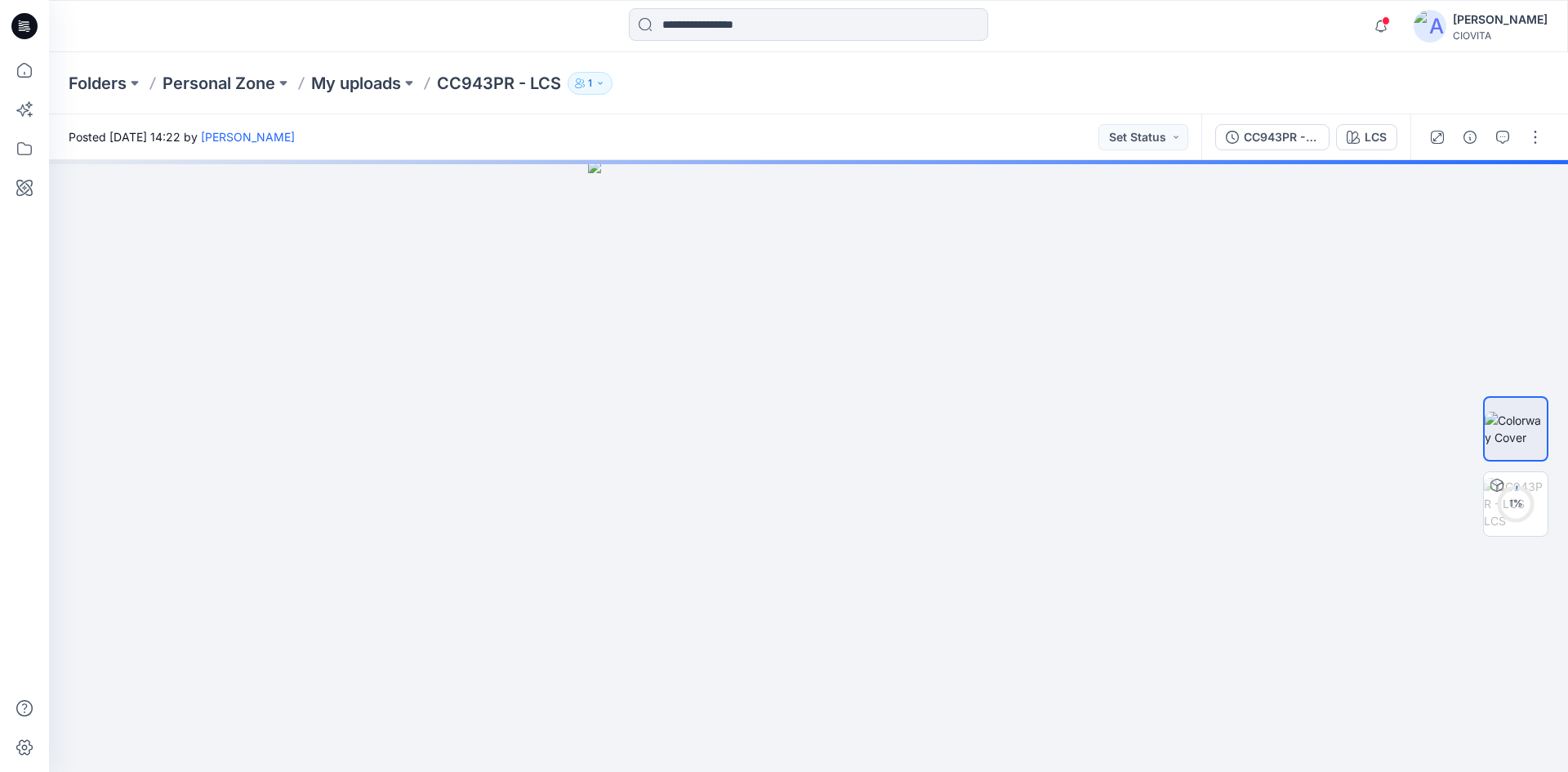
drag, startPoint x: 849, startPoint y: 345, endPoint x: 863, endPoint y: 338, distance: 15.7
click at [814, 347] on img at bounding box center [808, 466] width 441 height 612
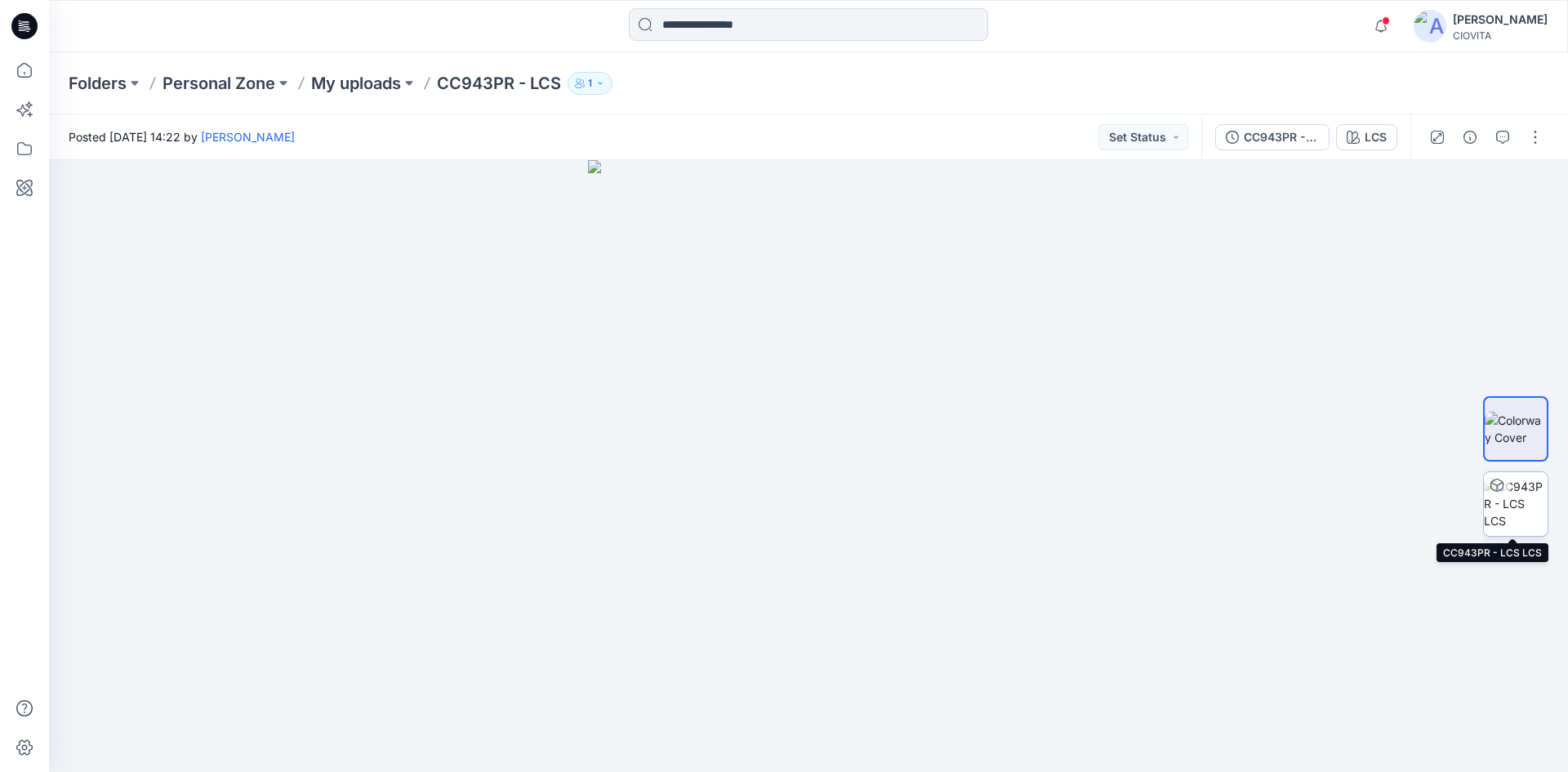
click at [1529, 514] on img at bounding box center [1515, 503] width 64 height 52
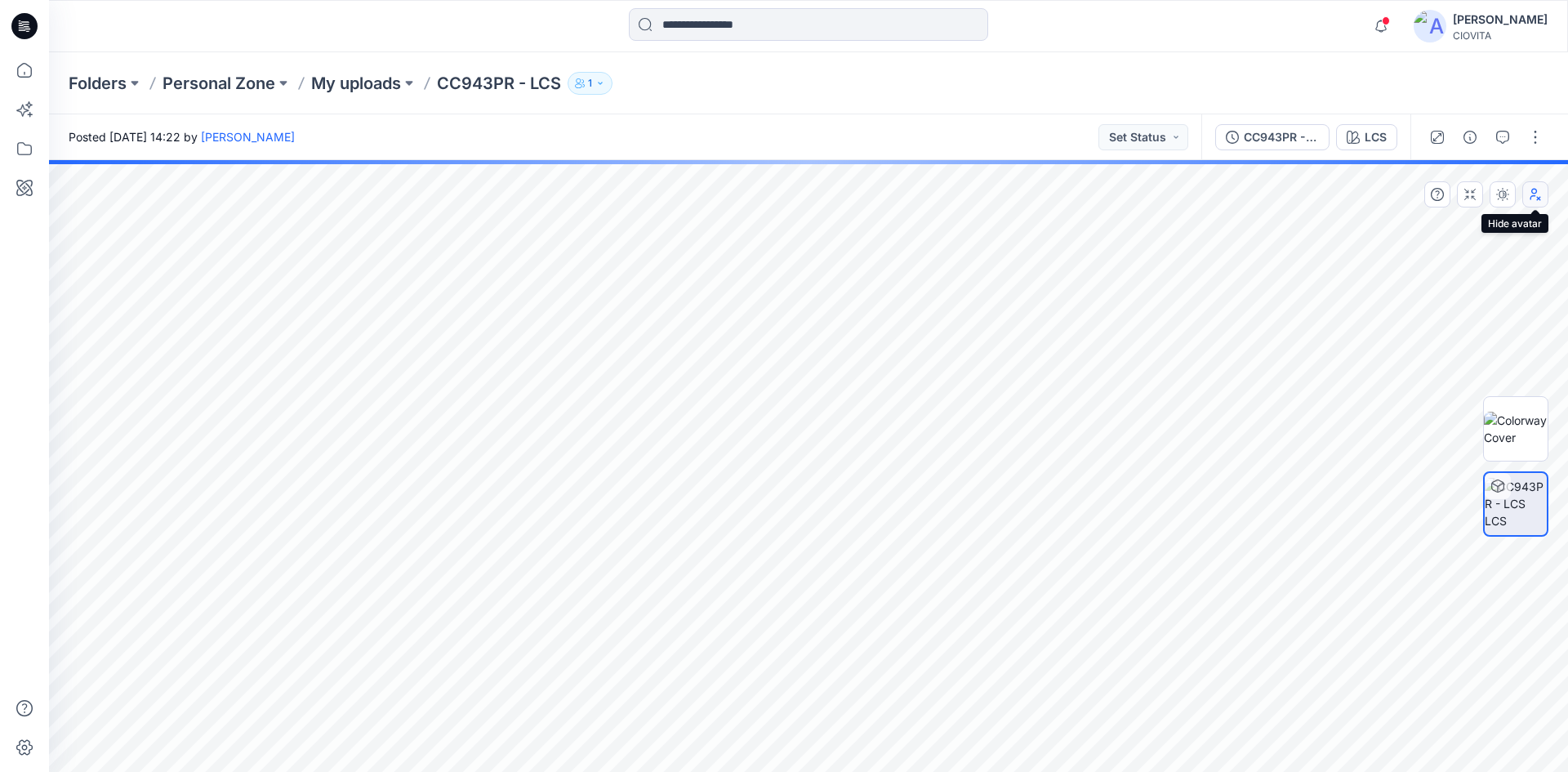
click at [1535, 187] on button "button" at bounding box center [1535, 194] width 26 height 26
